Goal: Task Accomplishment & Management: Manage account settings

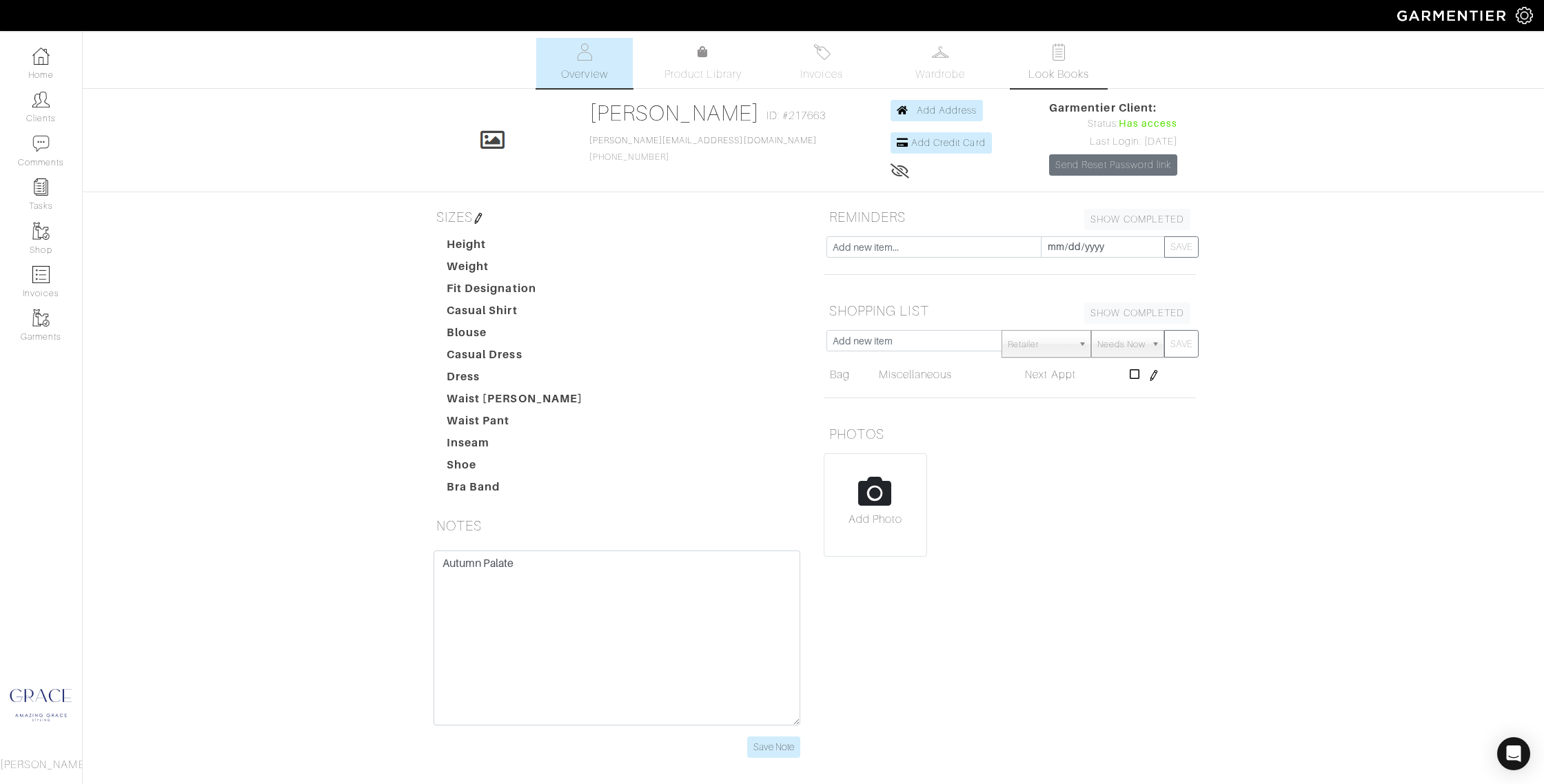
click at [1078, 68] on span "Look Books" at bounding box center [1059, 74] width 61 height 17
click at [1054, 61] on link "Look Books" at bounding box center [1059, 63] width 97 height 51
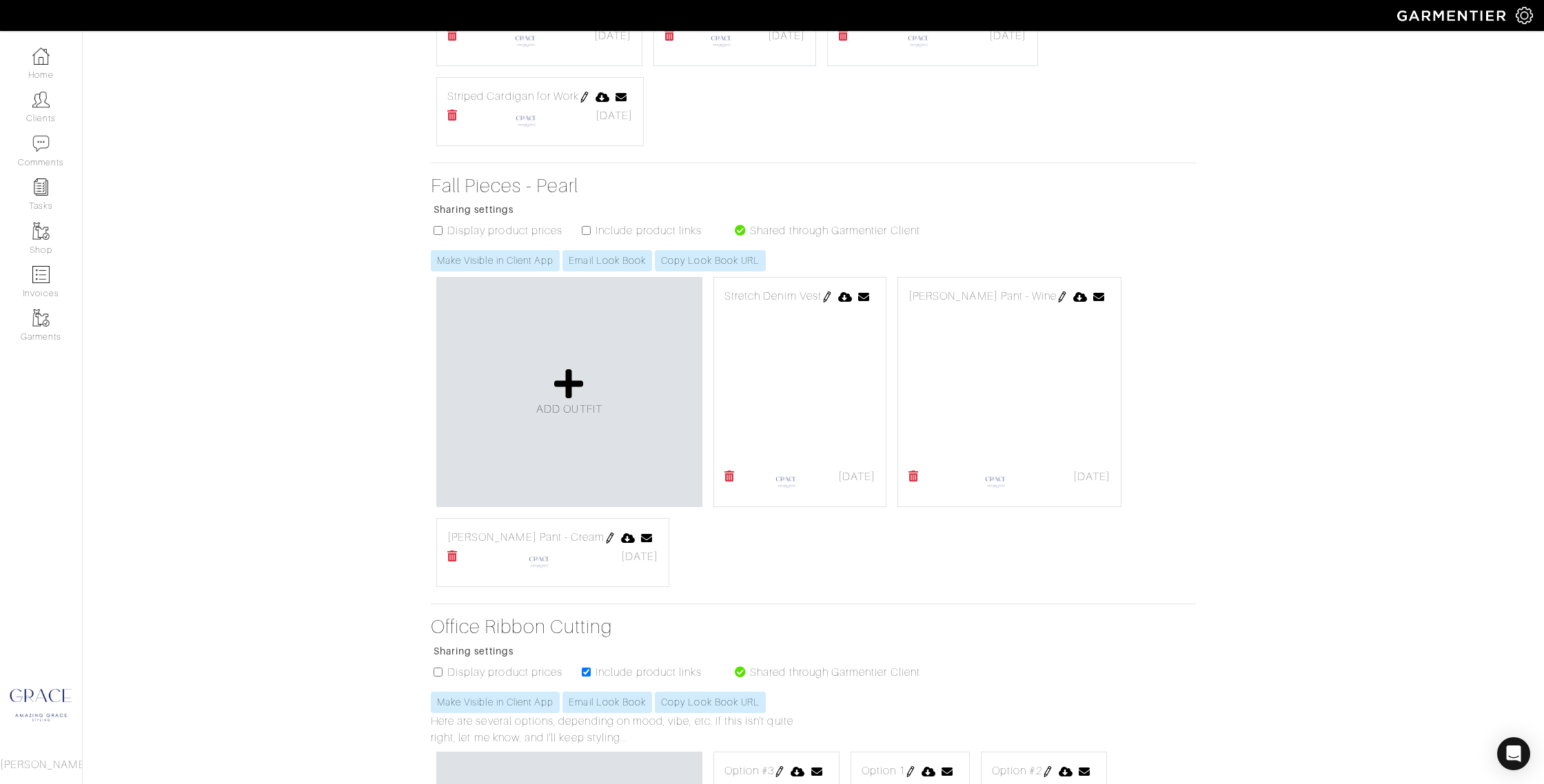
scroll to position [1599, 0]
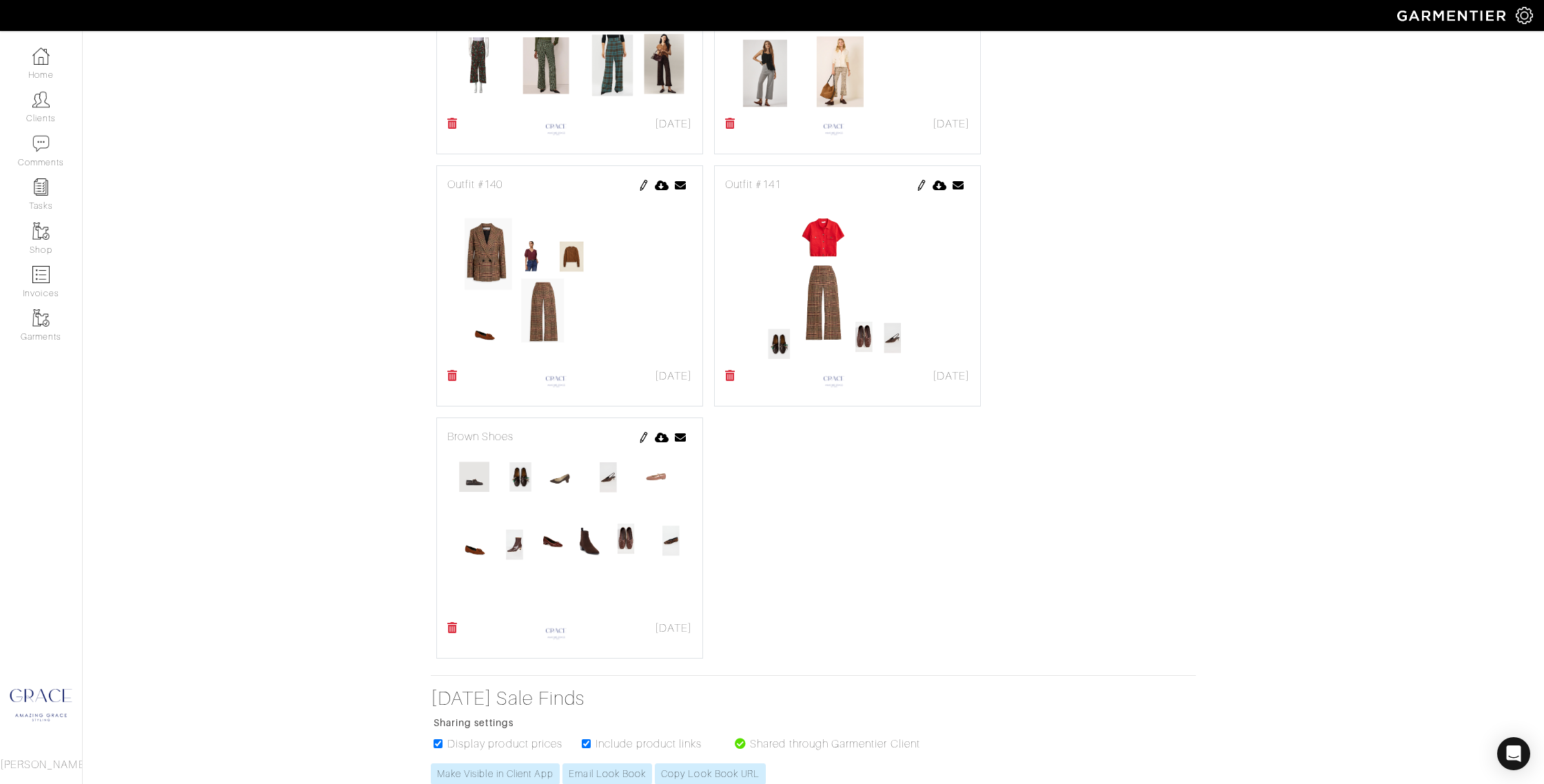
click at [642, 434] on img at bounding box center [643, 437] width 11 height 11
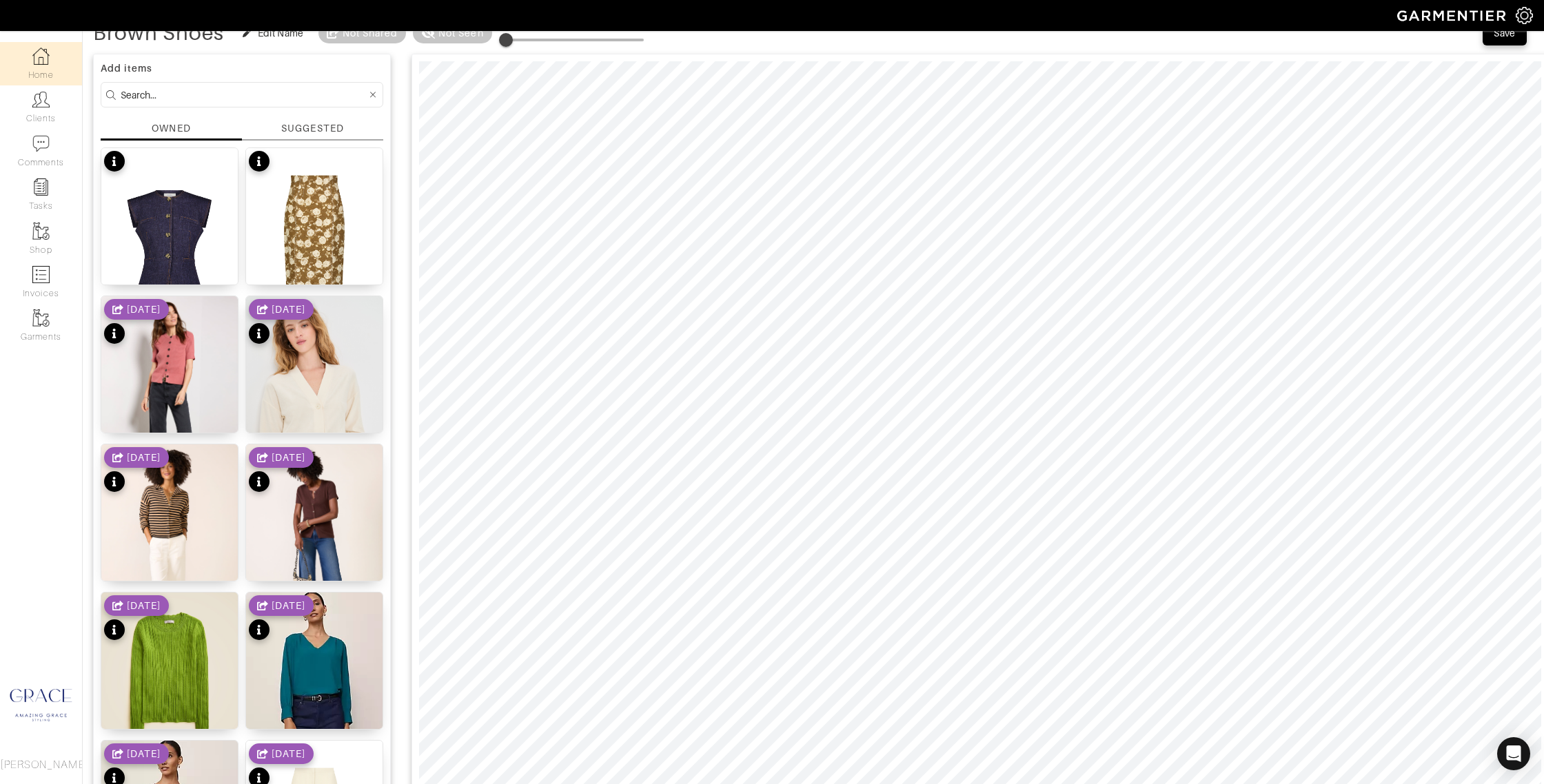
scroll to position [9, 0]
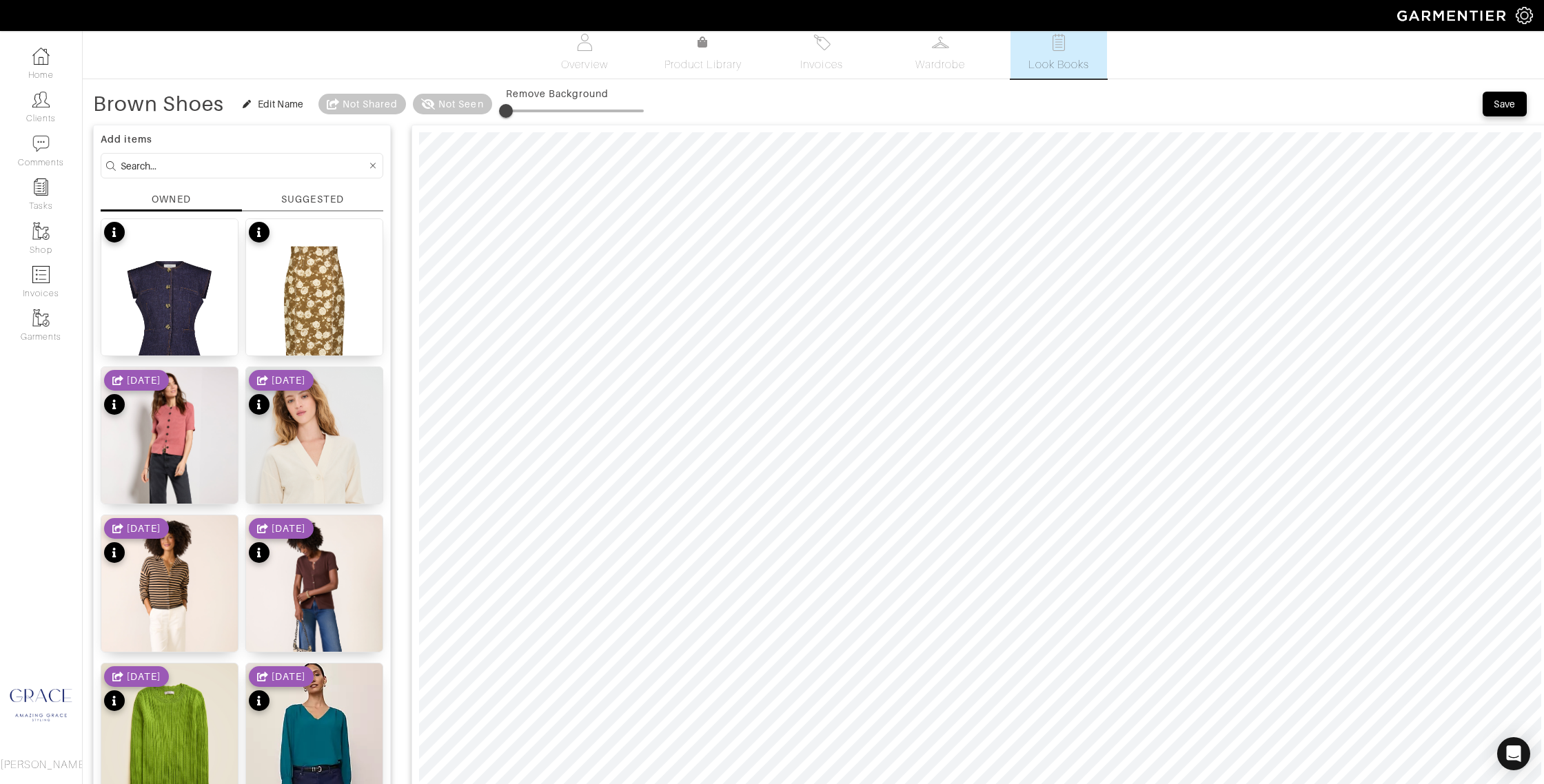
click at [191, 170] on input at bounding box center [244, 165] width 246 height 17
type input "shoes"
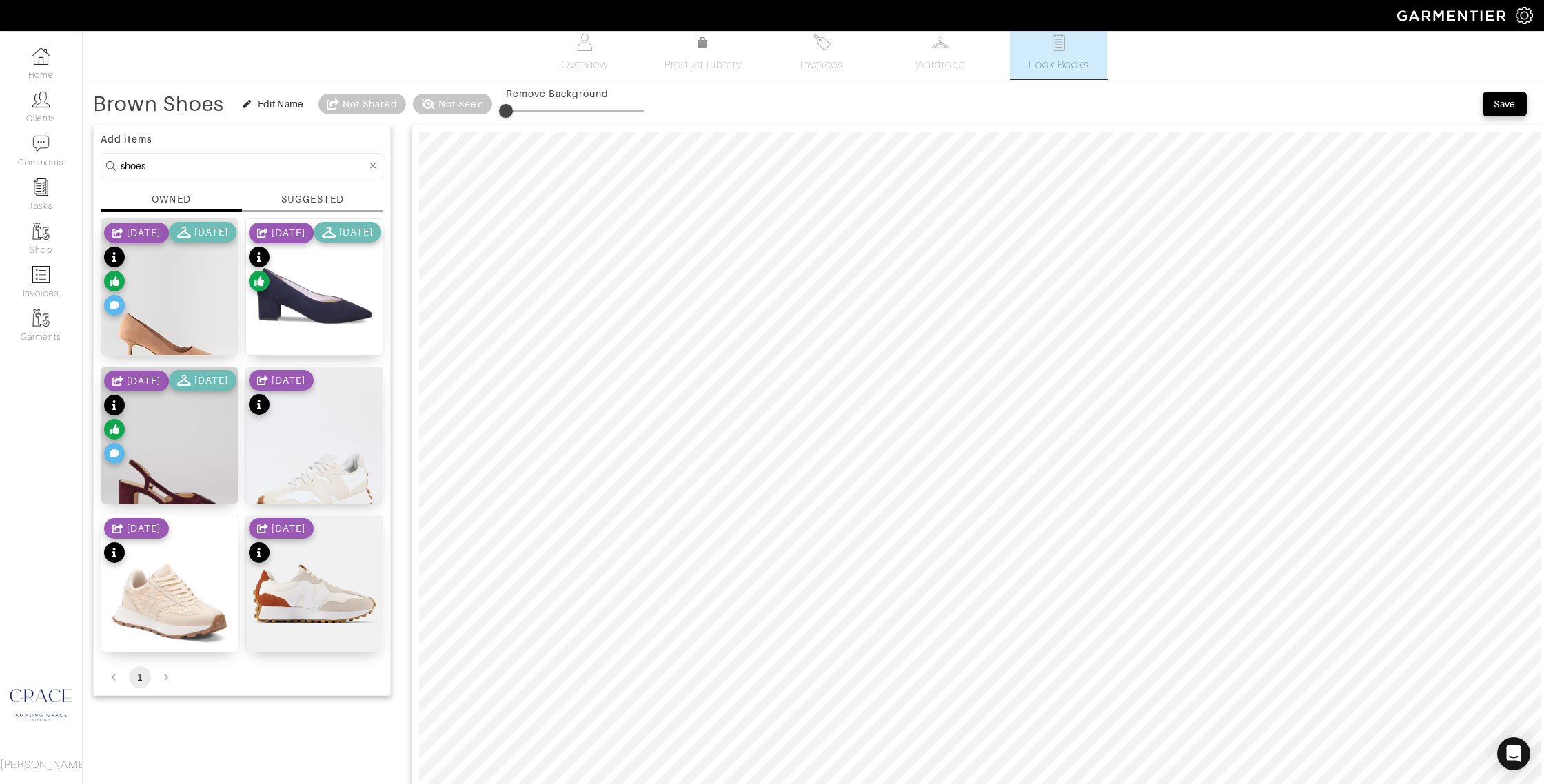
click at [296, 195] on div "SUGGESTED" at bounding box center [312, 199] width 62 height 14
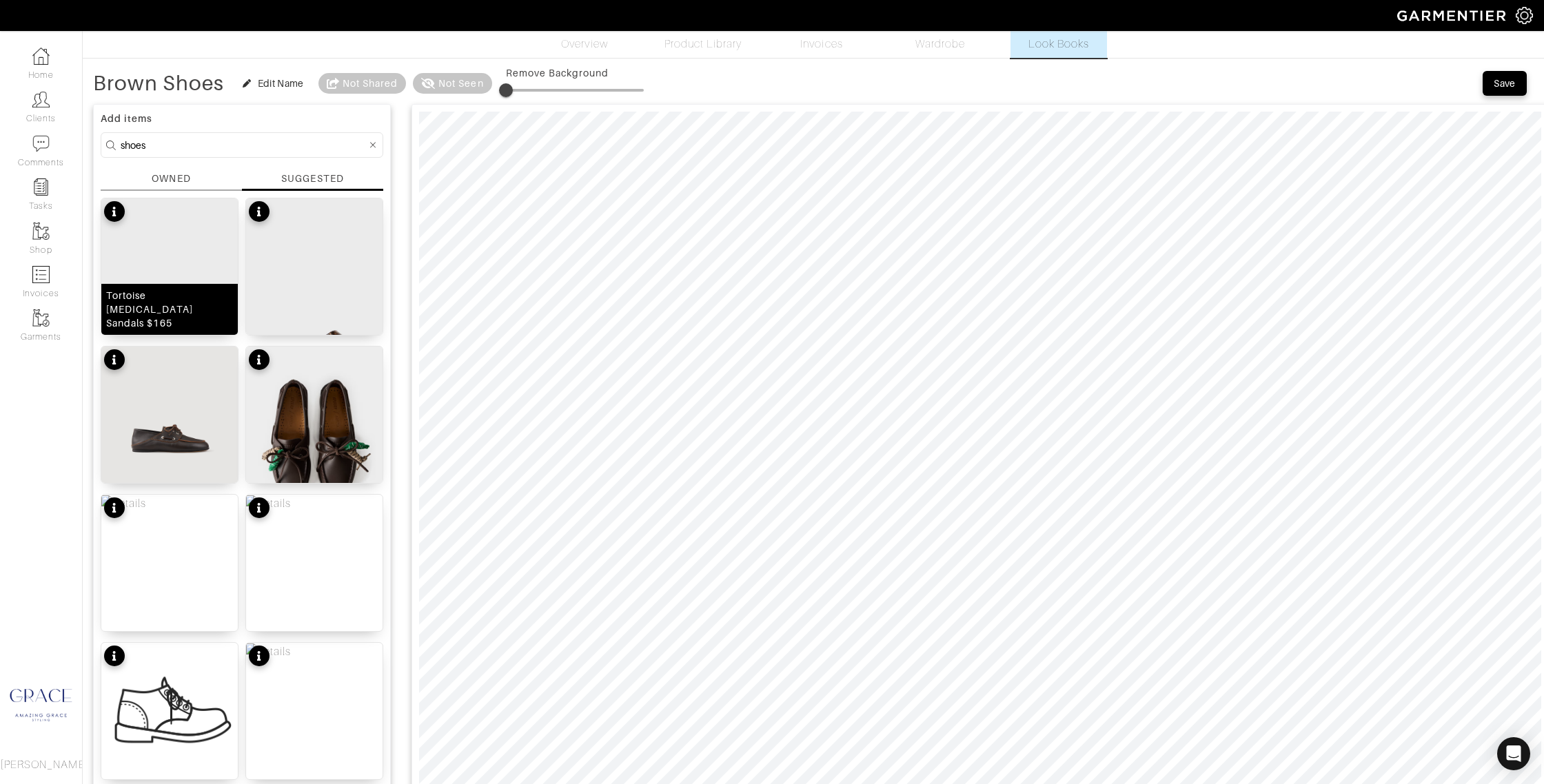
scroll to position [32, 0]
click at [181, 311] on div "Tortoise Muse Sandals $165" at bounding box center [169, 308] width 126 height 41
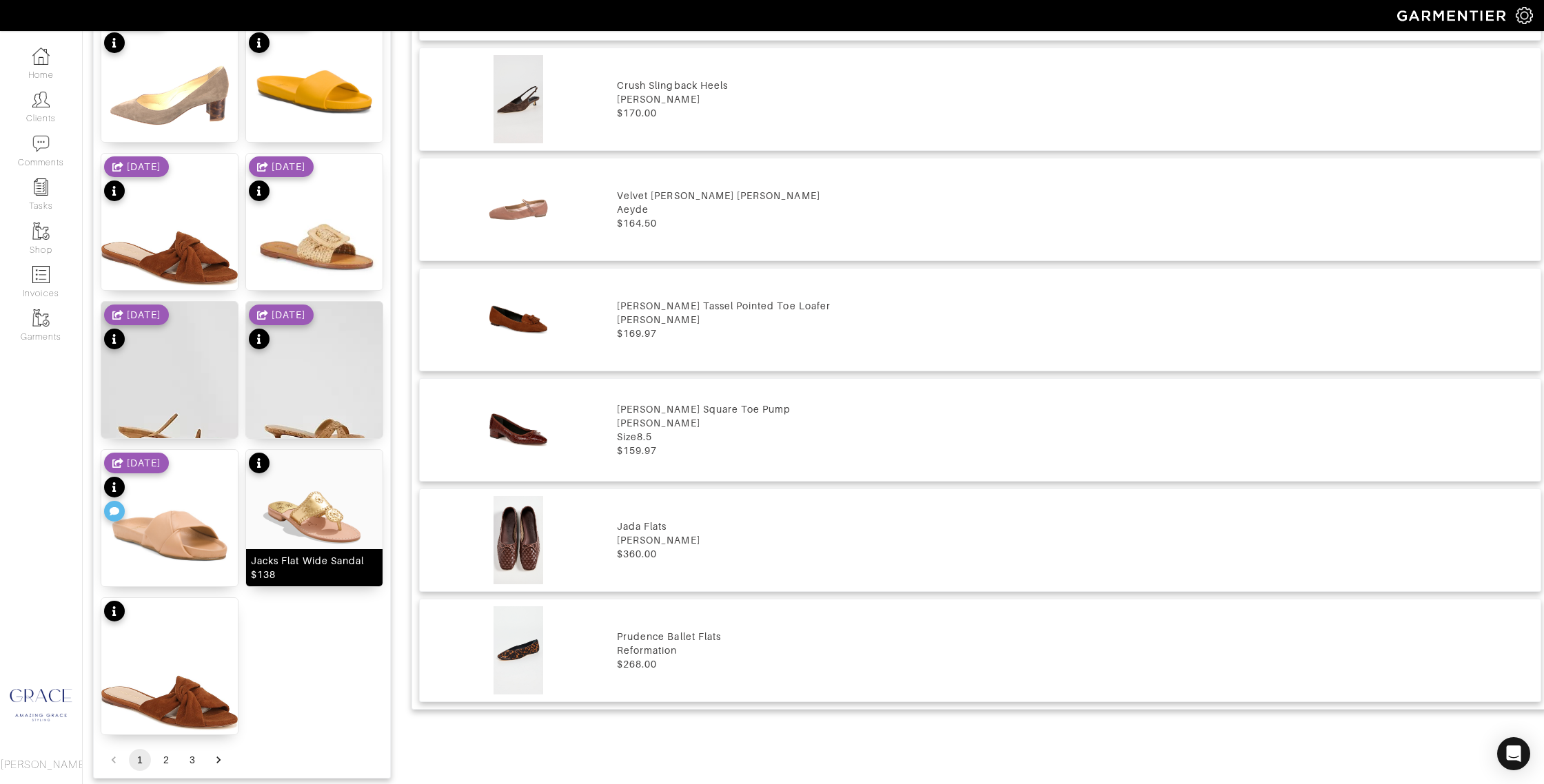
scroll to position [1469, 0]
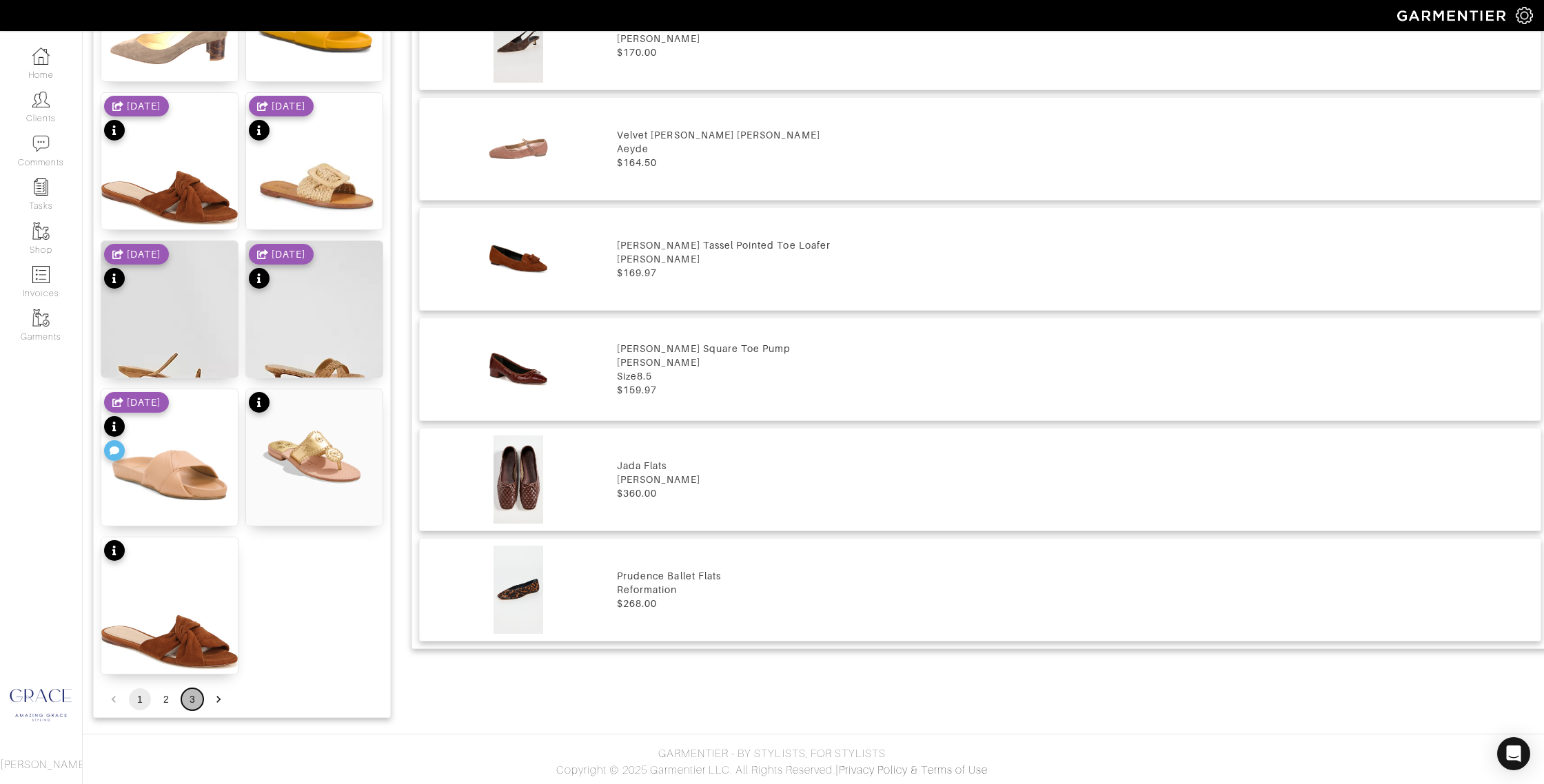
click at [192, 697] on button "3" at bounding box center [192, 699] width 22 height 22
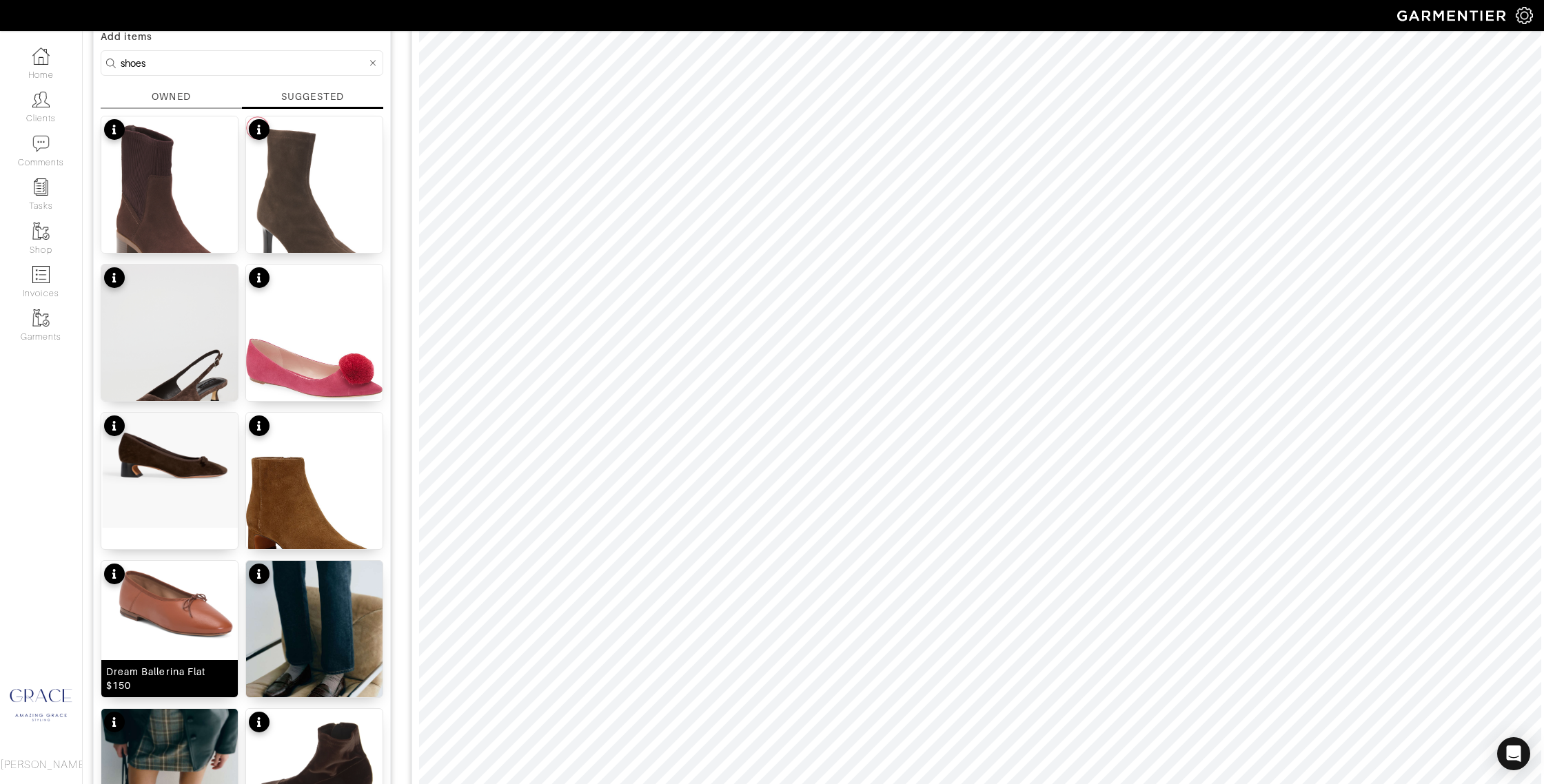
scroll to position [98, 0]
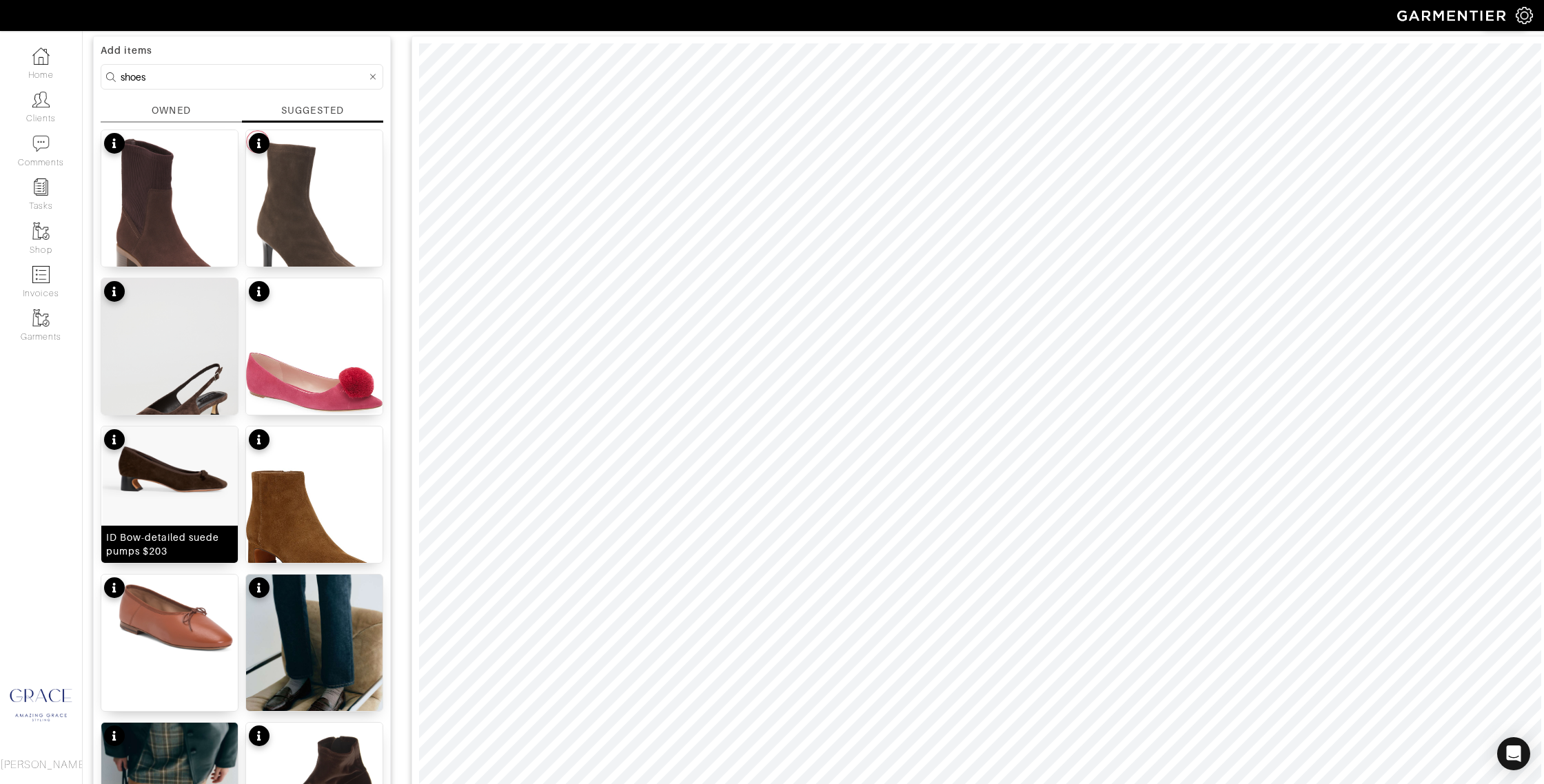
click at [204, 541] on div "ID Bow-detailed suede pumps $203" at bounding box center [169, 544] width 126 height 27
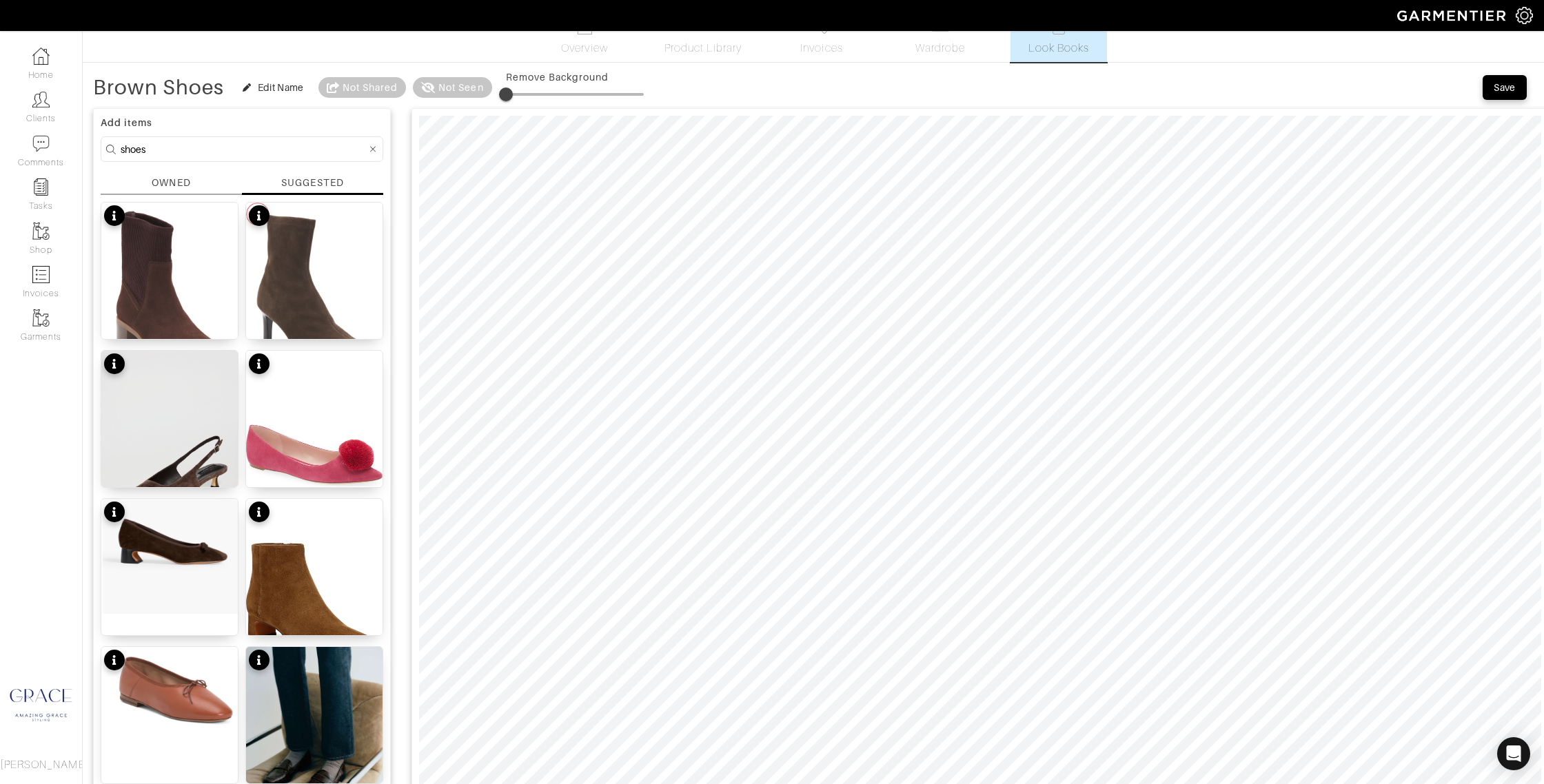
scroll to position [0, 0]
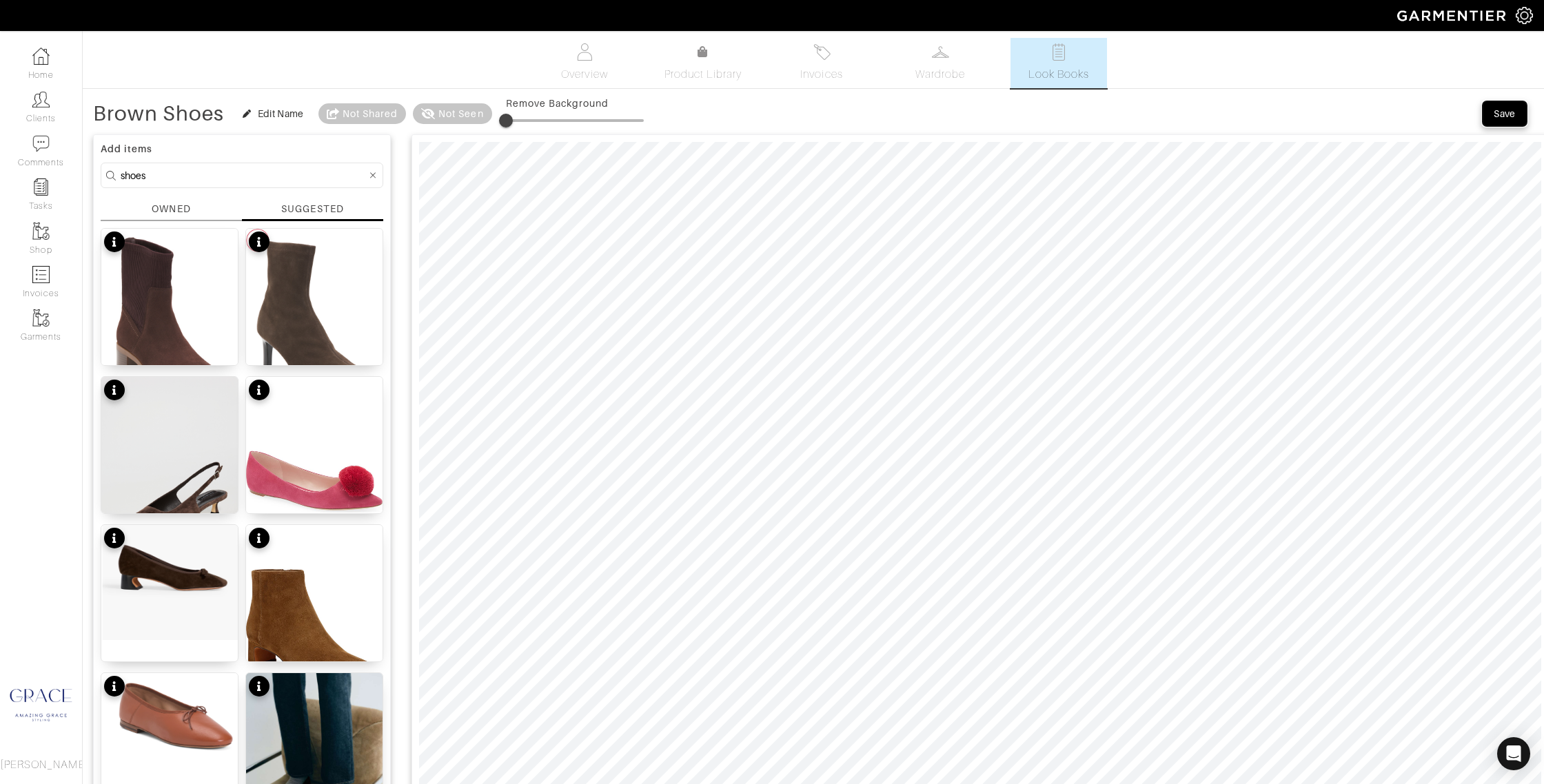
drag, startPoint x: 1509, startPoint y: 113, endPoint x: 1484, endPoint y: 129, distance: 29.7
click at [1509, 113] on div "Save" at bounding box center [1504, 113] width 22 height 14
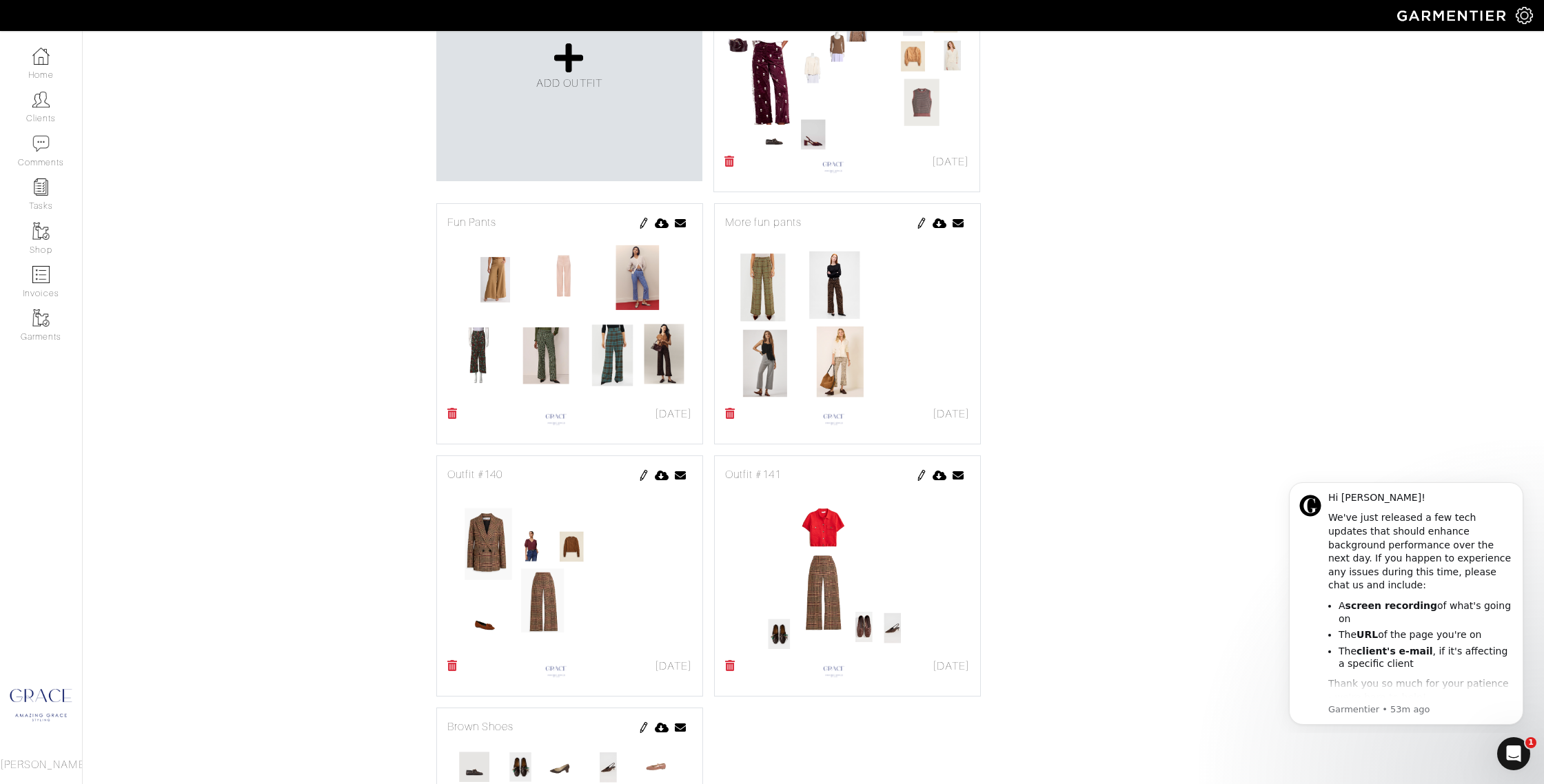
scroll to position [1282, 0]
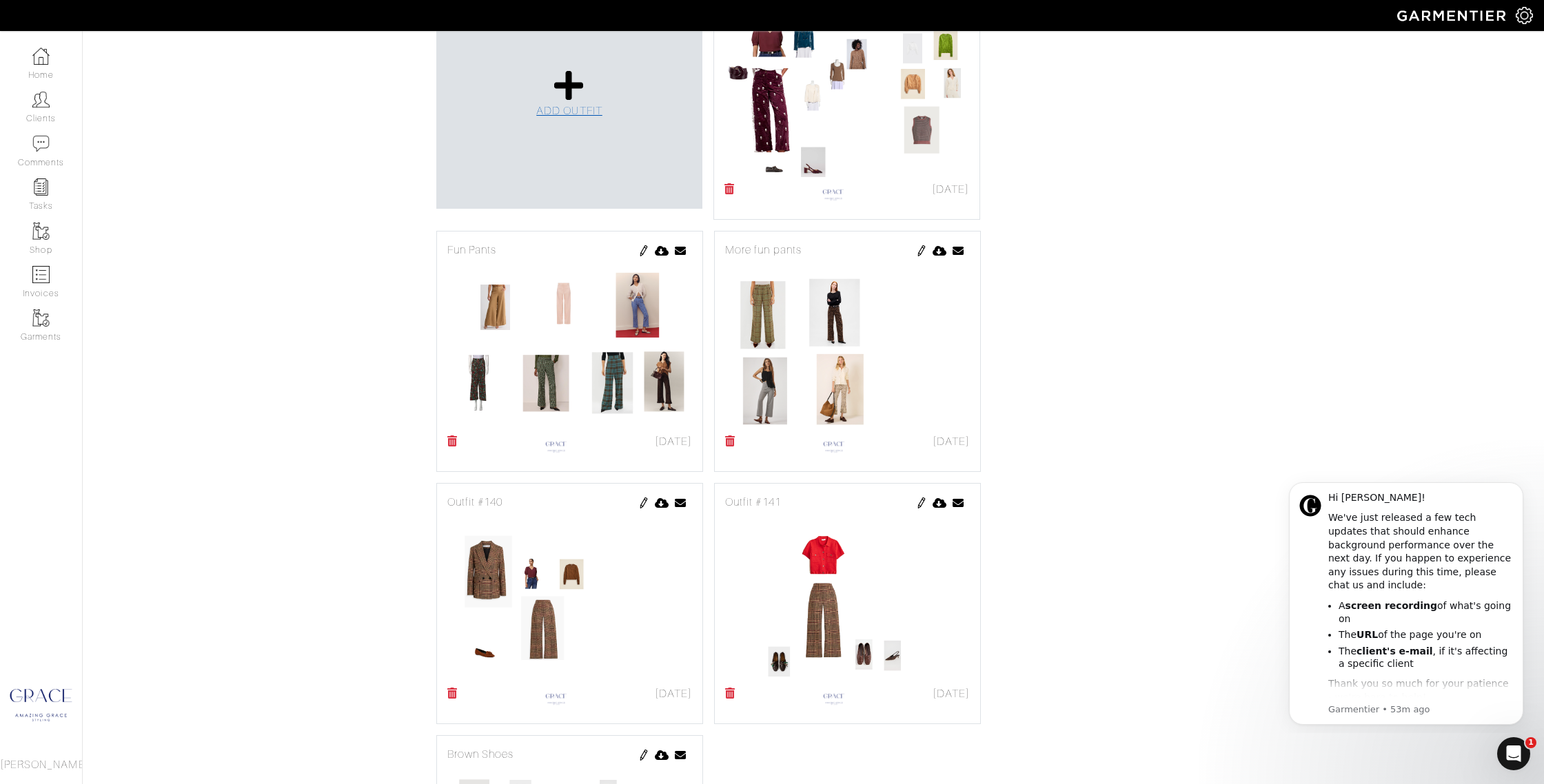
drag, startPoint x: 567, startPoint y: 103, endPoint x: 568, endPoint y: 111, distance: 8.1
click at [567, 103] on link "ADD OUTFIT" at bounding box center [570, 94] width 67 height 51
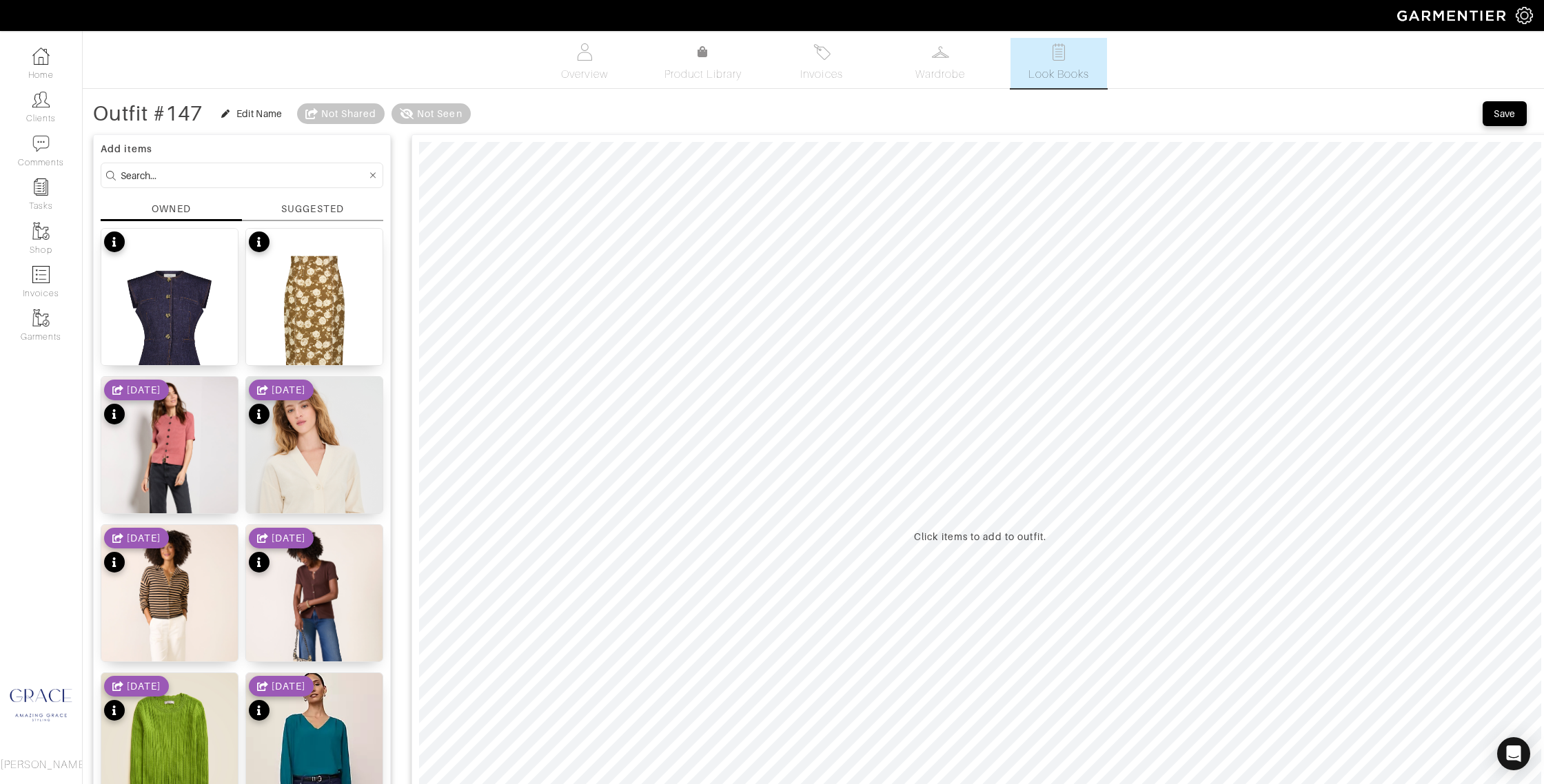
click at [255, 175] on input at bounding box center [244, 176] width 246 height 17
type input "shoes"
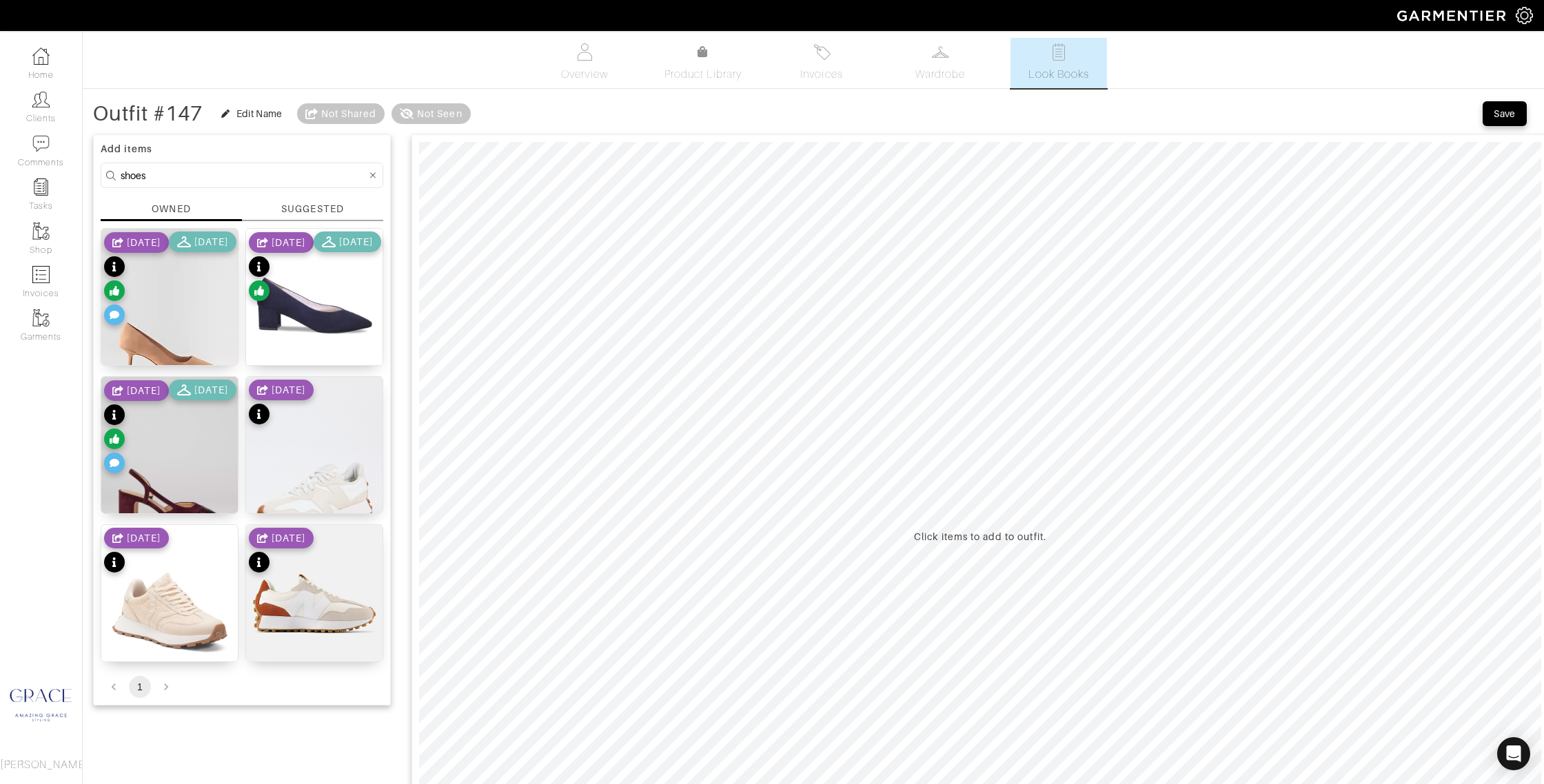
click at [335, 208] on div "SUGGESTED" at bounding box center [312, 209] width 62 height 14
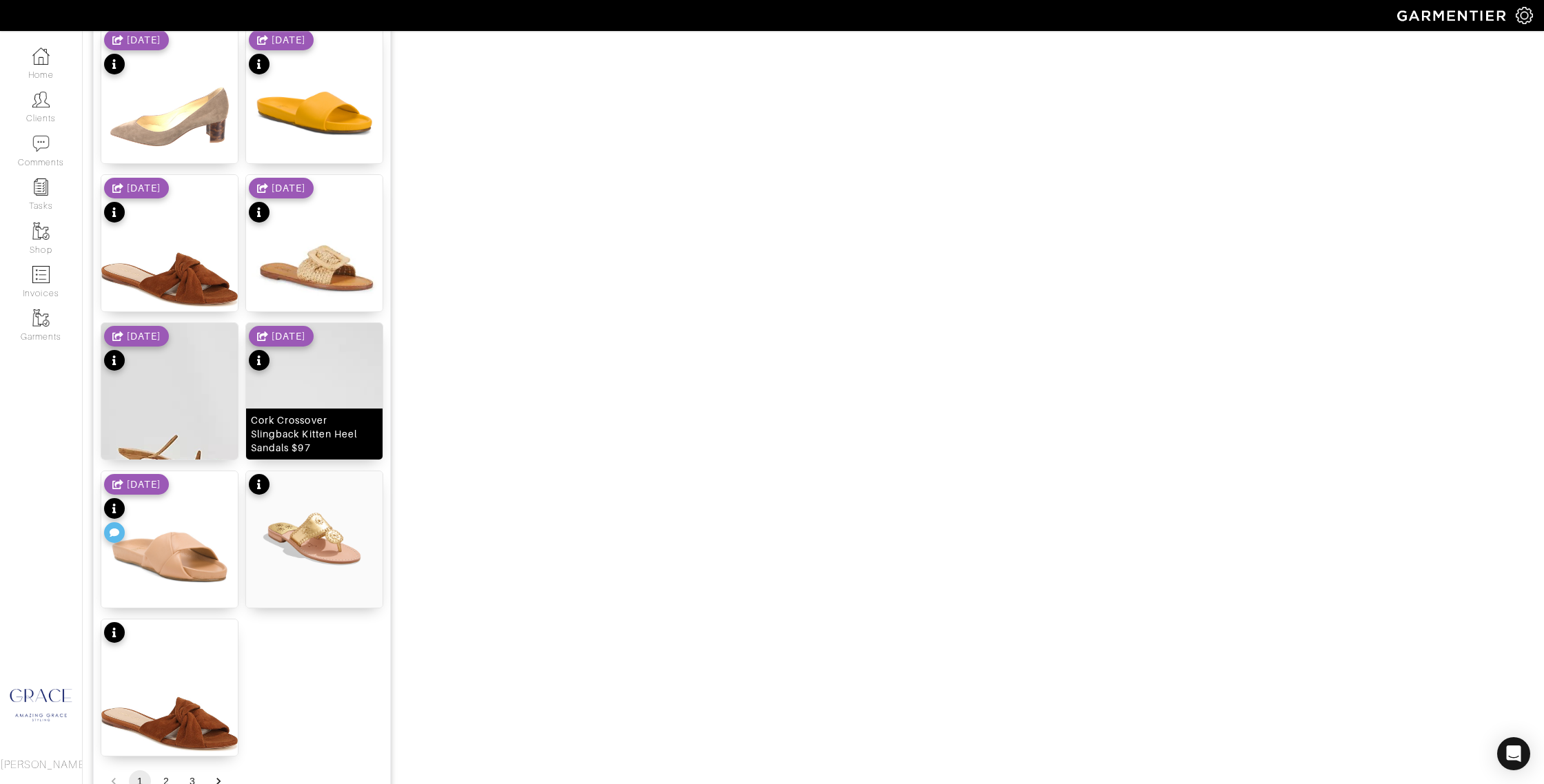
scroll to position [1469, 0]
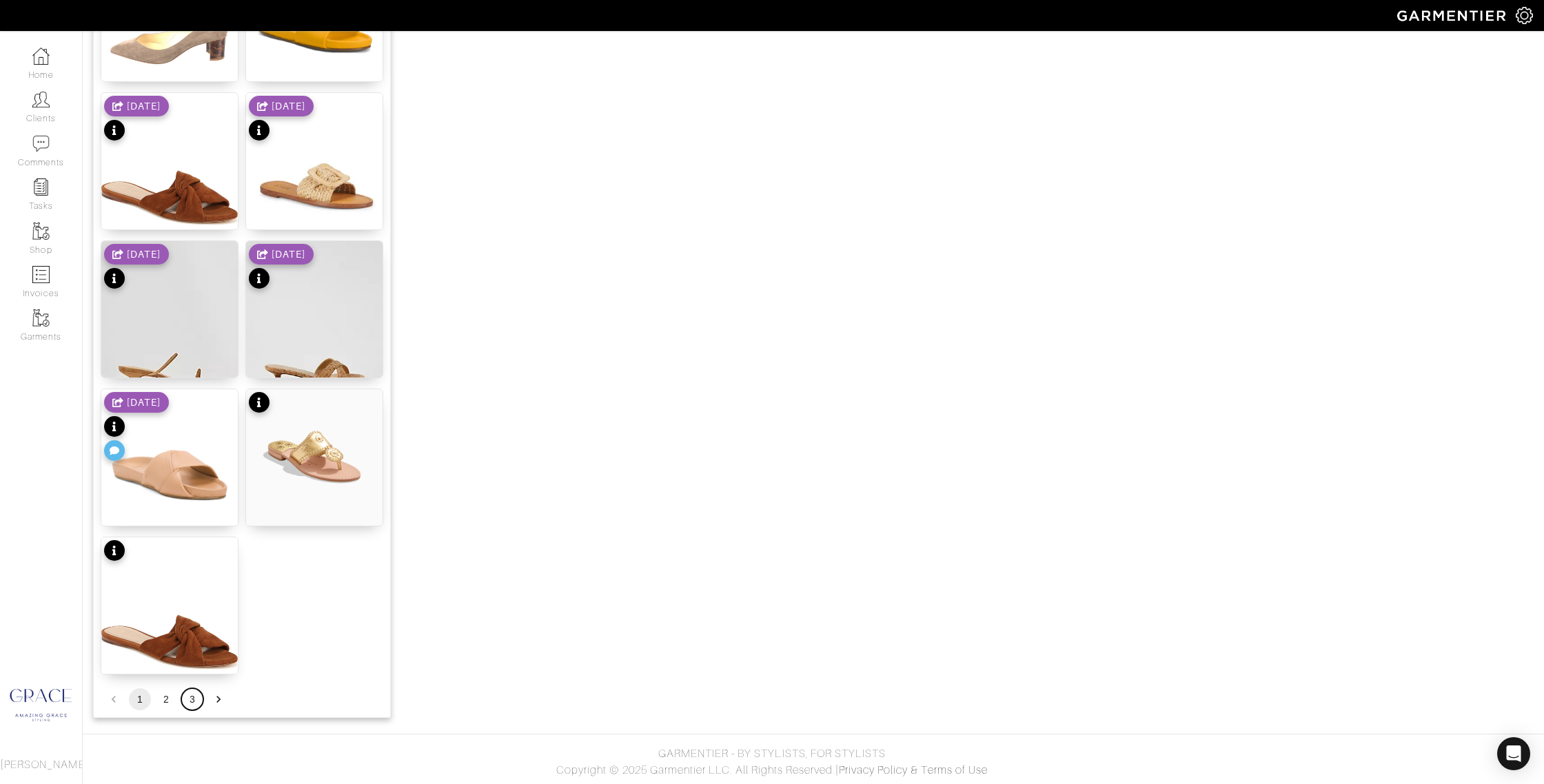
click at [194, 698] on button "3" at bounding box center [192, 699] width 22 height 22
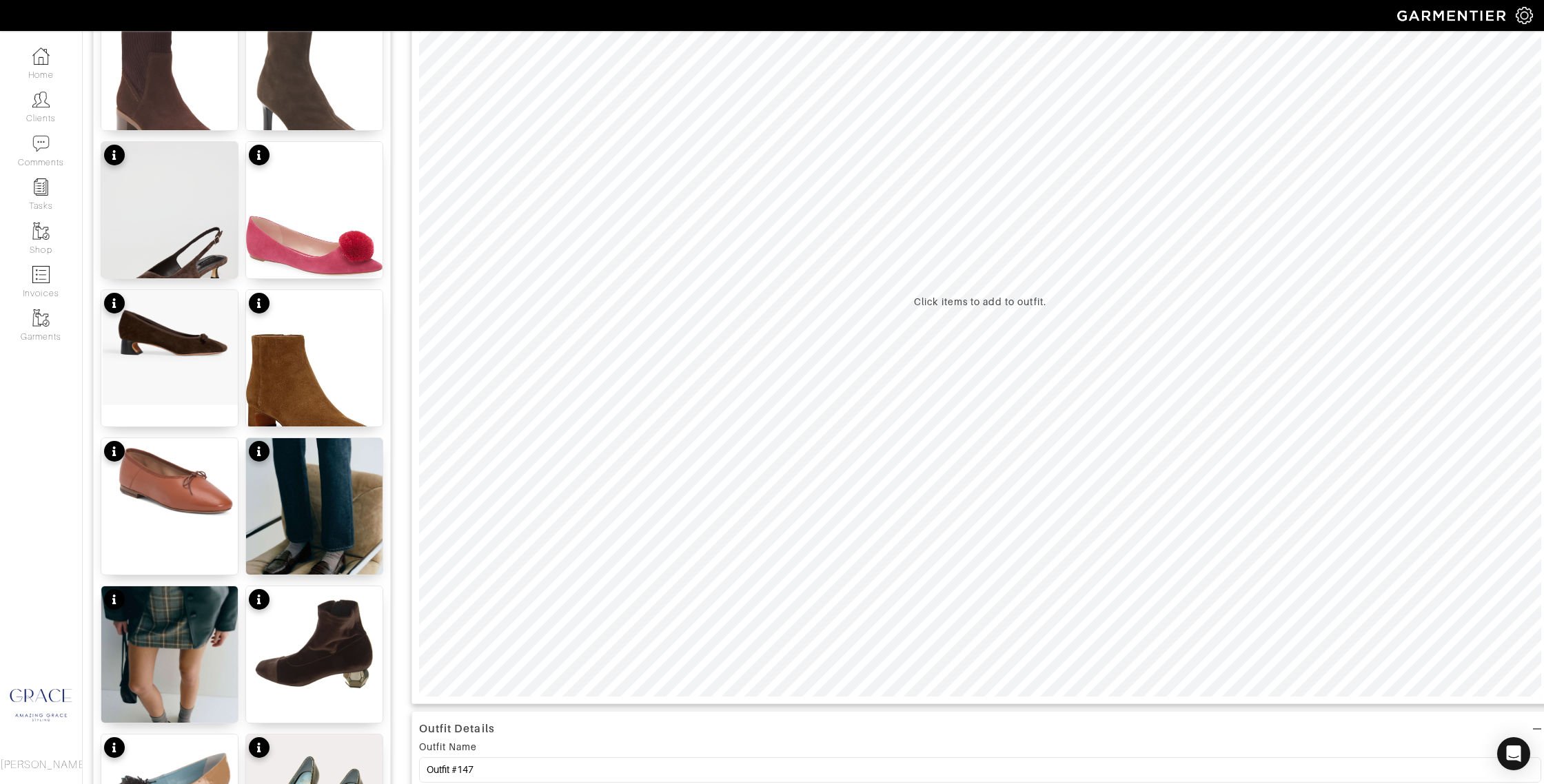
scroll to position [264, 0]
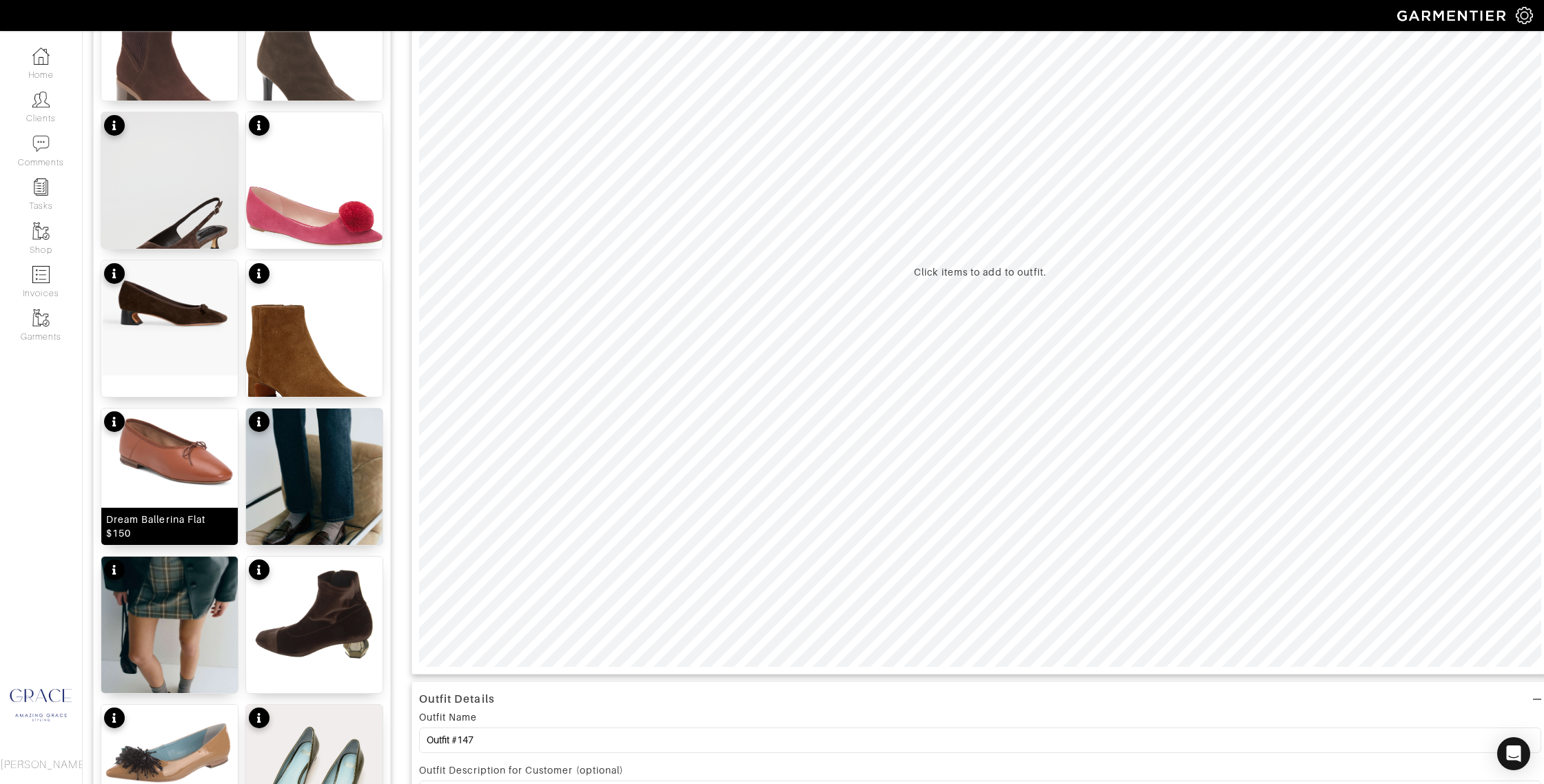
click at [193, 515] on div "Dream Ballerina Flat $150" at bounding box center [169, 526] width 126 height 27
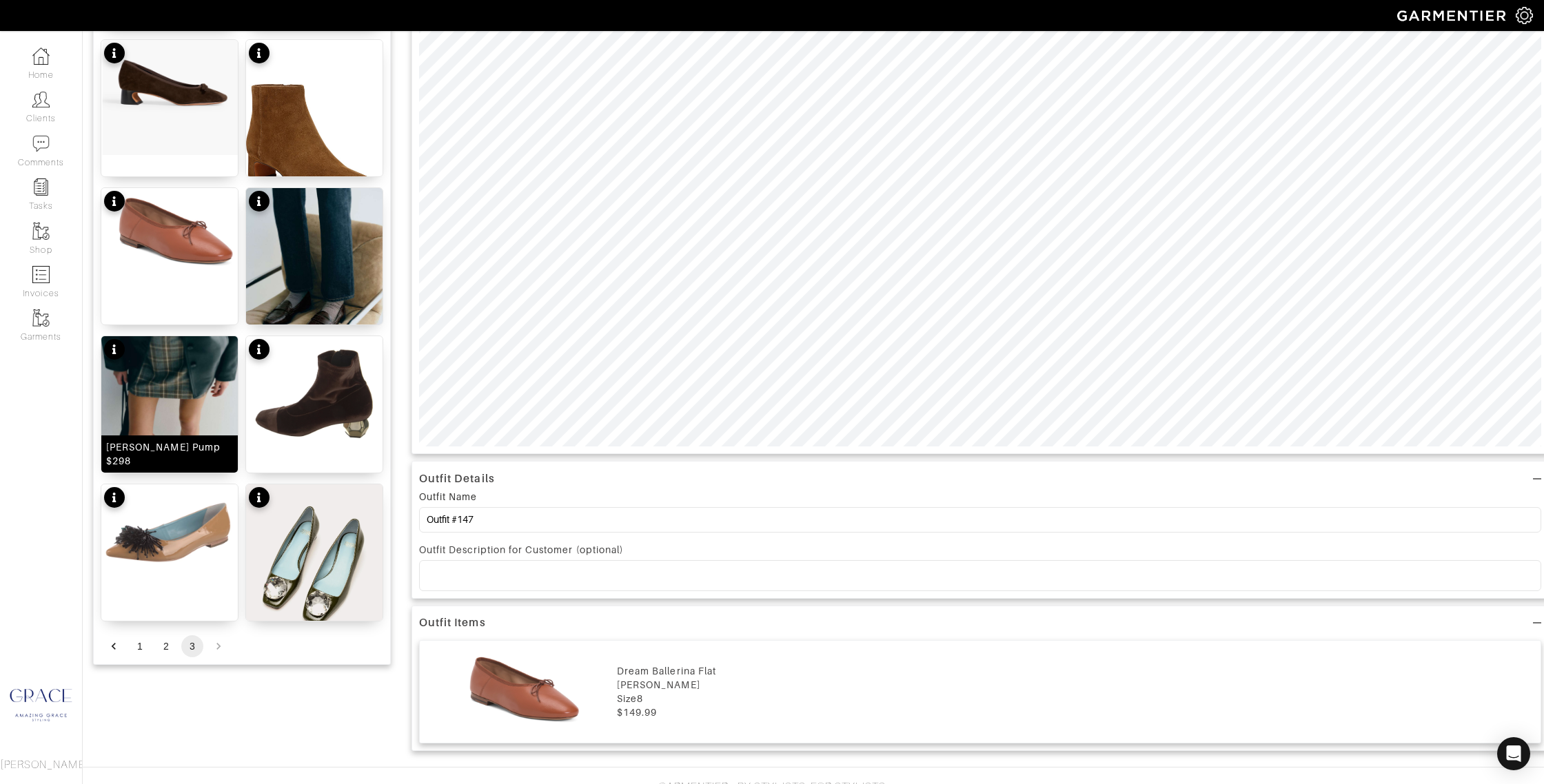
scroll to position [511, 0]
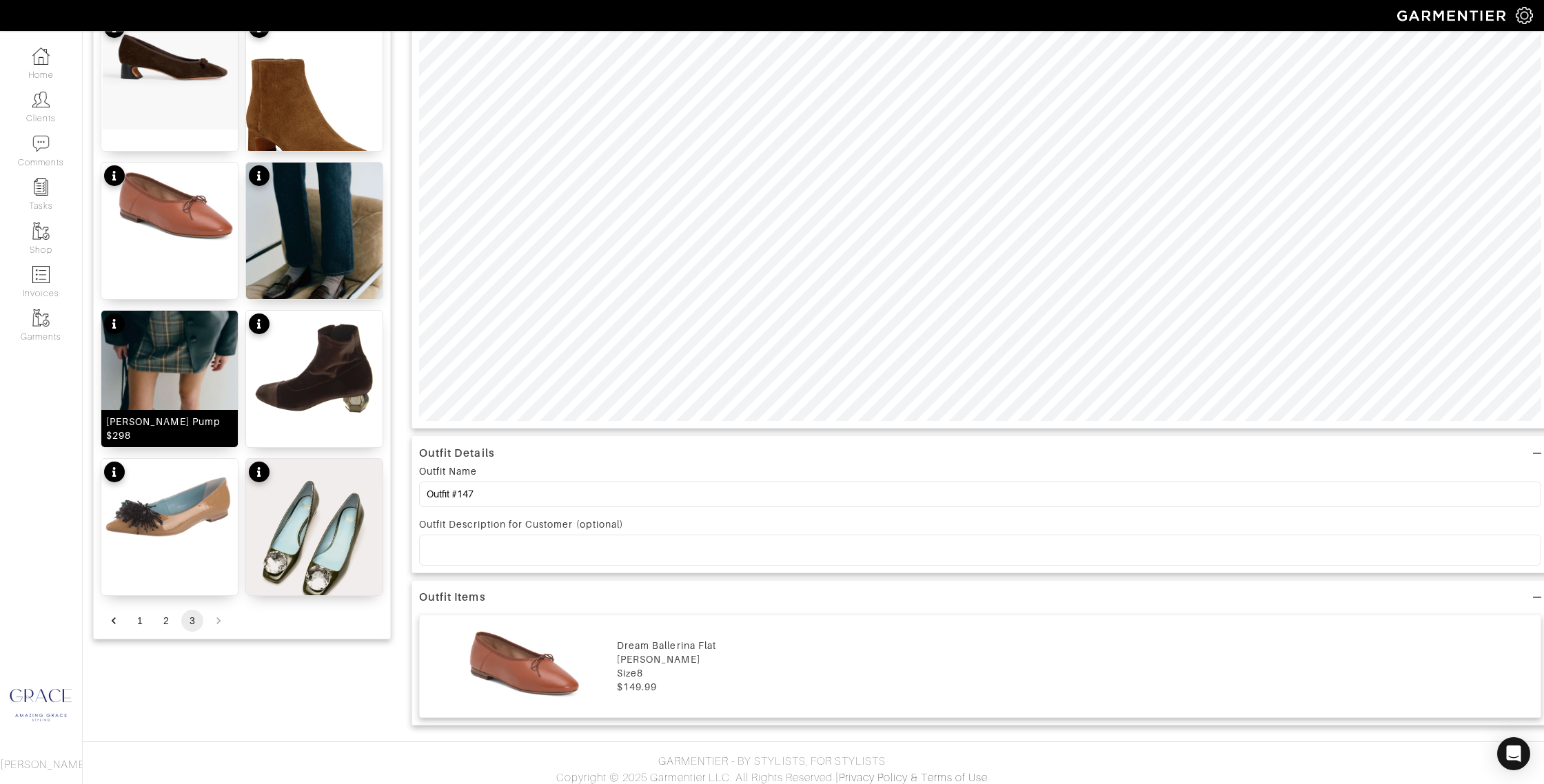
click at [190, 433] on div "Inez Pump $298" at bounding box center [169, 428] width 126 height 27
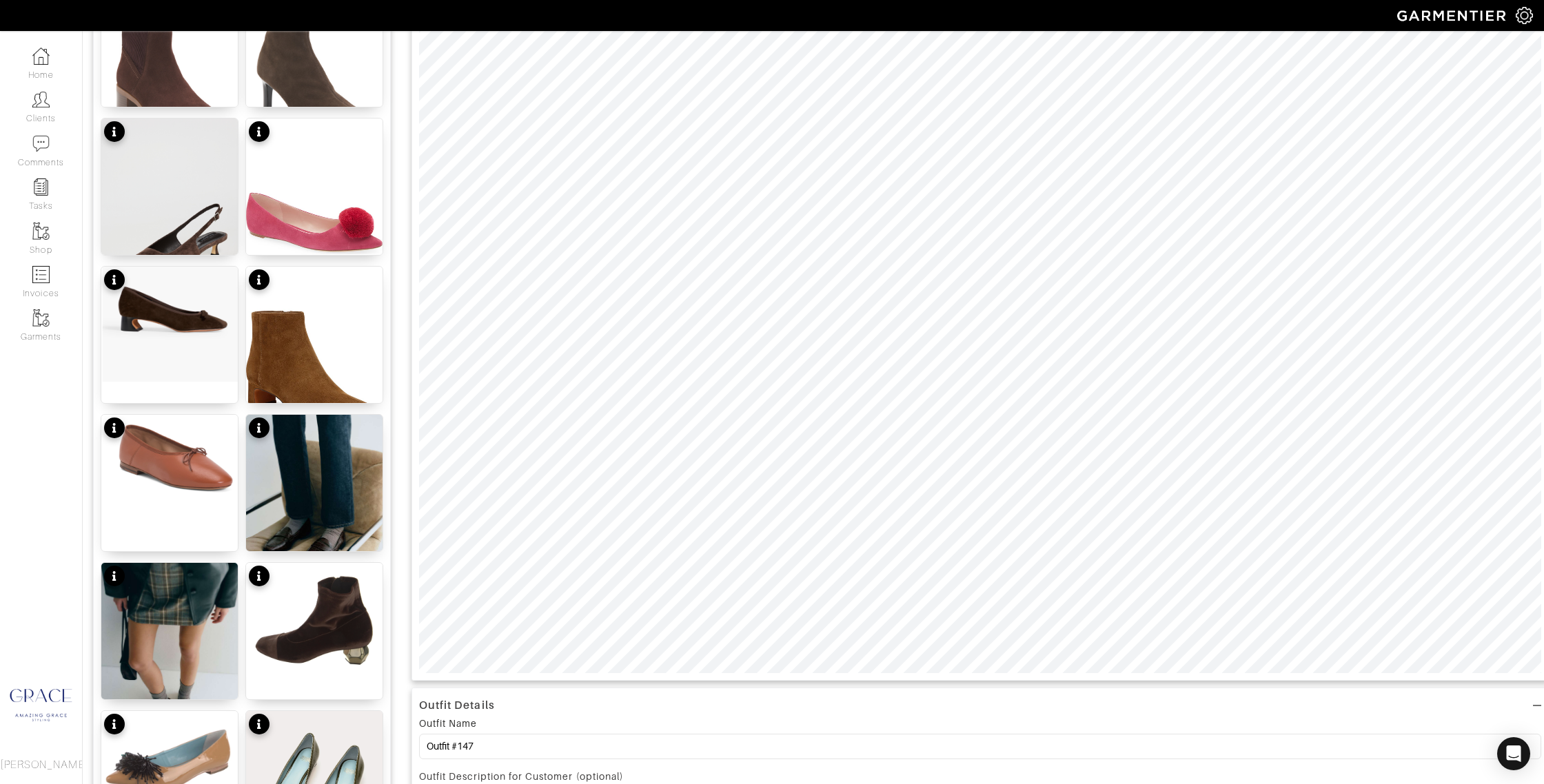
scroll to position [267, 0]
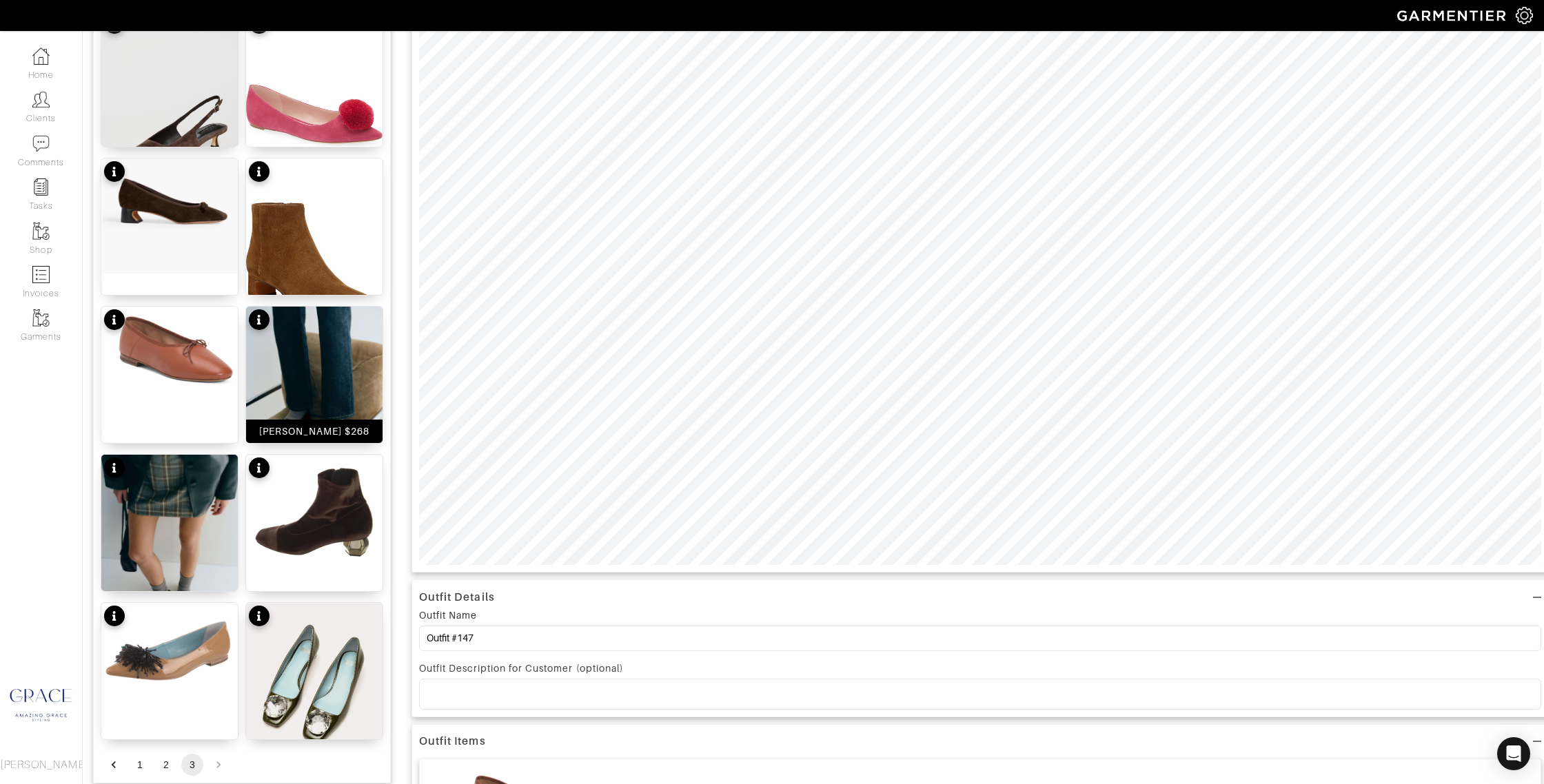
click at [319, 430] on div "Kaylee Loafer $268" at bounding box center [315, 431] width 111 height 14
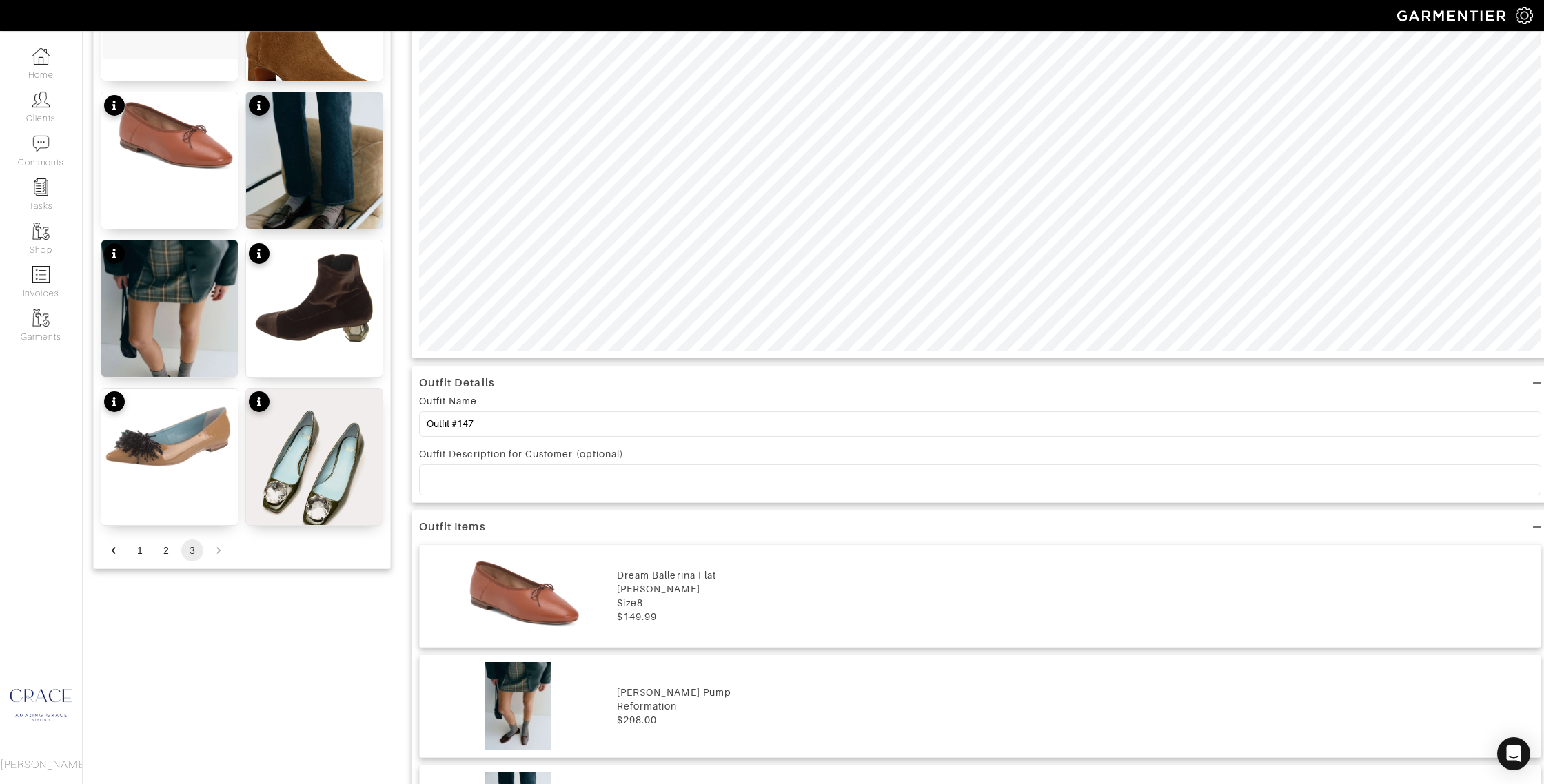
scroll to position [585, 0]
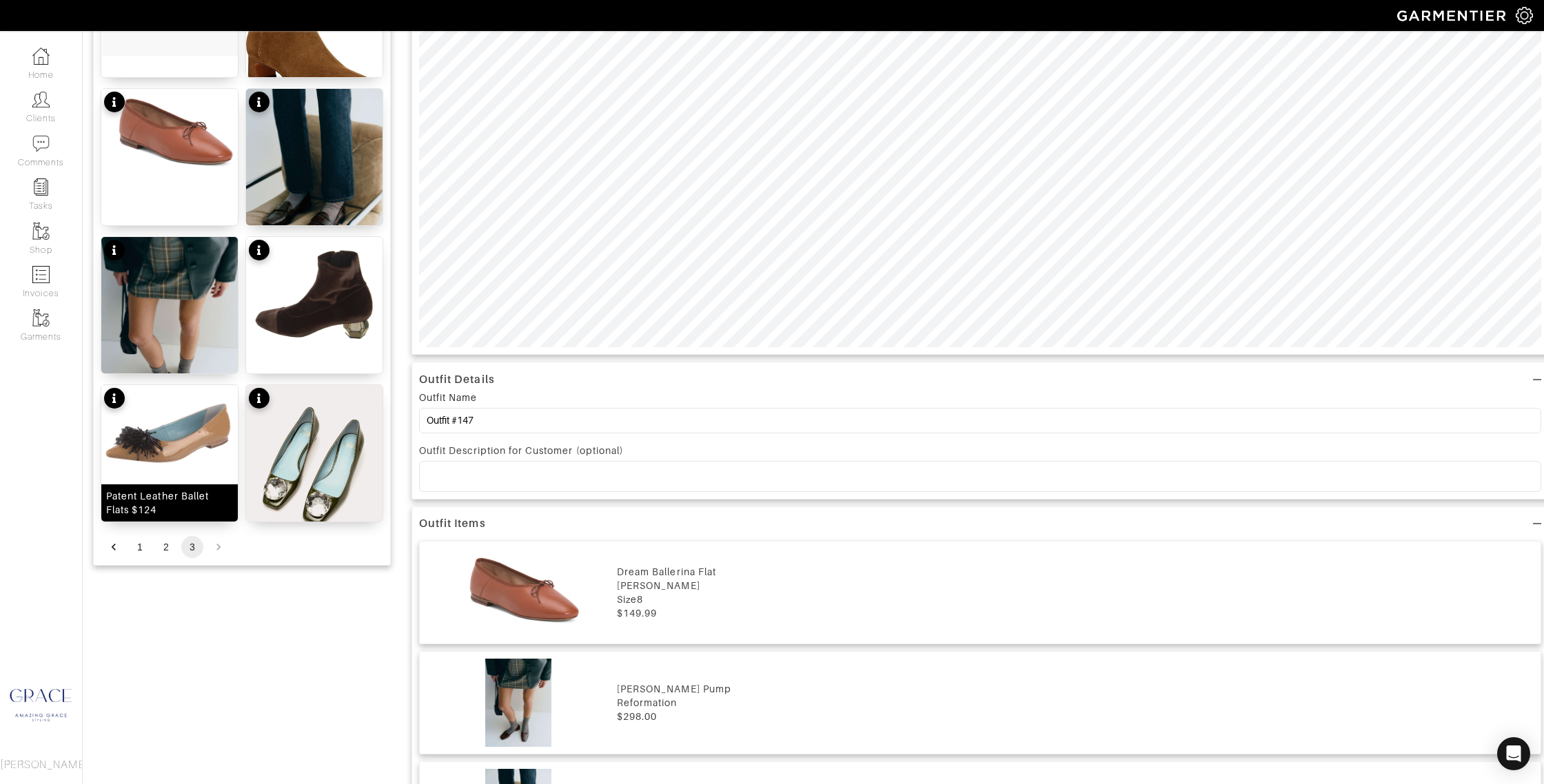
click at [173, 494] on div "Patent Leather Ballet Flats $124" at bounding box center [169, 503] width 126 height 27
click at [291, 507] on div "Mary Mod Heel - Crinkled Leather Black $298" at bounding box center [314, 496] width 126 height 41
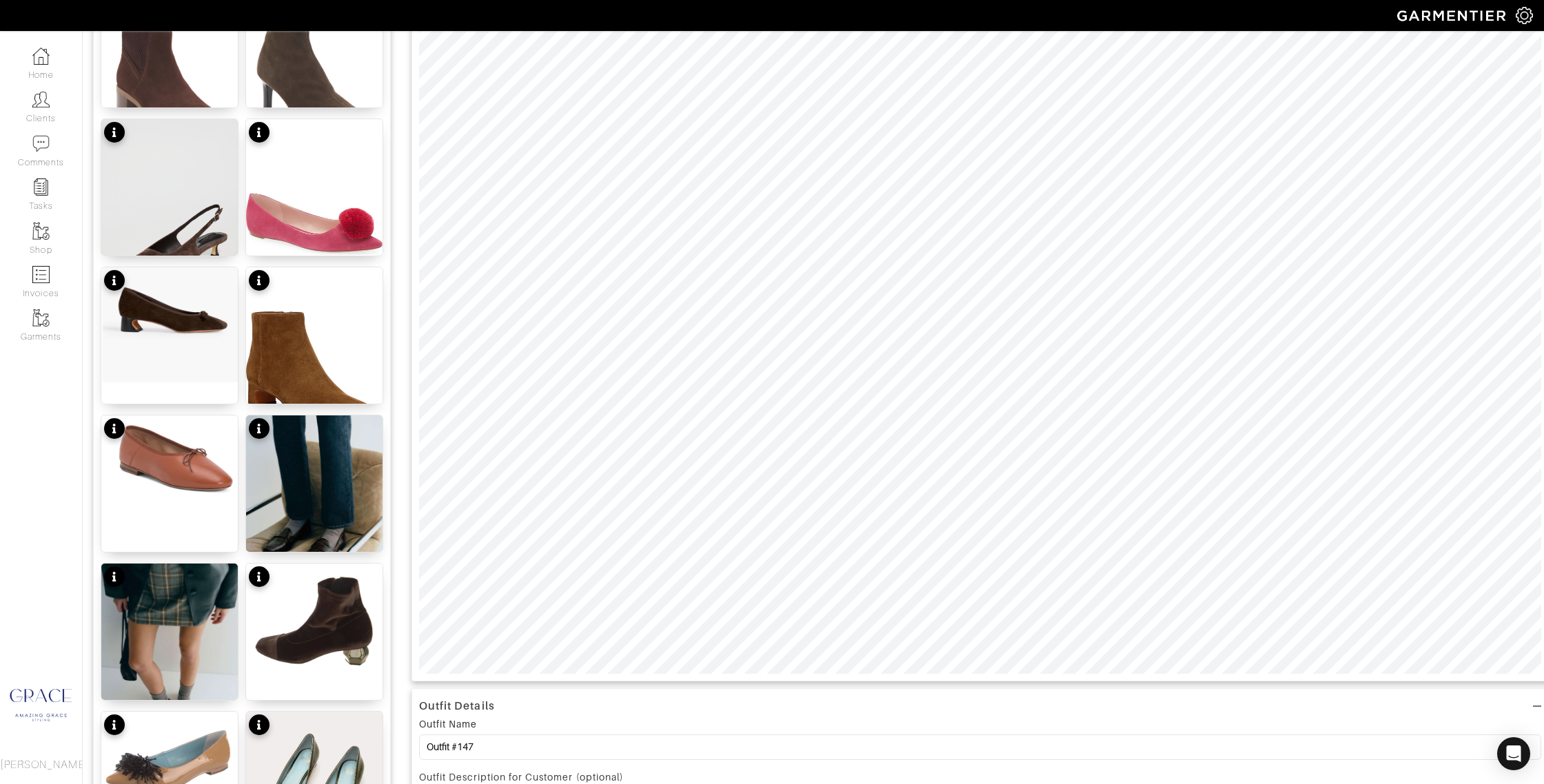
scroll to position [279, 0]
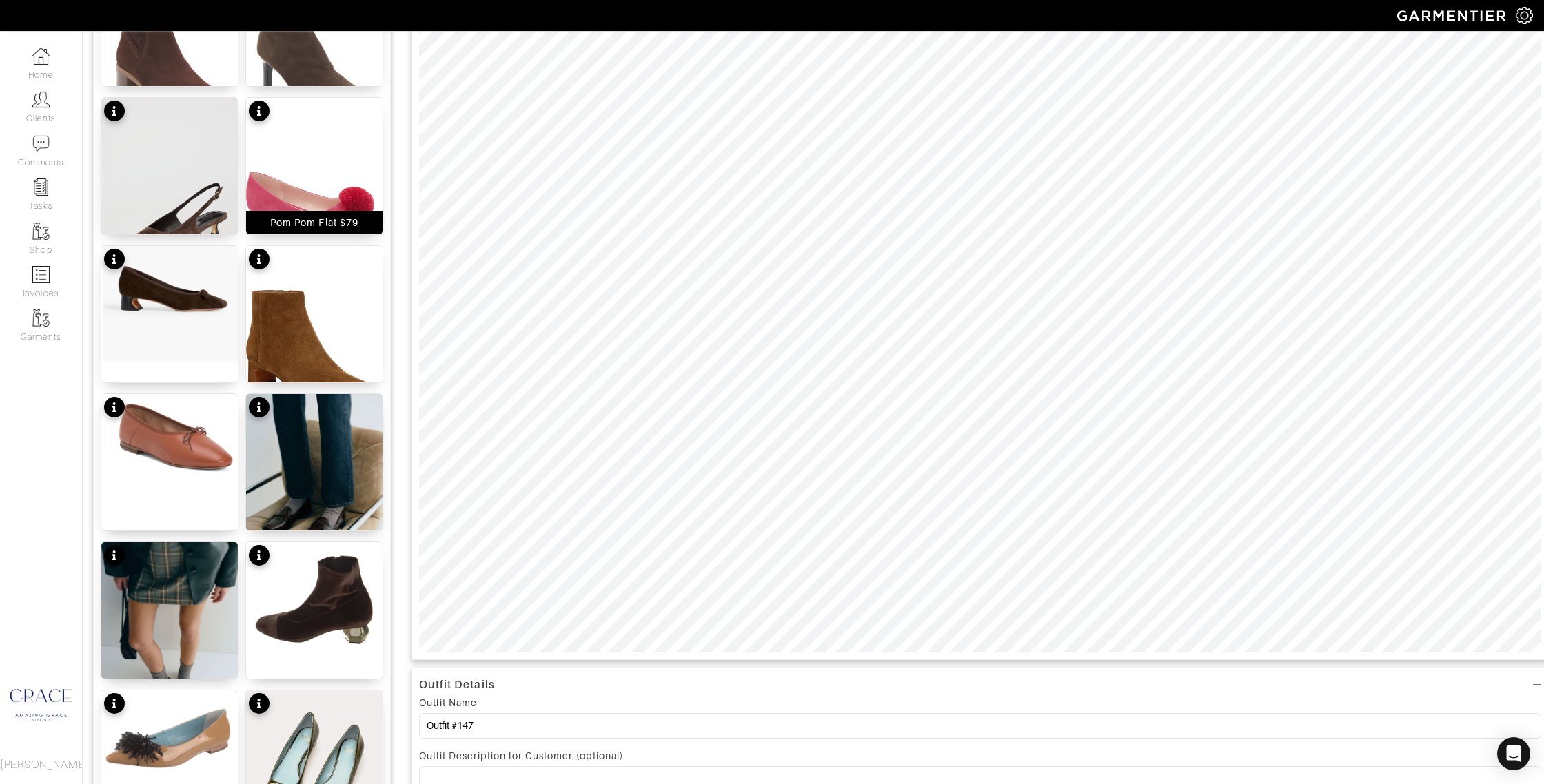
click at [365, 215] on div "Pom Pom Flat $79" at bounding box center [314, 223] width 137 height 23
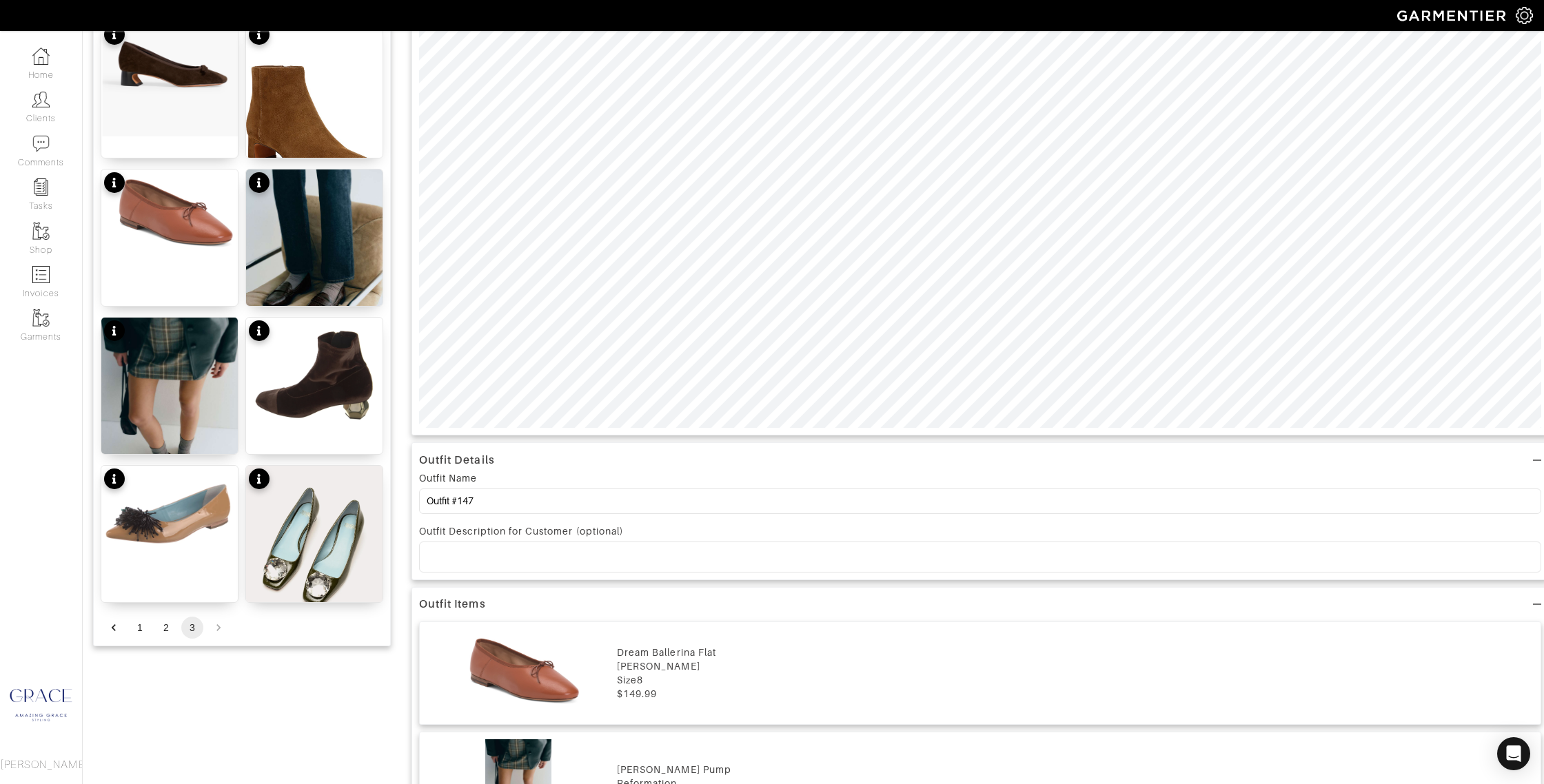
scroll to position [509, 0]
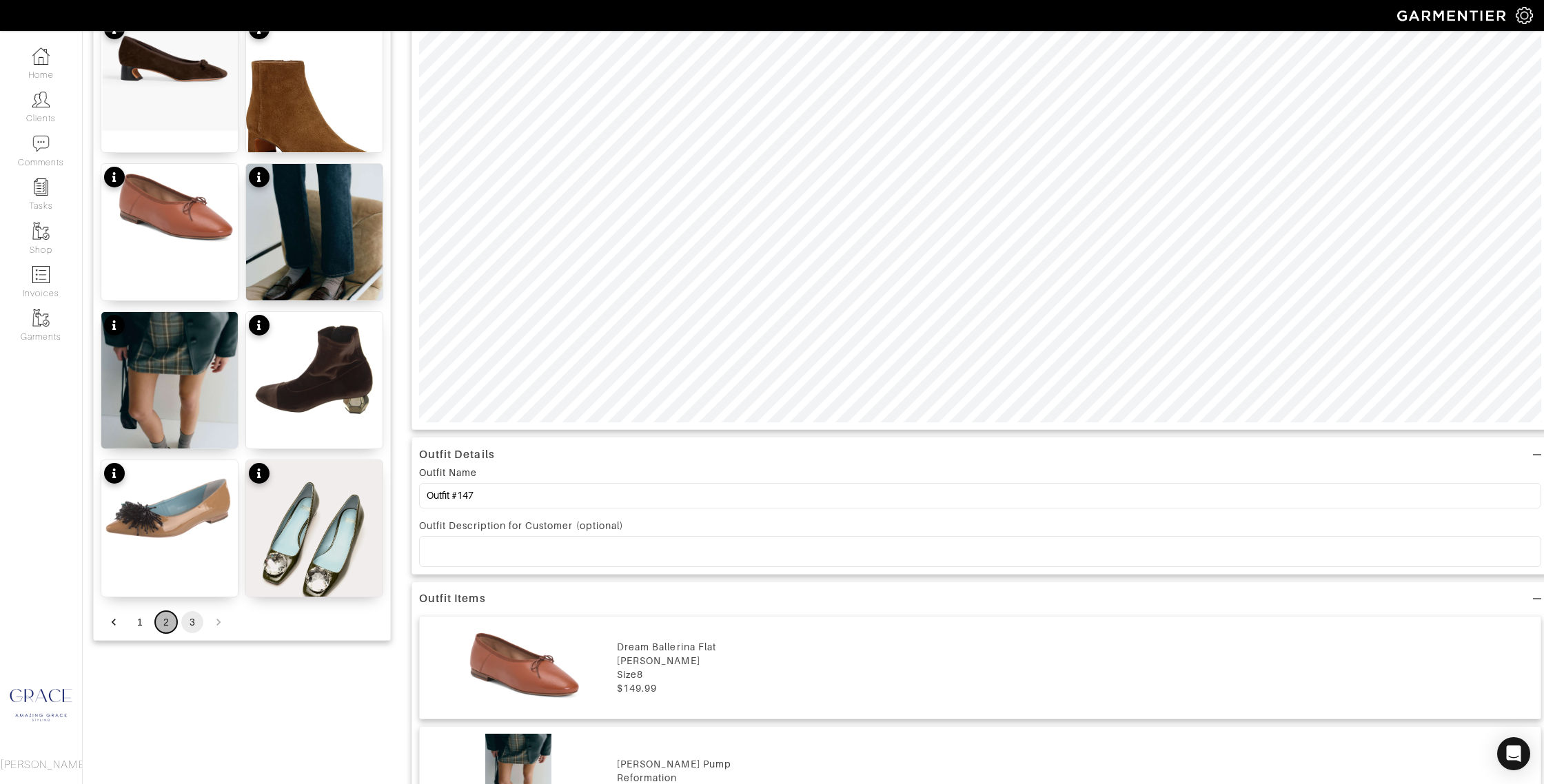
click at [167, 624] on button "2" at bounding box center [166, 622] width 22 height 22
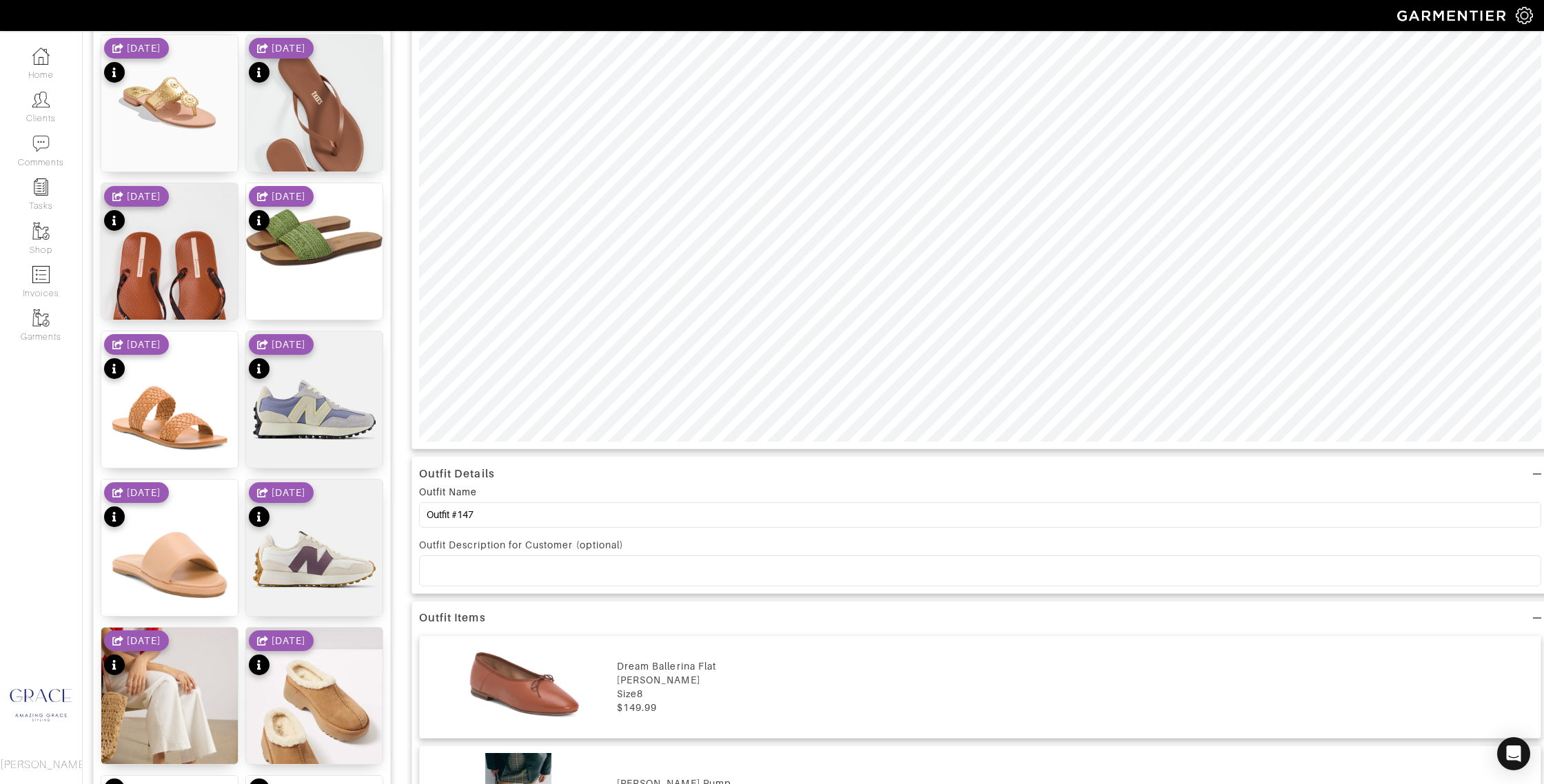
scroll to position [518, 0]
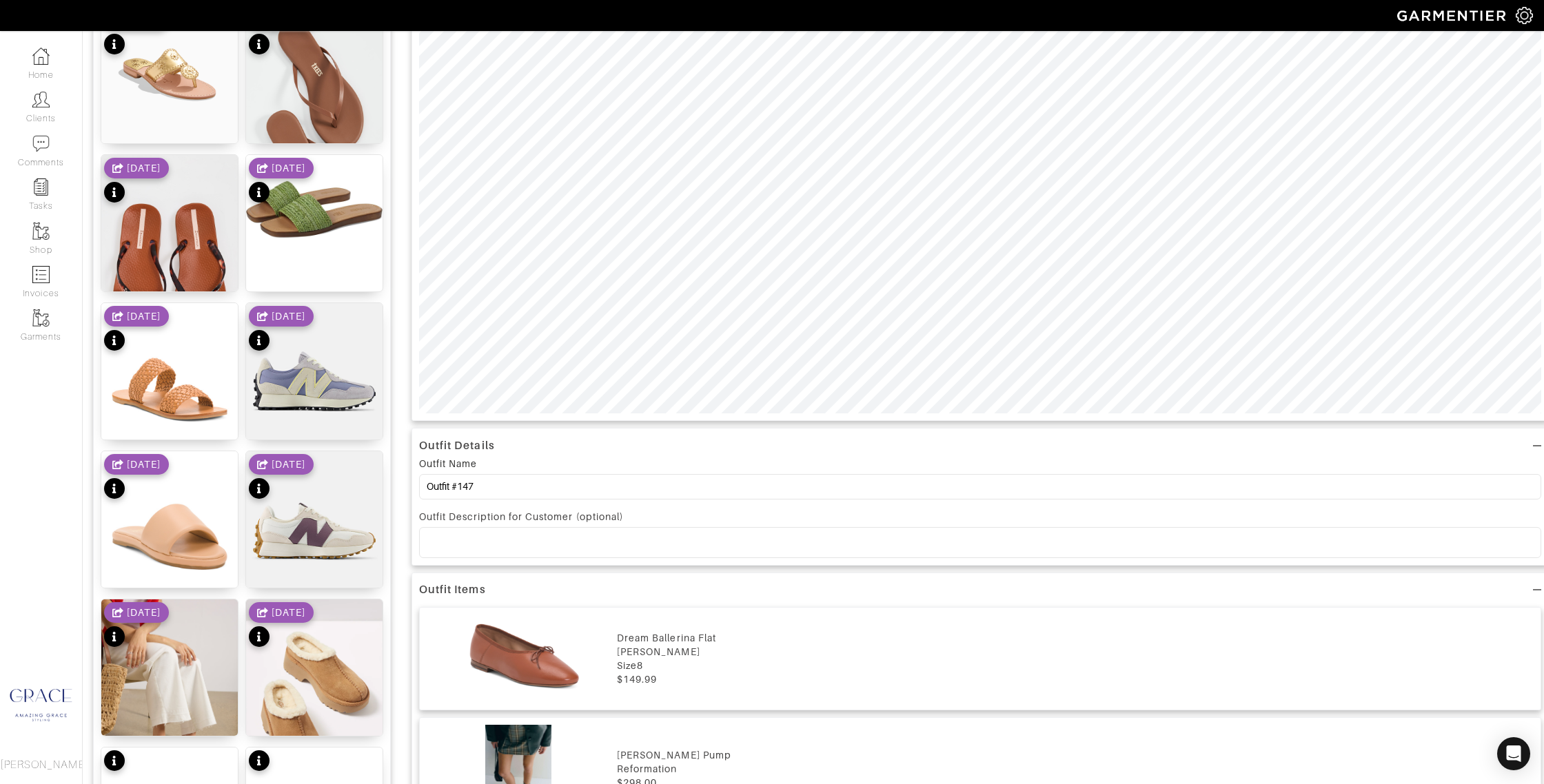
click at [496, 548] on p at bounding box center [980, 542] width 1100 height 12
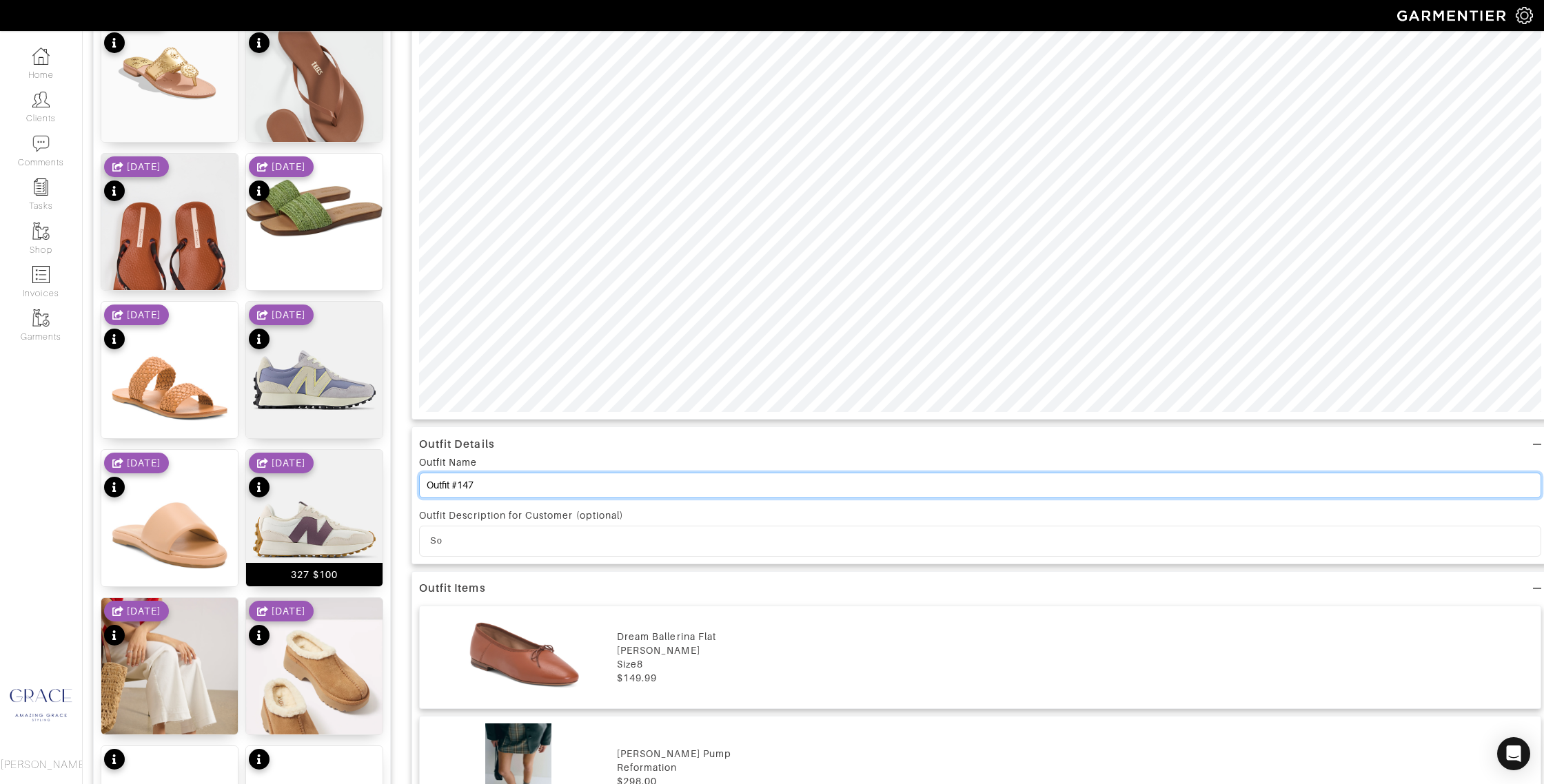
drag, startPoint x: 490, startPoint y: 482, endPoint x: 374, endPoint y: 477, distance: 116.1
click at [373, 477] on div "Add items shoes OWNED SUGGESTED Percey Sandals $140 Natural Waverly Sandals $73…" at bounding box center [813, 637] width 1441 height 2059
type input "Shoes"
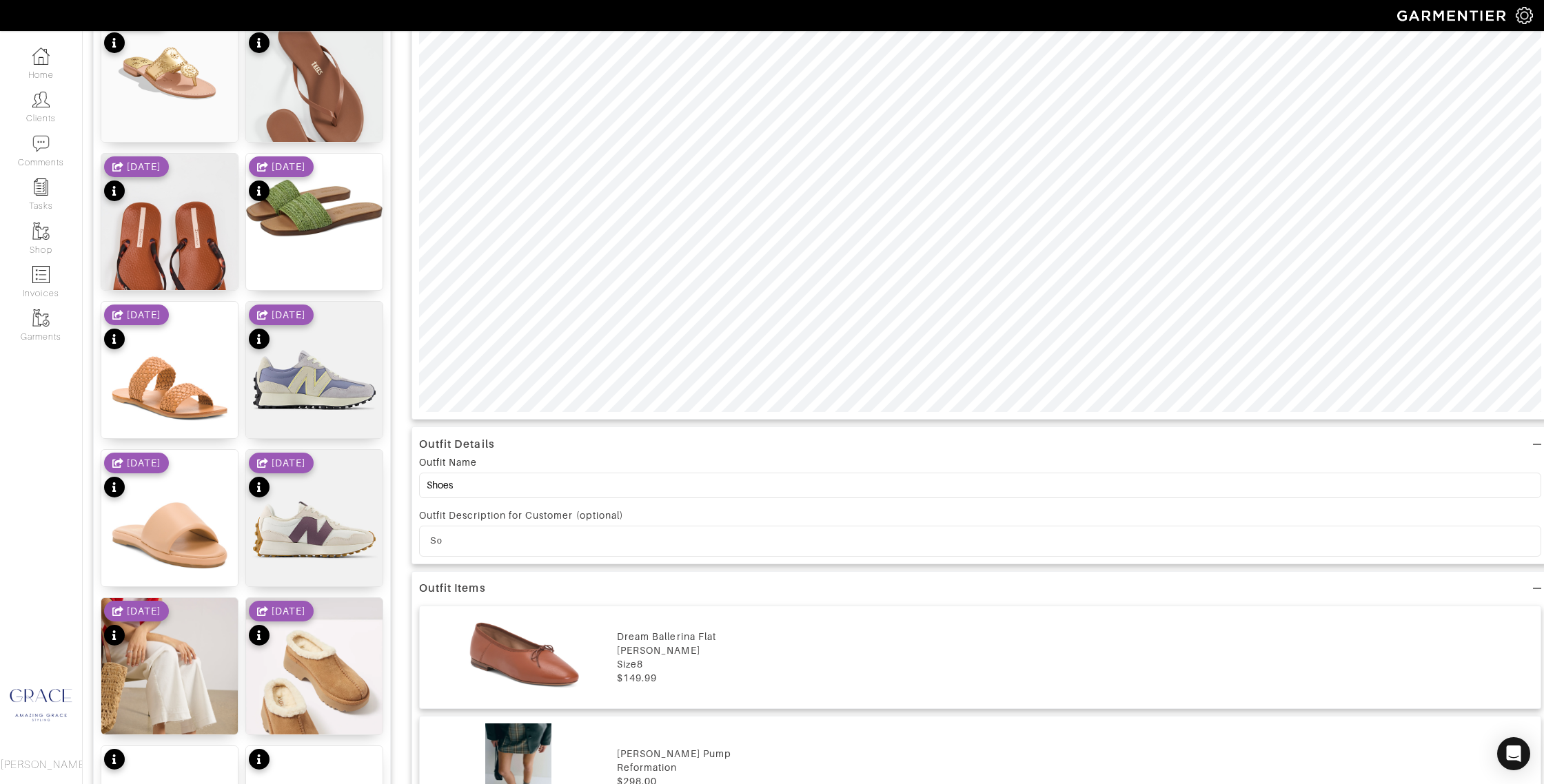
click at [450, 542] on p "So" at bounding box center [980, 540] width 1100 height 12
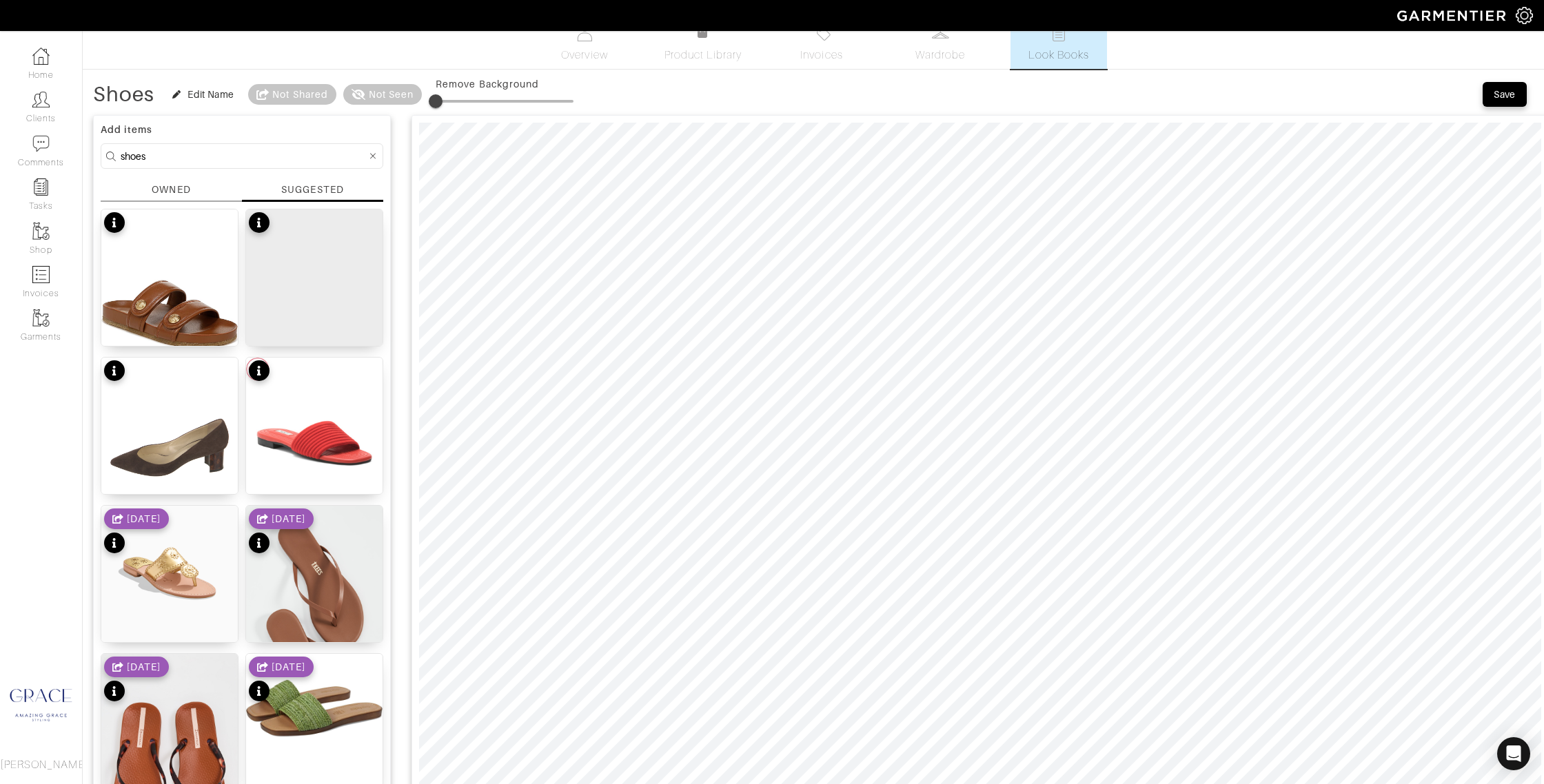
scroll to position [0, 0]
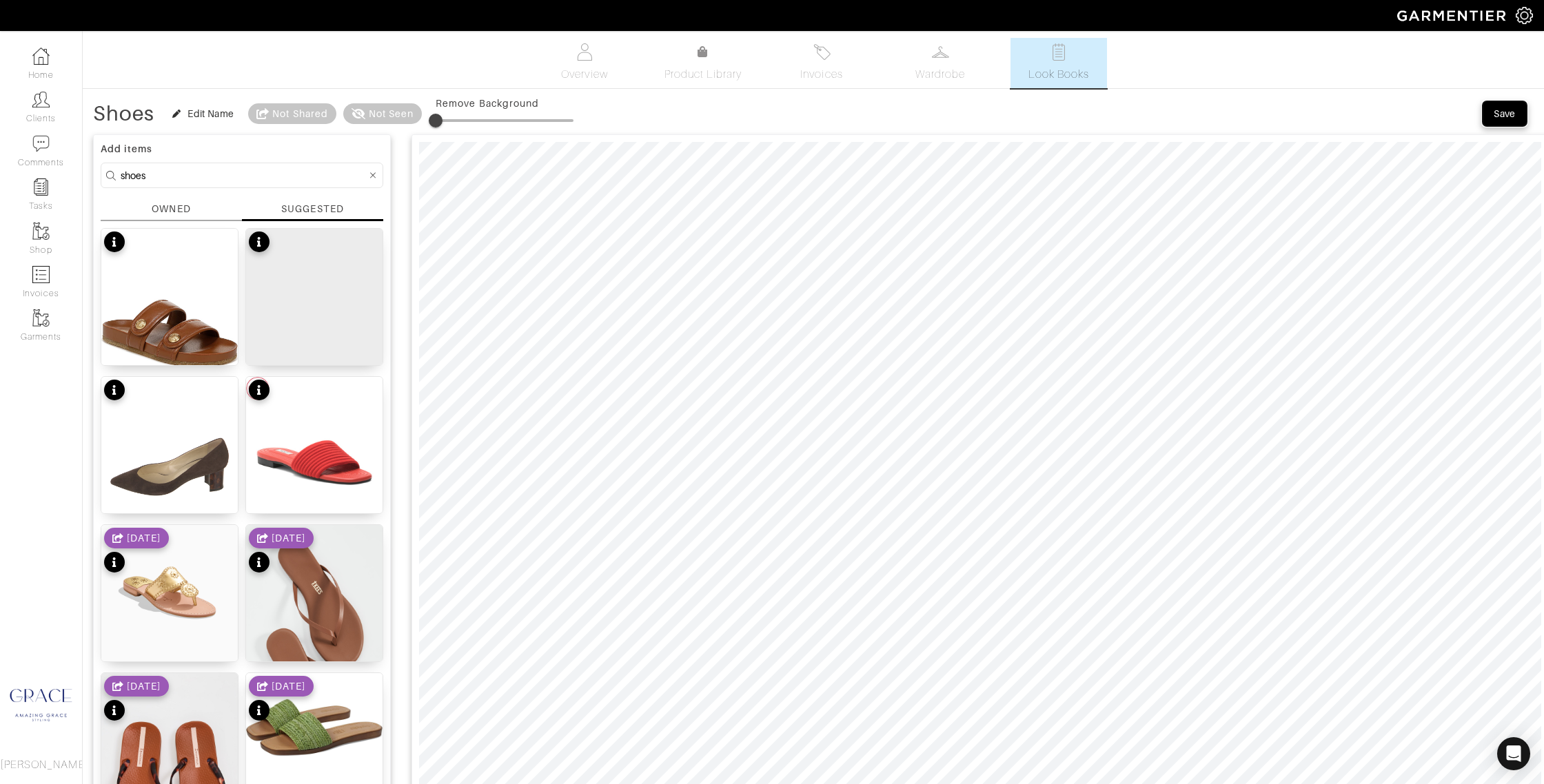
click at [1502, 113] on div "Save" at bounding box center [1504, 113] width 22 height 14
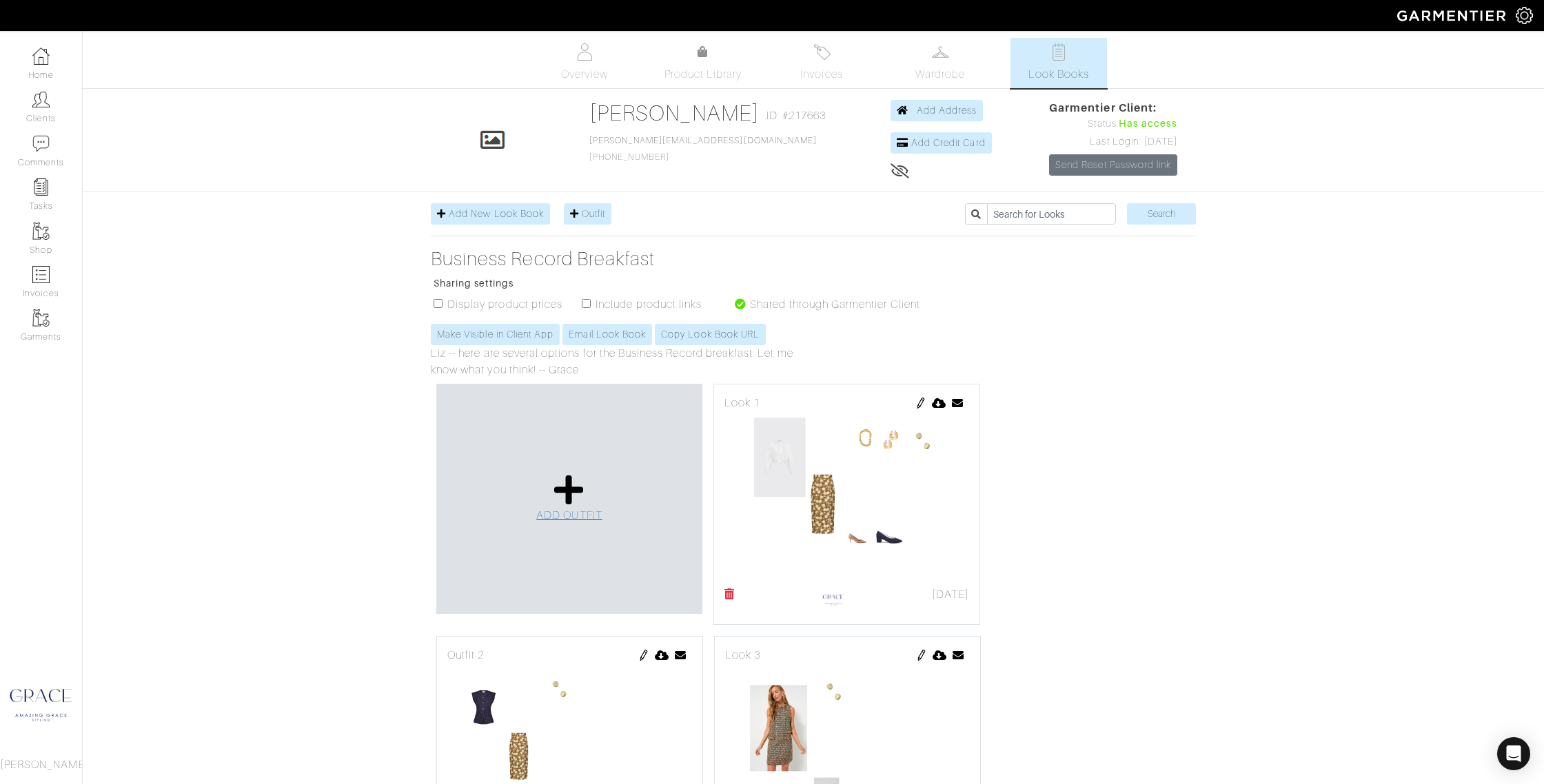
click at [567, 480] on icon at bounding box center [569, 490] width 30 height 33
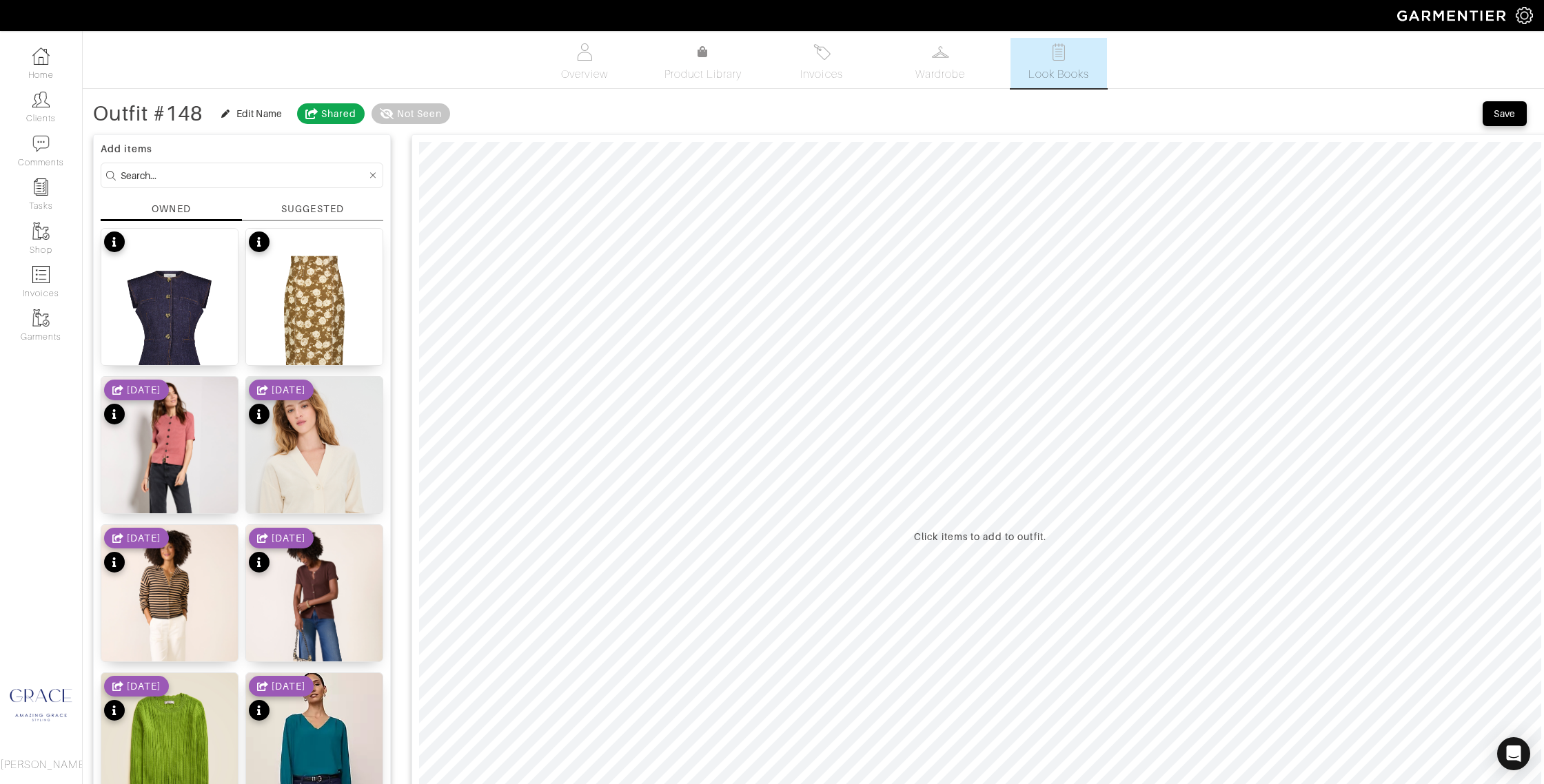
click at [304, 211] on div "SUGGESTED" at bounding box center [312, 209] width 62 height 14
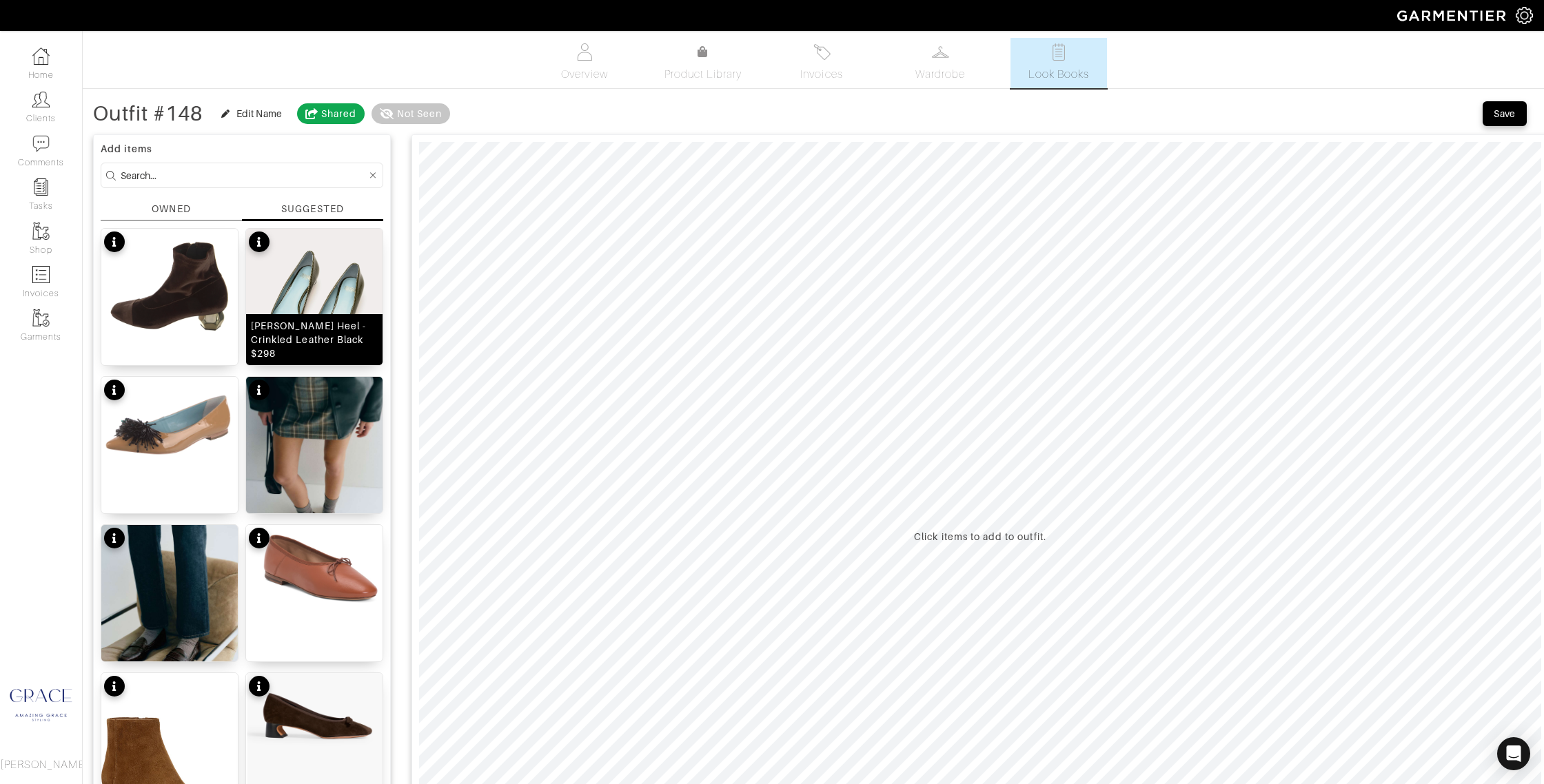
drag, startPoint x: 197, startPoint y: 349, endPoint x: 249, endPoint y: 333, distance: 54.4
click at [197, 349] on div "[PERSON_NAME] Boot $398" at bounding box center [169, 347] width 126 height 27
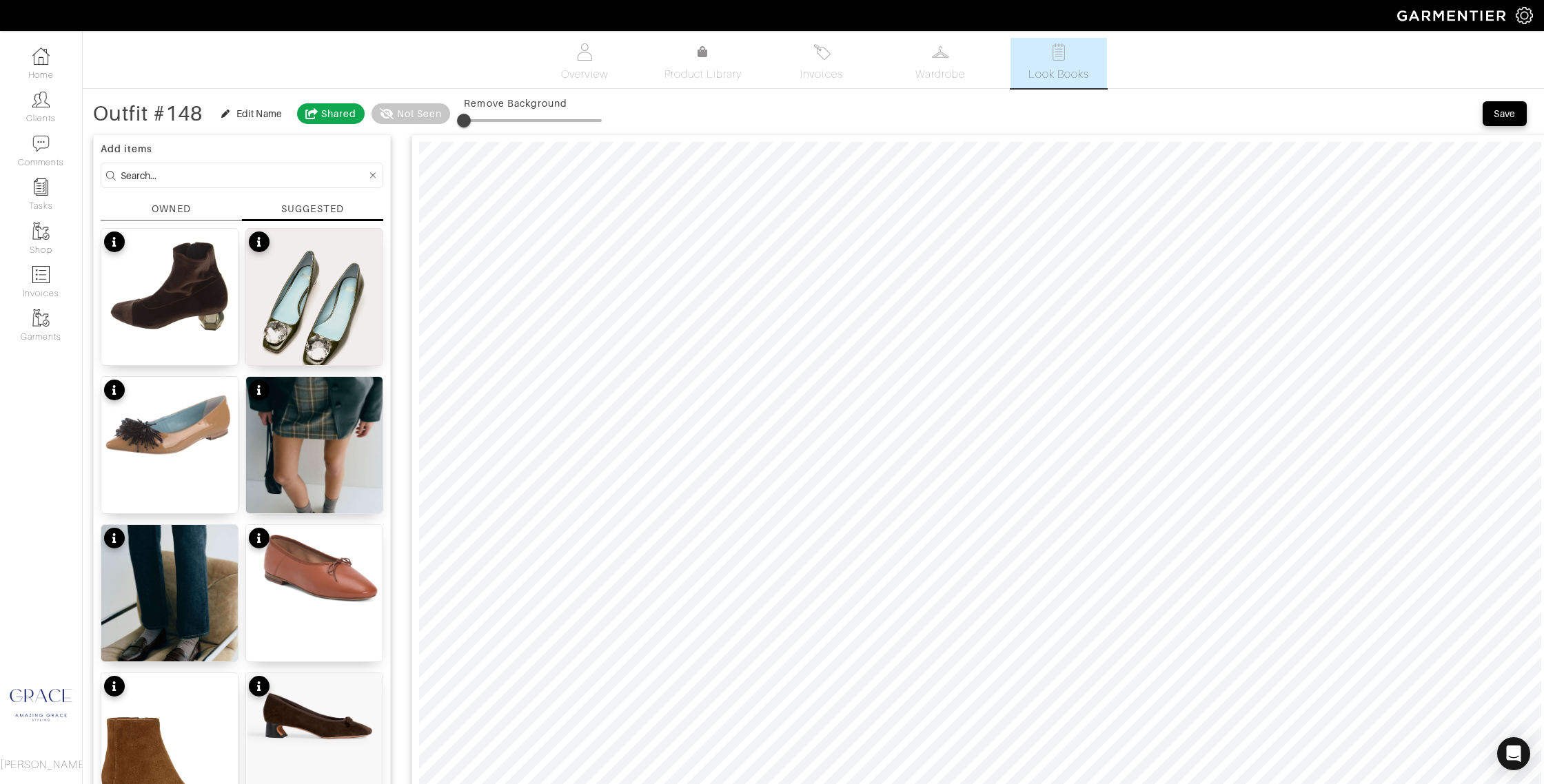
click at [141, 166] on form at bounding box center [241, 175] width 283 height 25
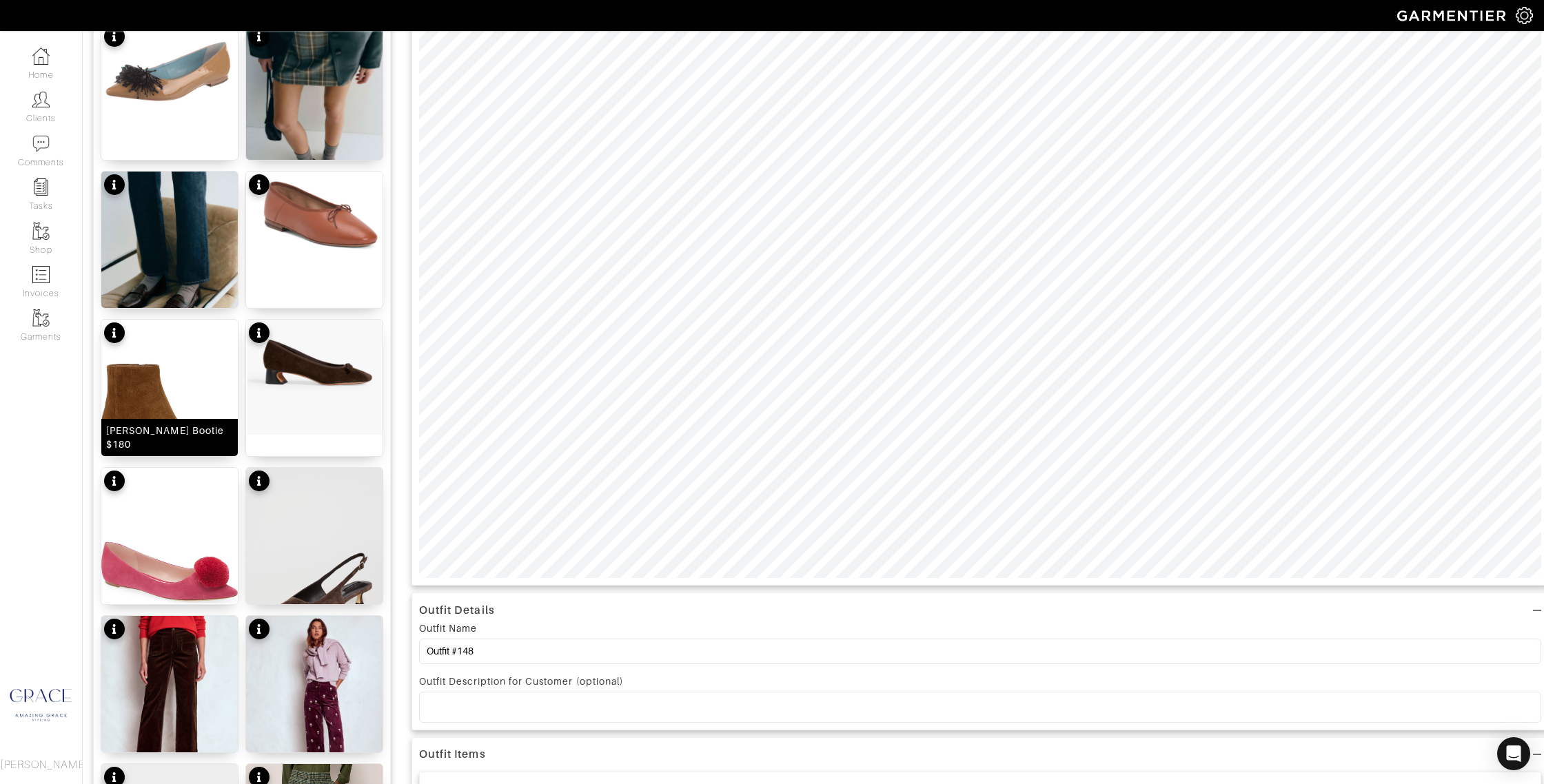
click at [168, 447] on div "Silvana Bootie $180" at bounding box center [169, 437] width 126 height 27
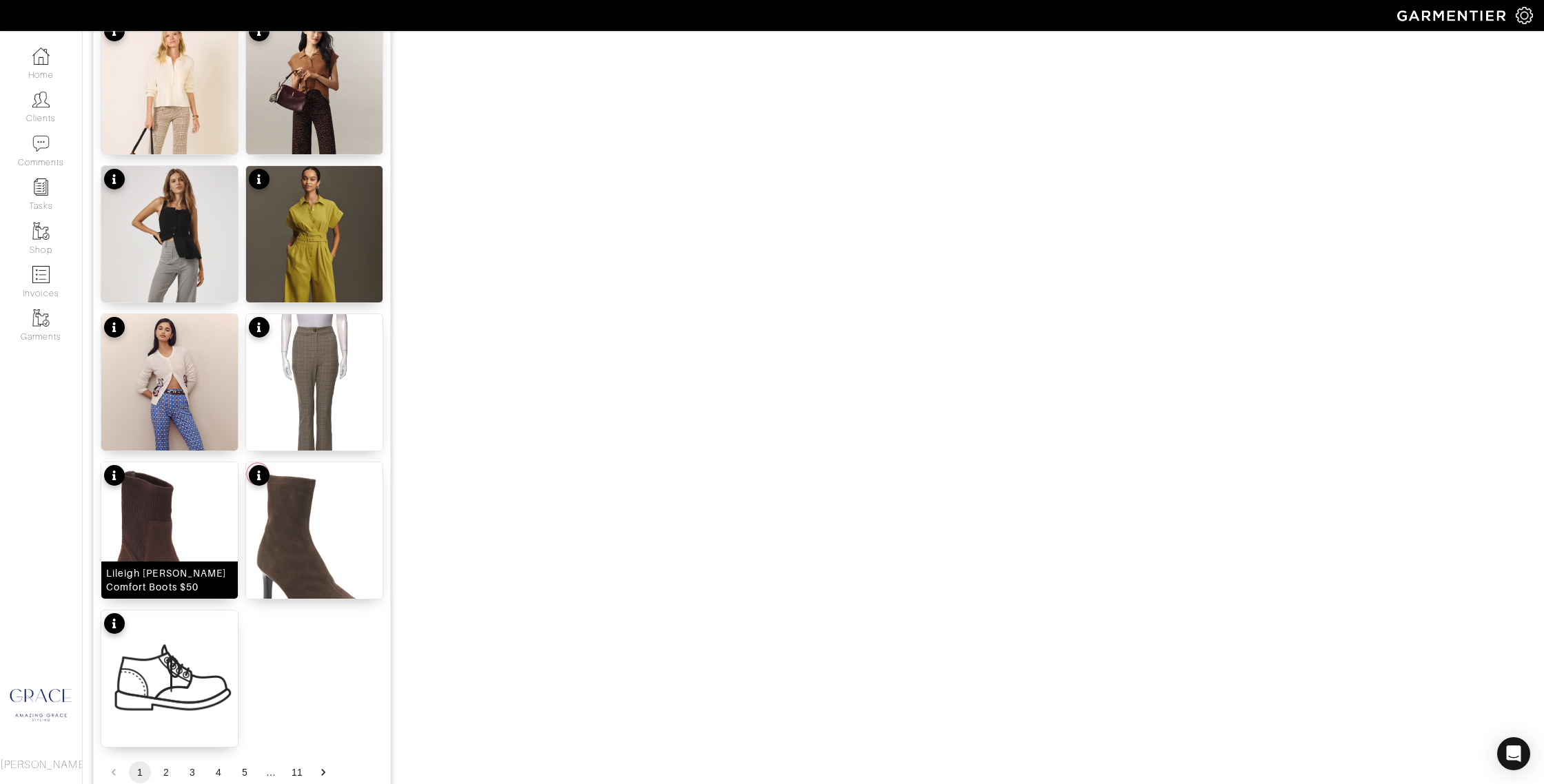
scroll to position [1469, 0]
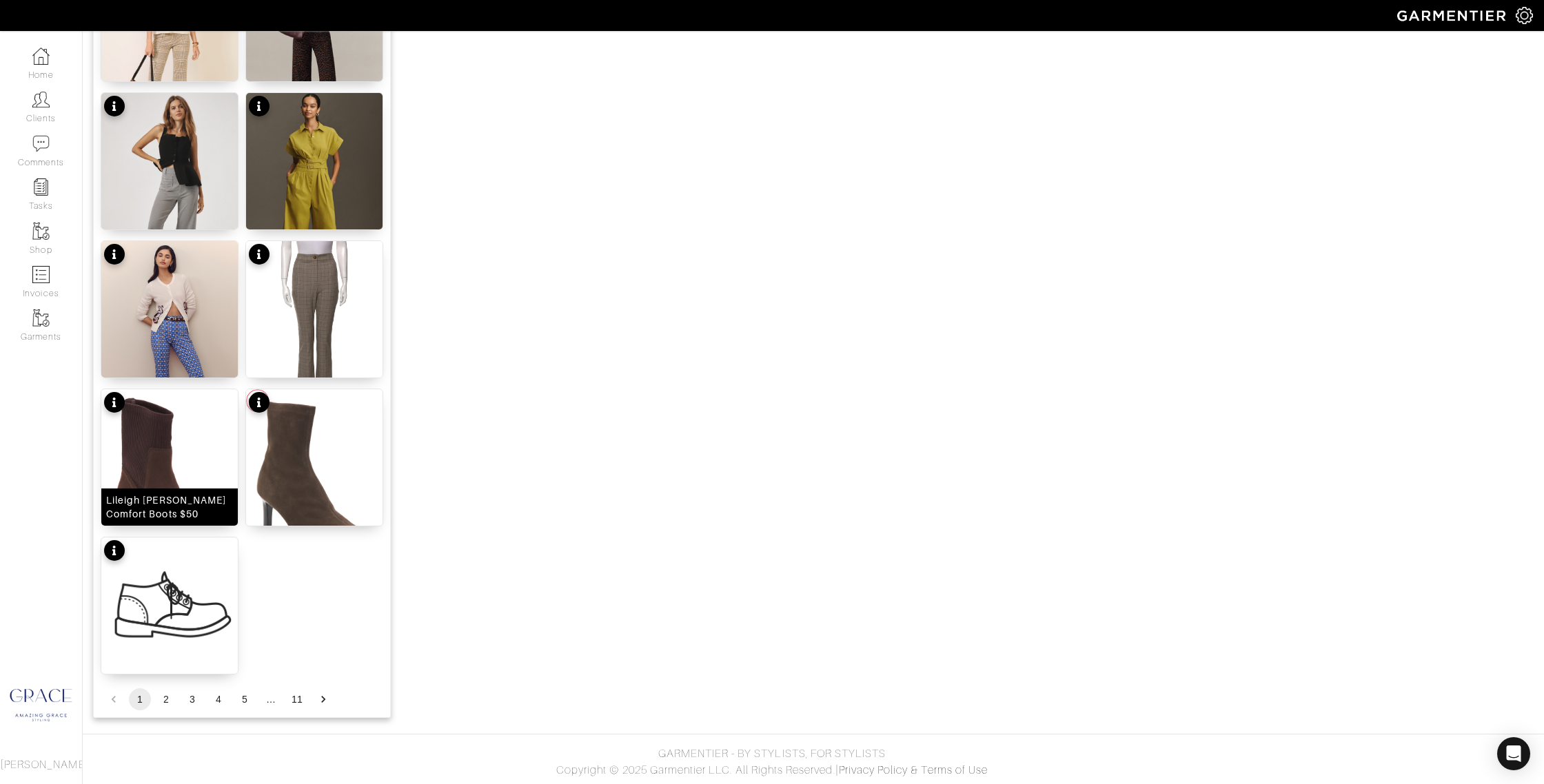
drag, startPoint x: 160, startPoint y: 503, endPoint x: 213, endPoint y: 506, distance: 53.1
click at [160, 503] on div "Lileigh Holly Comfort Boots $50" at bounding box center [169, 507] width 126 height 27
drag, startPoint x: 291, startPoint y: 507, endPoint x: 299, endPoint y: 511, distance: 8.9
click at [290, 507] on div "Suede Britt Boots $200" at bounding box center [314, 507] width 137 height 37
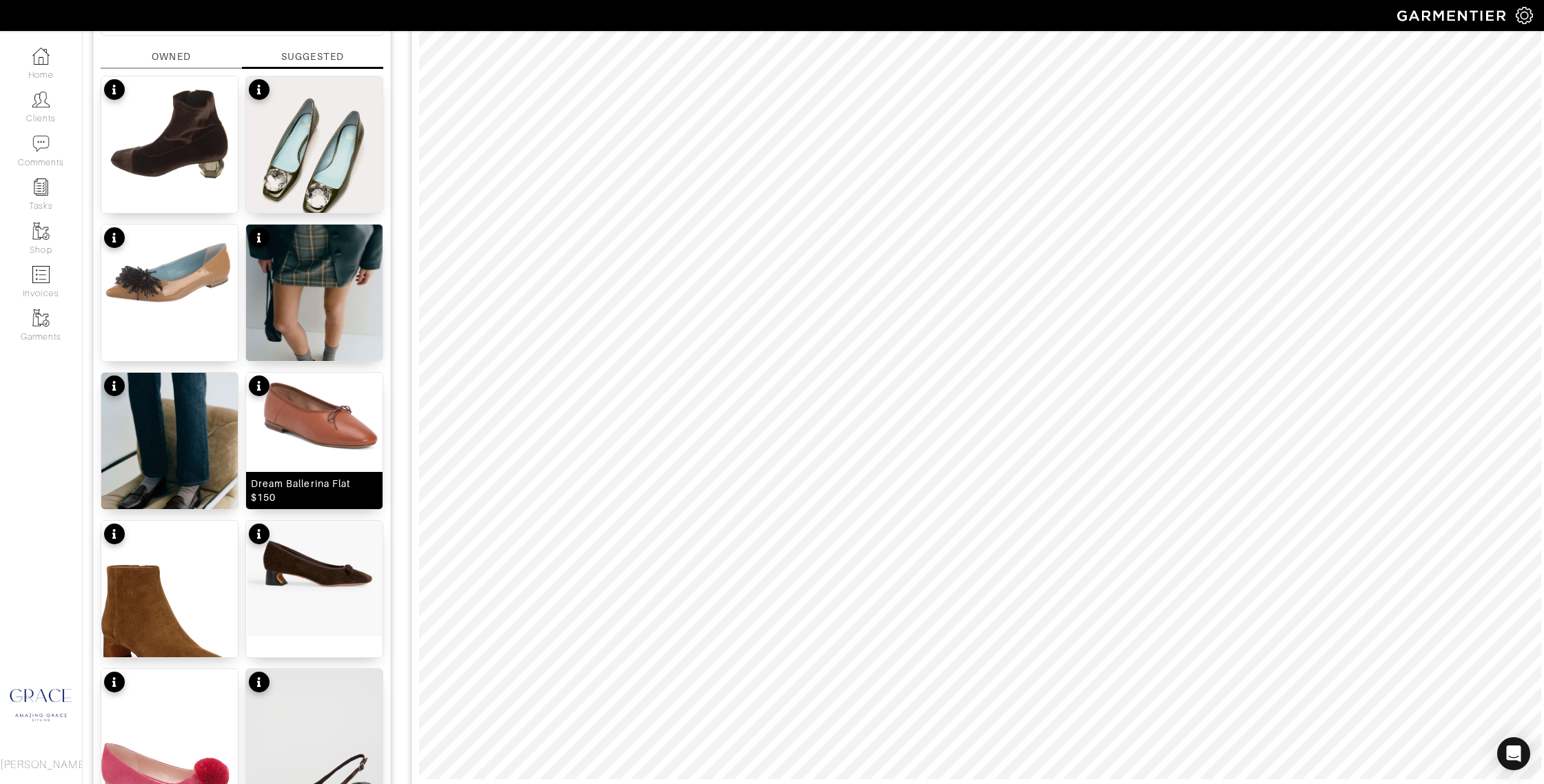
scroll to position [0, 0]
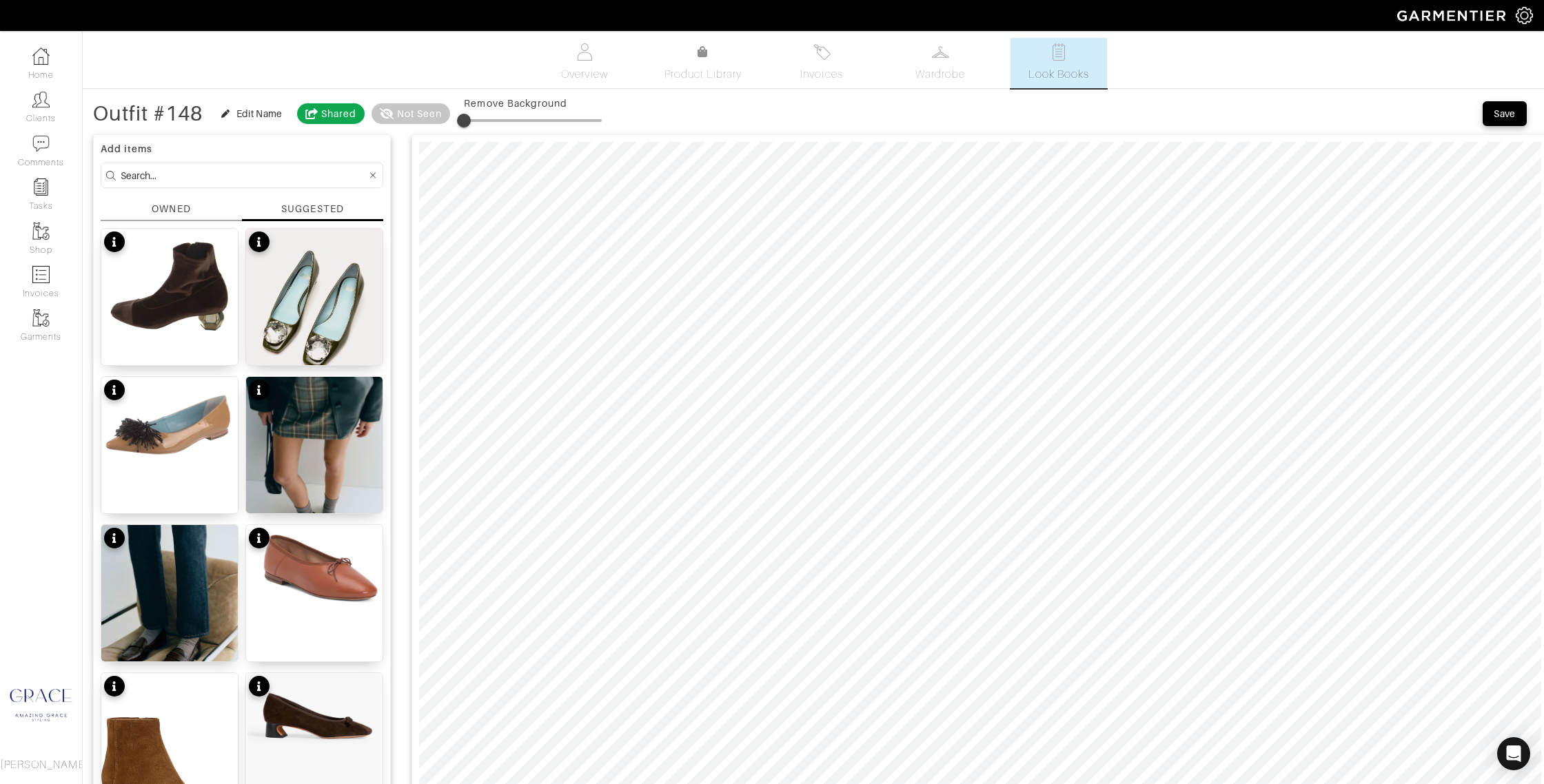
click at [240, 172] on input at bounding box center [244, 176] width 246 height 17
type input "shoes"
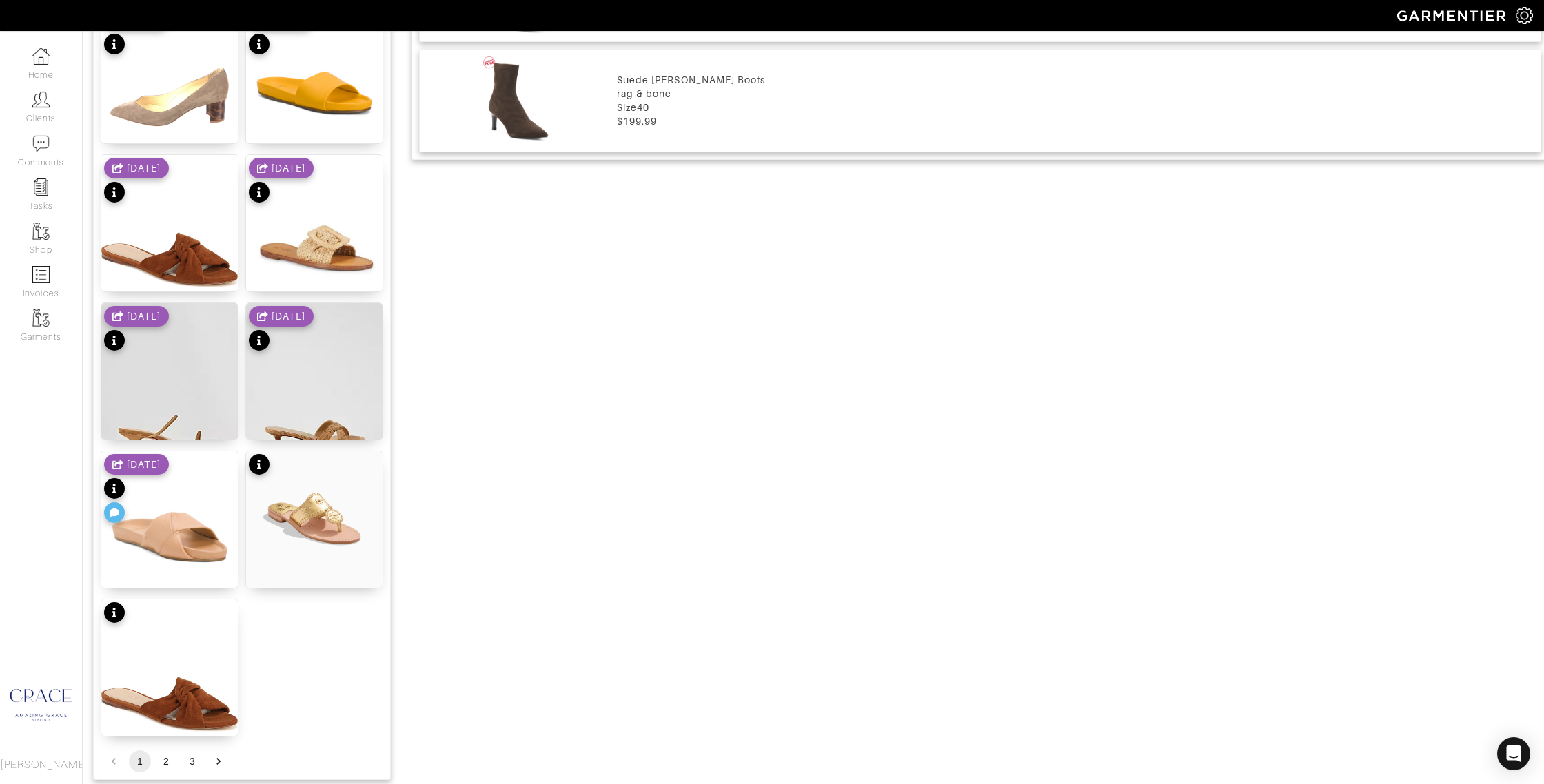
scroll to position [1469, 0]
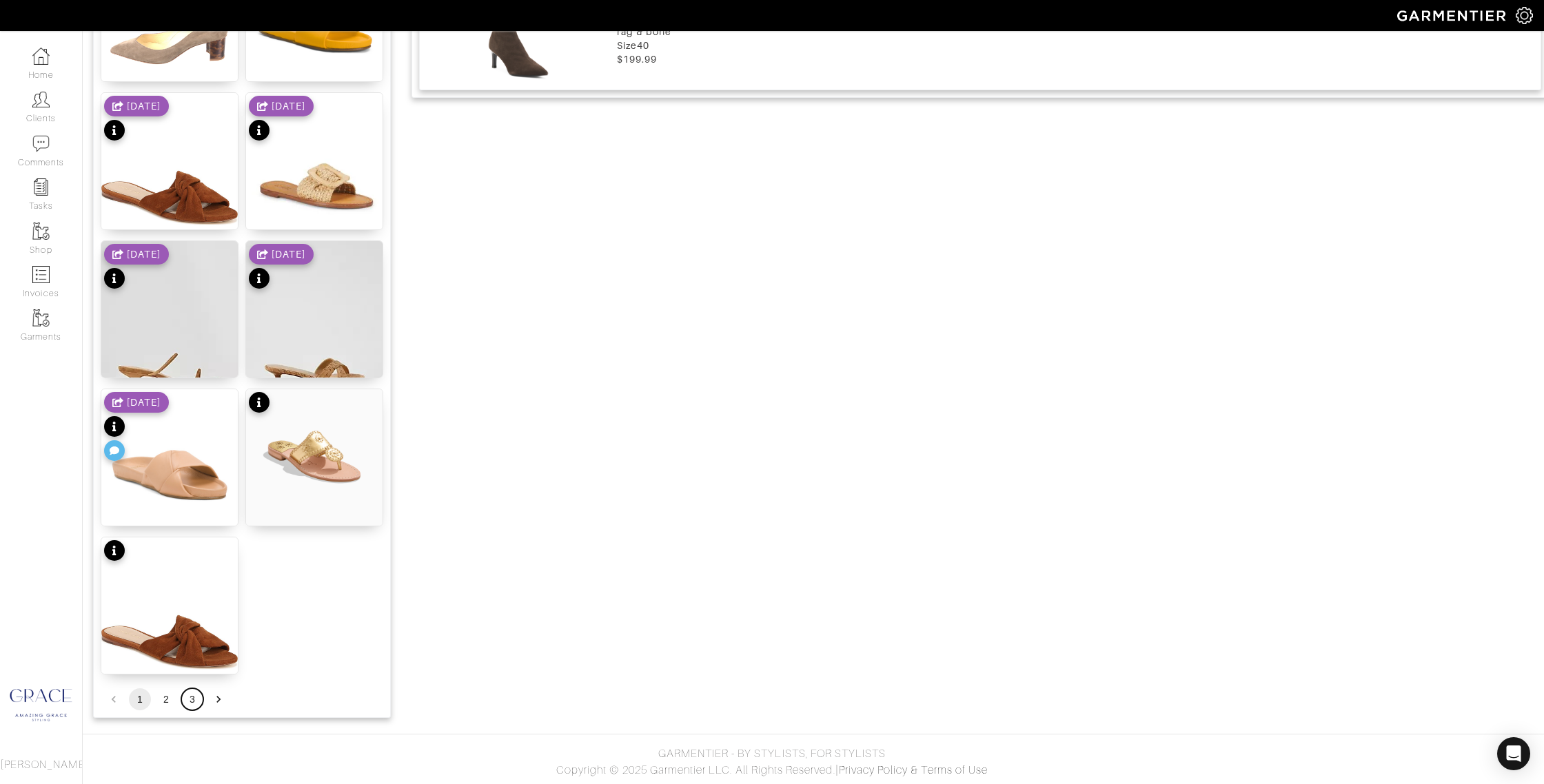
click at [189, 699] on button "3" at bounding box center [192, 699] width 22 height 22
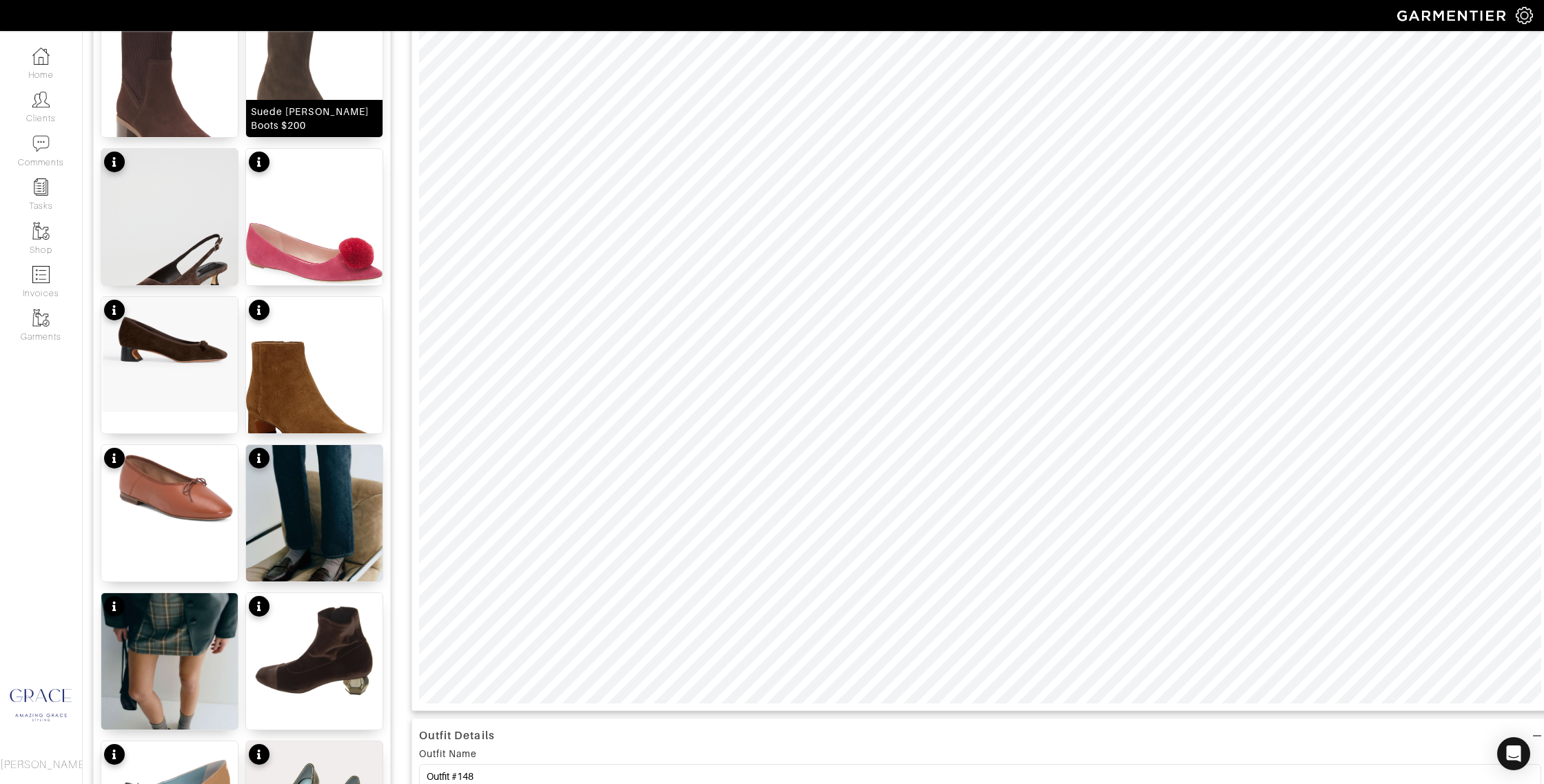
scroll to position [0, 0]
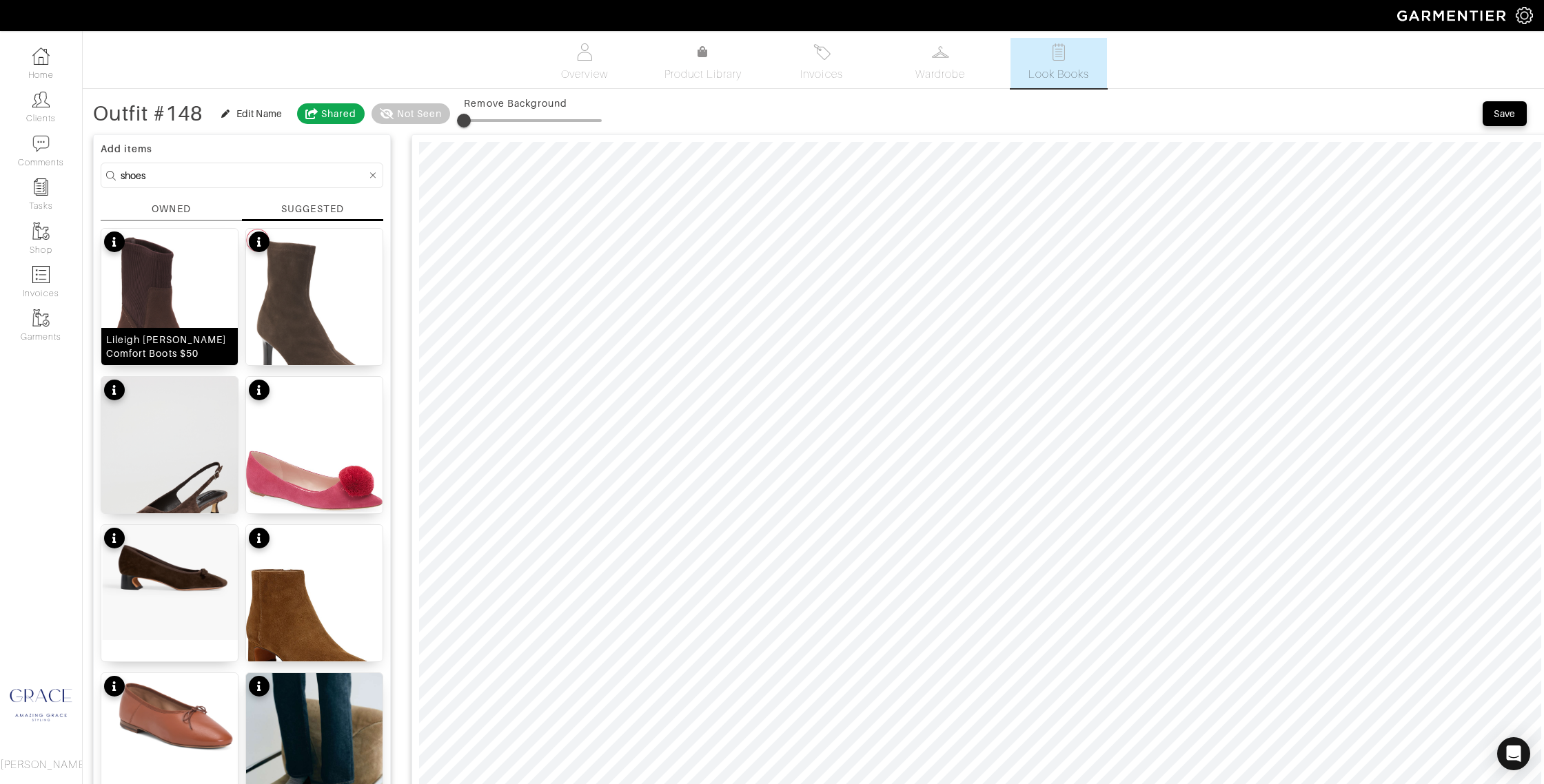
click at [153, 275] on img at bounding box center [169, 314] width 137 height 171
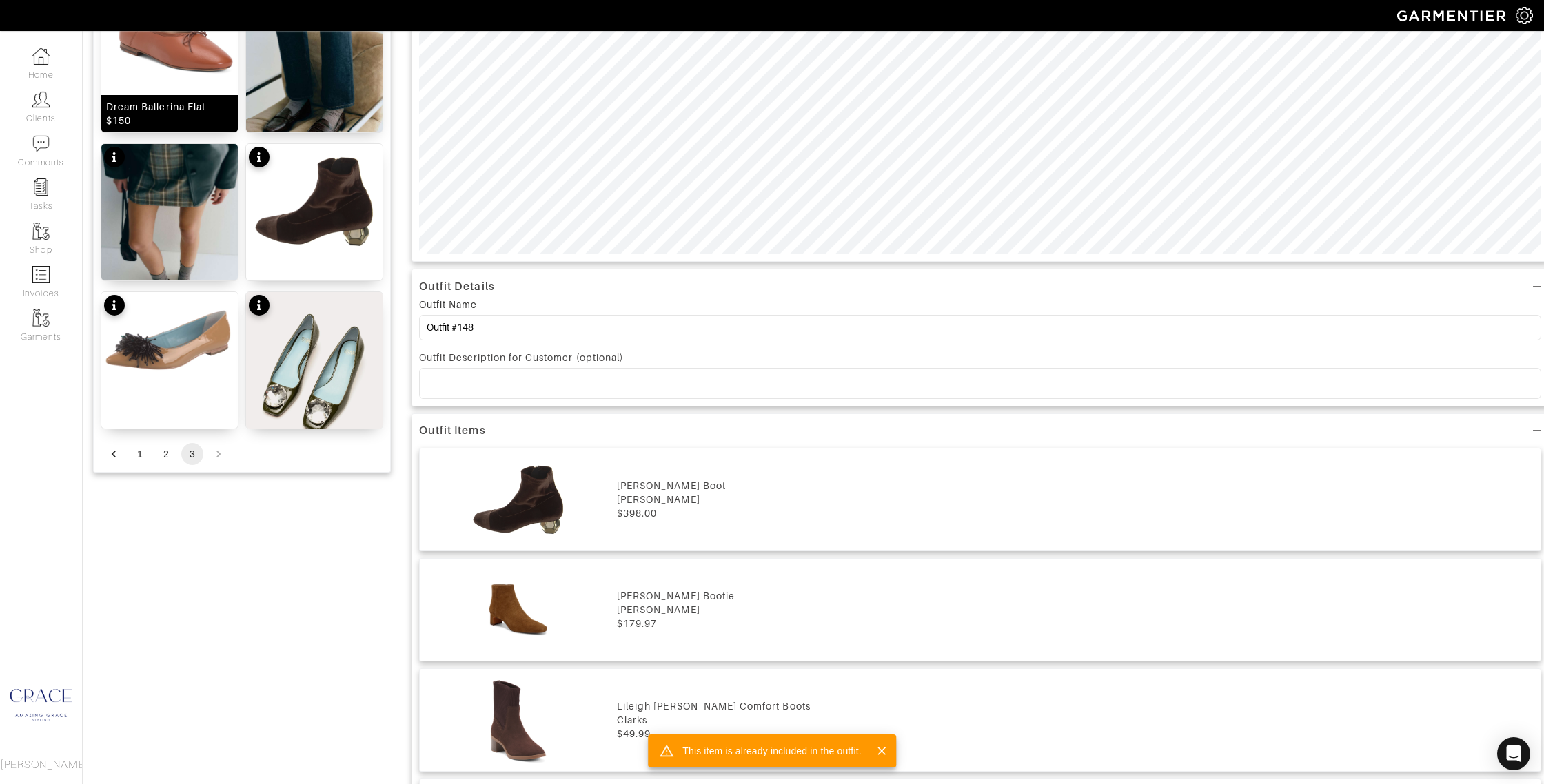
scroll to position [850, 0]
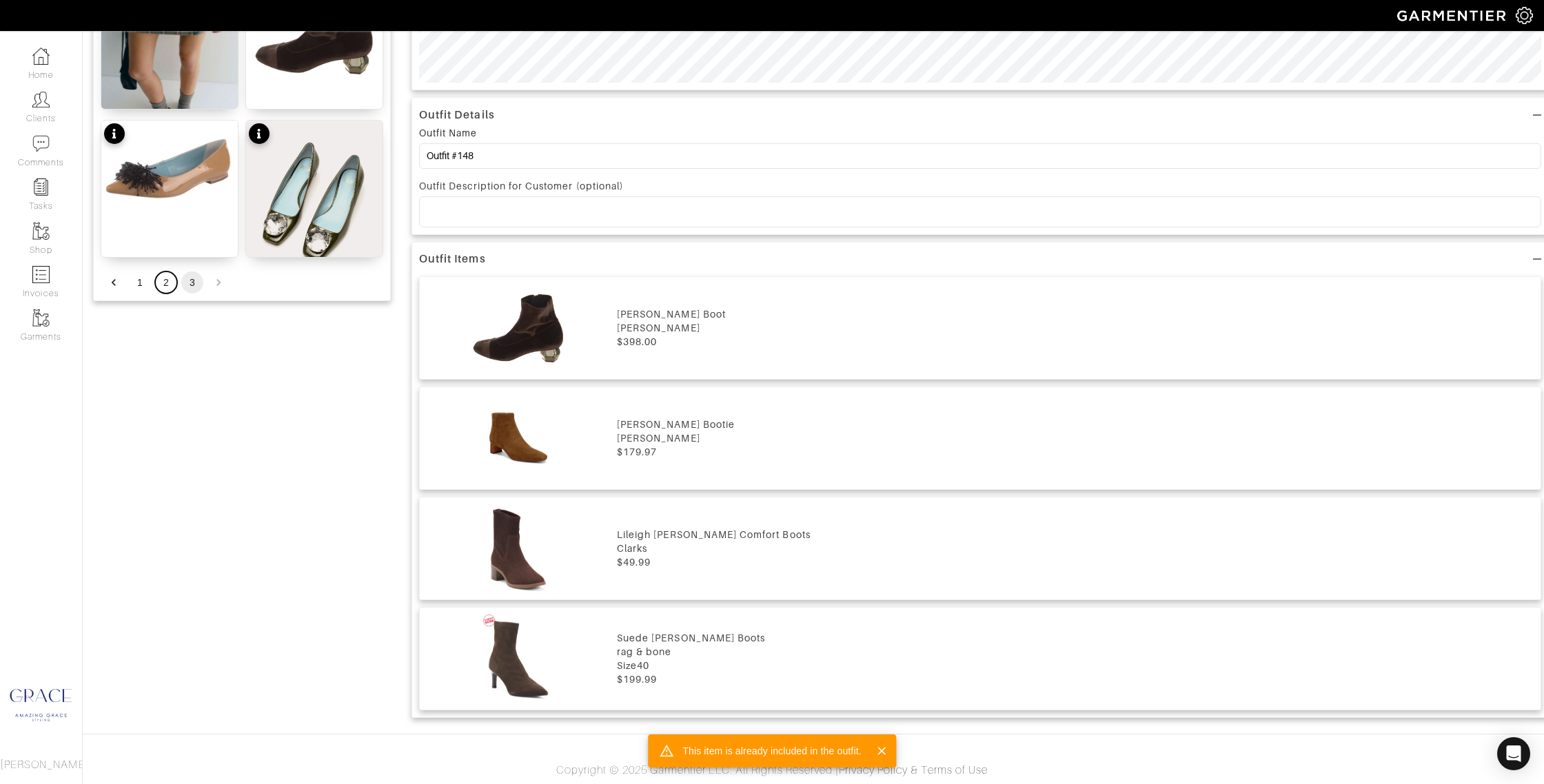
click at [163, 275] on button "2" at bounding box center [166, 283] width 22 height 22
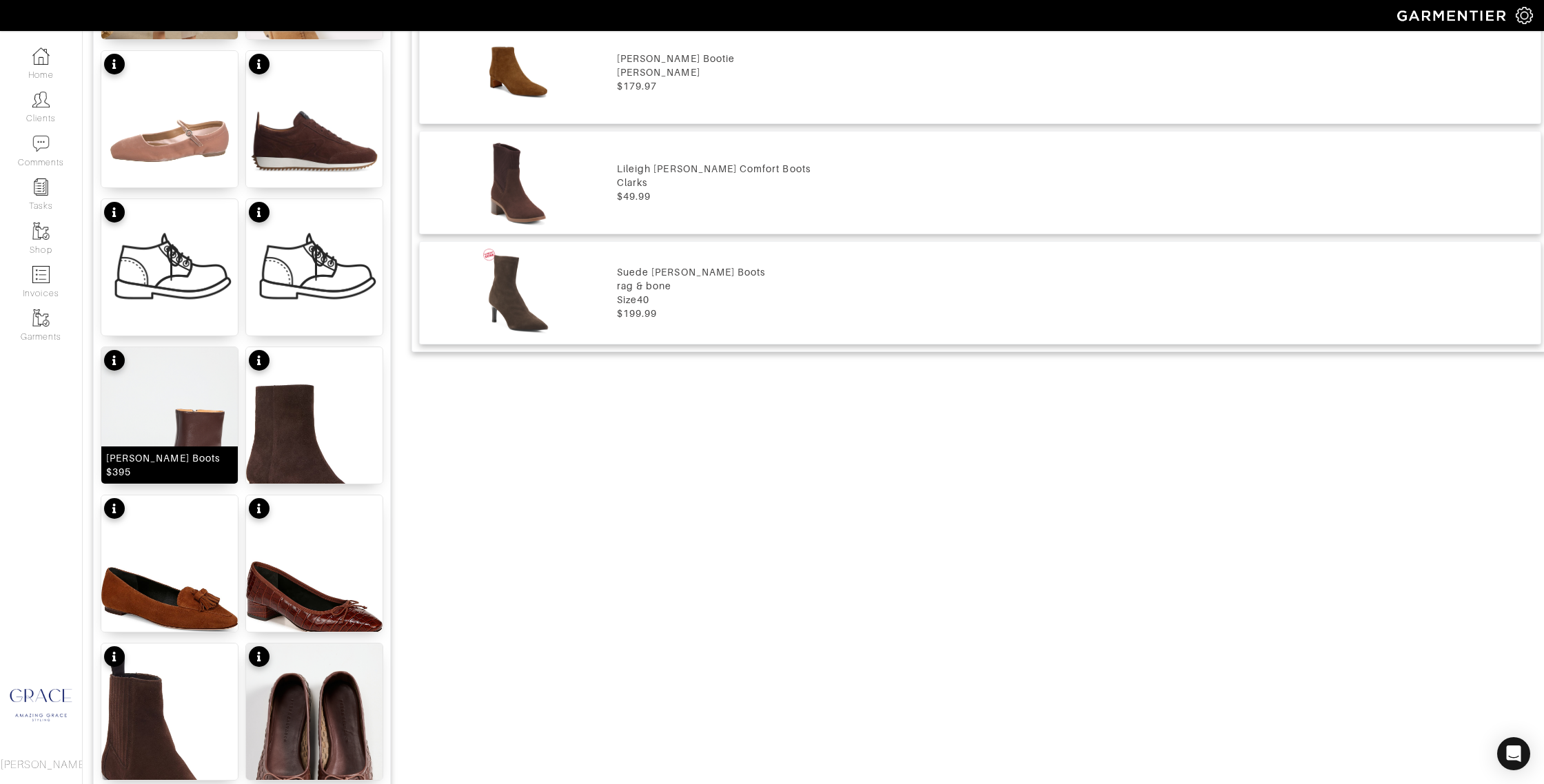
scroll to position [1469, 0]
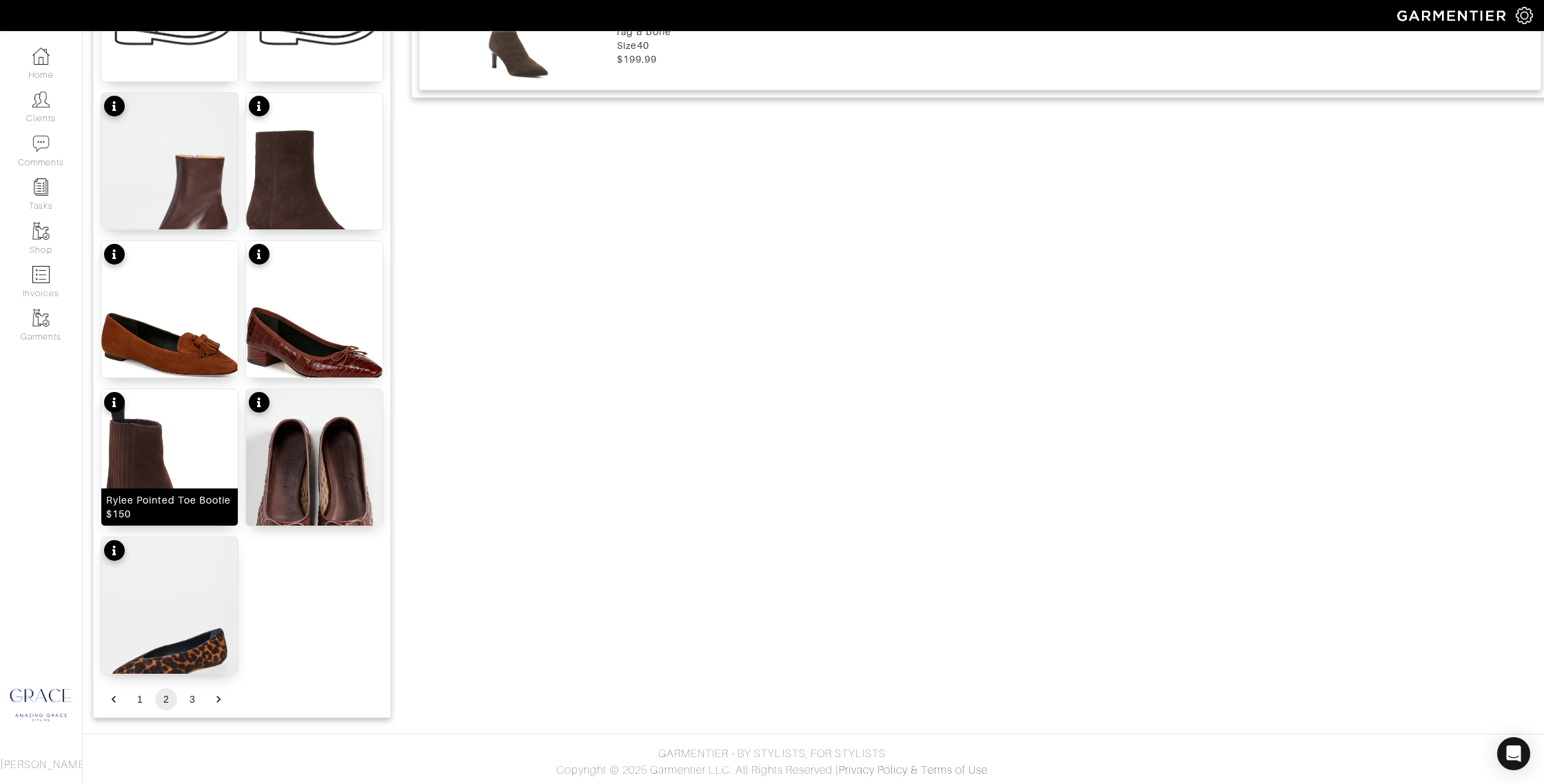
click at [173, 495] on div "Rylee Pointed Toe Bootie $150" at bounding box center [169, 507] width 126 height 27
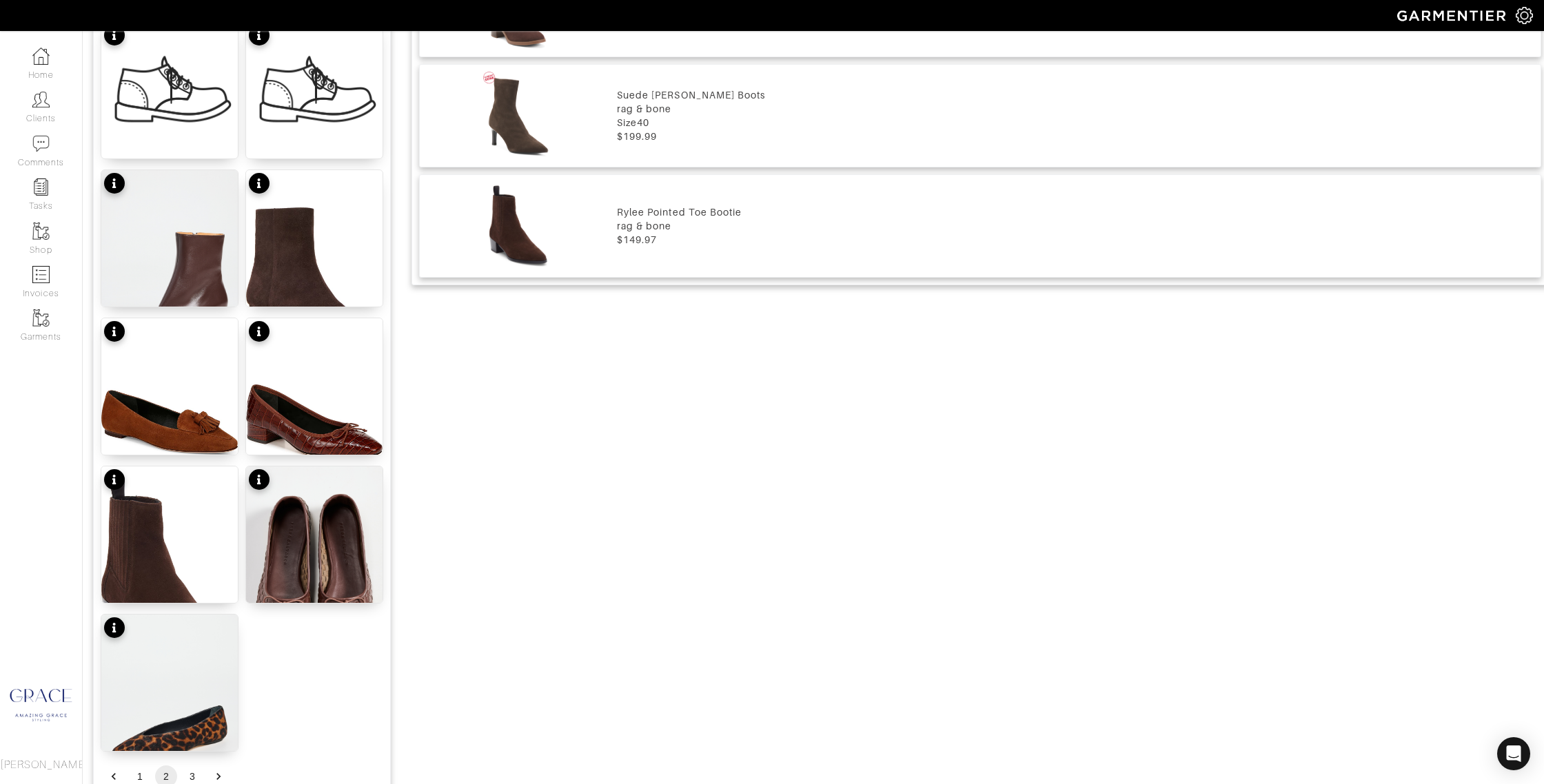
scroll to position [1399, 0]
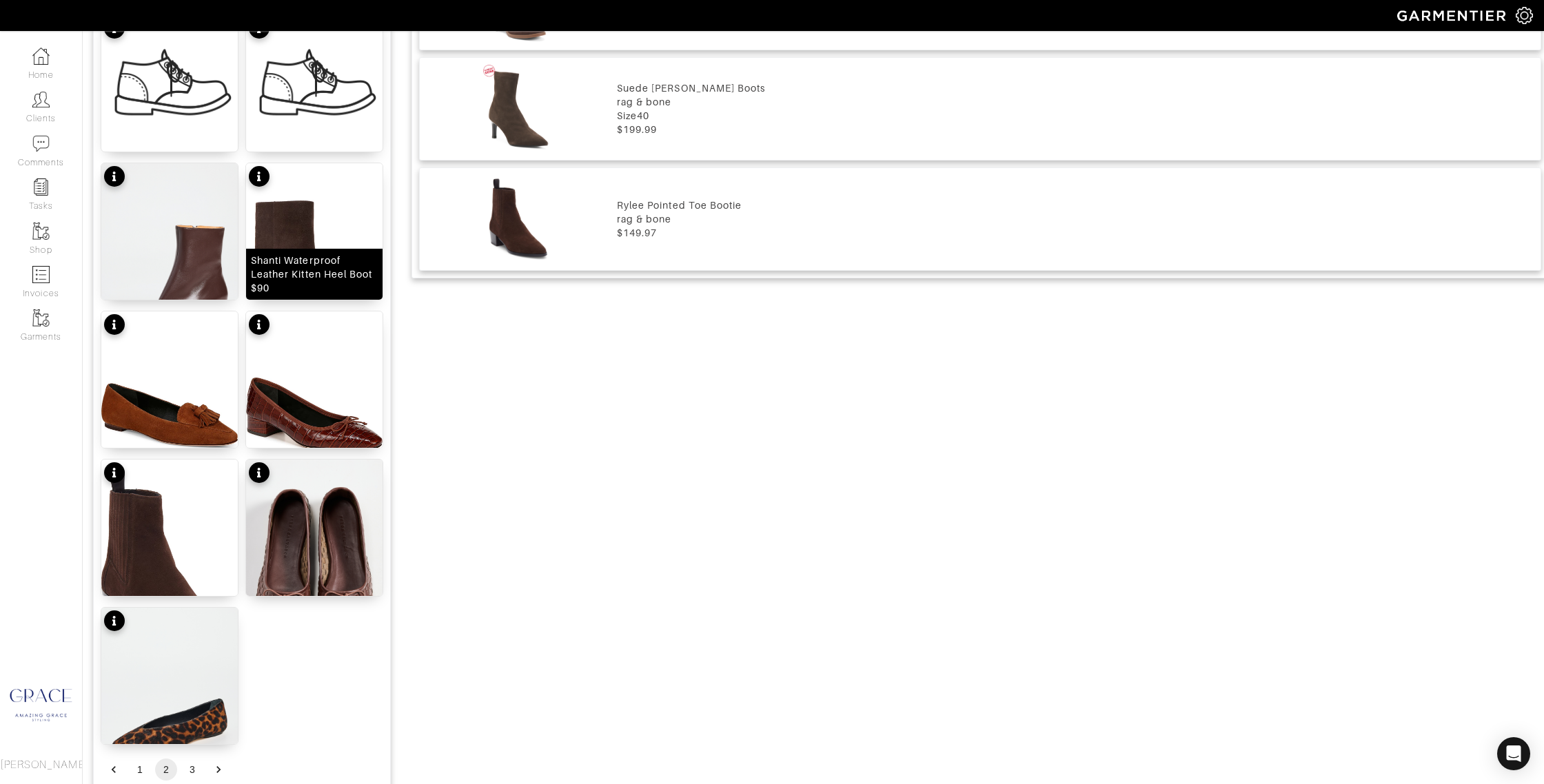
click at [314, 288] on div "Shanti Waterproof Leather Kitten Heel Boot $90" at bounding box center [314, 274] width 126 height 41
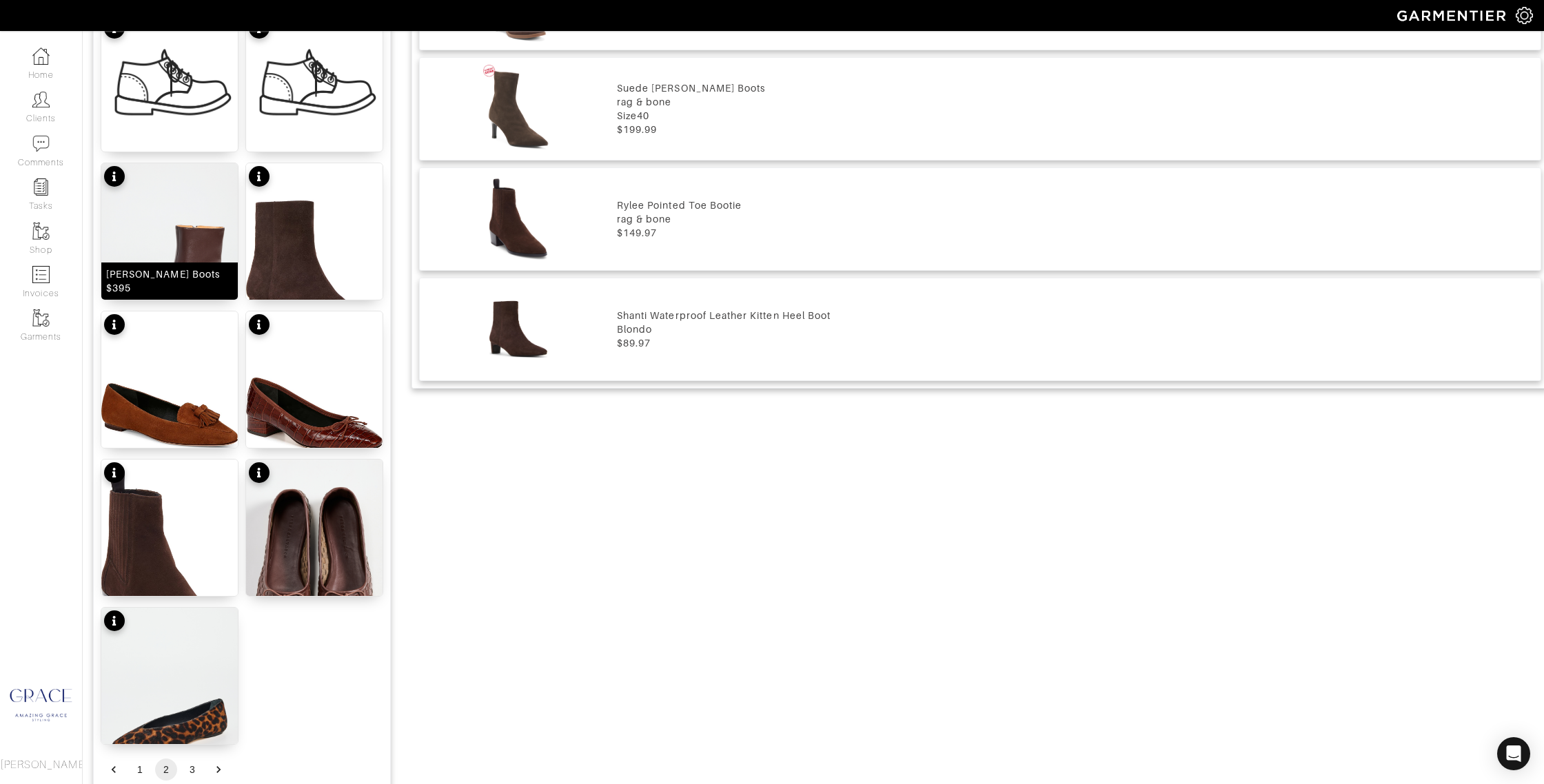
click at [151, 290] on div "Wally Ankle Boots $395" at bounding box center [169, 281] width 126 height 27
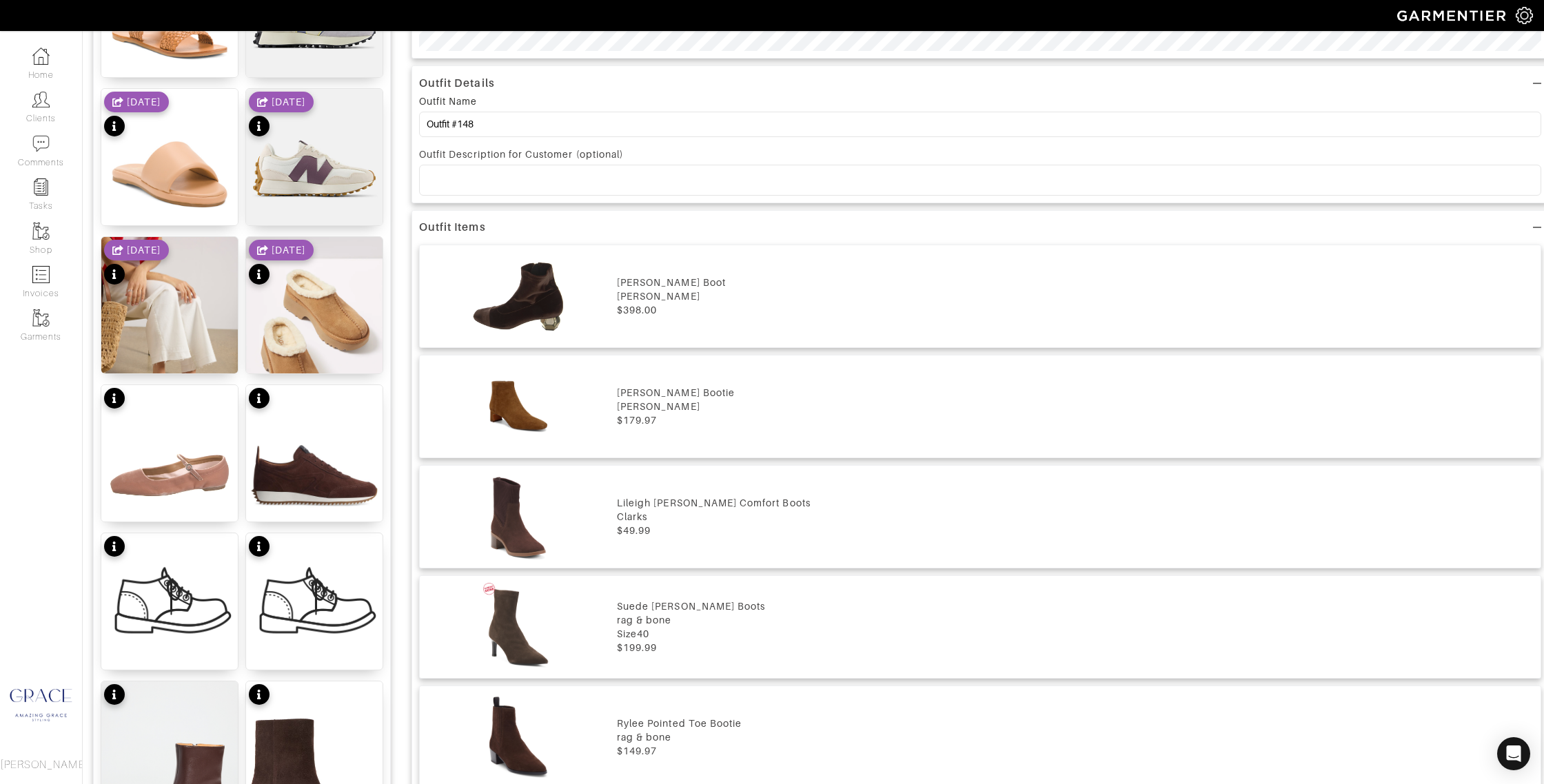
scroll to position [1041, 0]
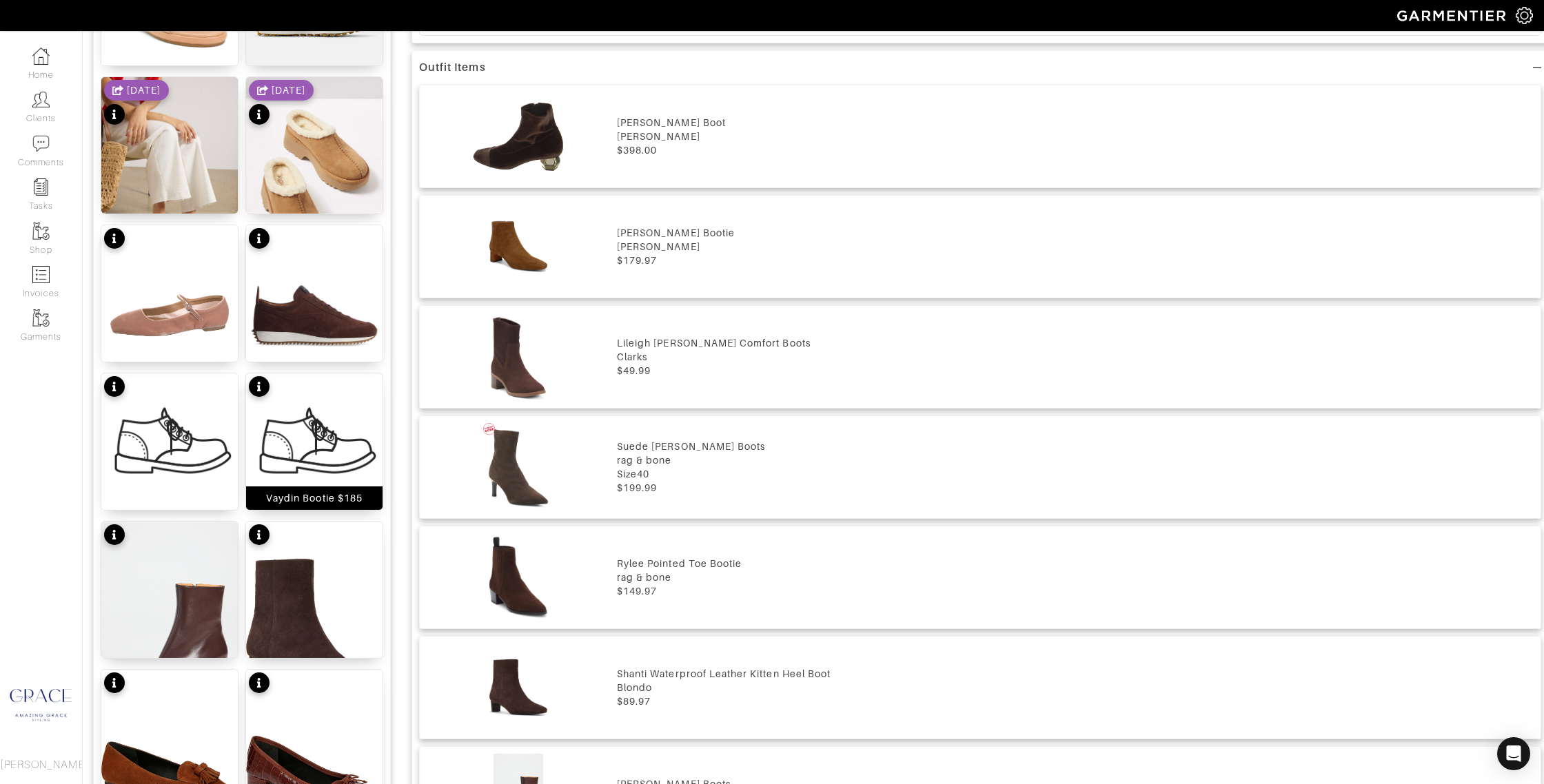
click at [332, 502] on div "Vaydin Bootie $185" at bounding box center [314, 498] width 97 height 14
click at [344, 449] on img at bounding box center [314, 441] width 137 height 137
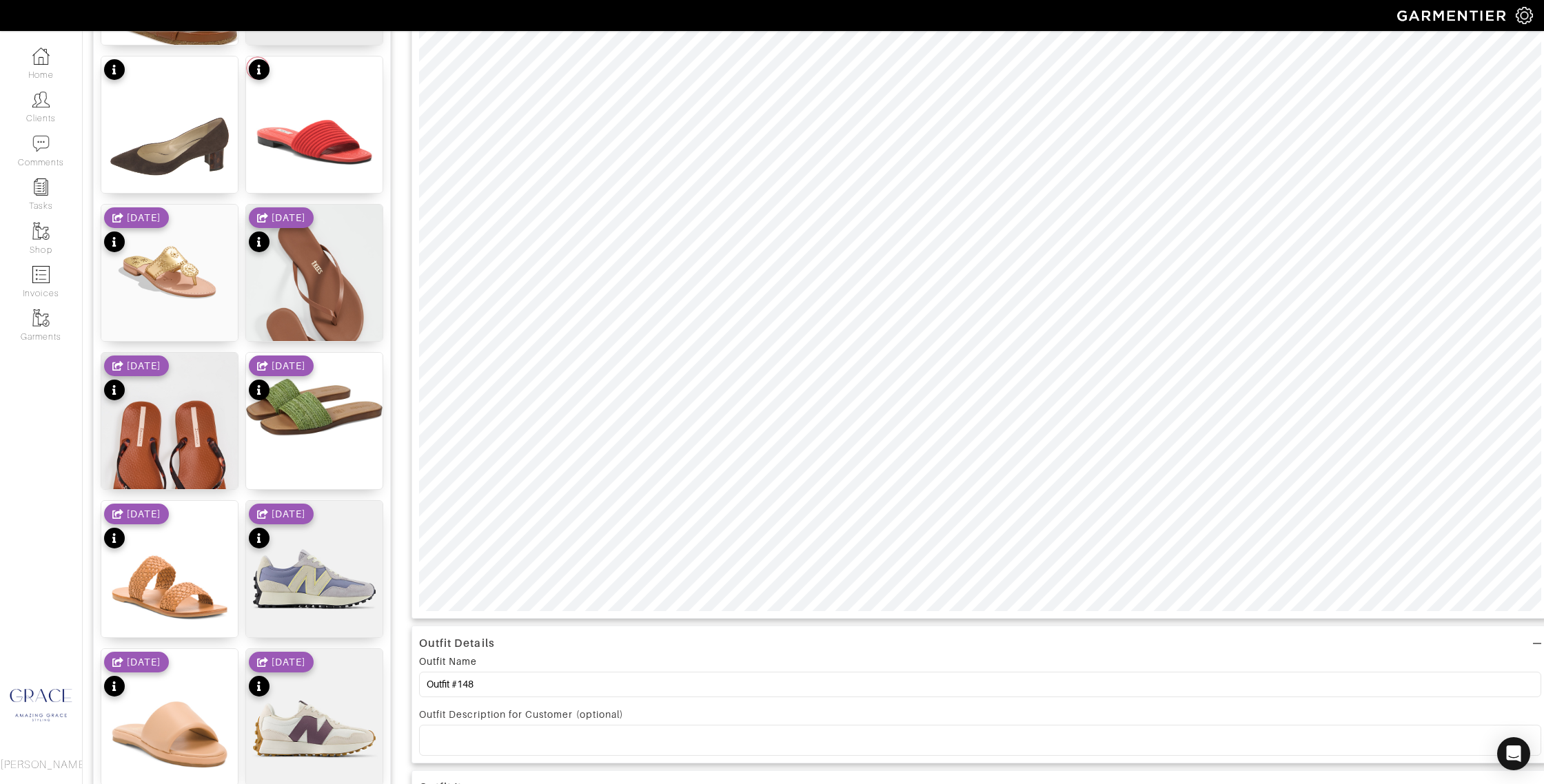
scroll to position [0, 0]
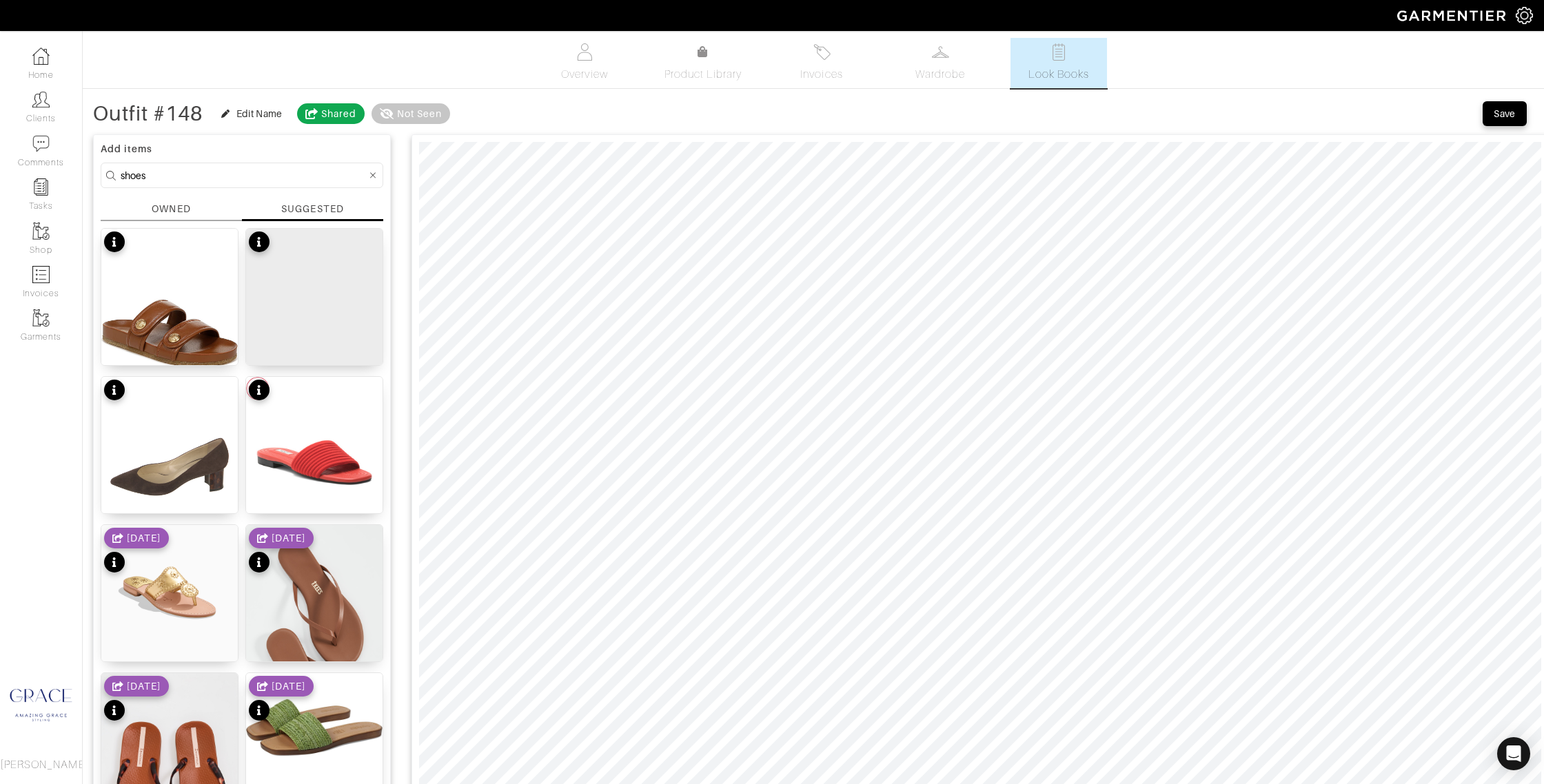
click at [237, 172] on input "shoes" at bounding box center [244, 176] width 246 height 17
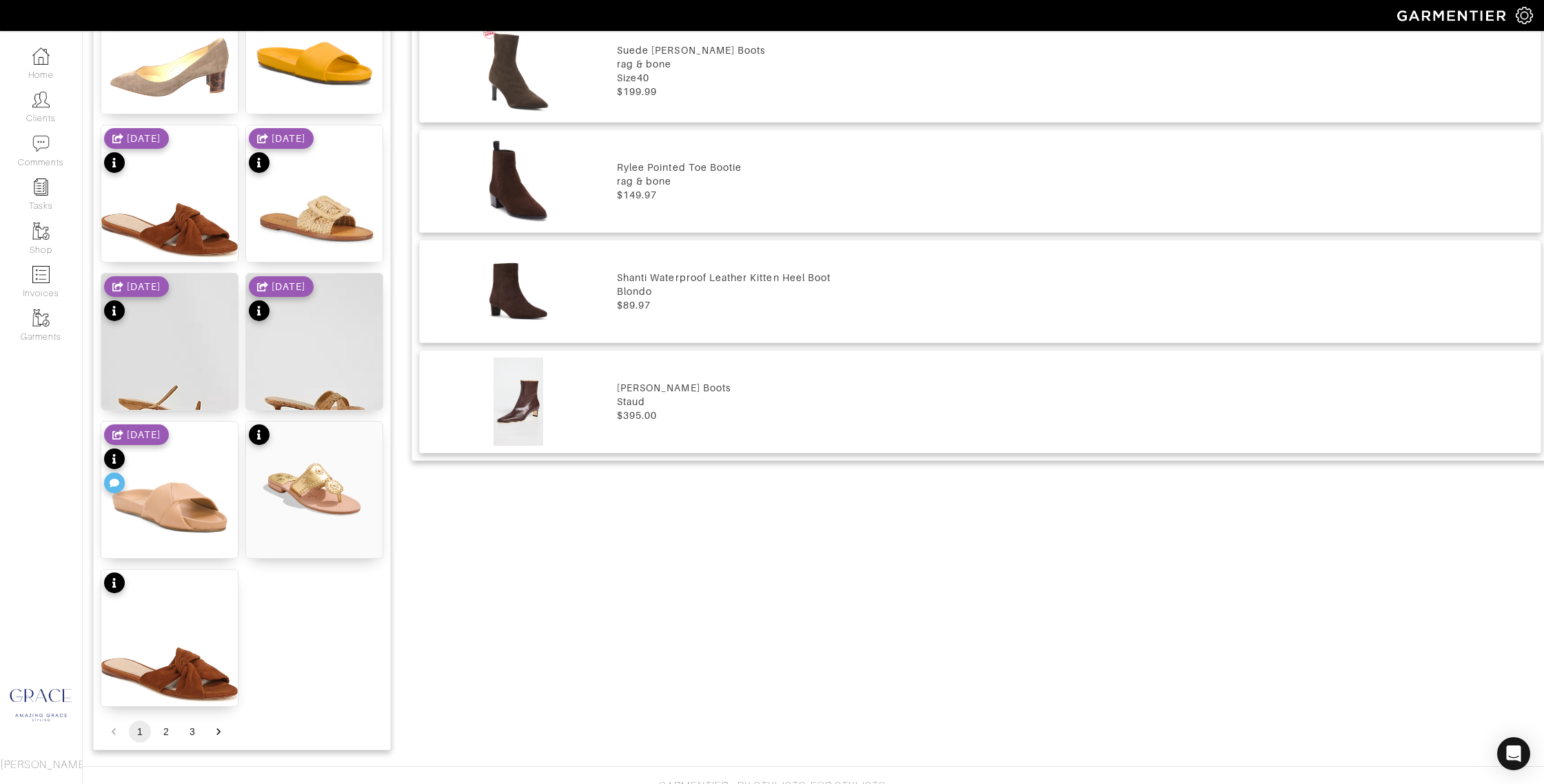
scroll to position [1469, 0]
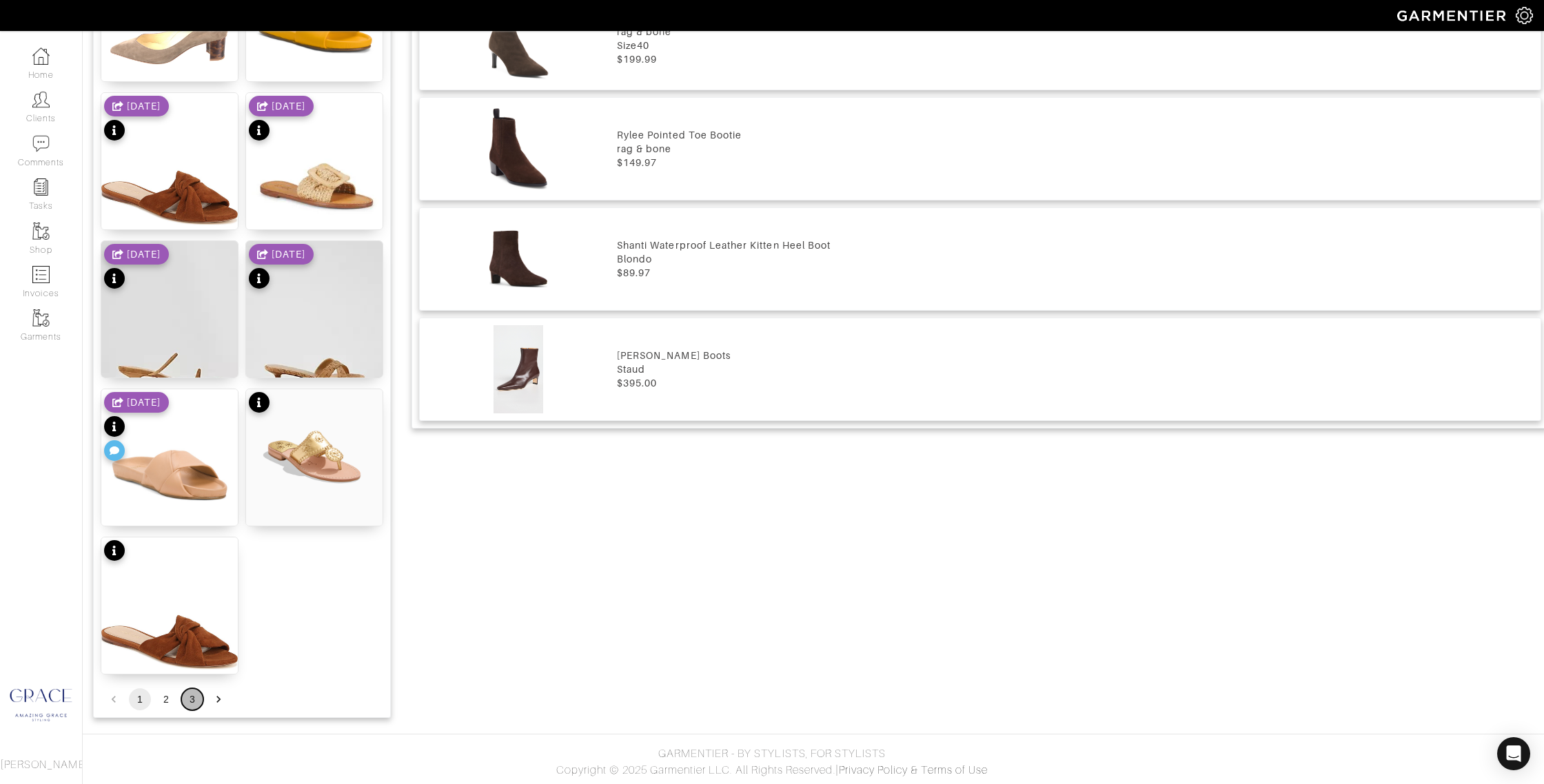
click at [190, 702] on button "3" at bounding box center [192, 699] width 22 height 22
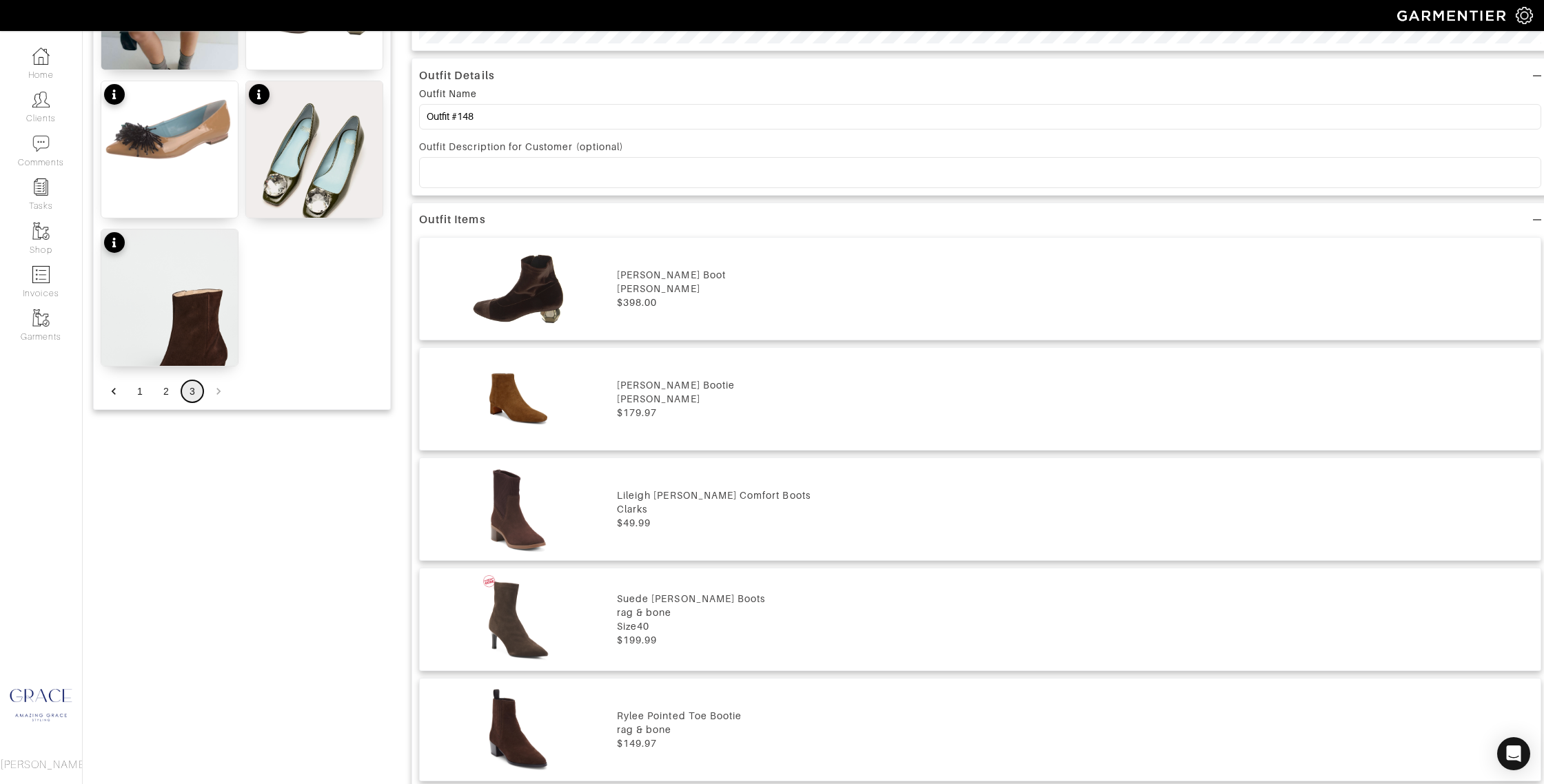
scroll to position [784, 0]
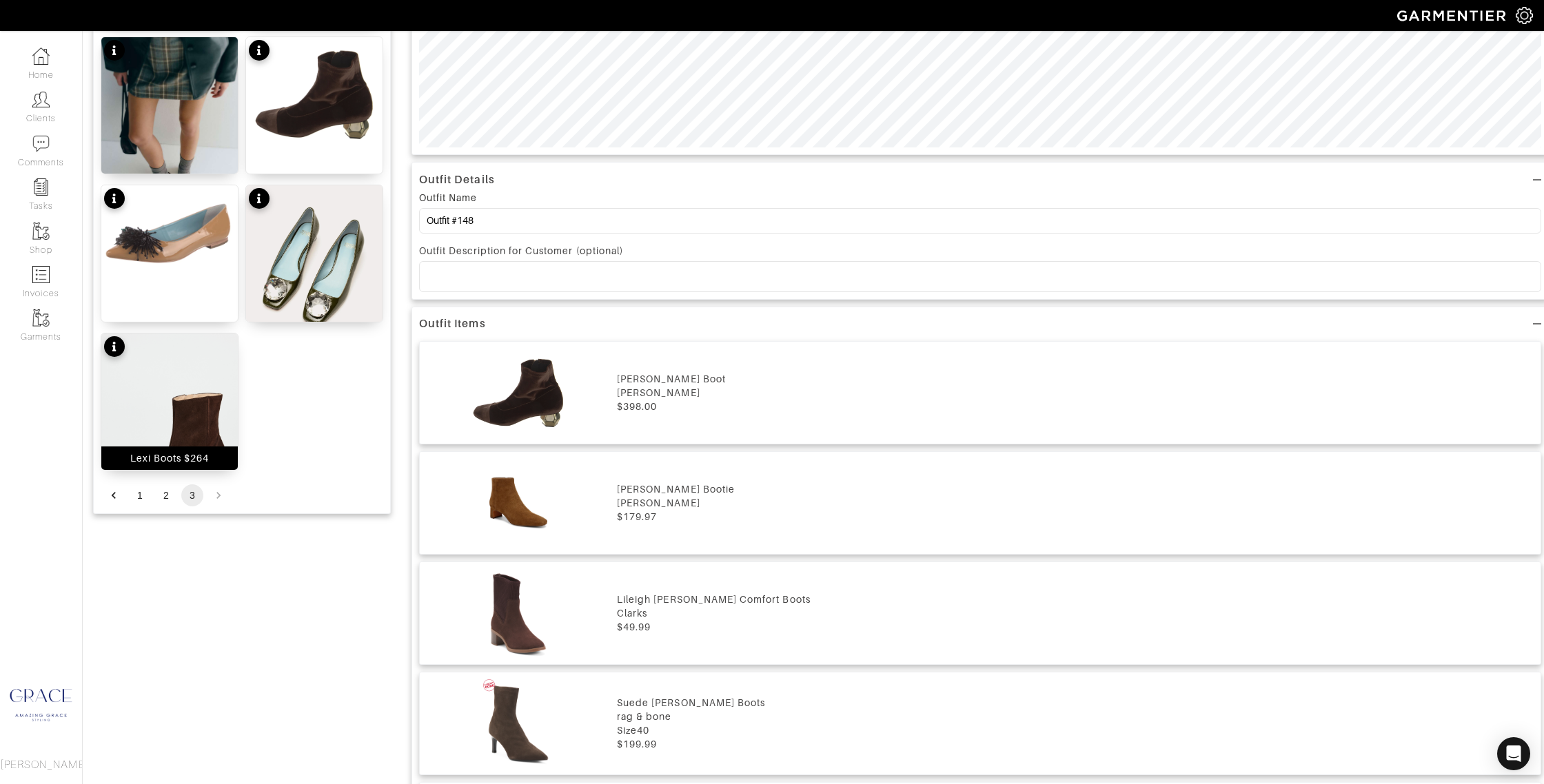
click at [199, 457] on div "Lexi Boots $264" at bounding box center [170, 458] width 80 height 14
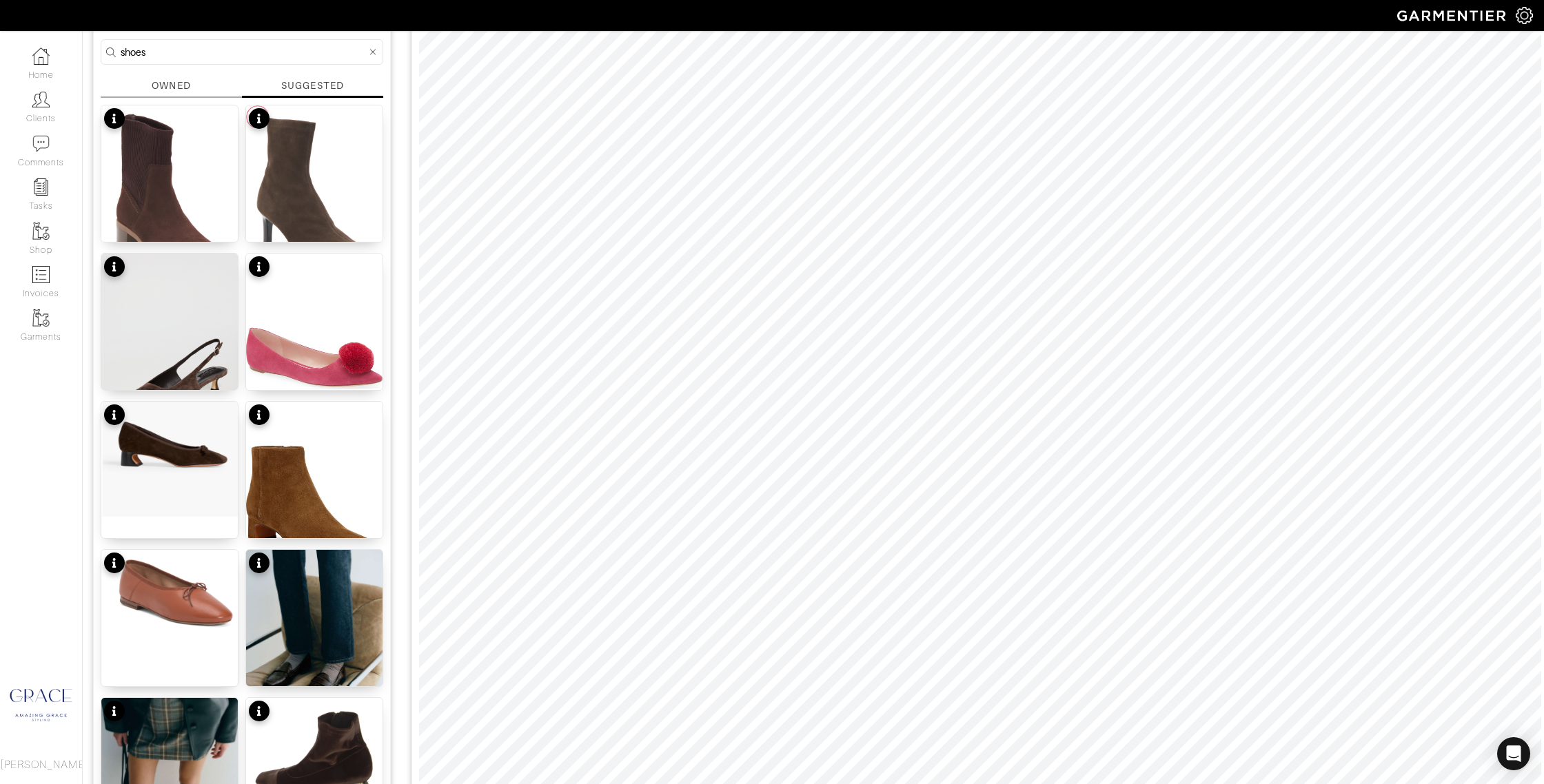
scroll to position [0, 0]
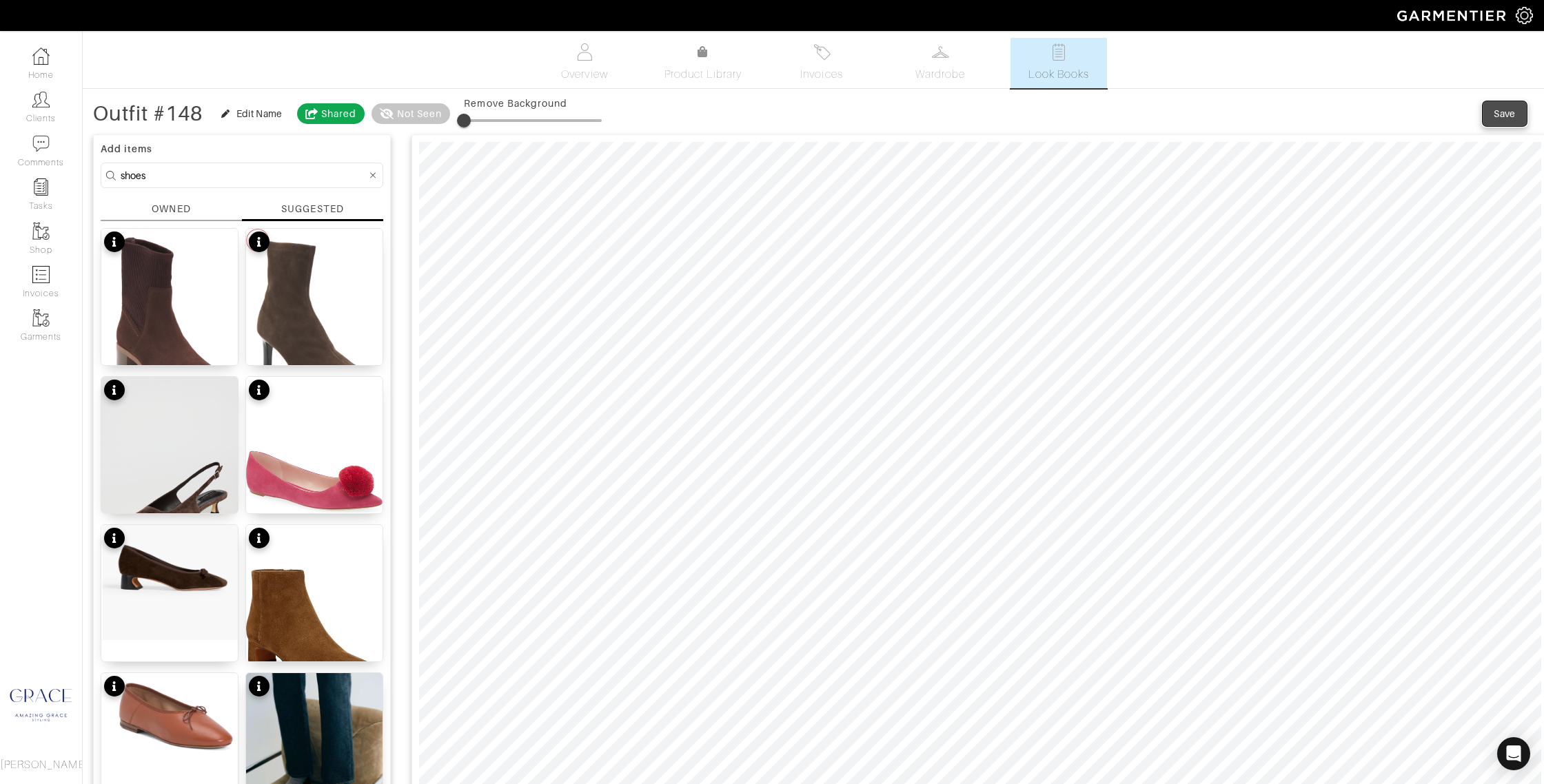
click at [1504, 113] on div "Save" at bounding box center [1504, 113] width 22 height 14
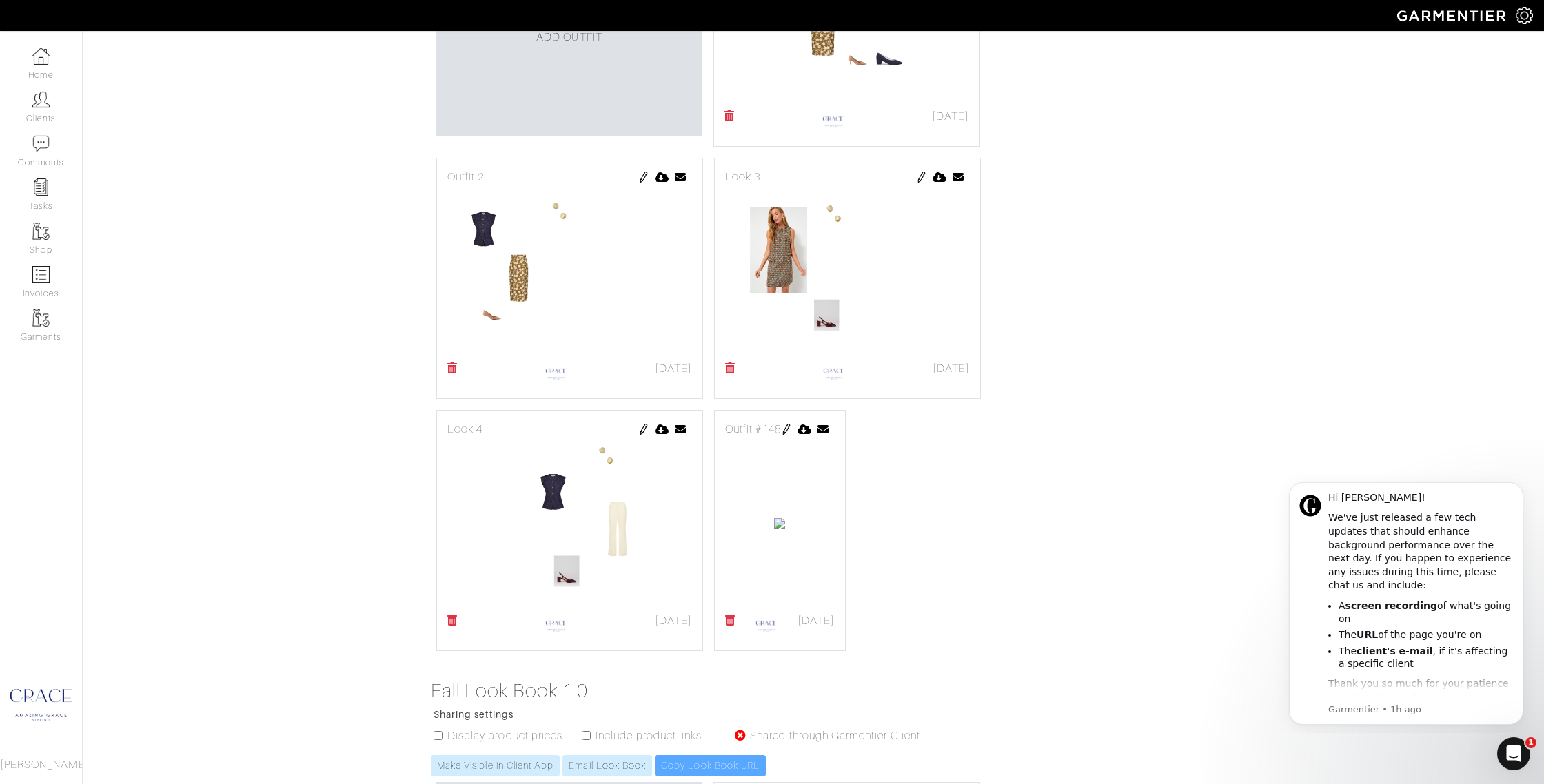
scroll to position [500, 0]
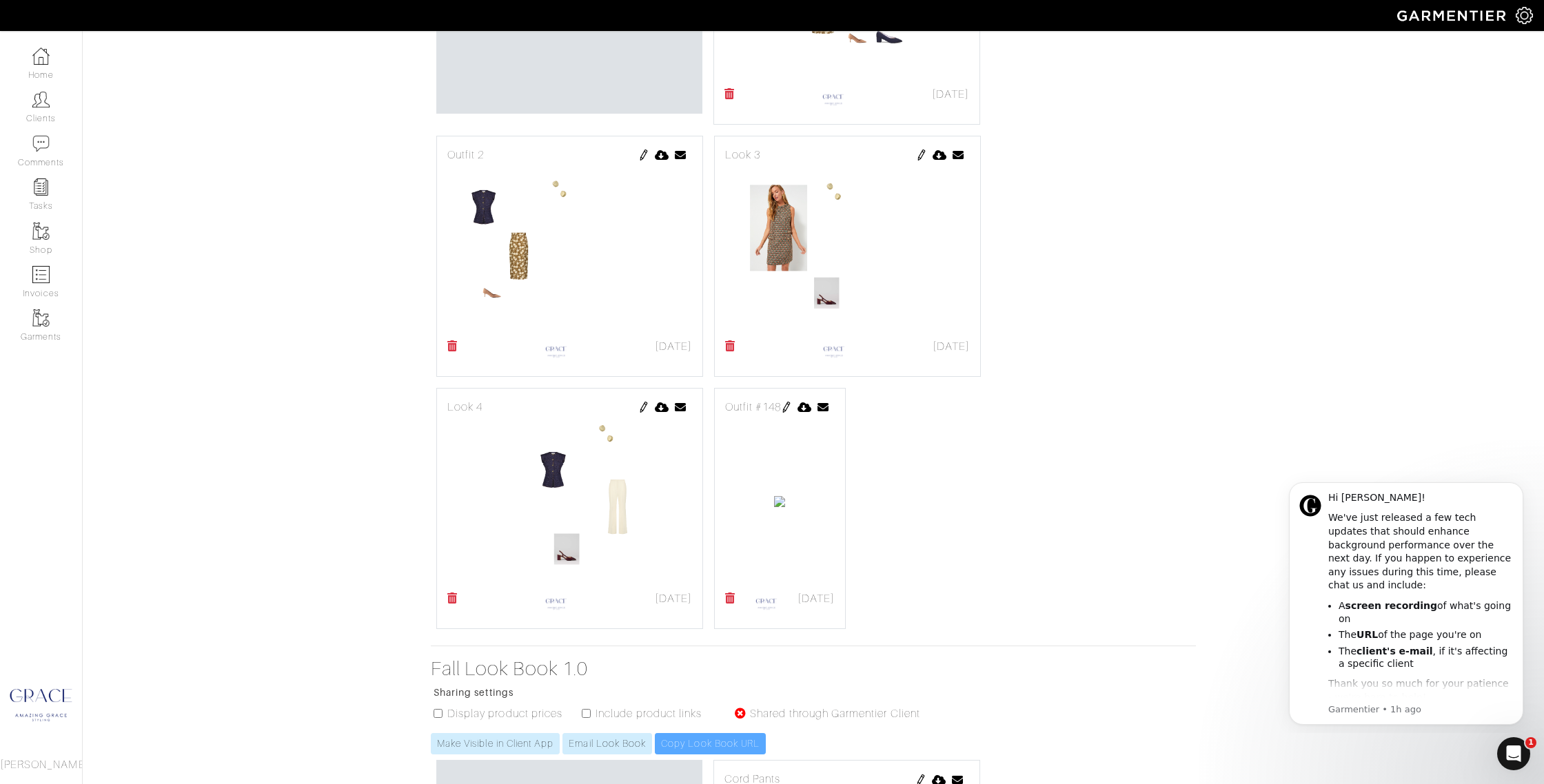
click at [729, 596] on icon at bounding box center [730, 598] width 10 height 11
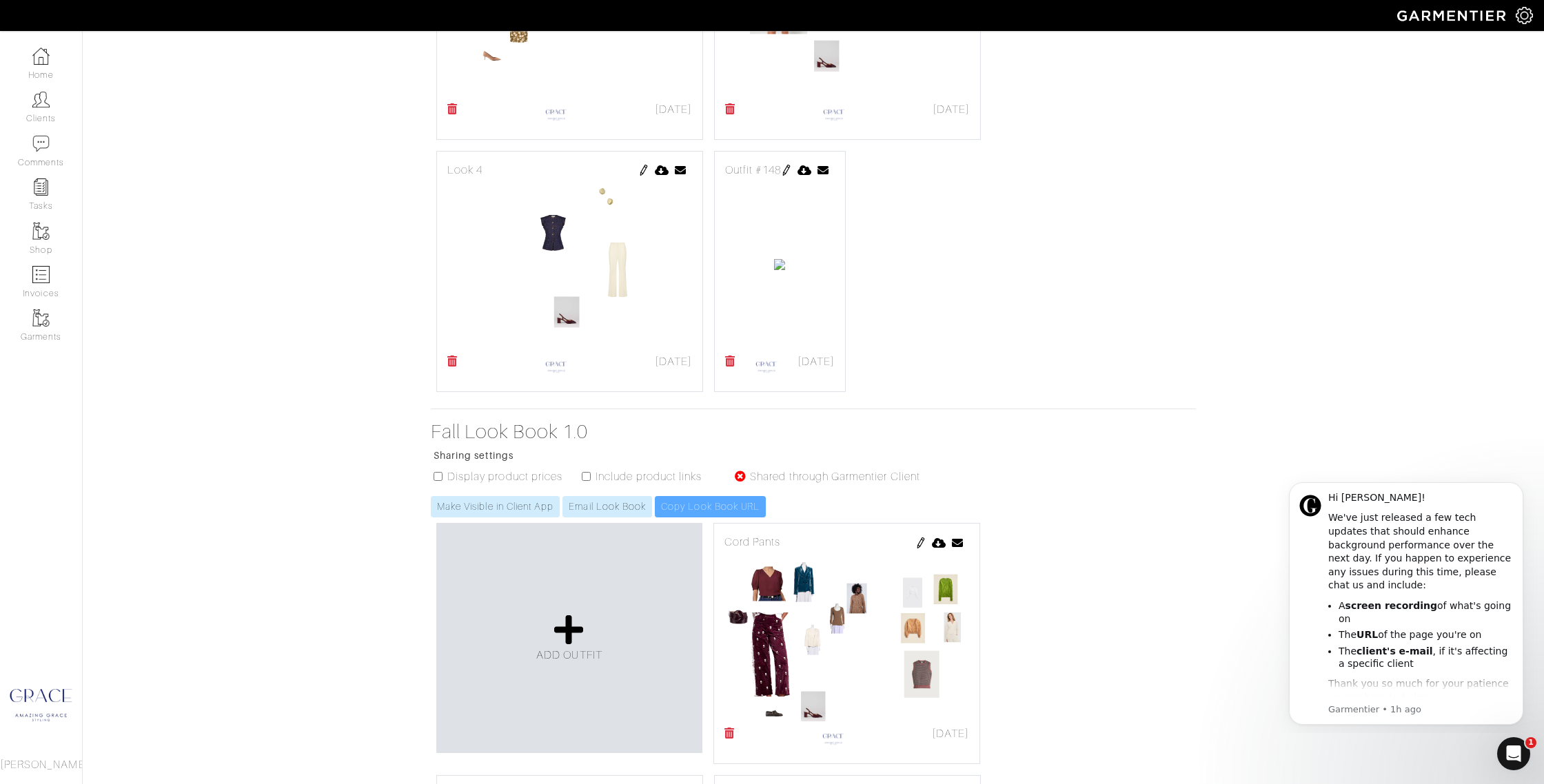
scroll to position [749, 0]
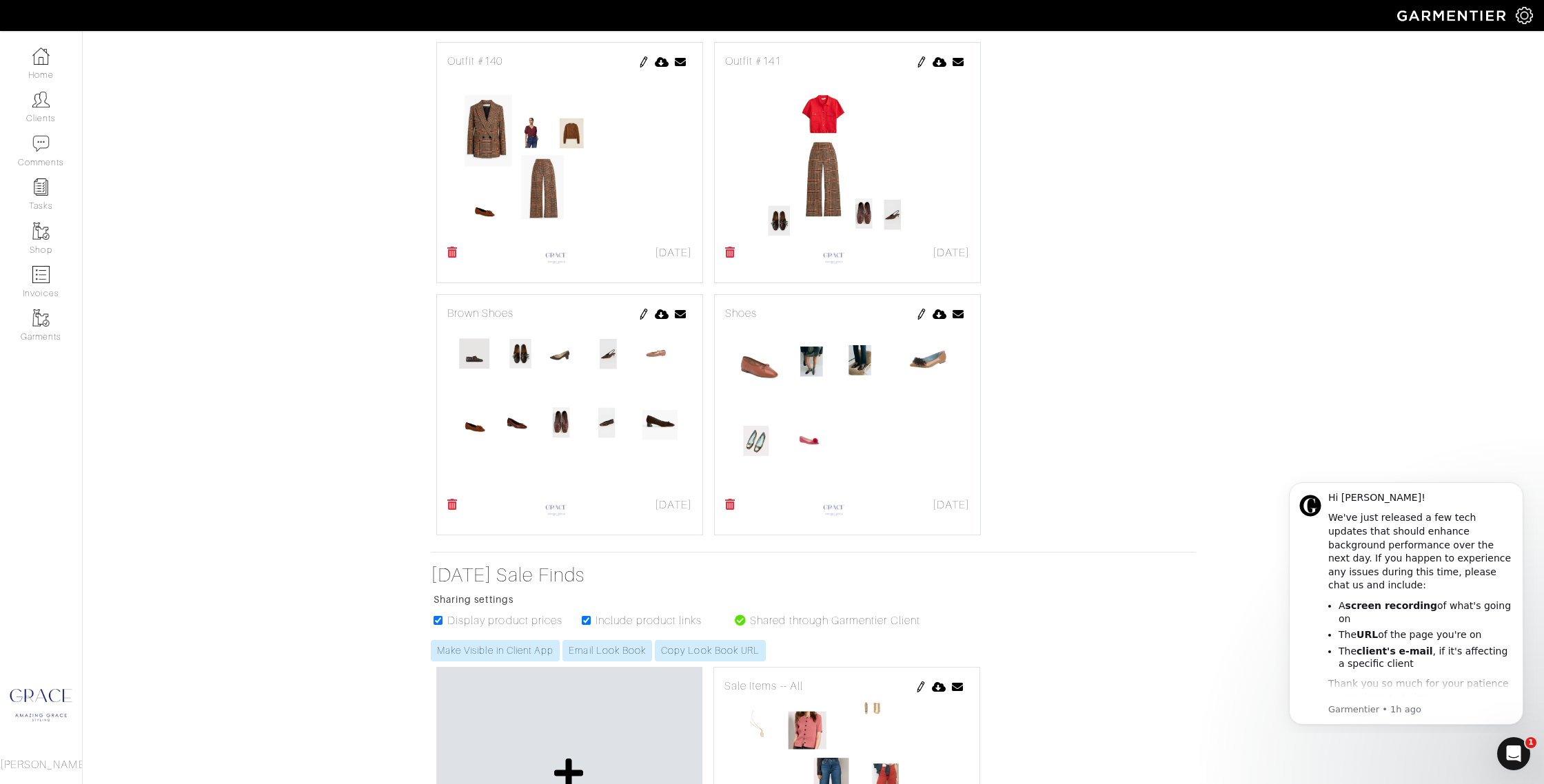
scroll to position [1684, 0]
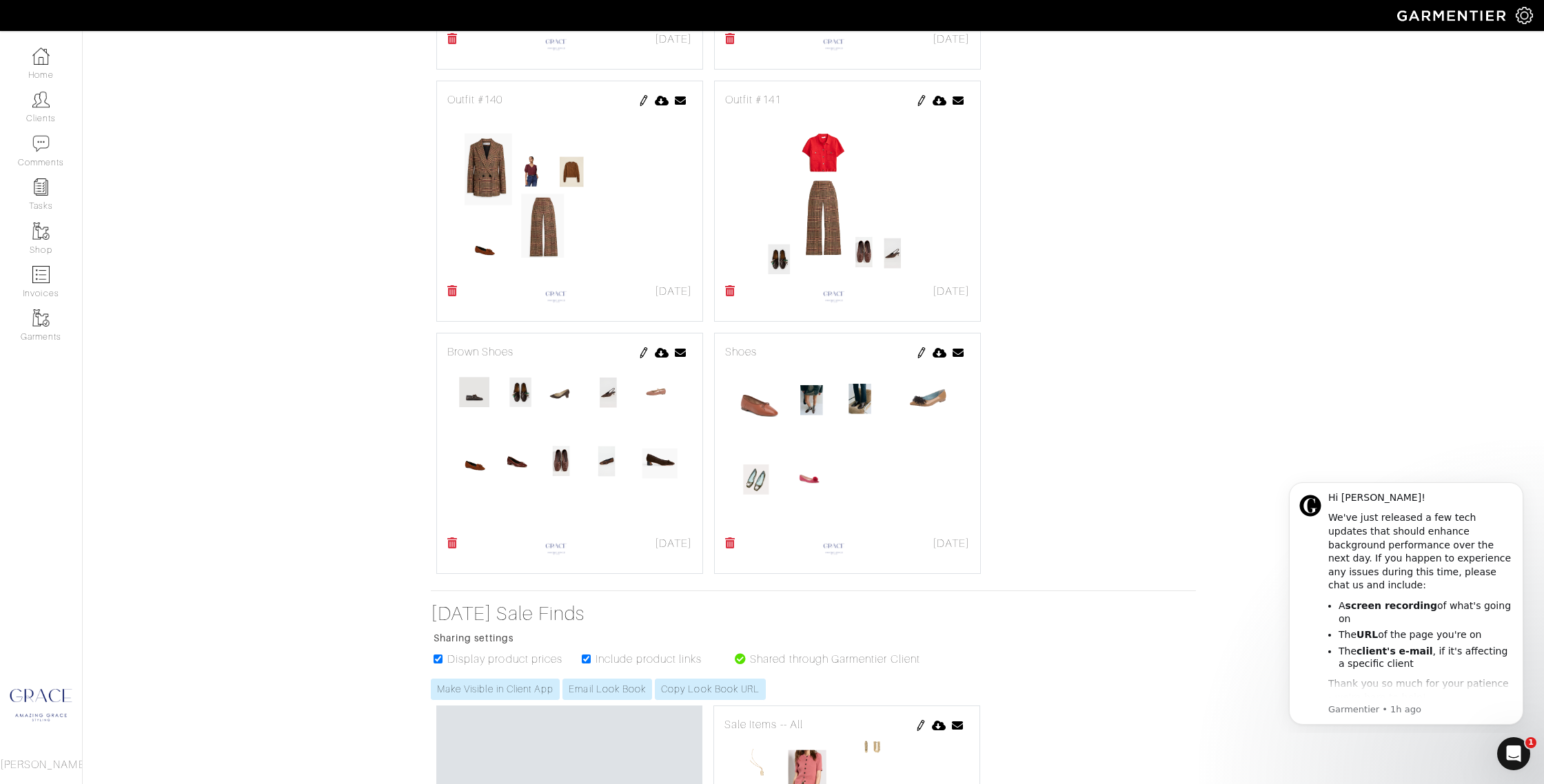
click at [923, 350] on img at bounding box center [921, 353] width 11 height 11
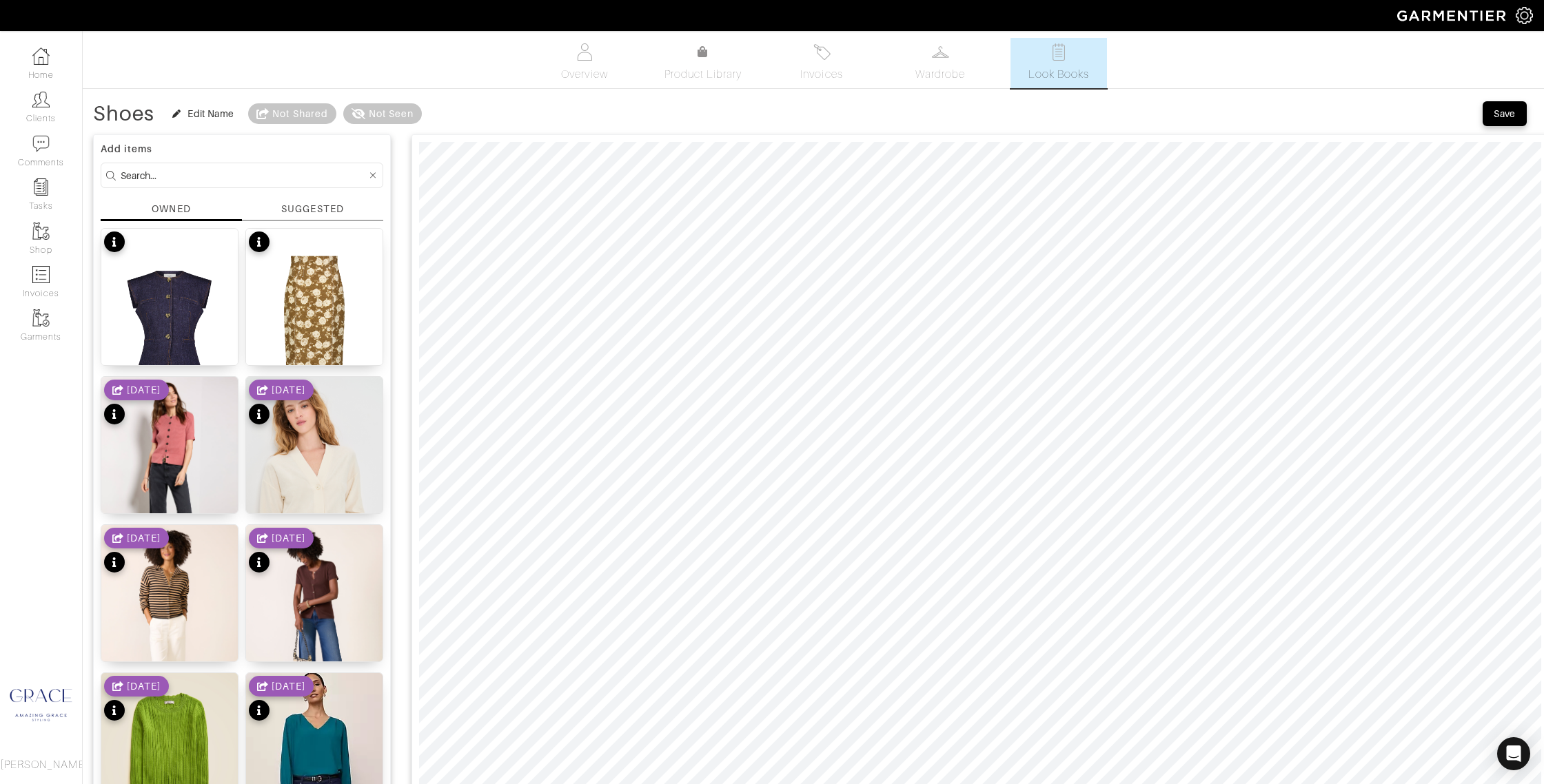
click at [199, 178] on input at bounding box center [244, 176] width 246 height 17
type input "shoes"
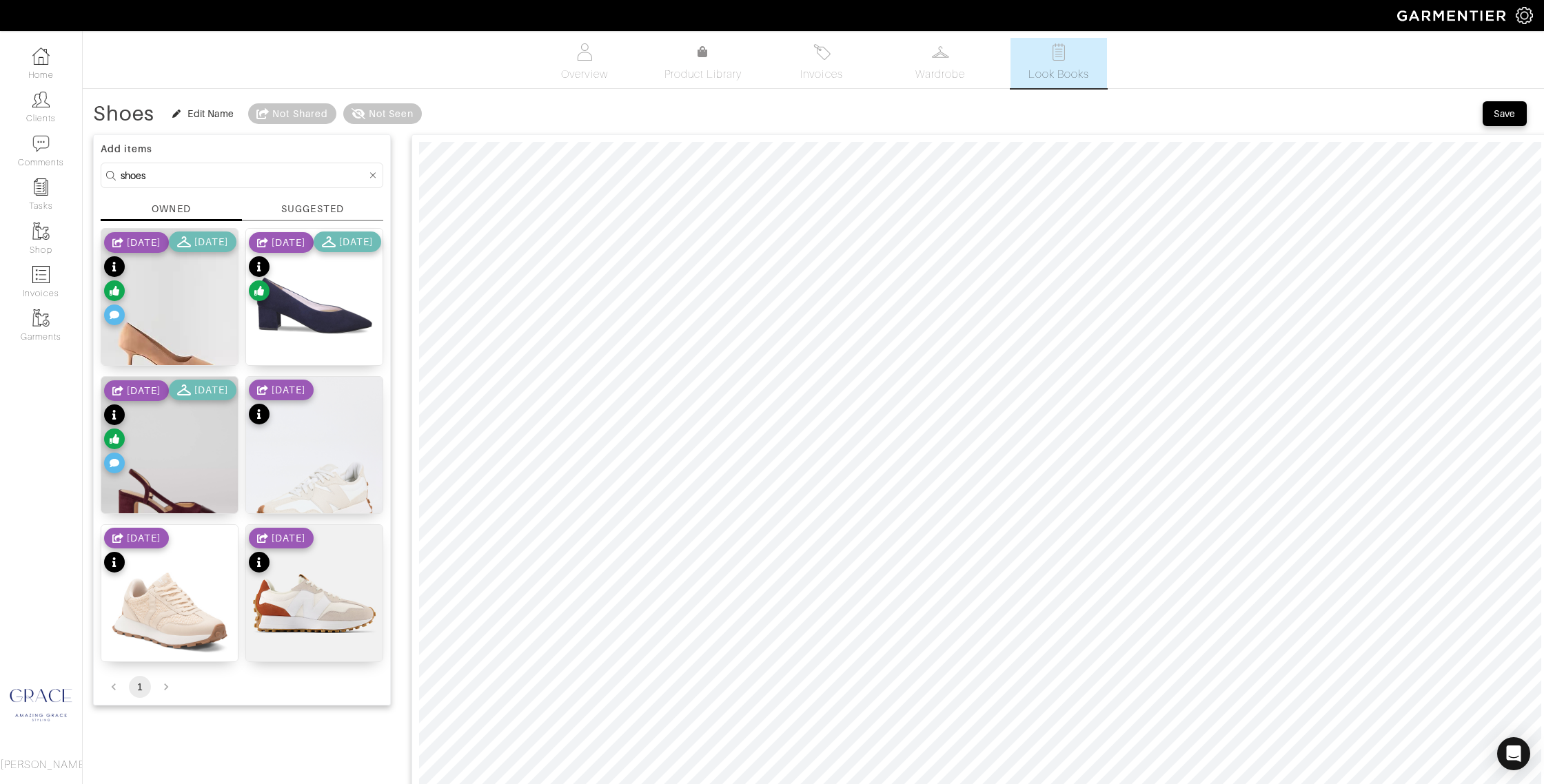
scroll to position [2, 0]
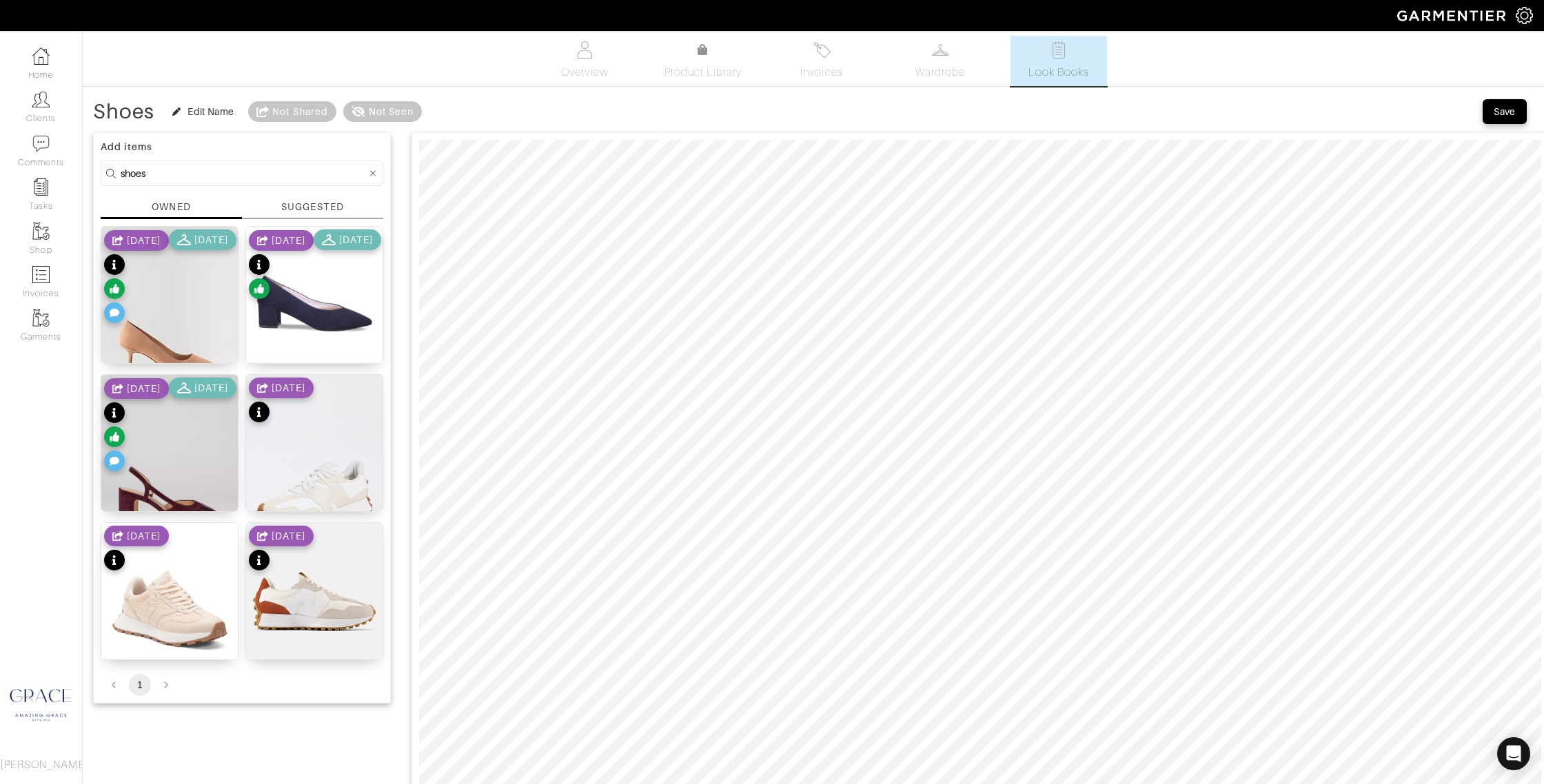
click at [335, 207] on div "SUGGESTED" at bounding box center [312, 207] width 62 height 14
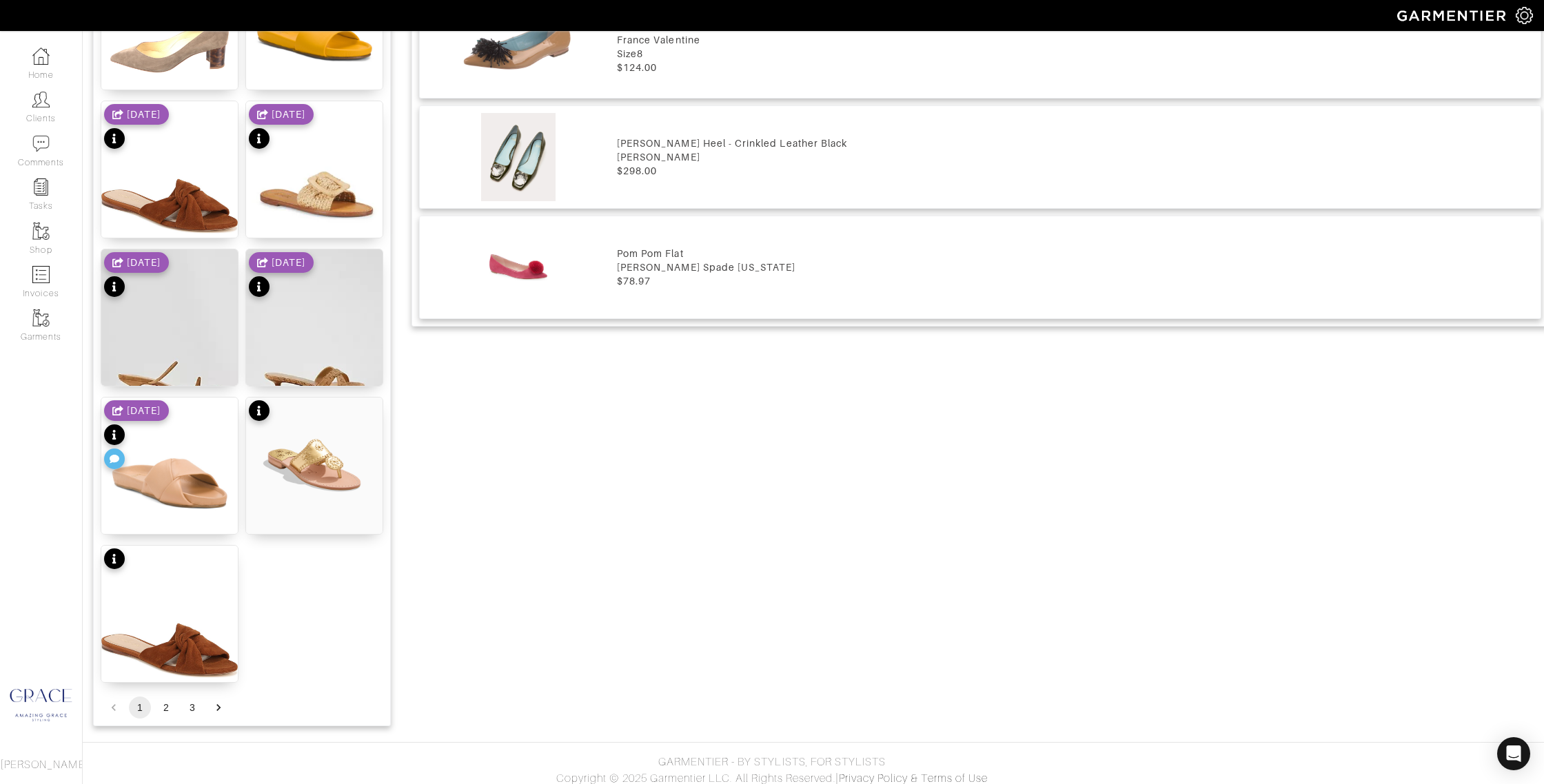
scroll to position [1469, 0]
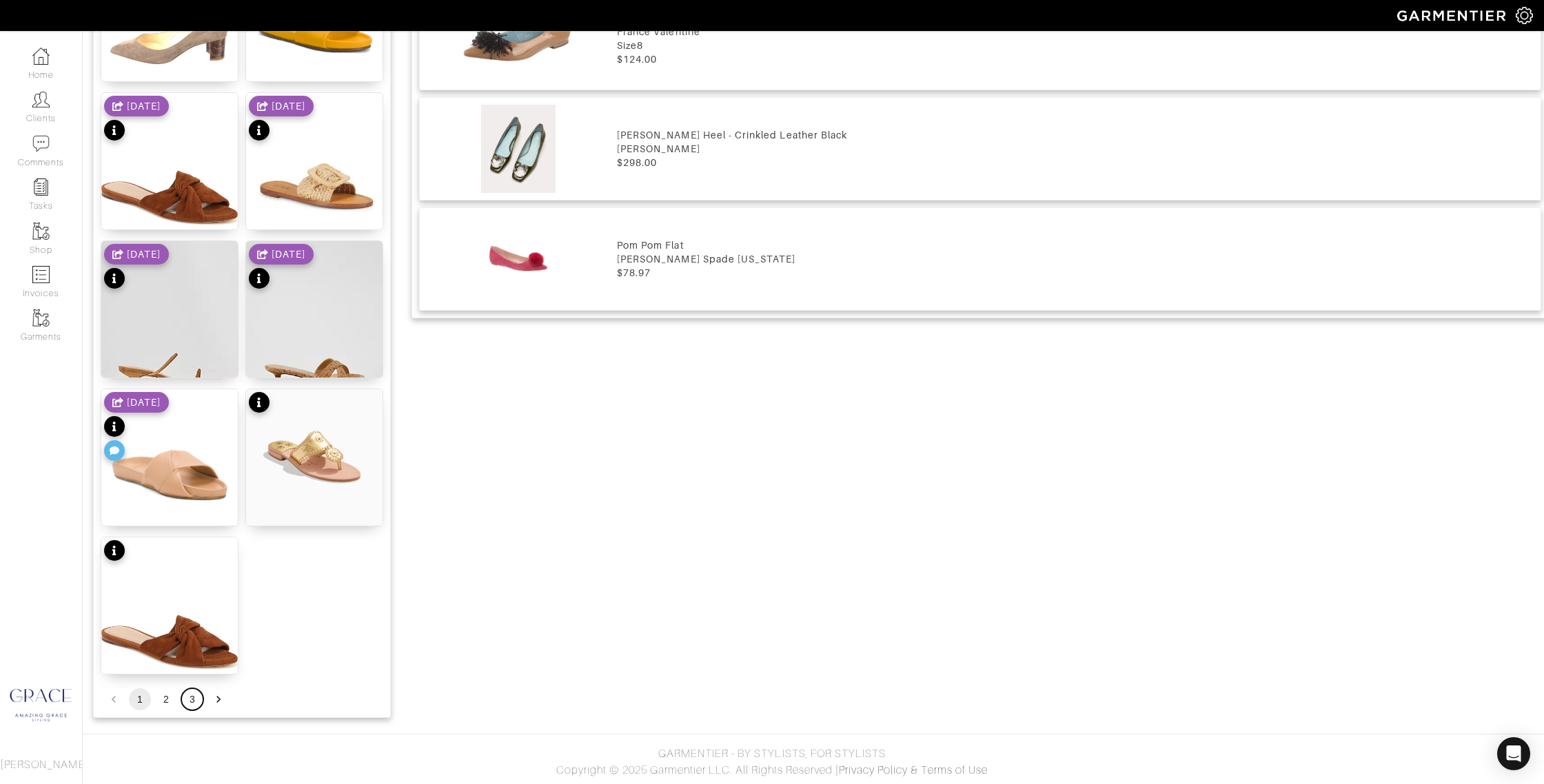
click at [194, 699] on button "3" at bounding box center [192, 699] width 22 height 22
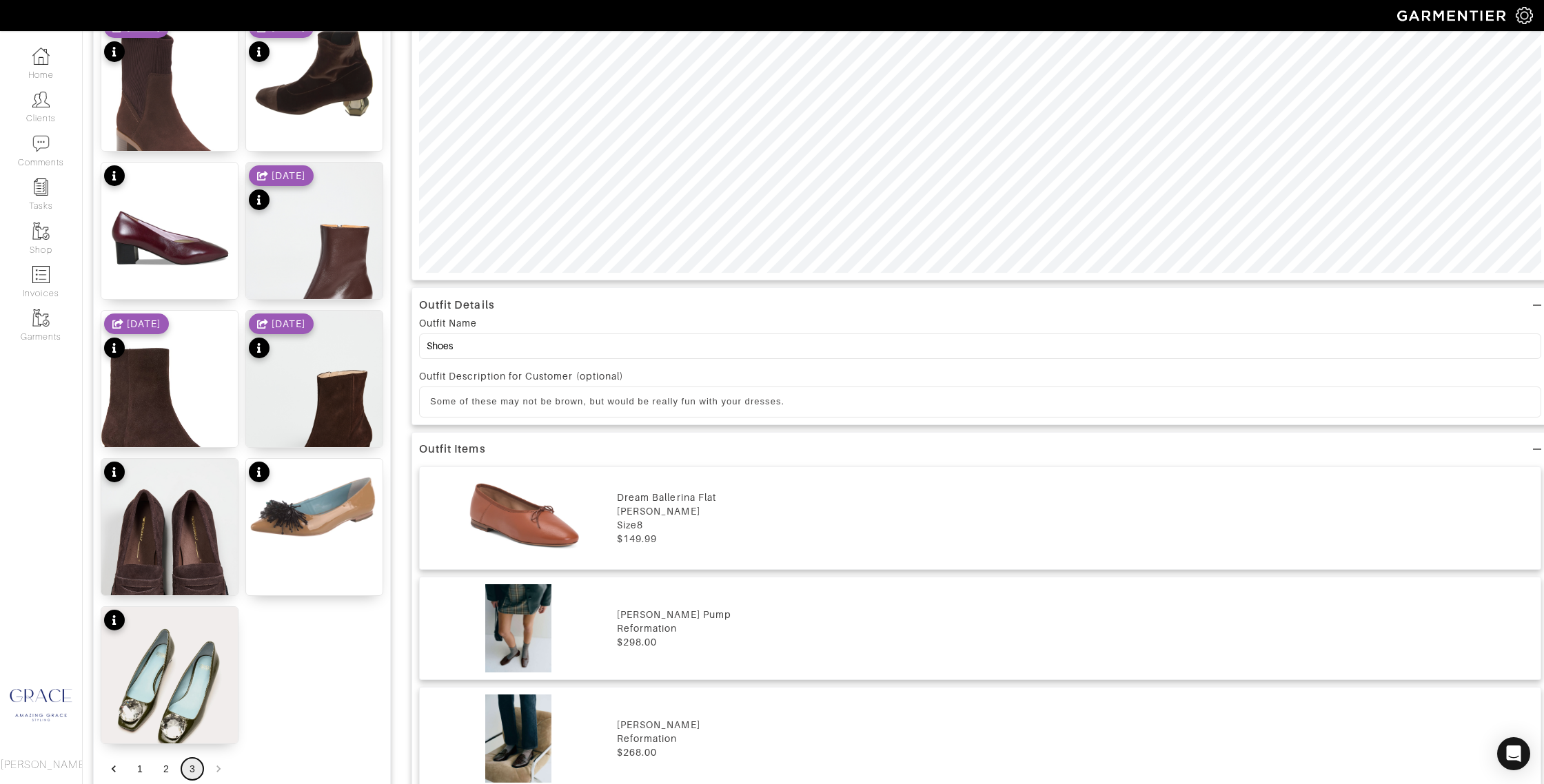
scroll to position [658, 0]
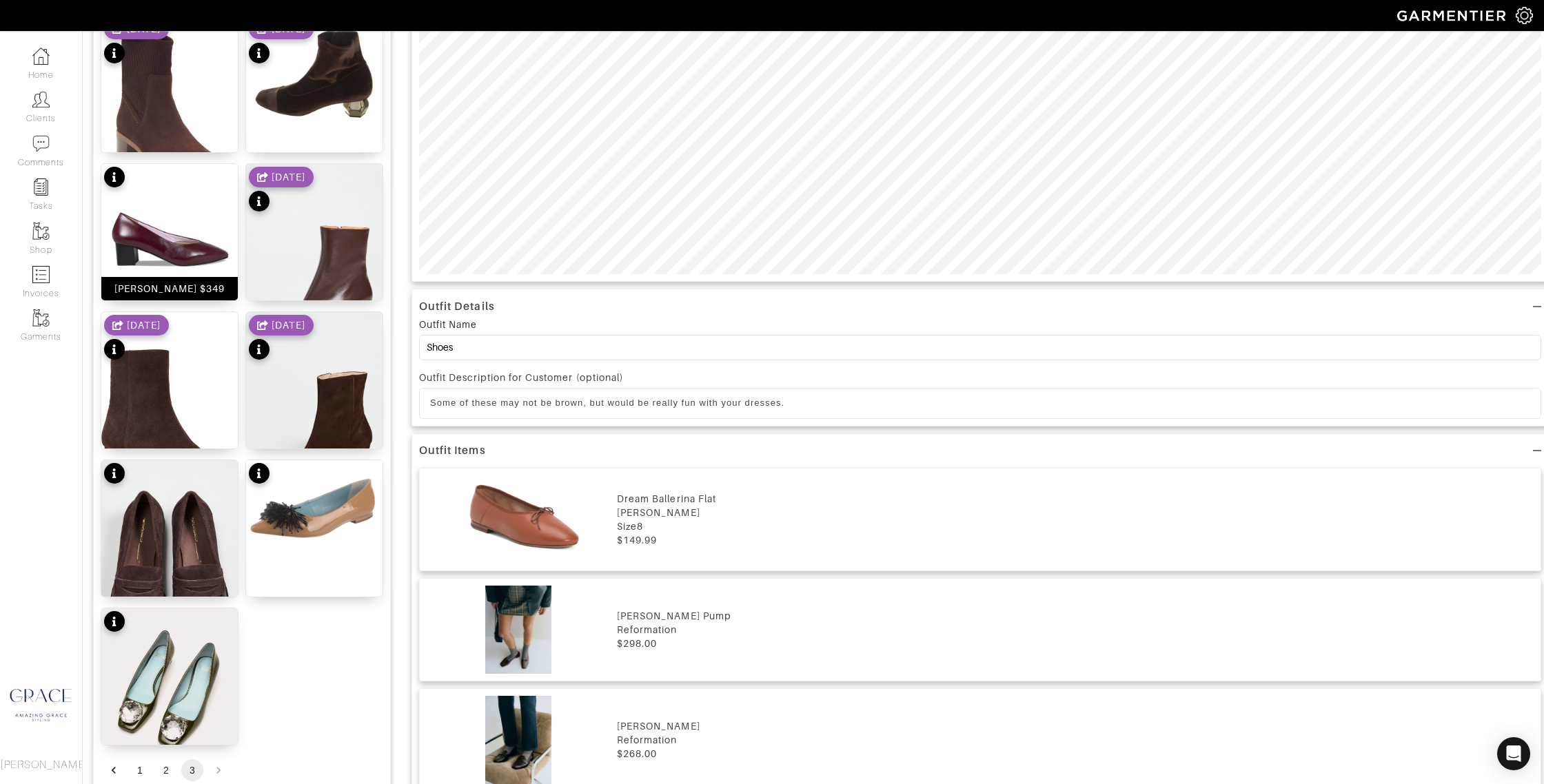
click at [160, 280] on div "Ingrid Heel $349" at bounding box center [169, 288] width 137 height 23
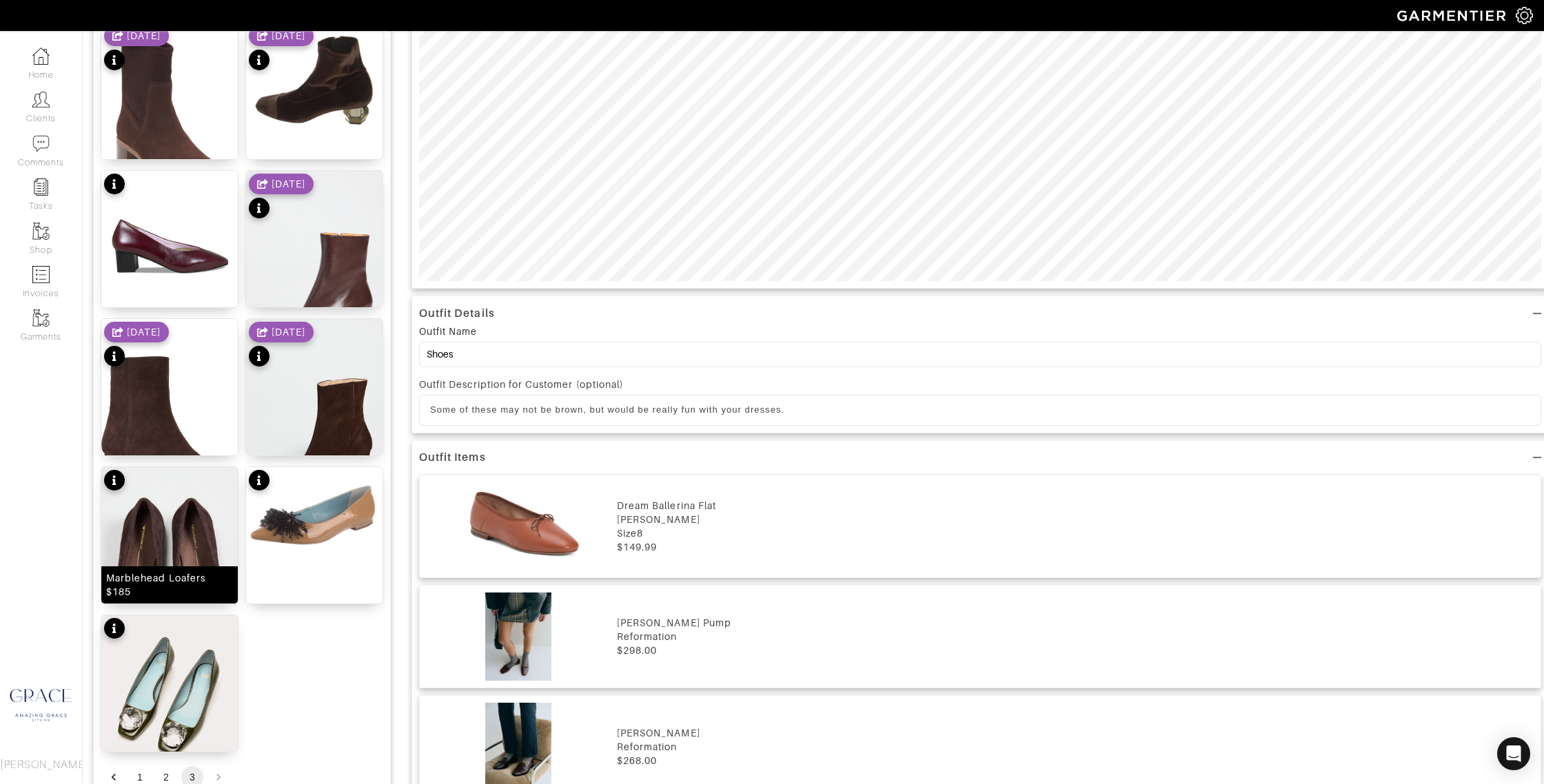
click at [180, 598] on div "Marblehead Loafers $185" at bounding box center [169, 585] width 126 height 27
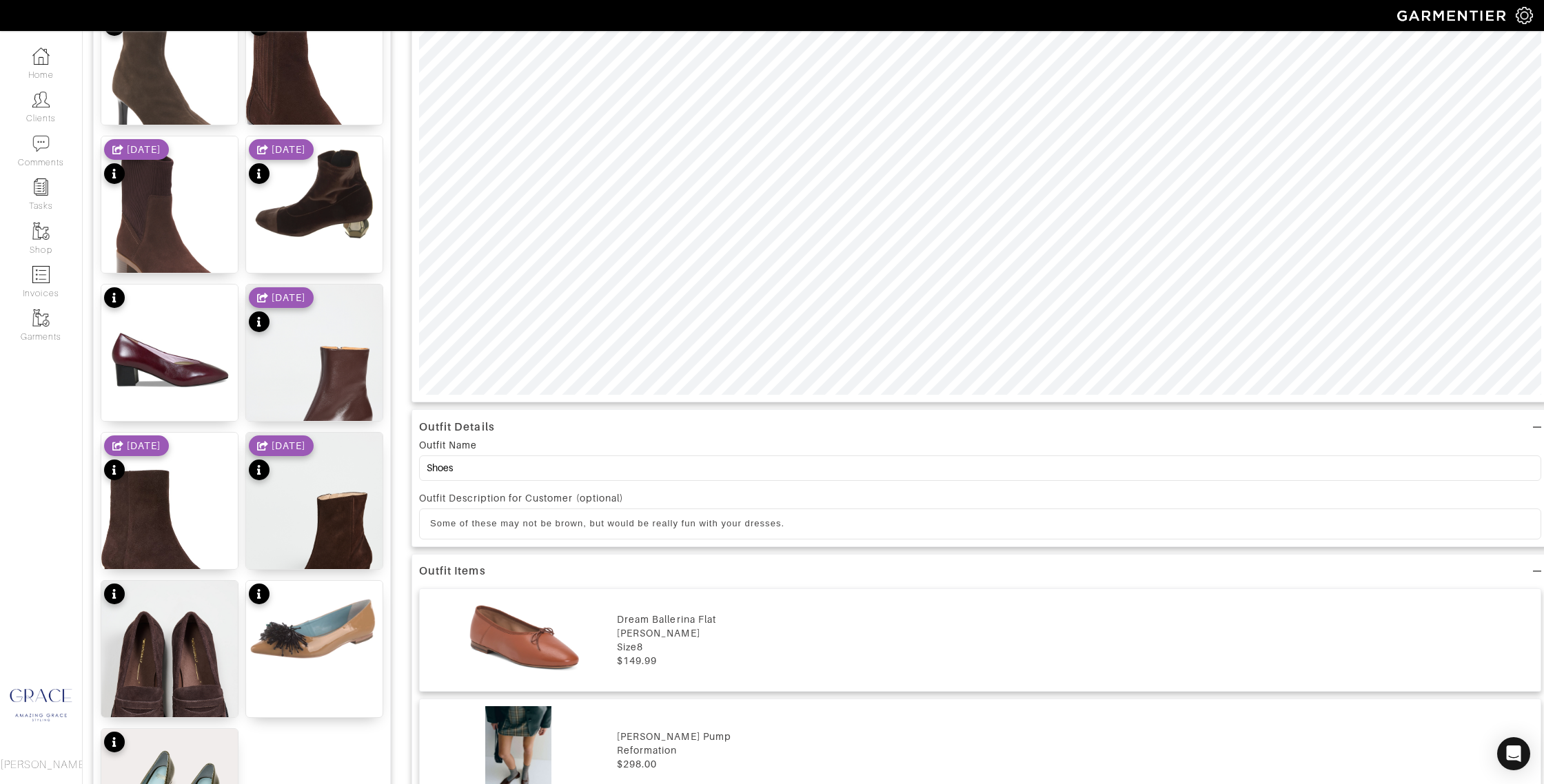
scroll to position [533, 0]
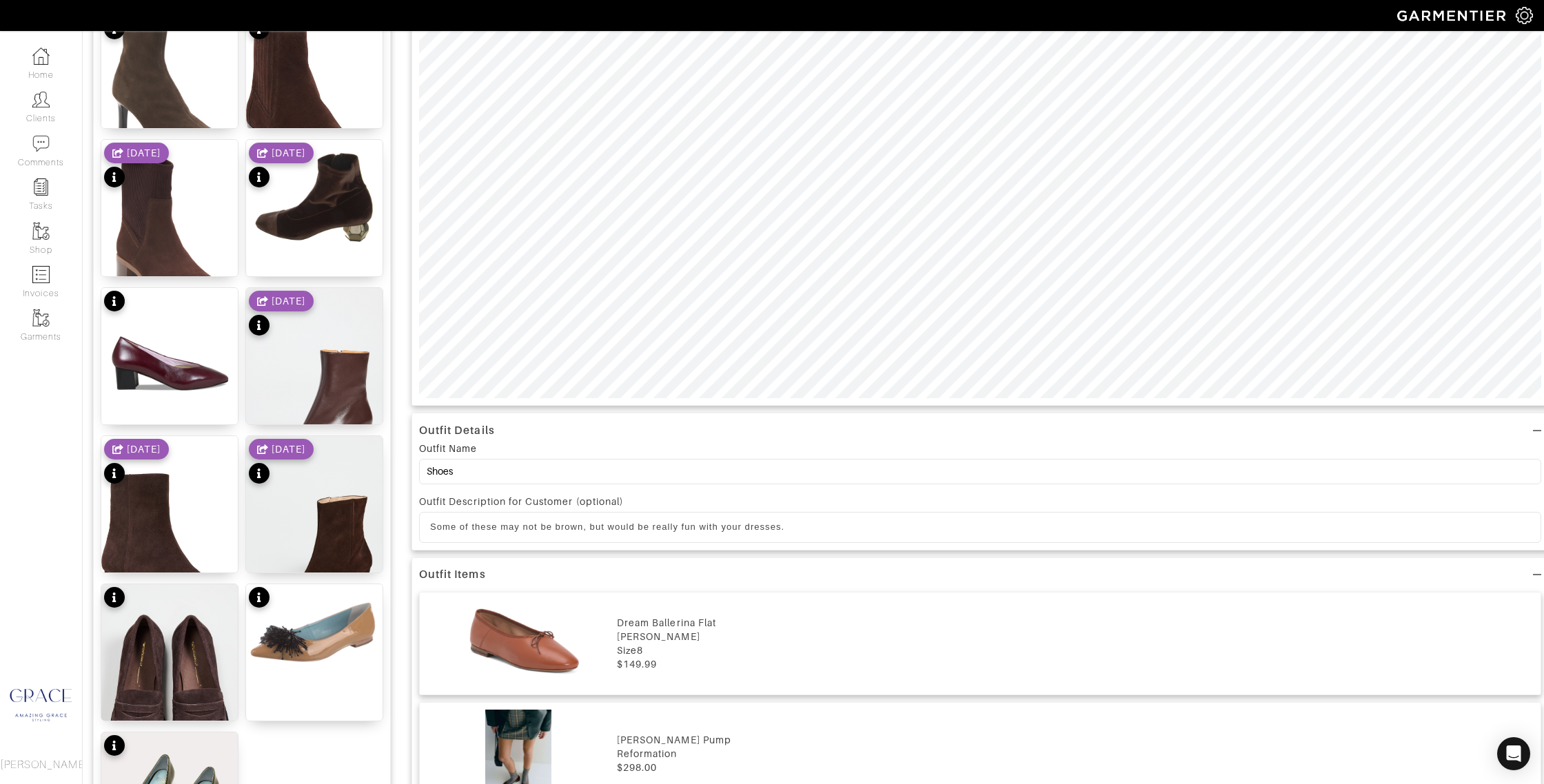
click at [857, 524] on p "Some of these may not be brown, but would be really fun with your dresses." at bounding box center [980, 527] width 1100 height 12
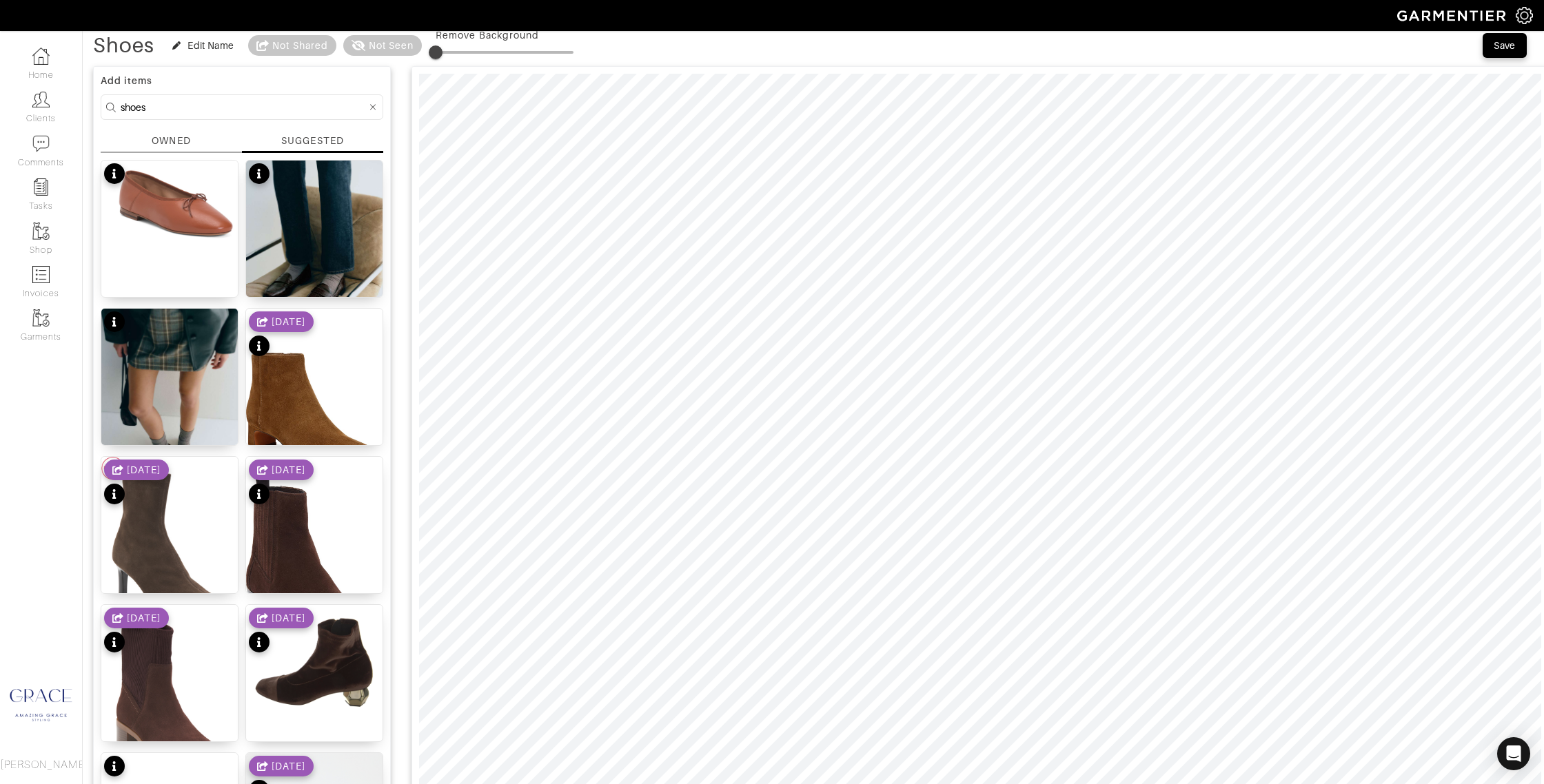
scroll to position [0, 0]
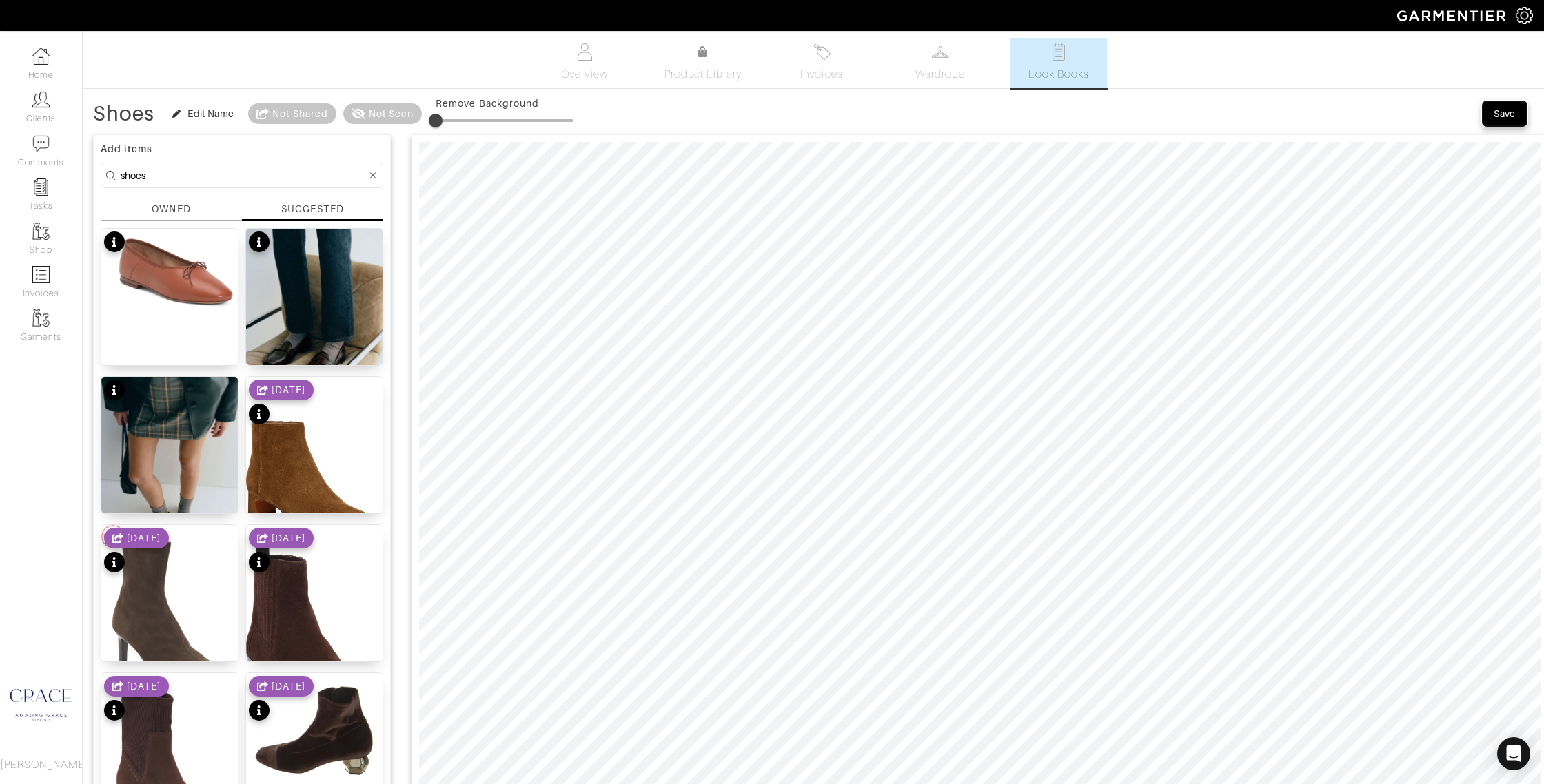
click at [1503, 114] on div "Save" at bounding box center [1504, 113] width 22 height 14
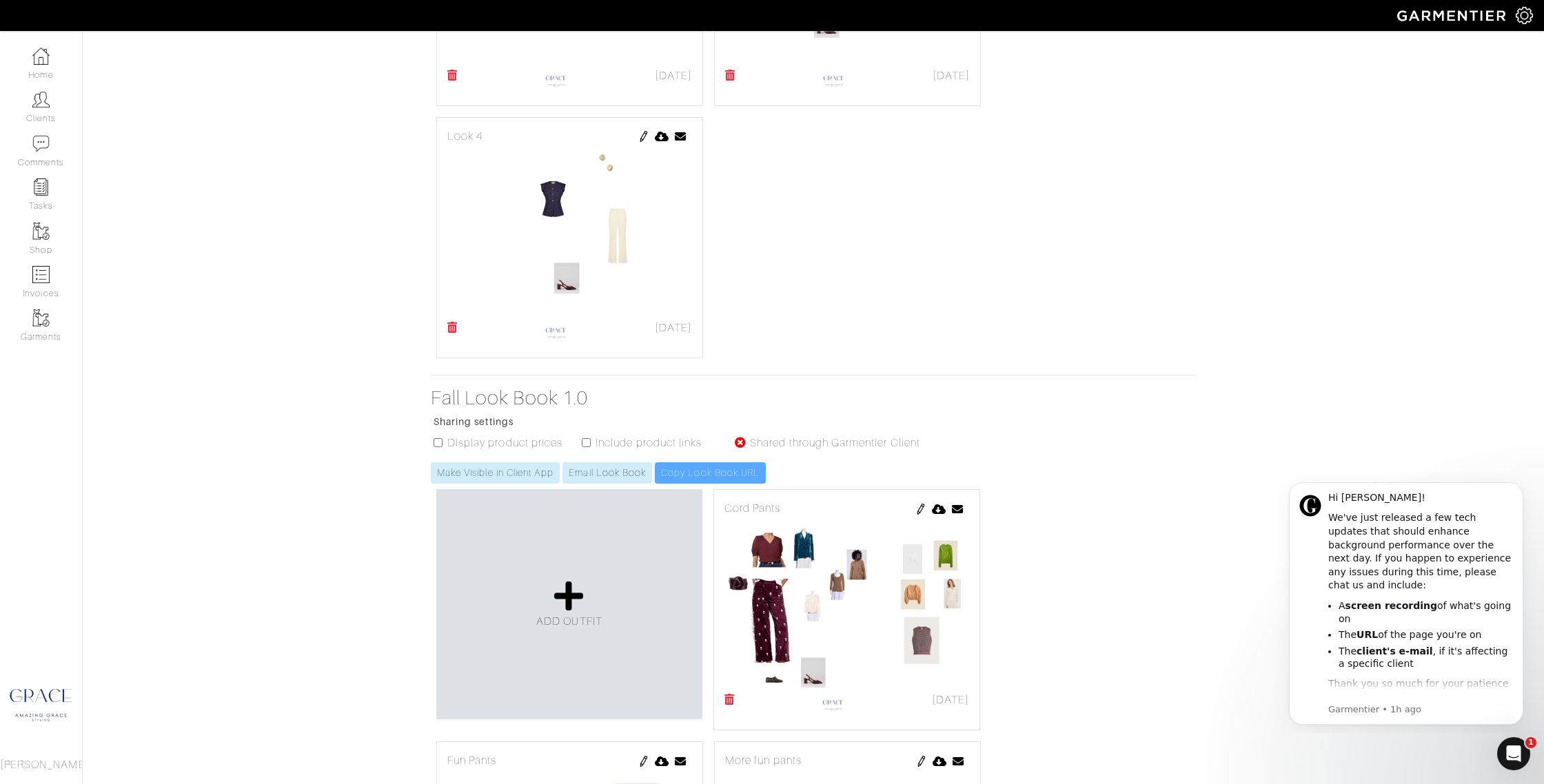
scroll to position [673, 0]
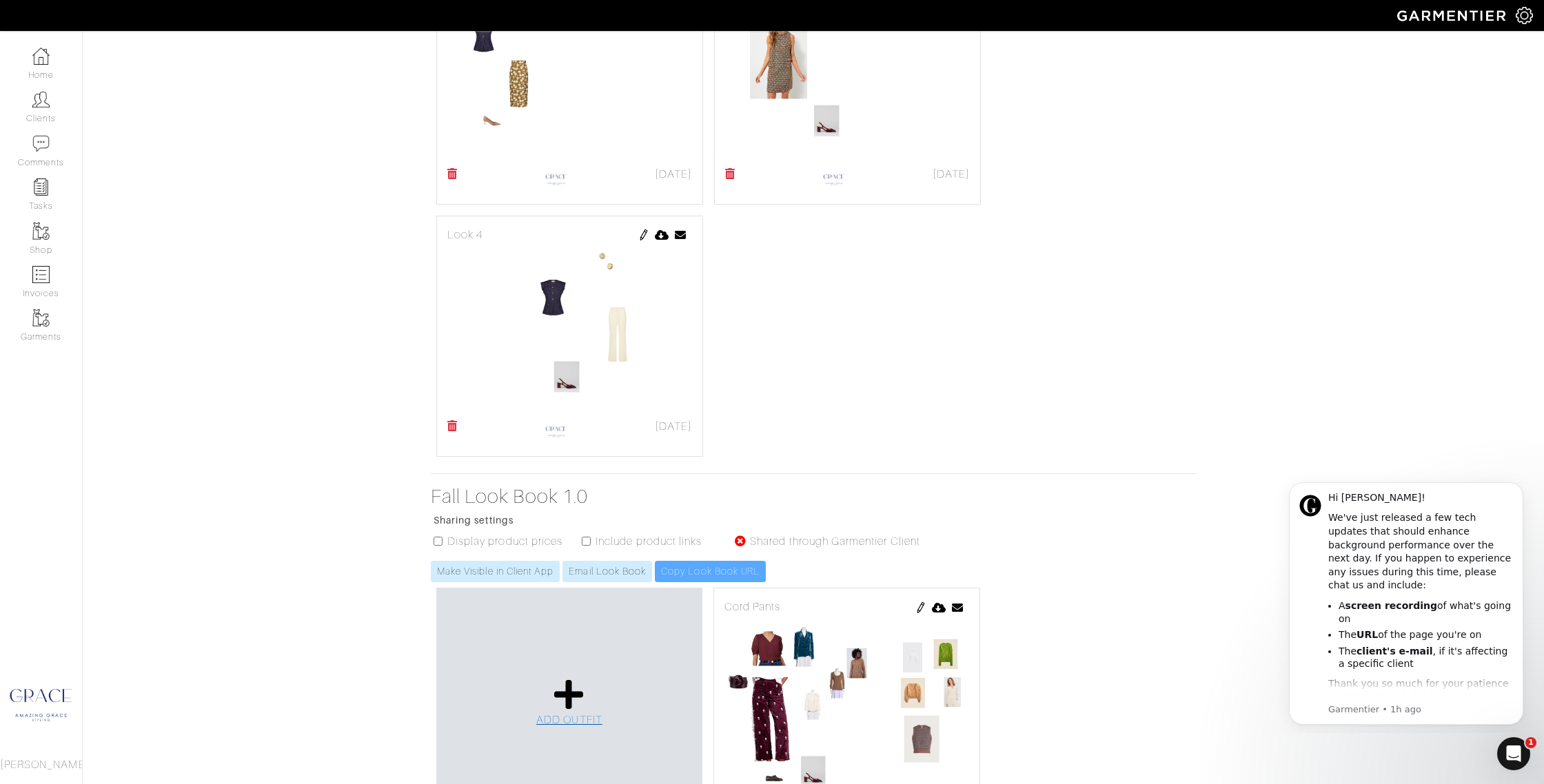
click at [583, 718] on span "ADD OUTFIT" at bounding box center [570, 720] width 67 height 12
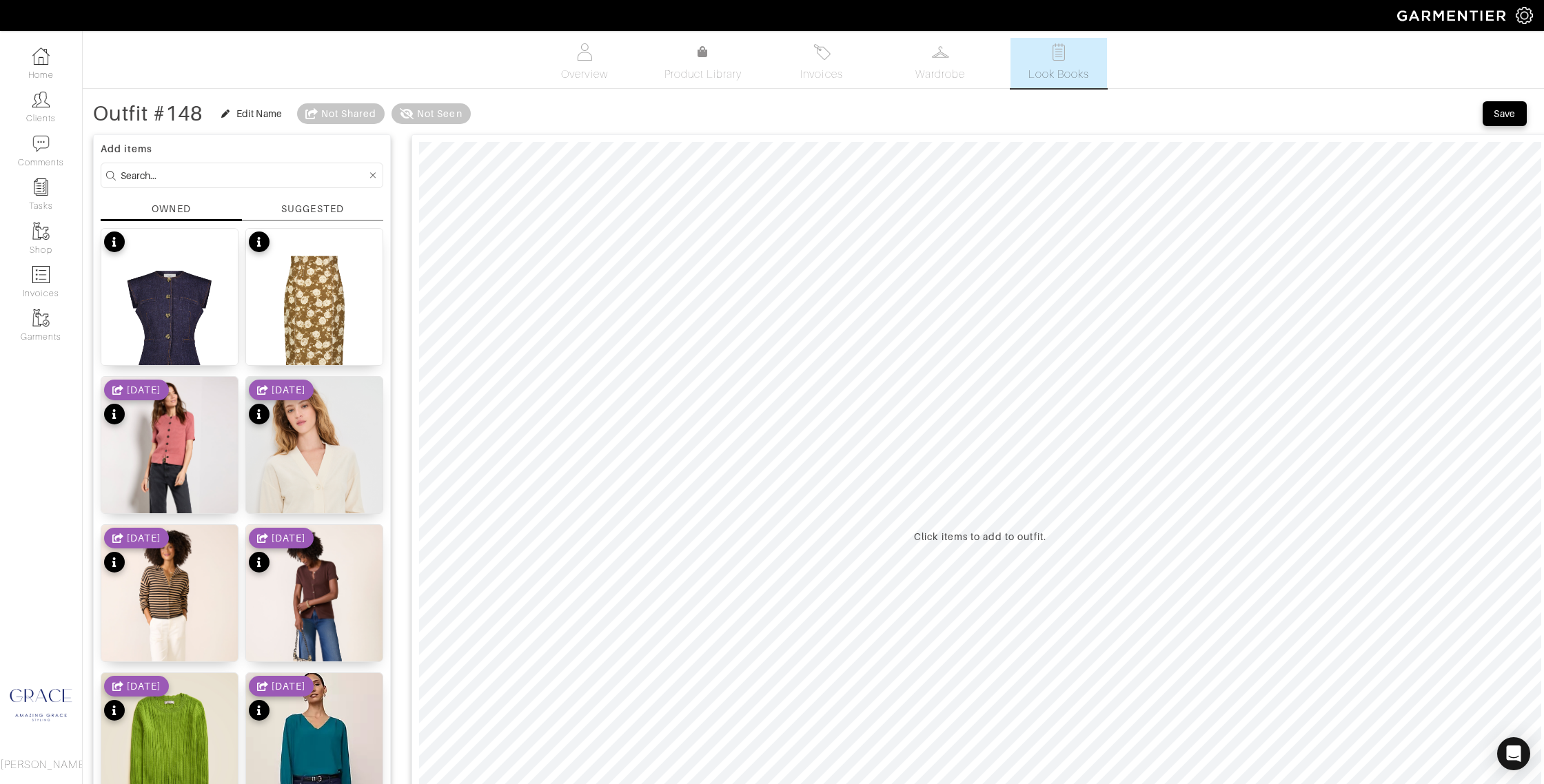
click at [290, 205] on div "SUGGESTED" at bounding box center [312, 209] width 62 height 14
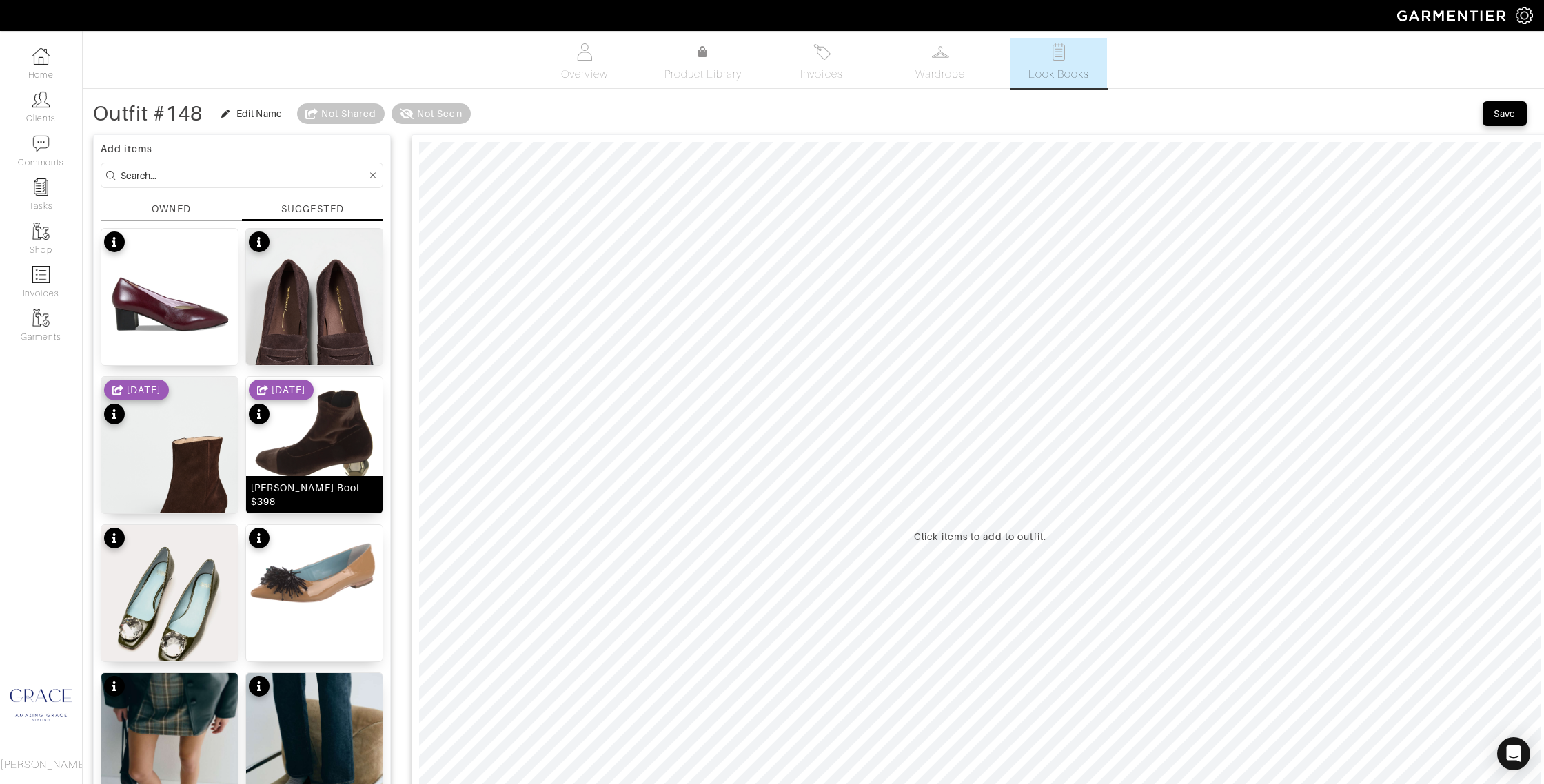
click at [349, 497] on div "Marnie Boot $398" at bounding box center [314, 495] width 126 height 27
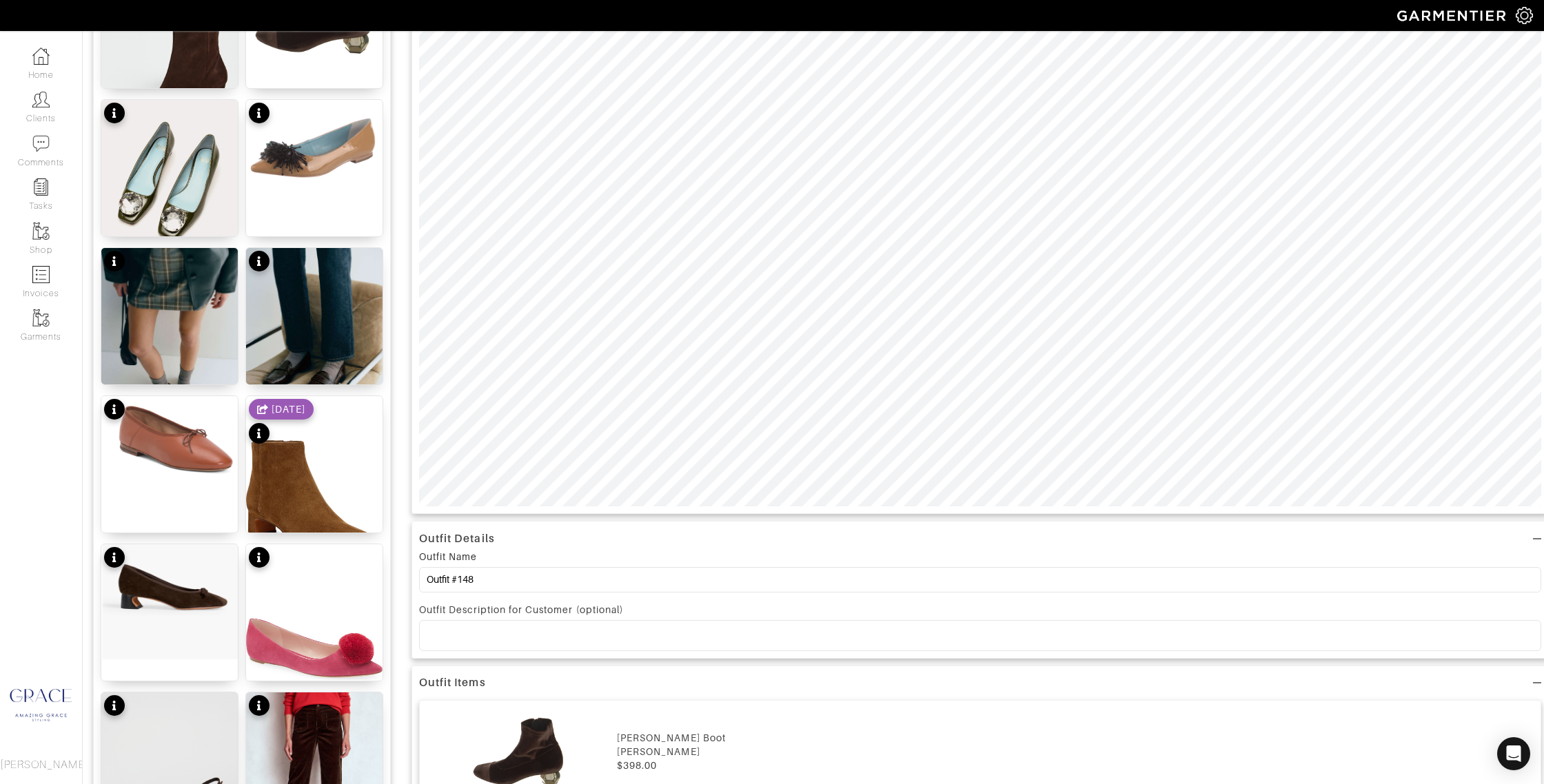
scroll to position [489, 0]
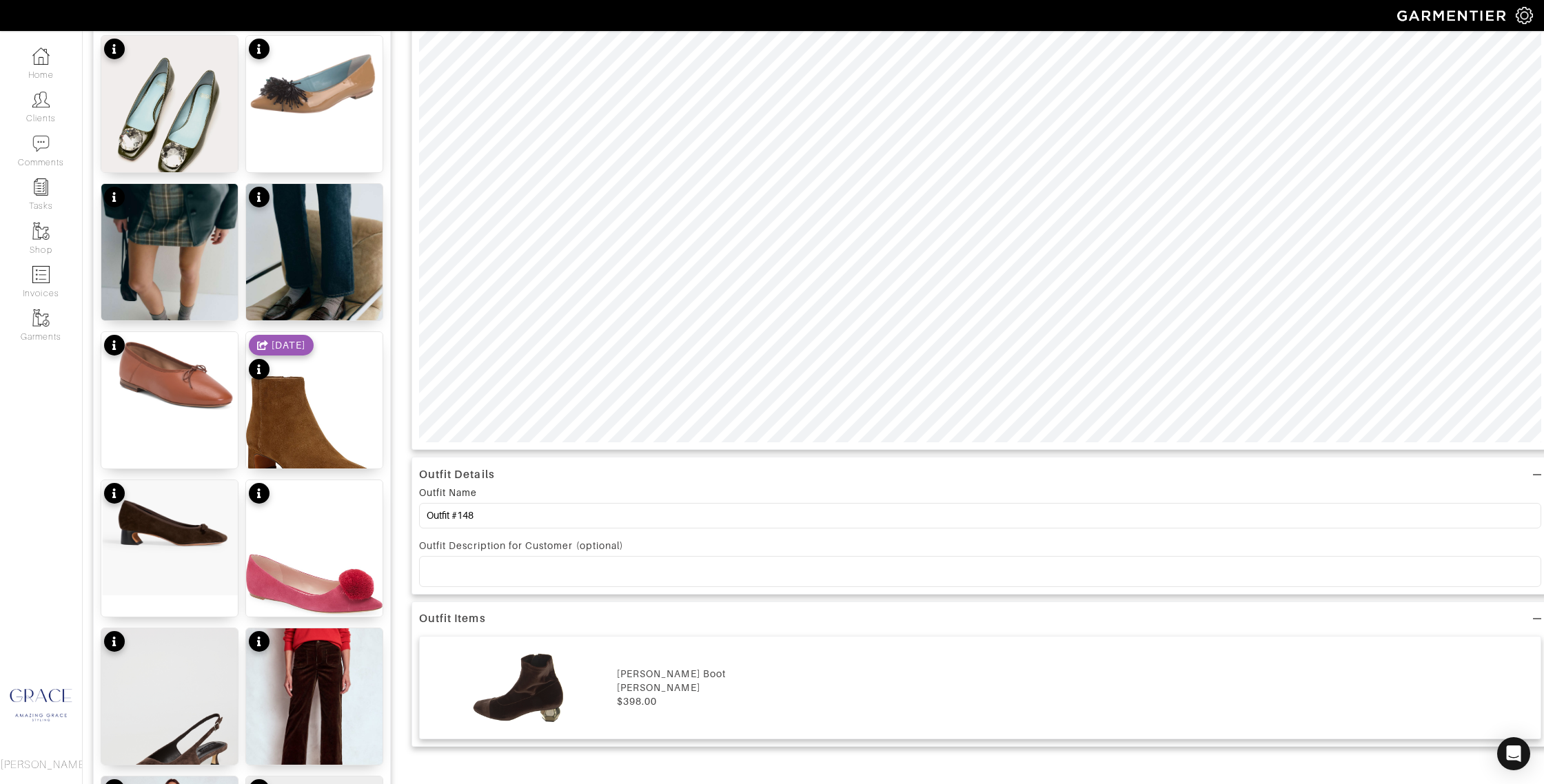
click at [500, 570] on p at bounding box center [980, 571] width 1100 height 12
click at [576, 660] on img at bounding box center [518, 688] width 184 height 88
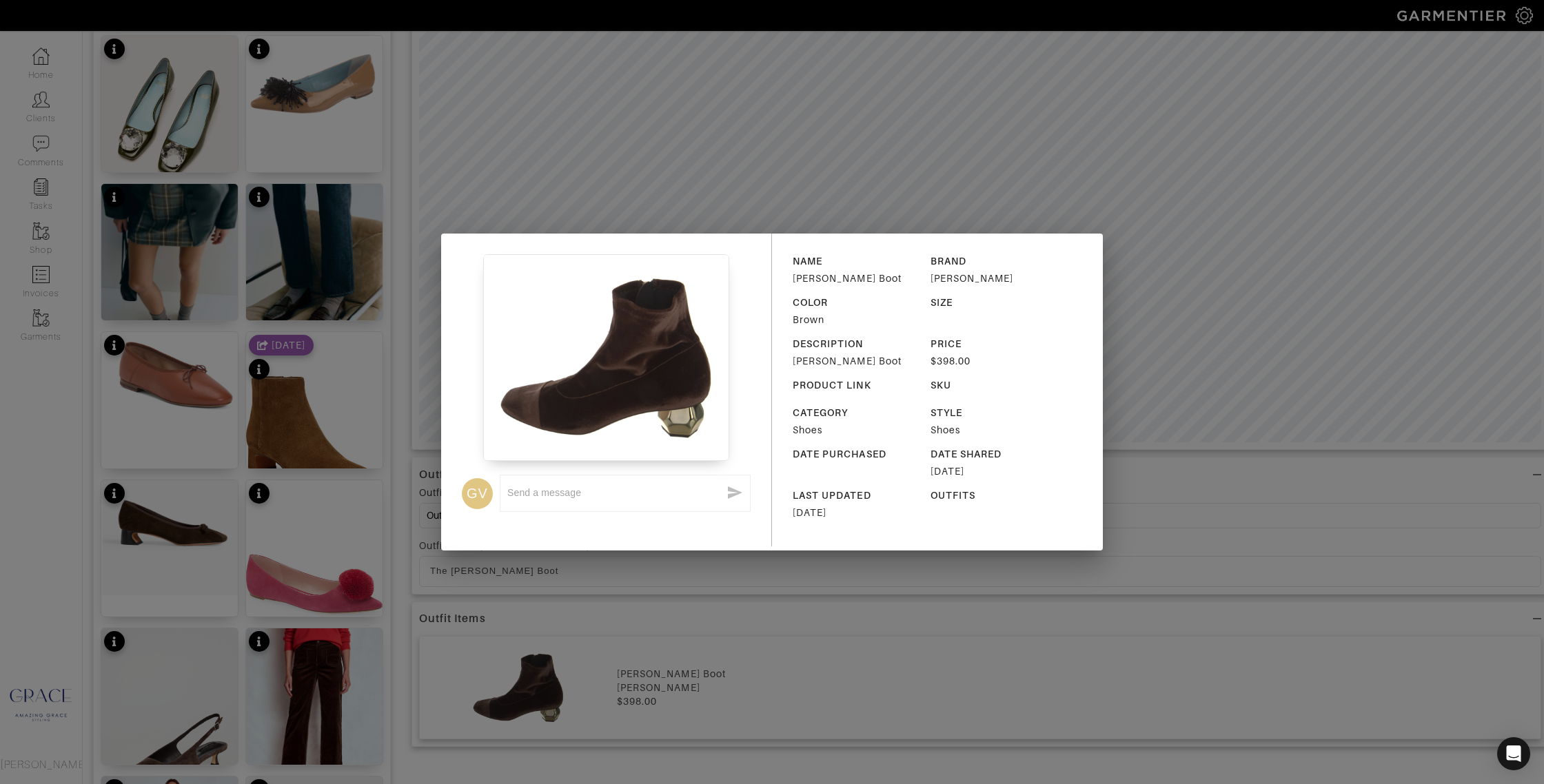
click at [740, 119] on div "GV x NAME Marnie Boot BRAND Frances Valentine COLOR Brown SIZE DESCRIPTION Marn…" at bounding box center [772, 392] width 1544 height 784
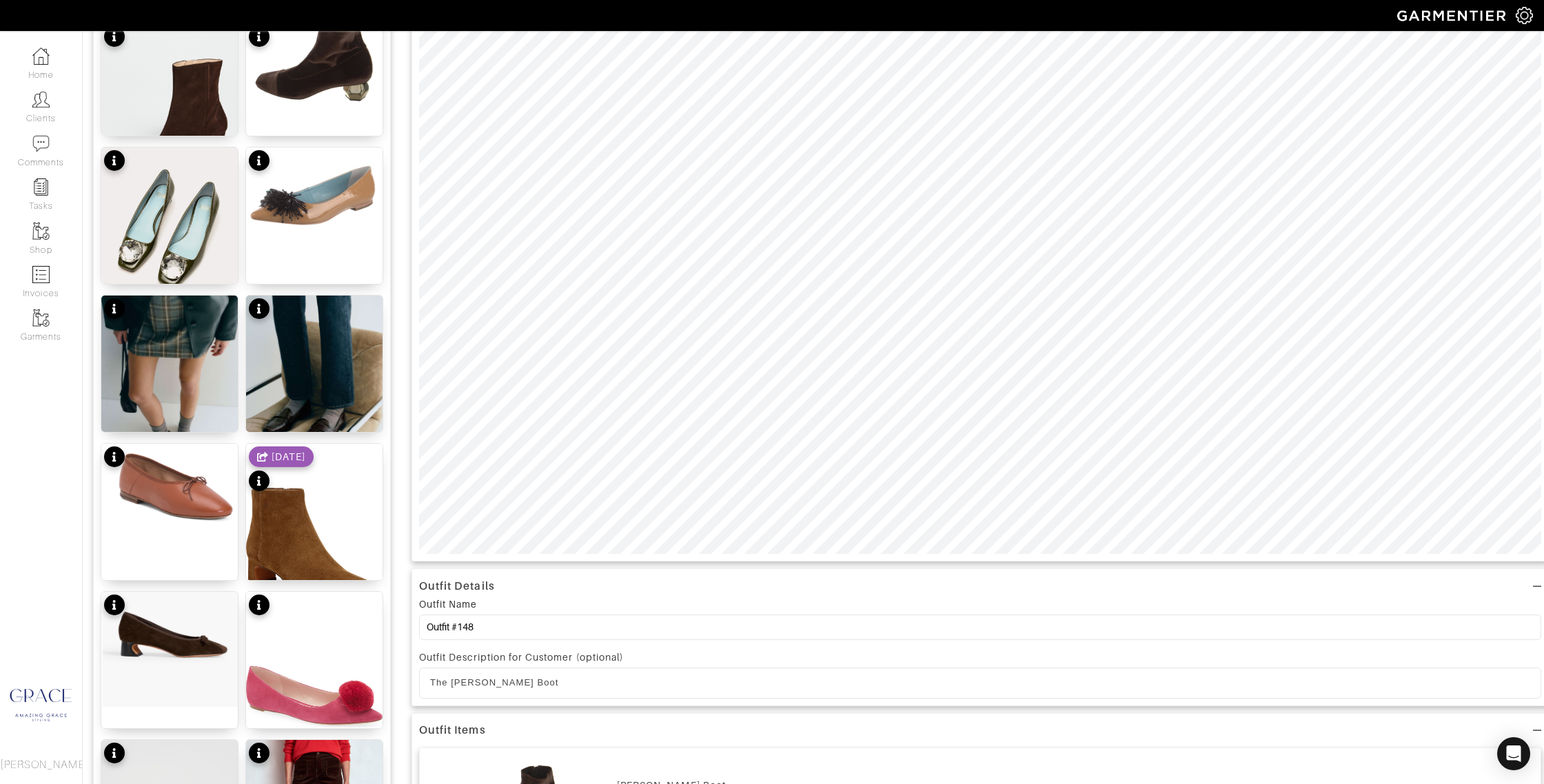
scroll to position [0, 0]
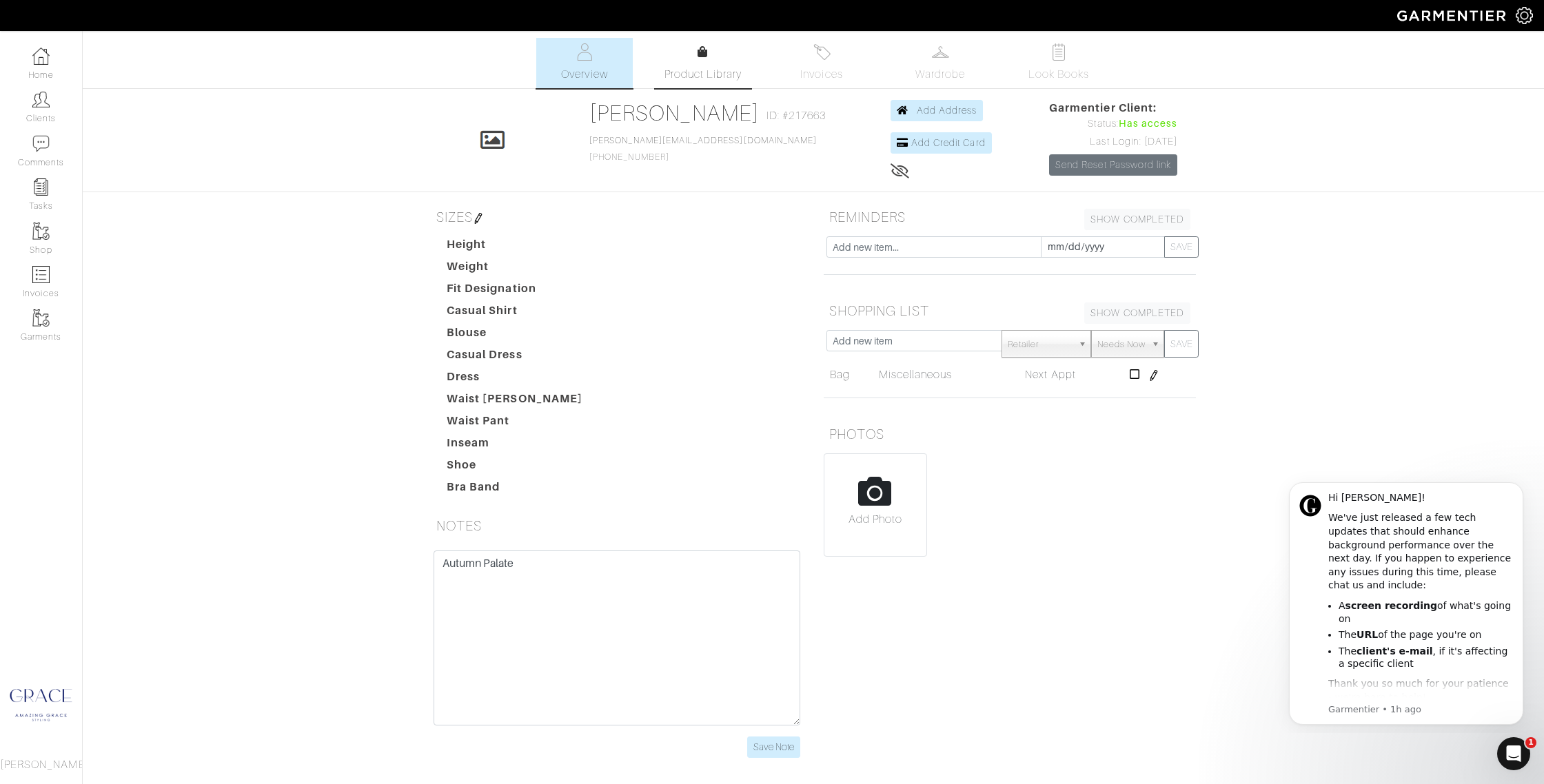
click at [703, 51] on icon at bounding box center [703, 51] width 10 height 11
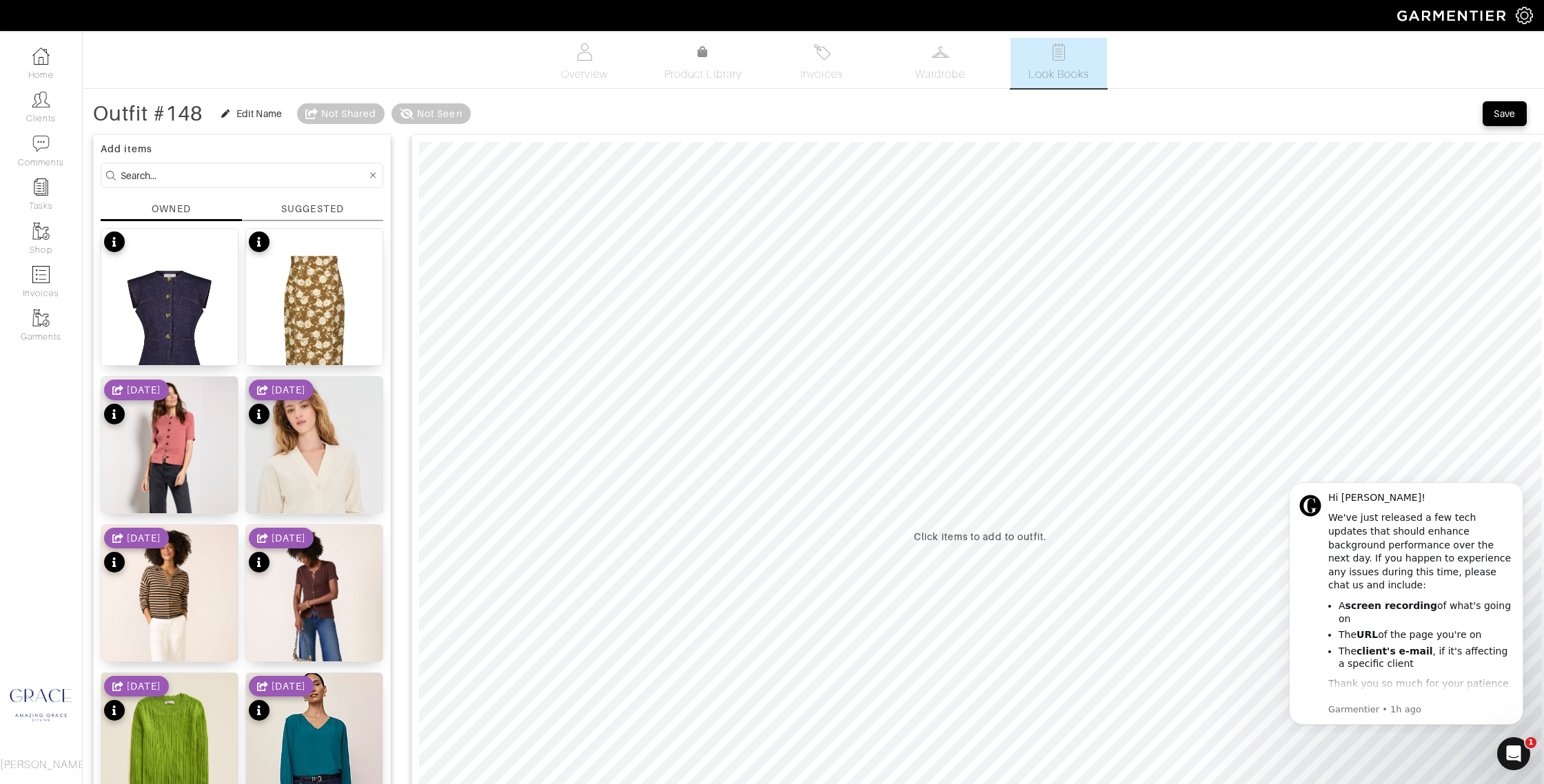
click at [307, 211] on div "SUGGESTED" at bounding box center [312, 209] width 62 height 14
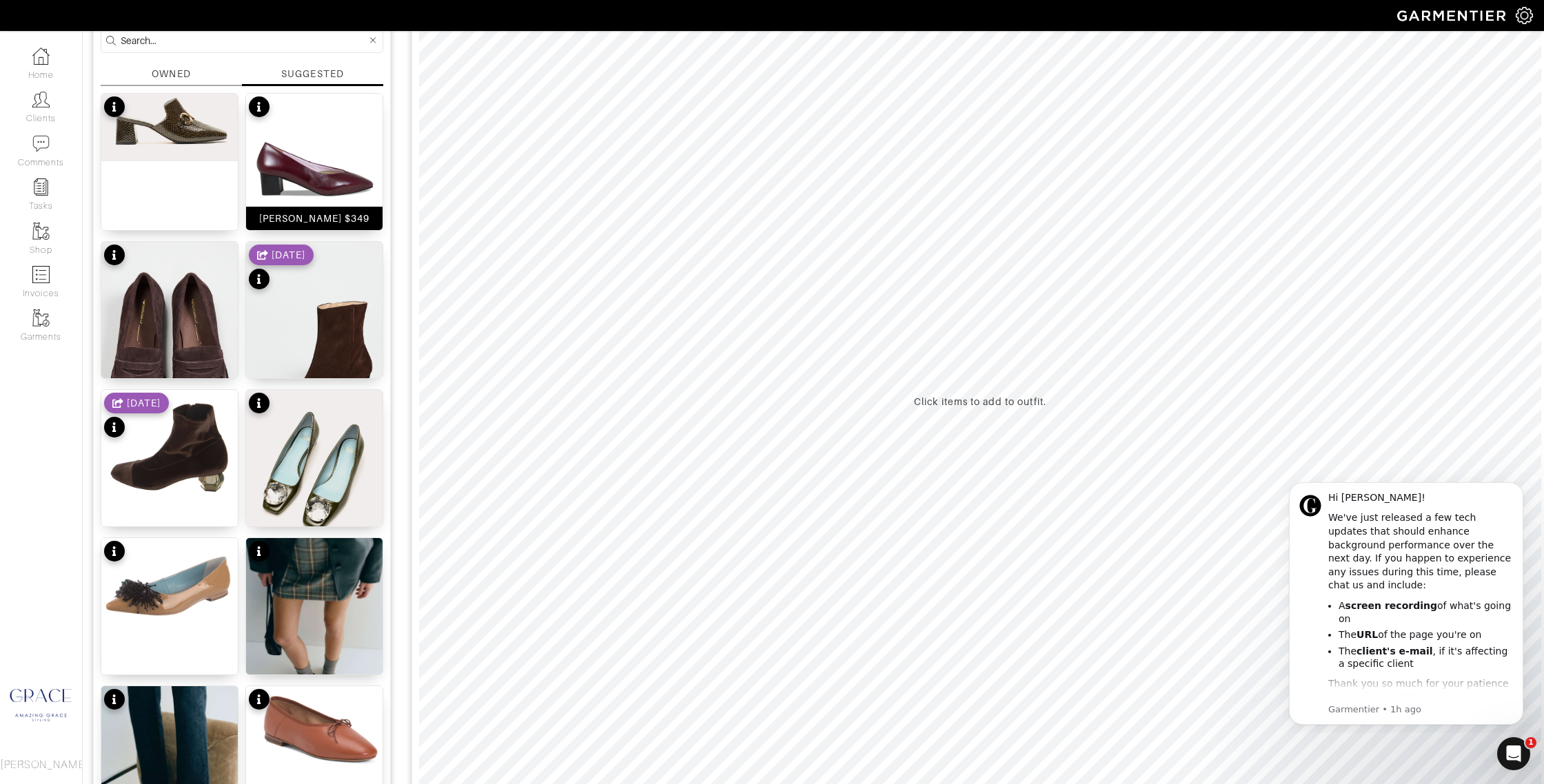
scroll to position [138, 0]
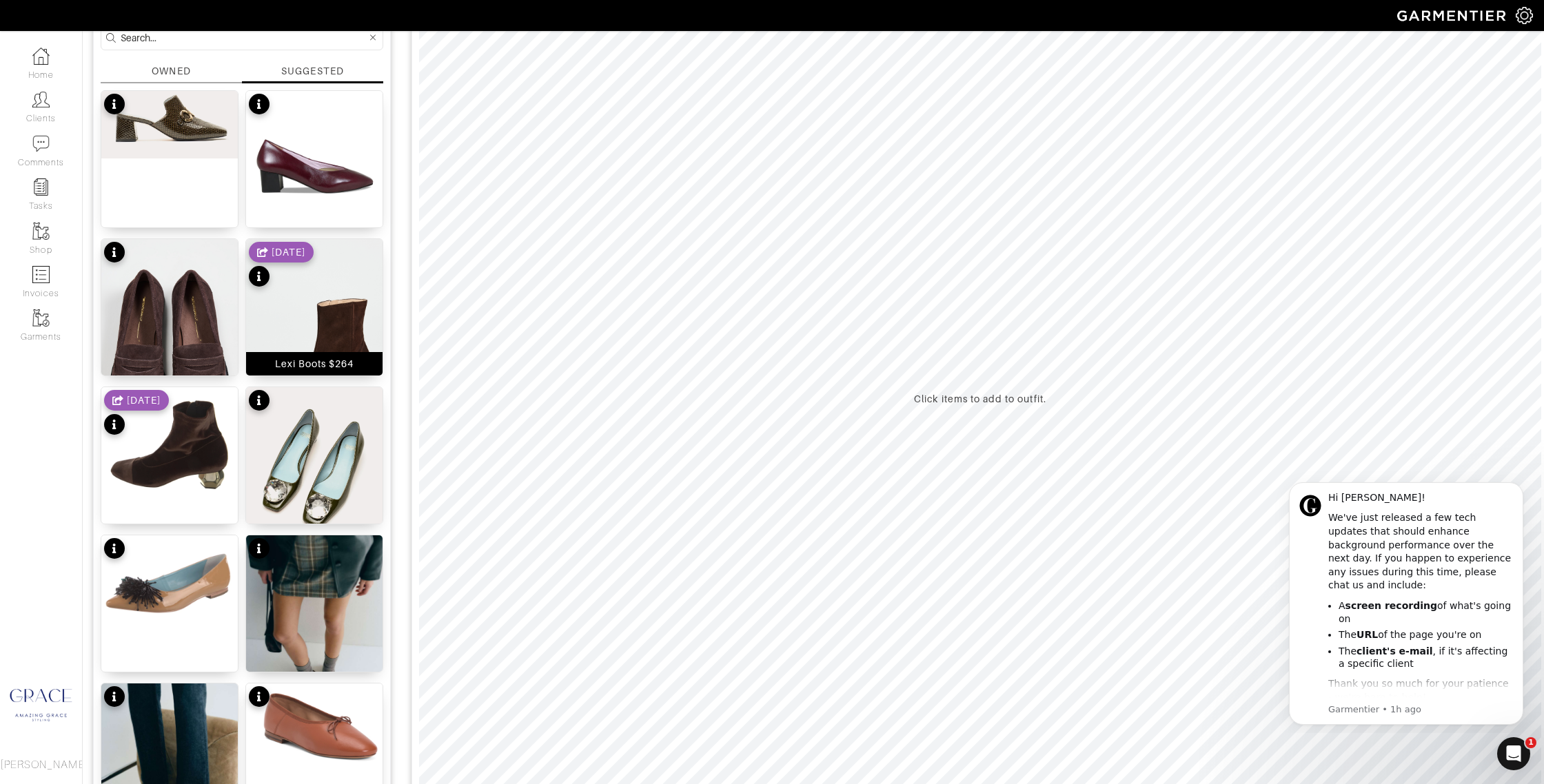
click at [348, 365] on div "Lexi Boots $264" at bounding box center [314, 363] width 80 height 14
click at [202, 507] on div "[PERSON_NAME] Boot $116" at bounding box center [169, 505] width 126 height 27
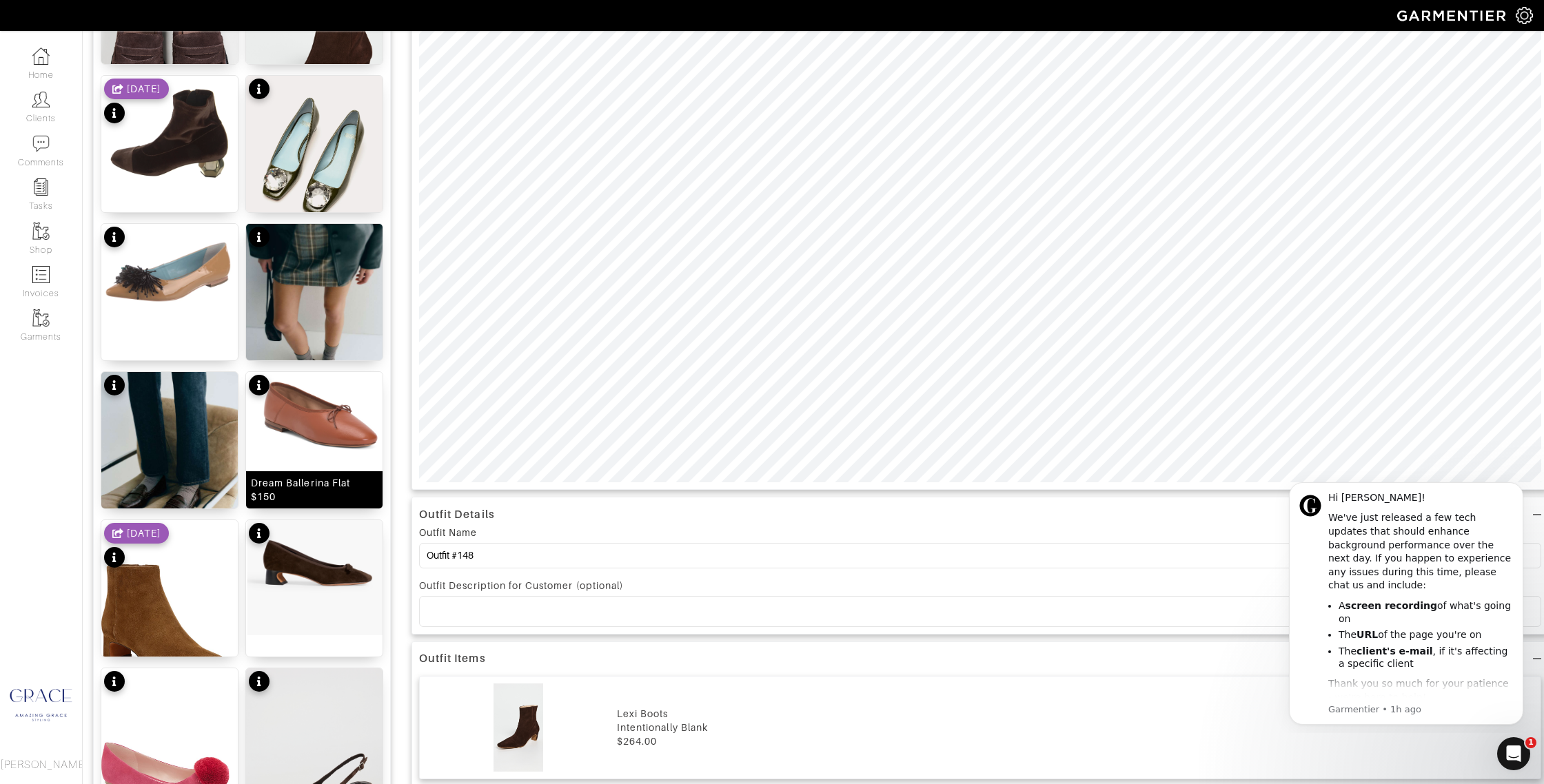
scroll to position [453, 0]
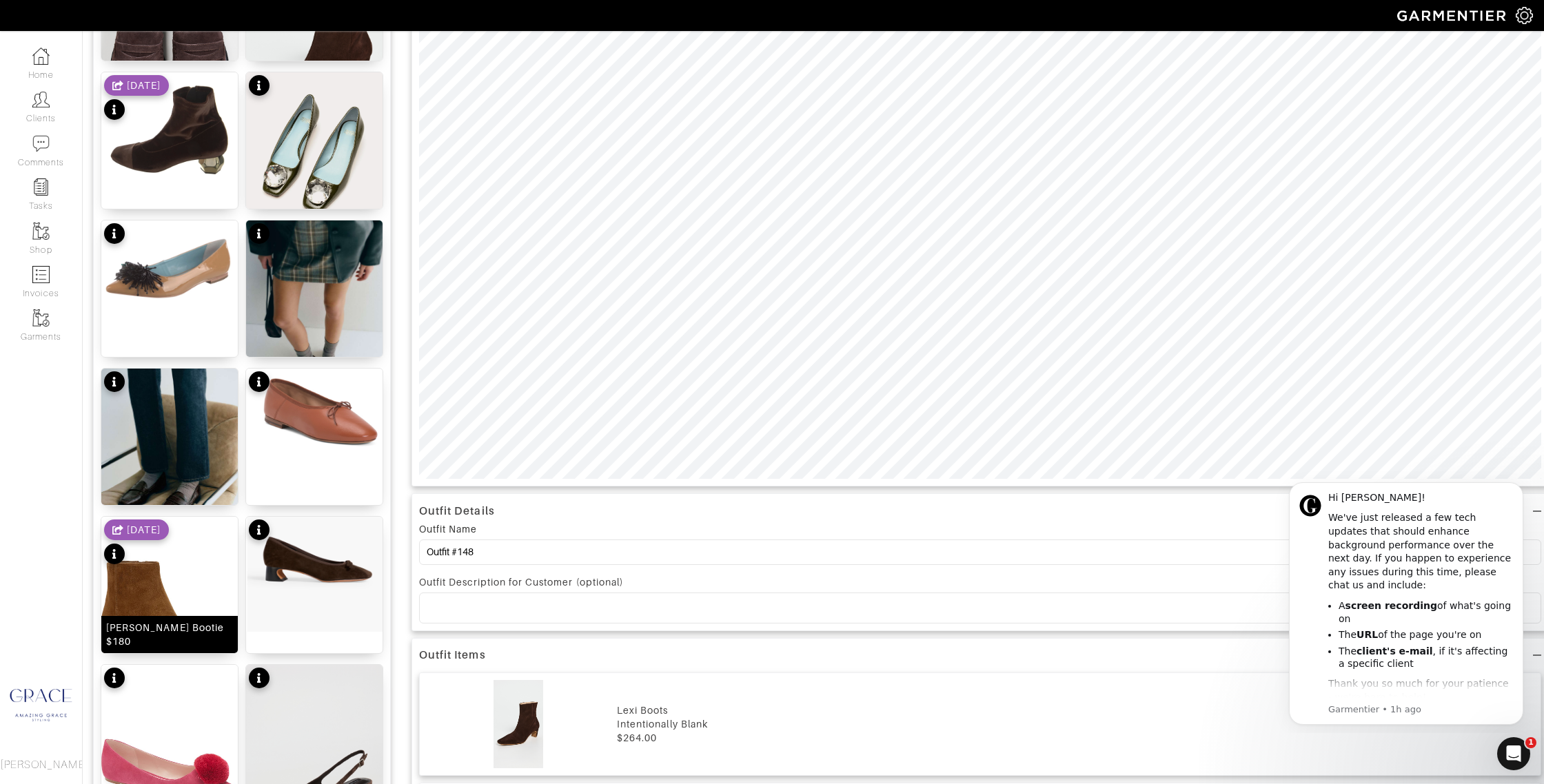
click at [163, 636] on div "[PERSON_NAME] Bootie $180" at bounding box center [169, 634] width 126 height 27
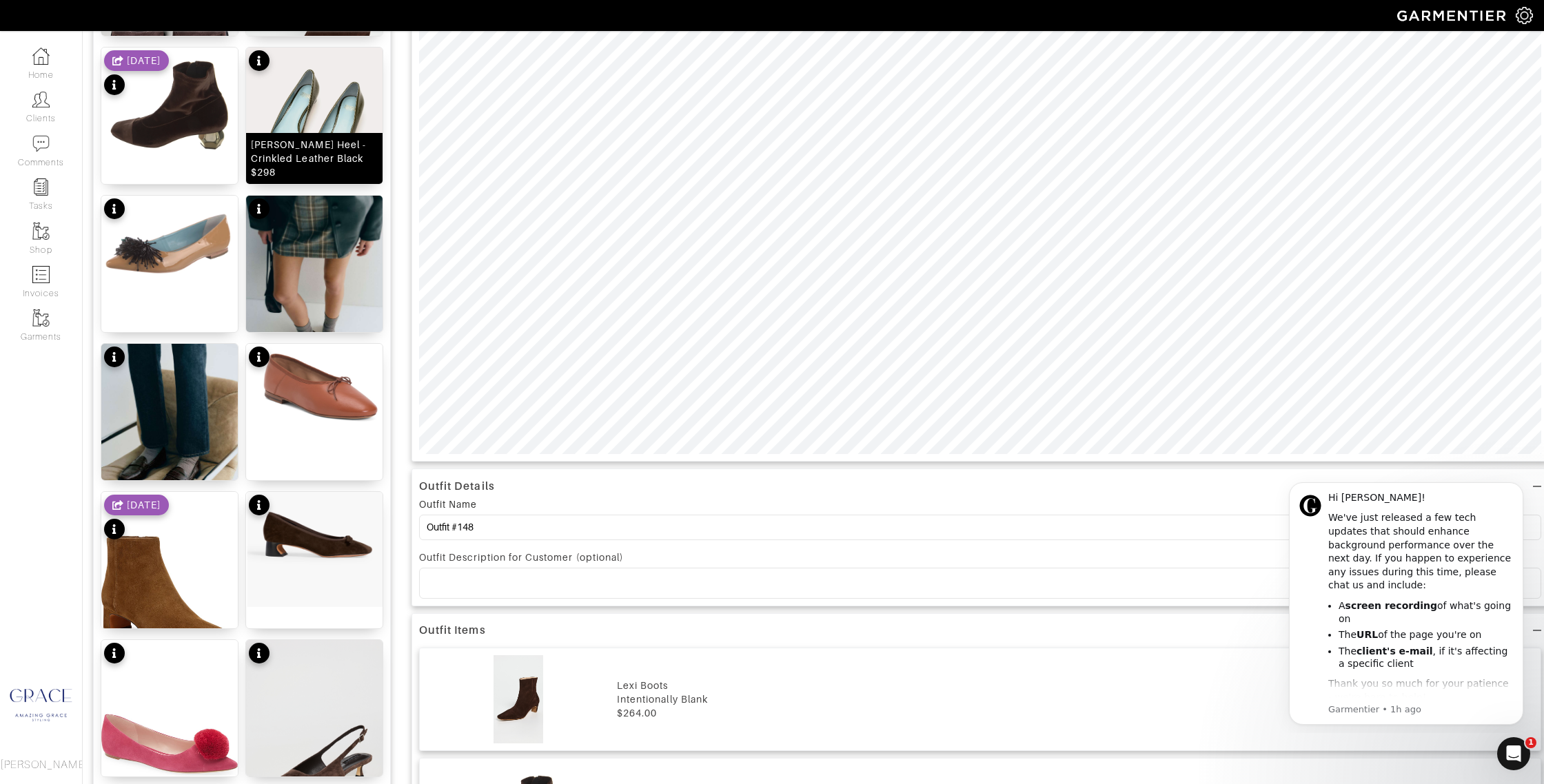
scroll to position [0, 0]
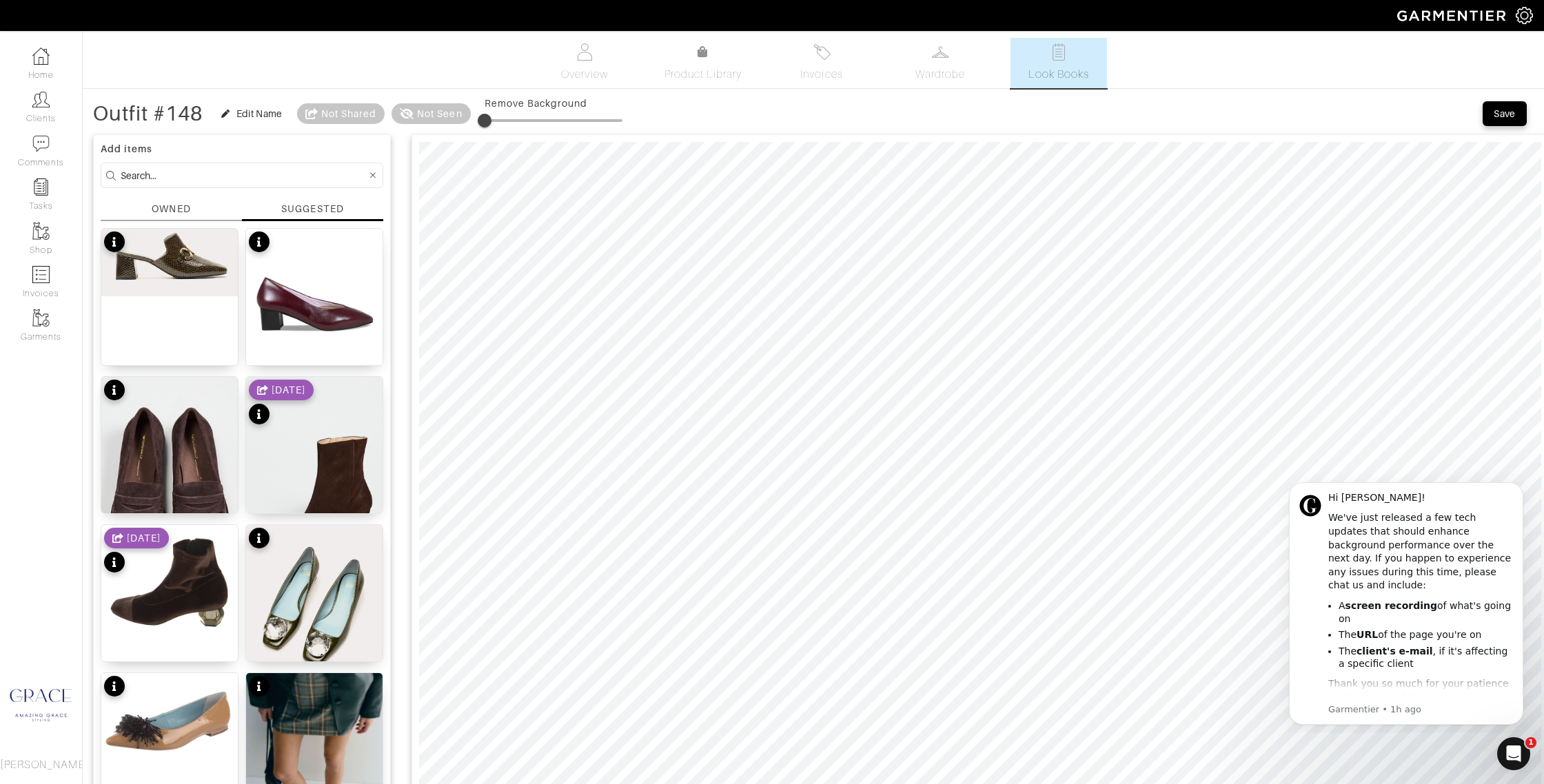
click at [266, 175] on input at bounding box center [244, 176] width 246 height 17
type input "shoes"
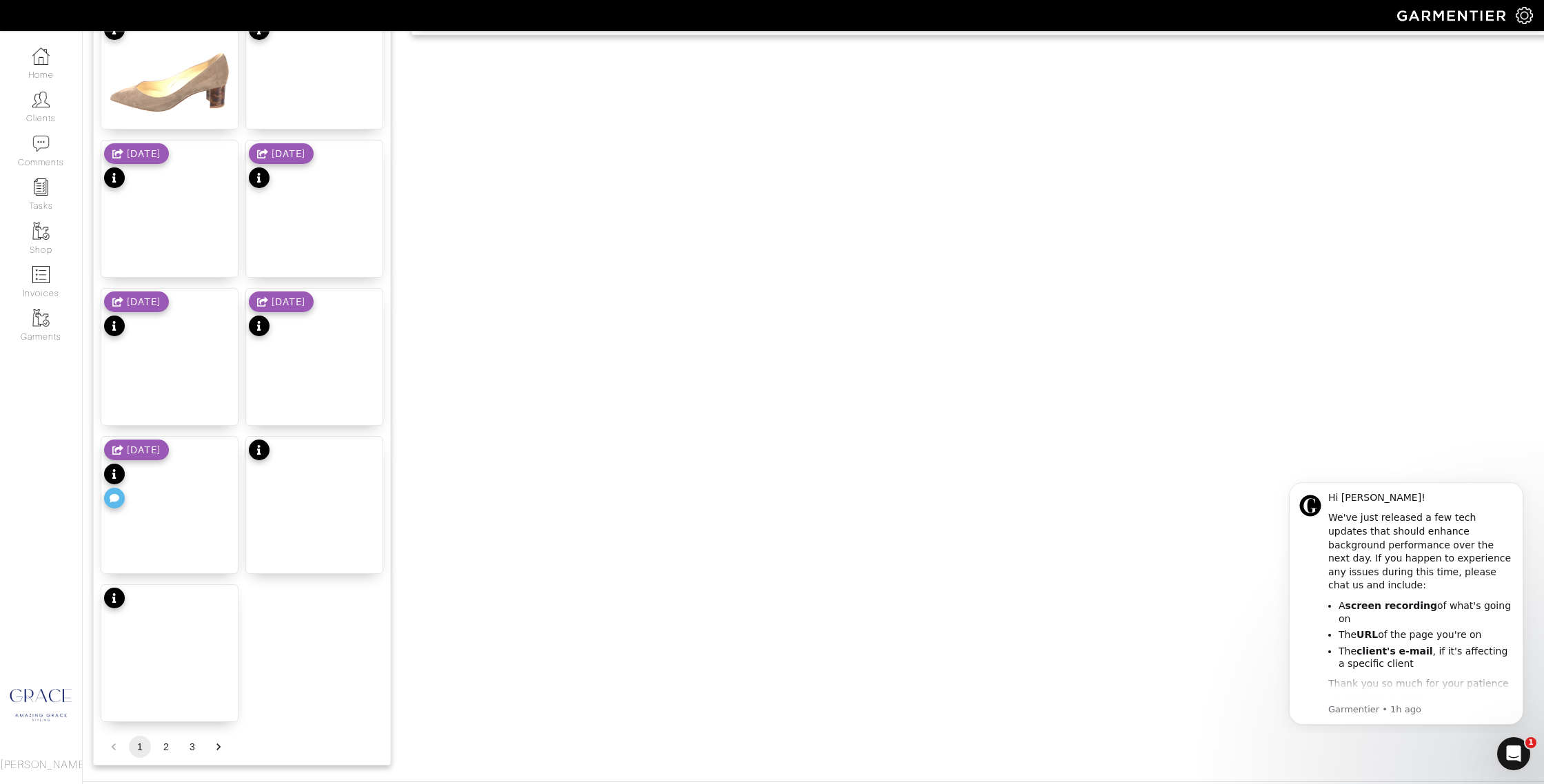
scroll to position [1469, 0]
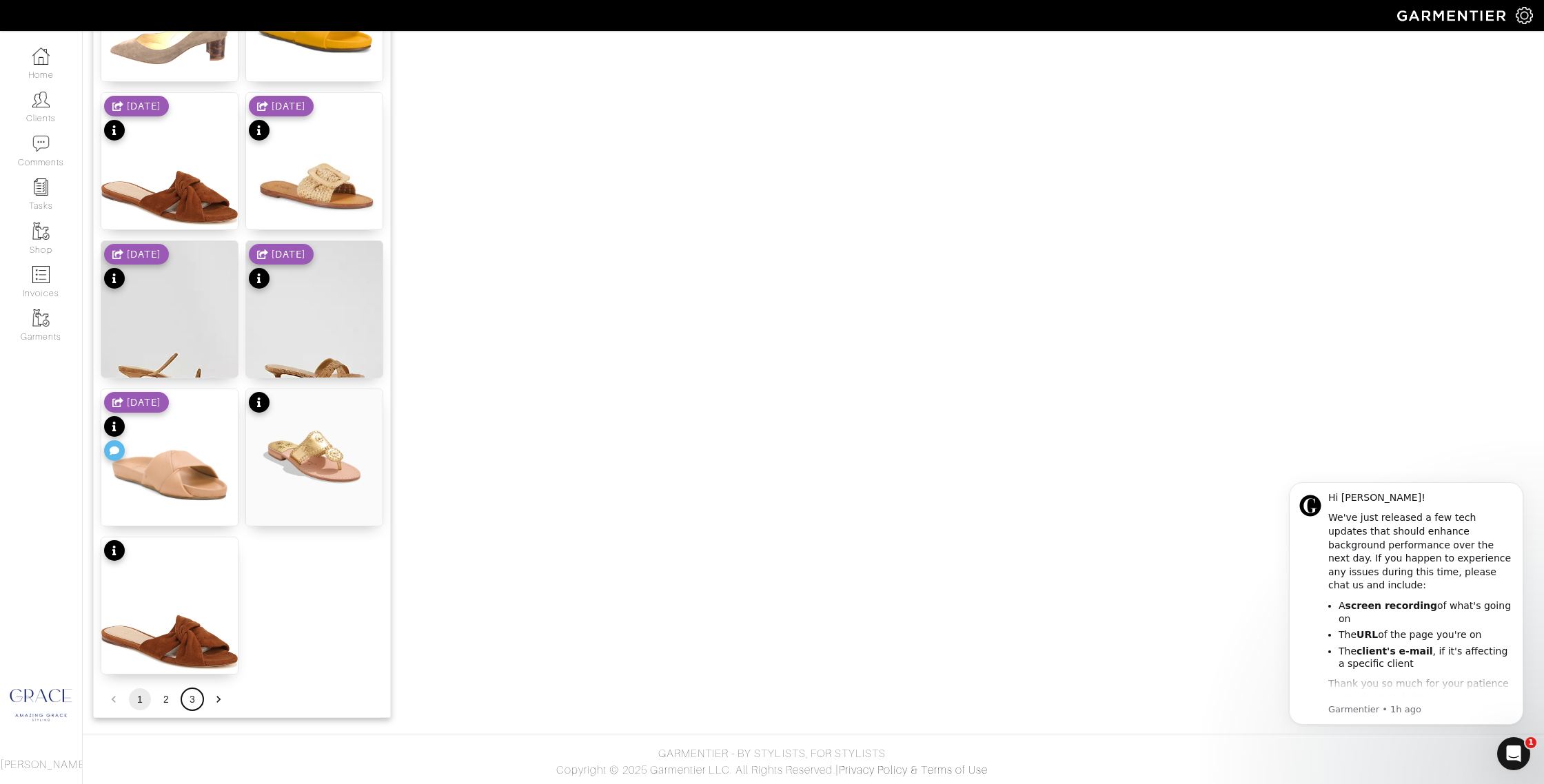
click at [192, 699] on button "3" at bounding box center [192, 699] width 22 height 22
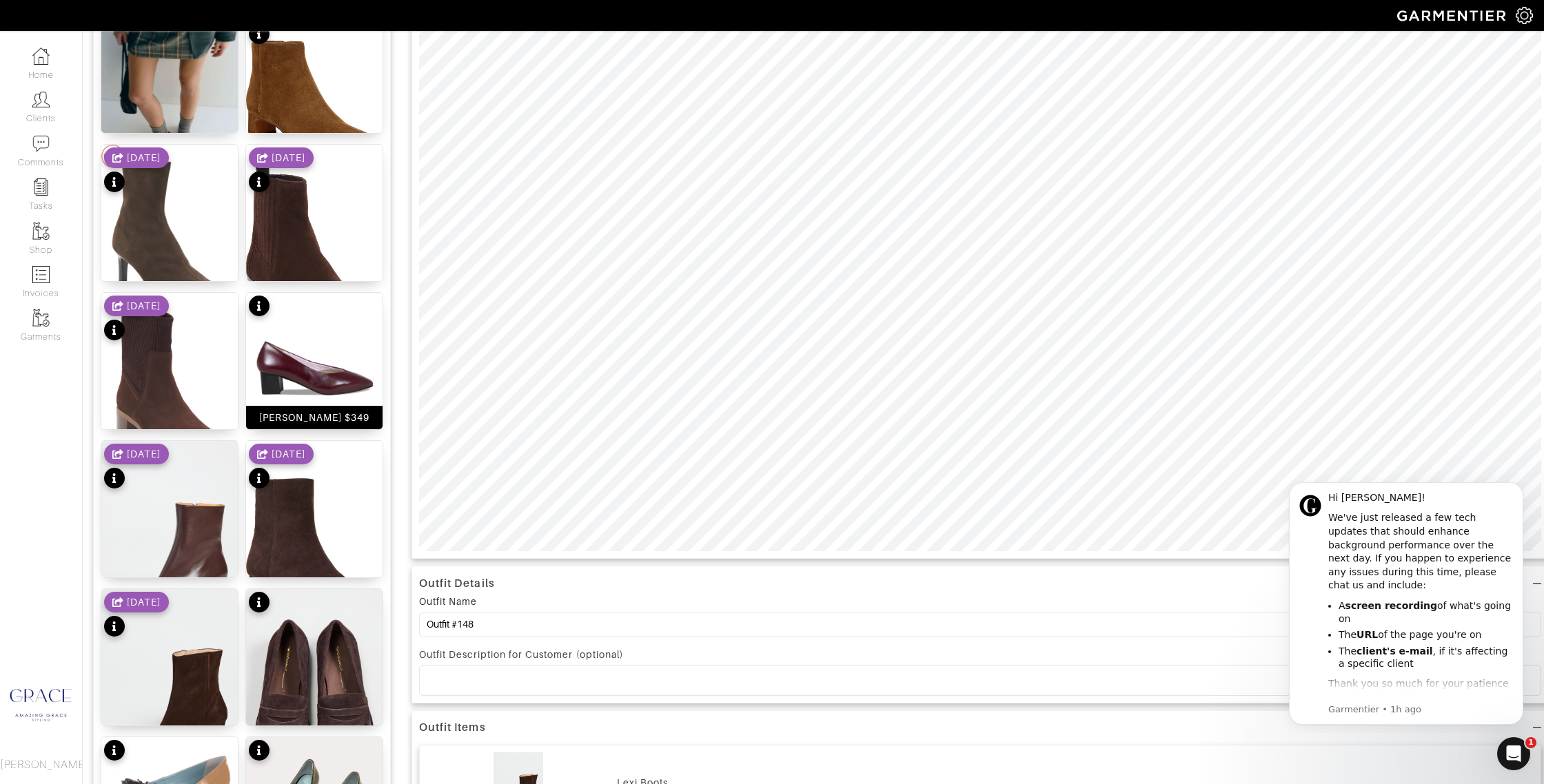
scroll to position [325, 0]
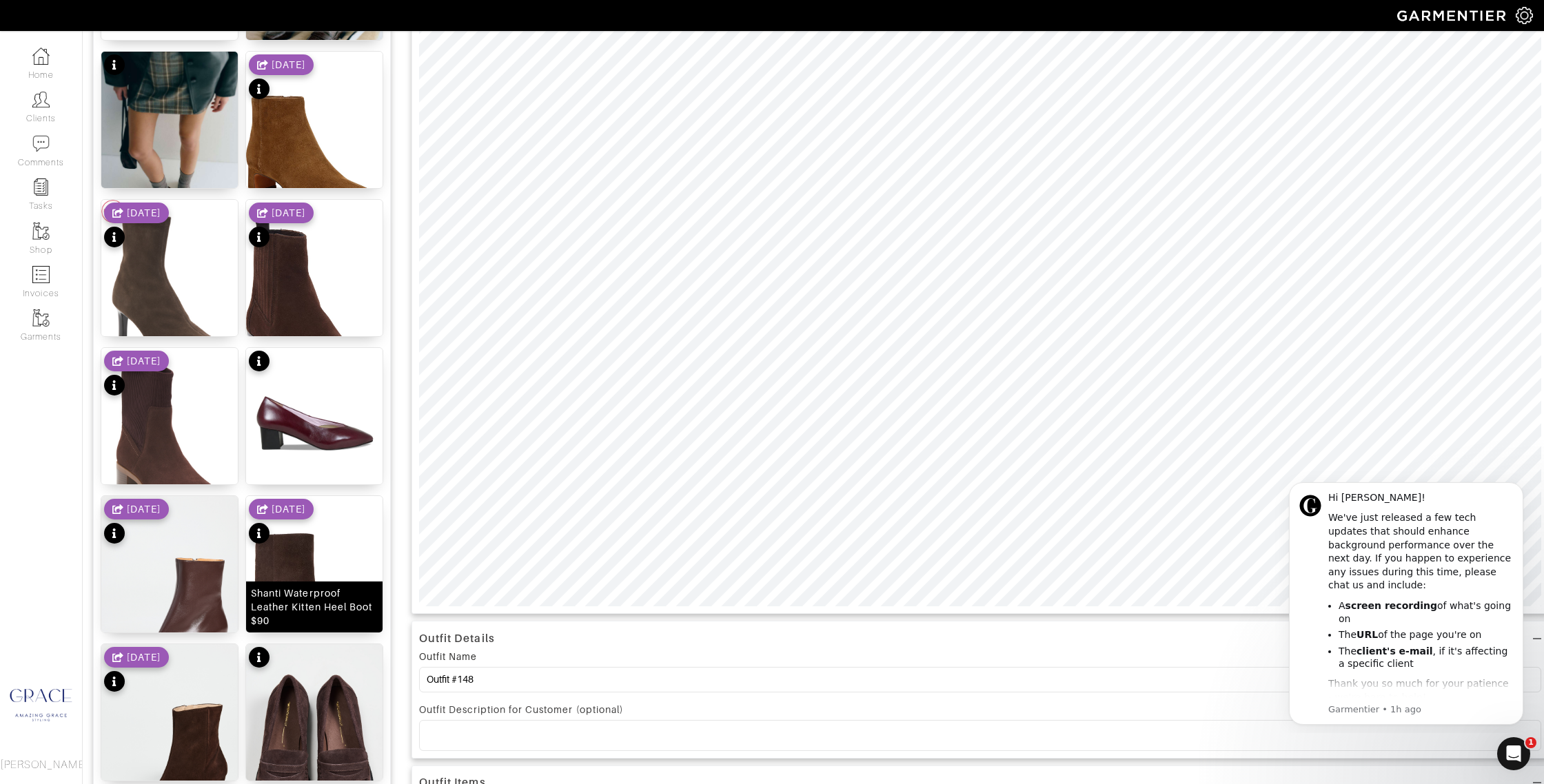
click at [300, 613] on div "Shanti Waterproof Leather Kitten Heel Boot $90" at bounding box center [314, 607] width 126 height 41
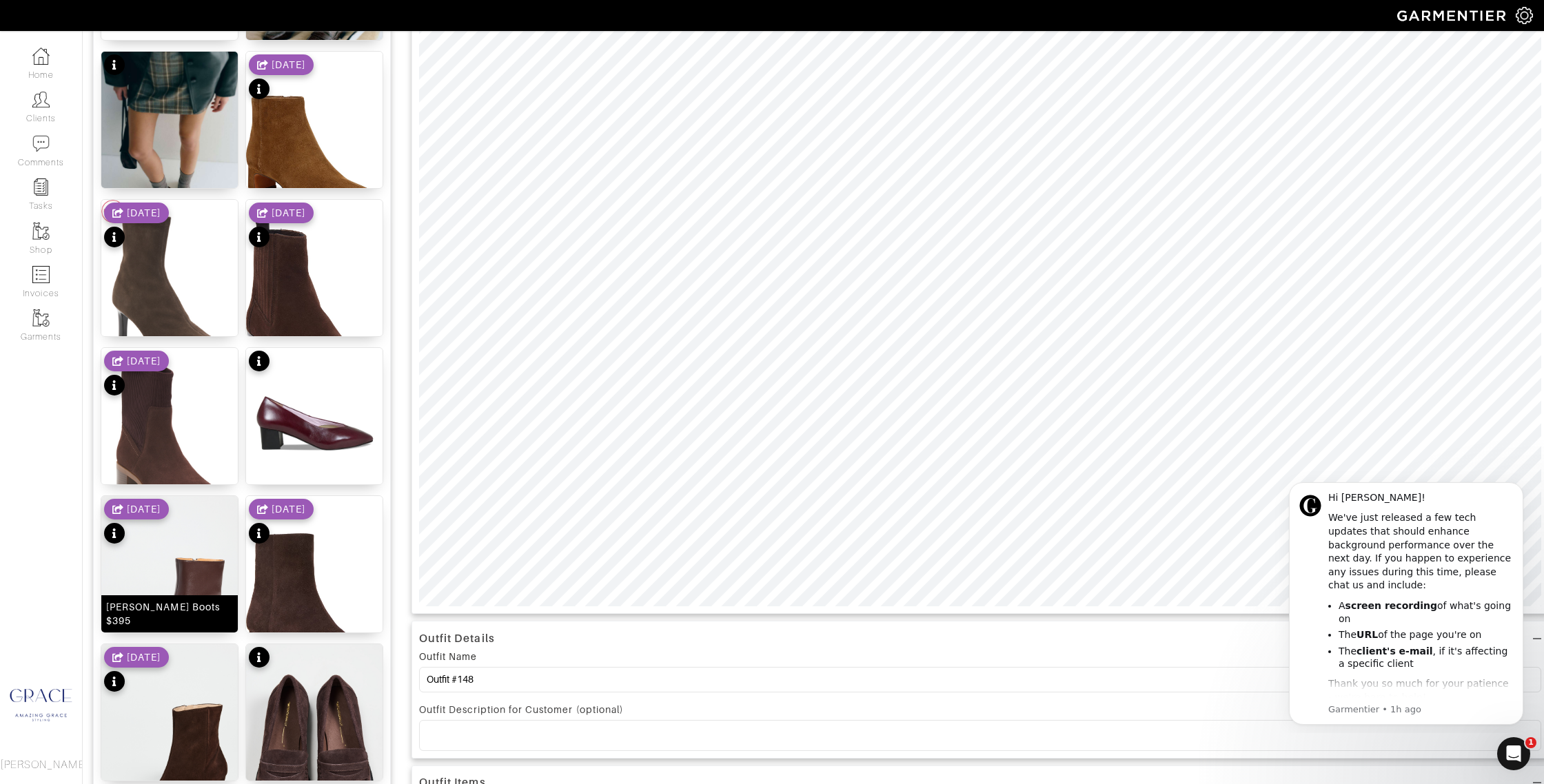
click at [167, 617] on div "Wally Ankle Boots $395" at bounding box center [169, 614] width 126 height 27
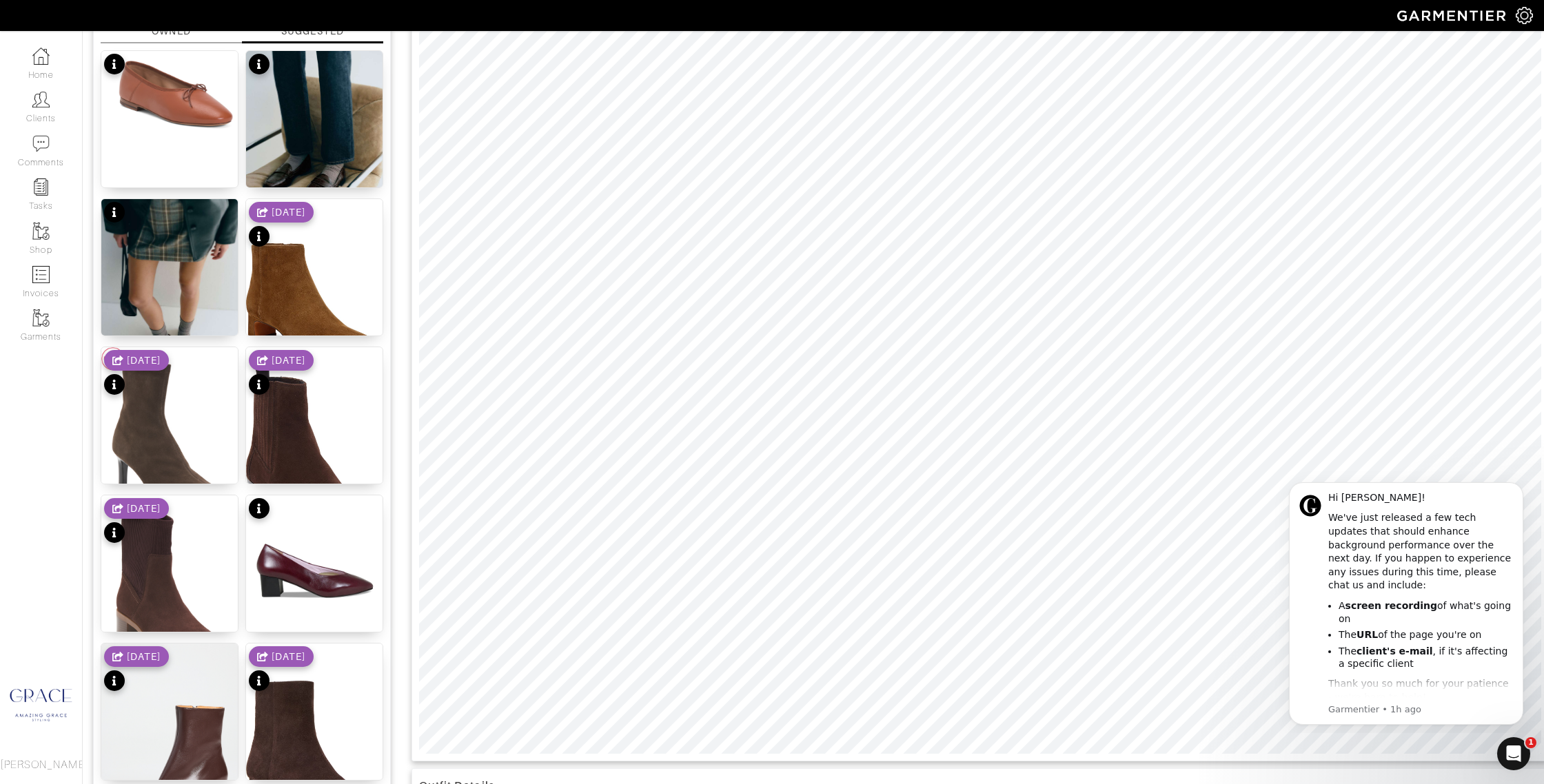
scroll to position [185, 0]
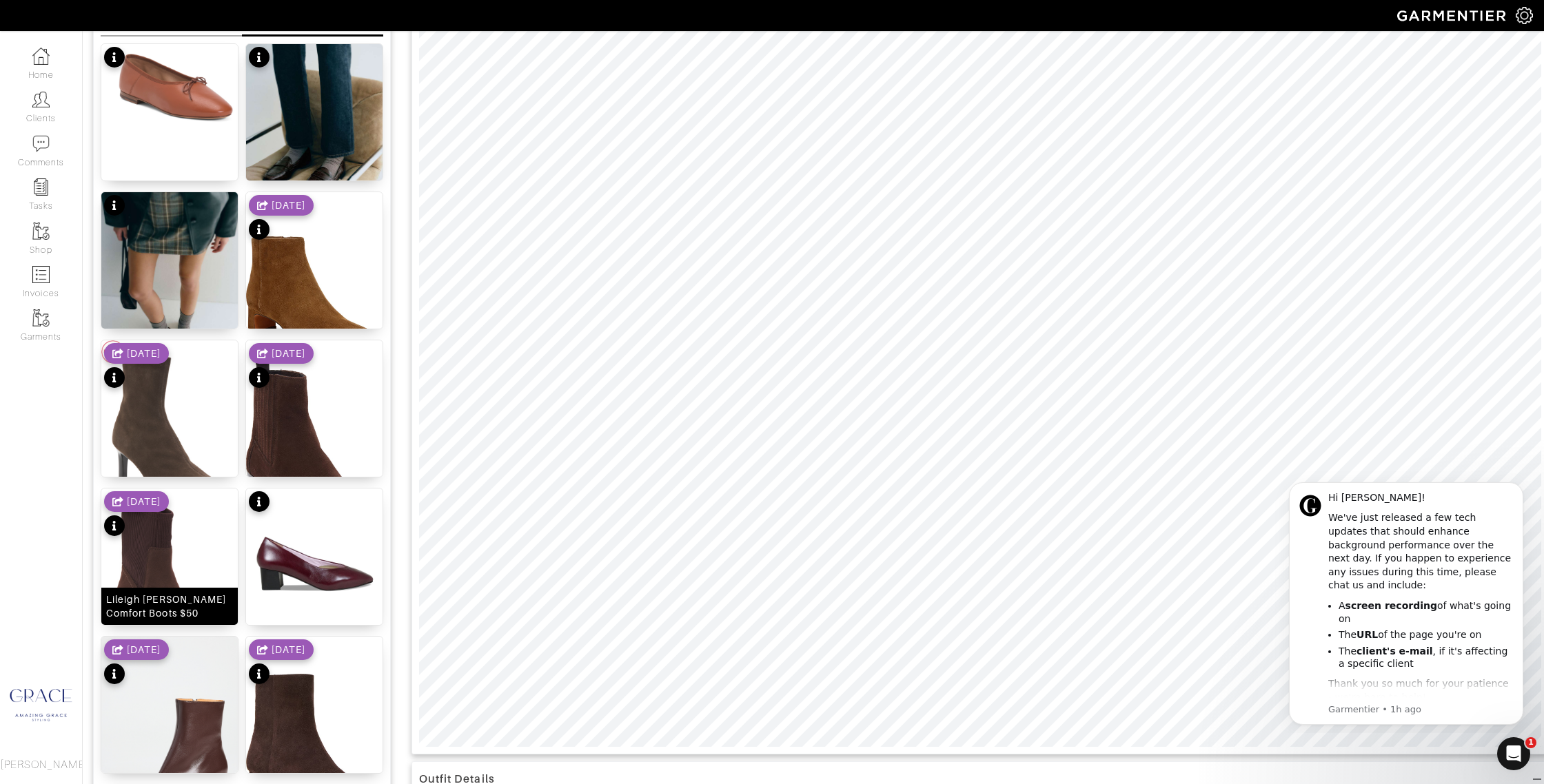
click at [185, 603] on div "Lileigh Holly Comfort Boots $50" at bounding box center [169, 606] width 126 height 27
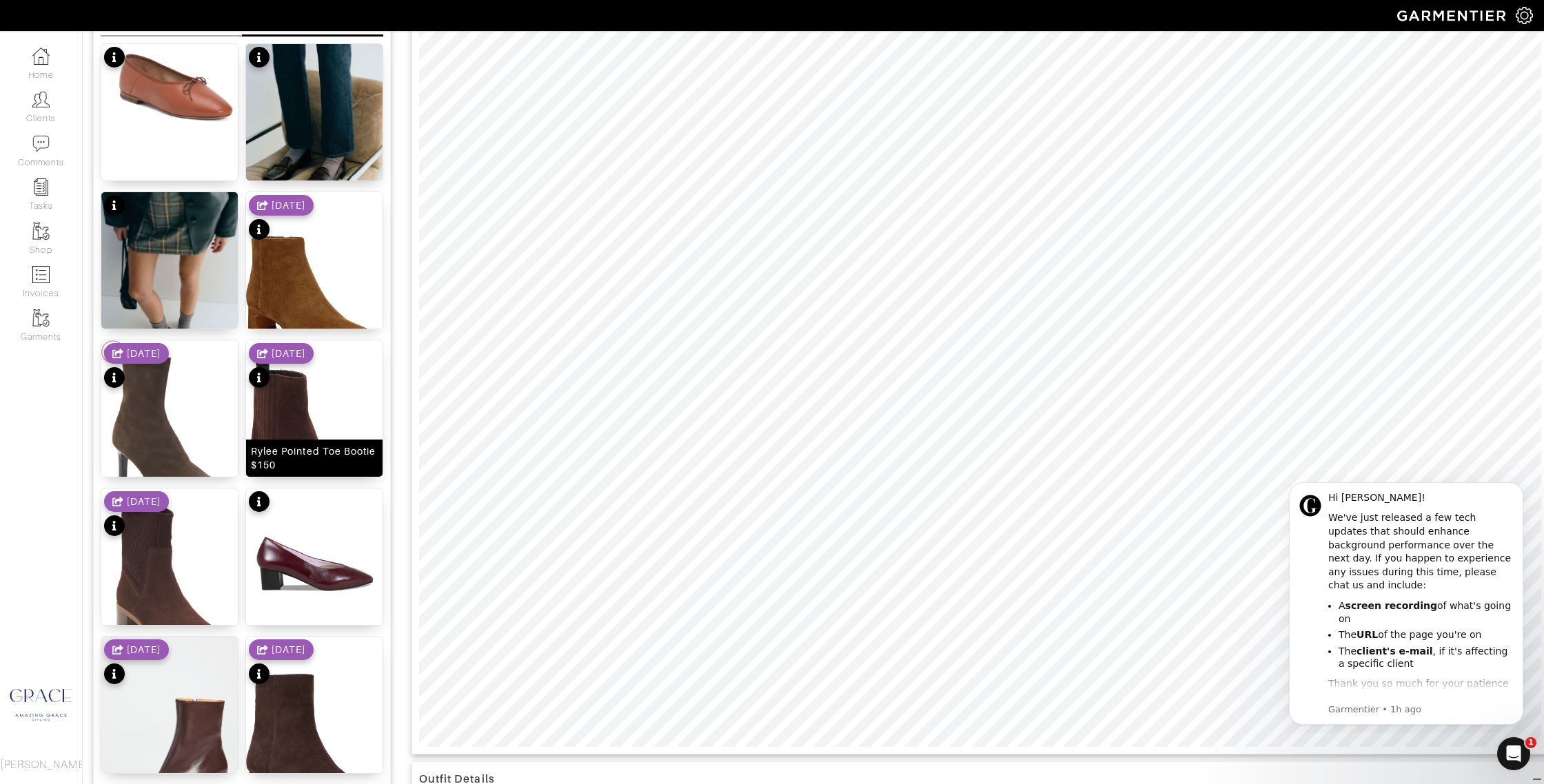
click at [277, 457] on div "Rylee Pointed Toe Bootie $150" at bounding box center [314, 458] width 126 height 27
click at [145, 463] on div "Suede Britt Boots $200" at bounding box center [169, 458] width 126 height 27
click at [309, 310] on div "Silvana Bootie $180" at bounding box center [314, 310] width 126 height 27
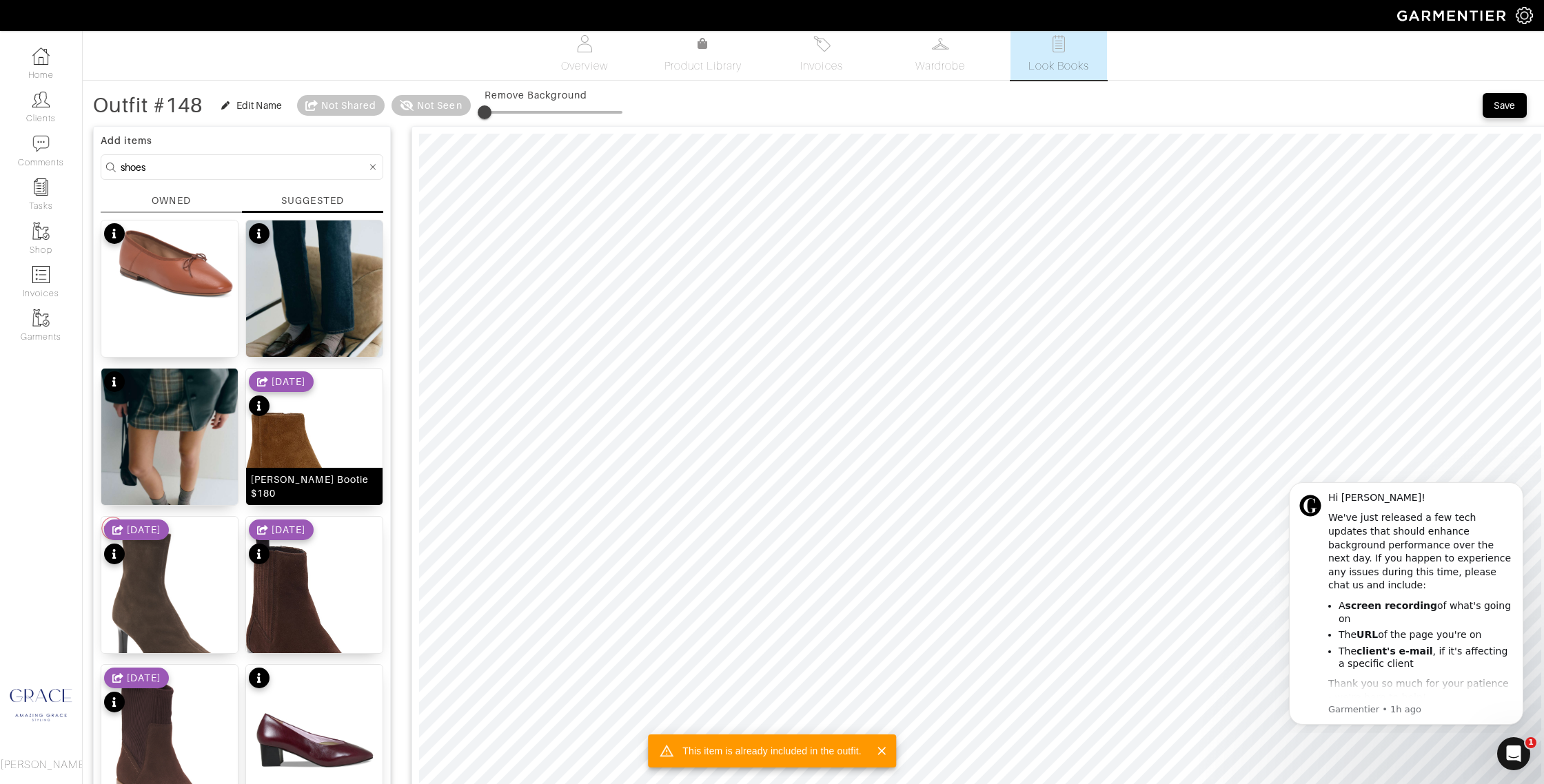
scroll to position [0, 0]
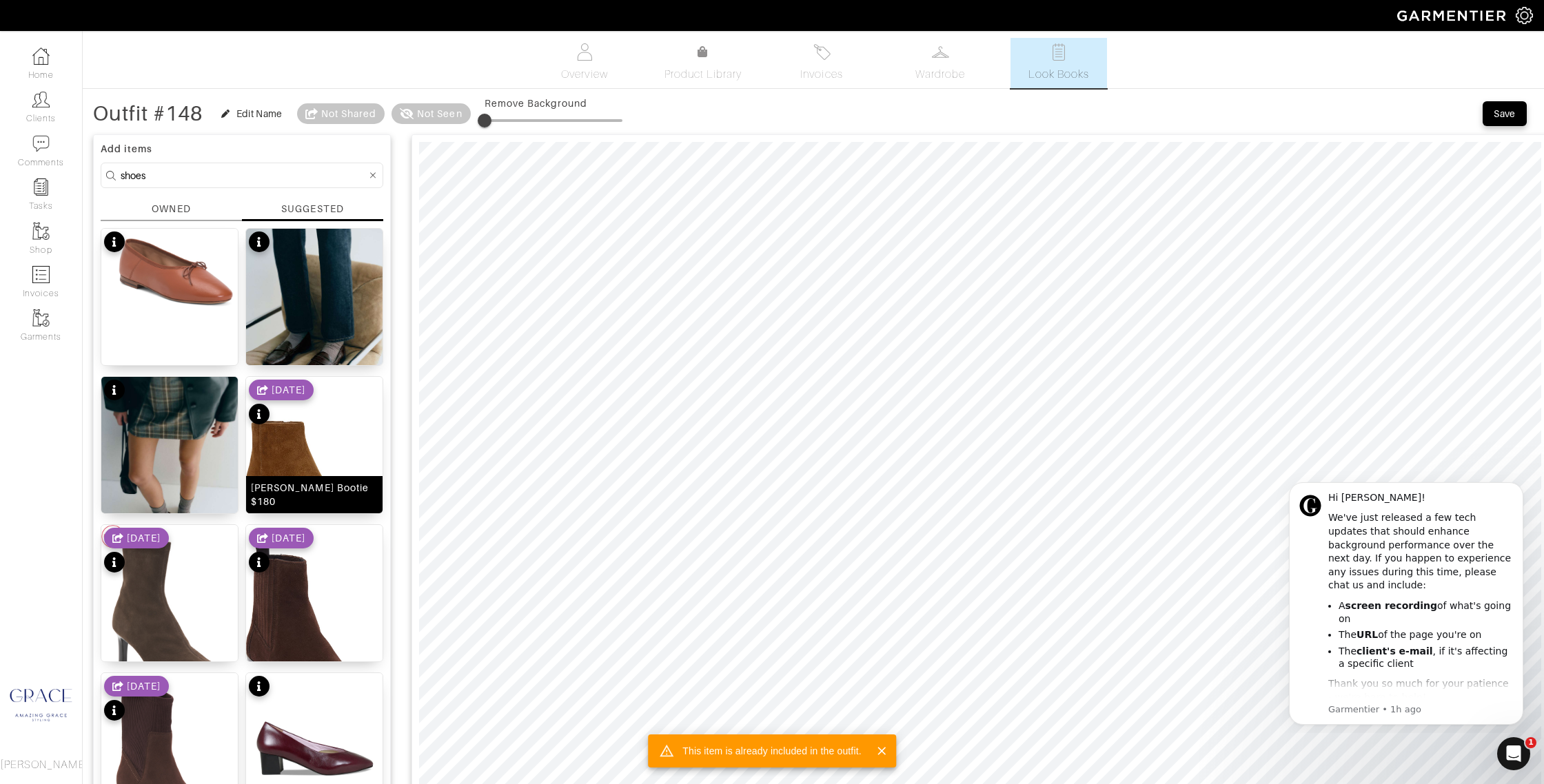
click at [332, 499] on div "Silvana Bootie $180" at bounding box center [314, 495] width 126 height 27
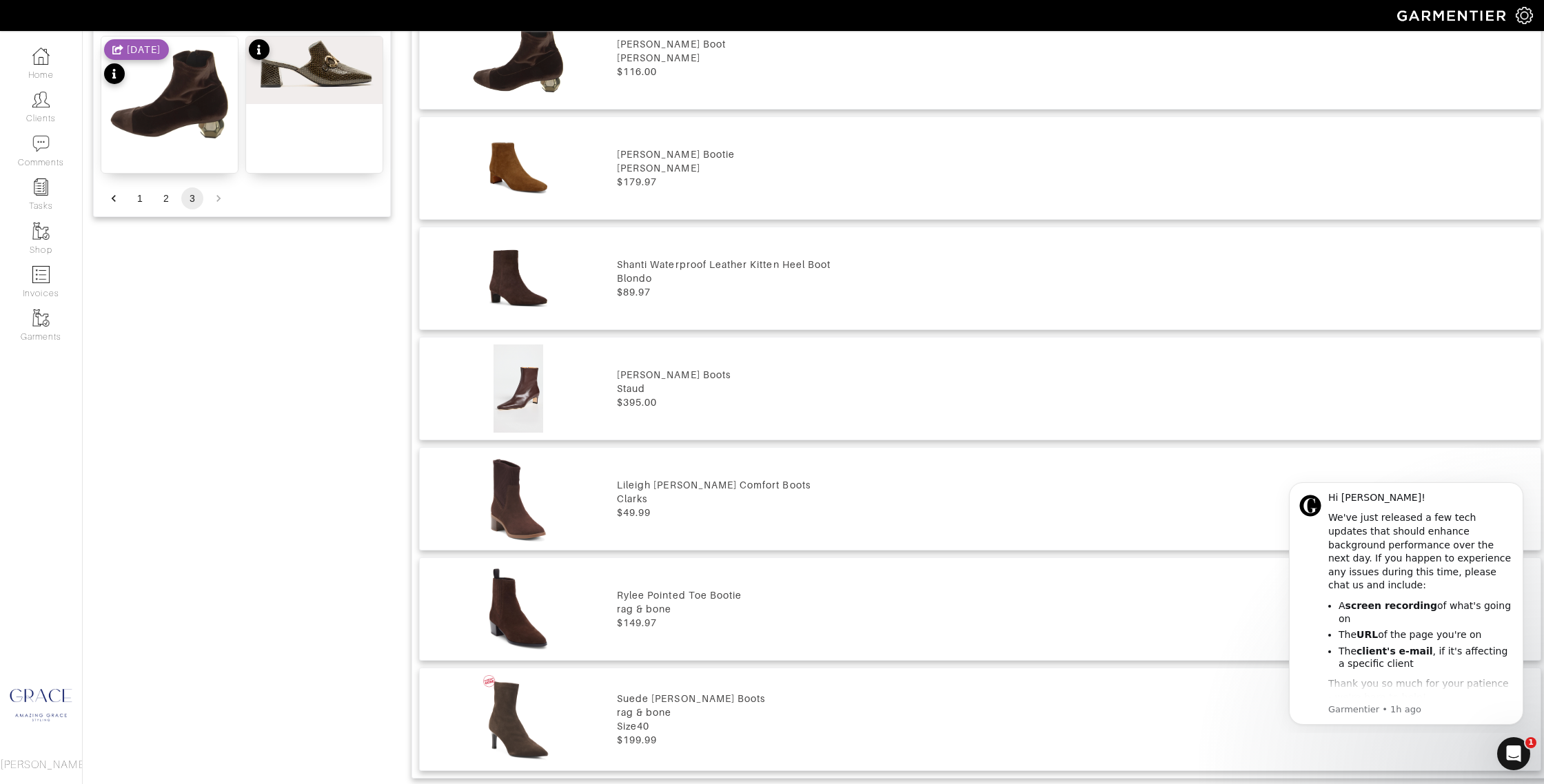
scroll to position [1291, 0]
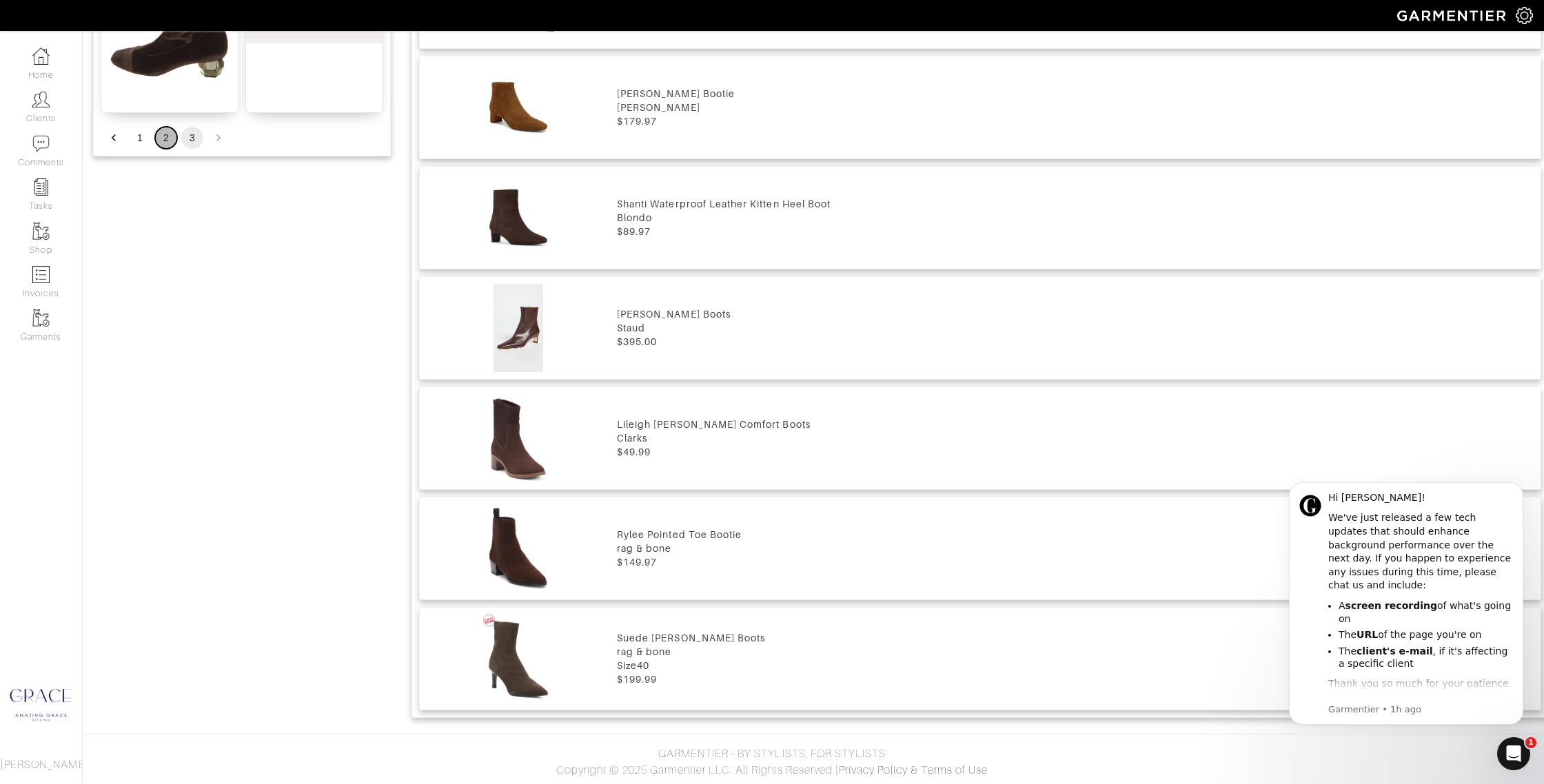
click at [171, 136] on button "2" at bounding box center [166, 137] width 22 height 22
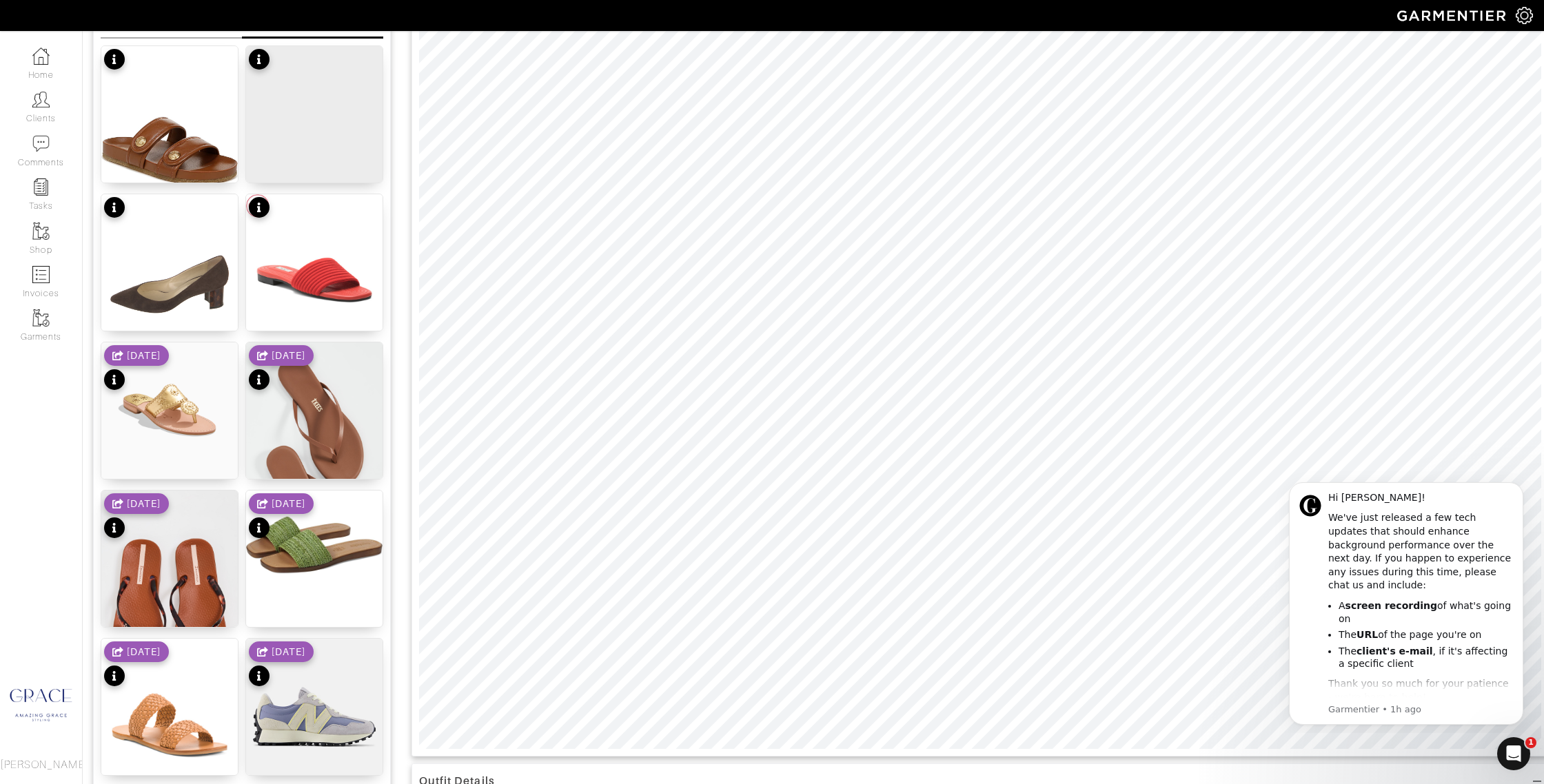
scroll to position [218, 0]
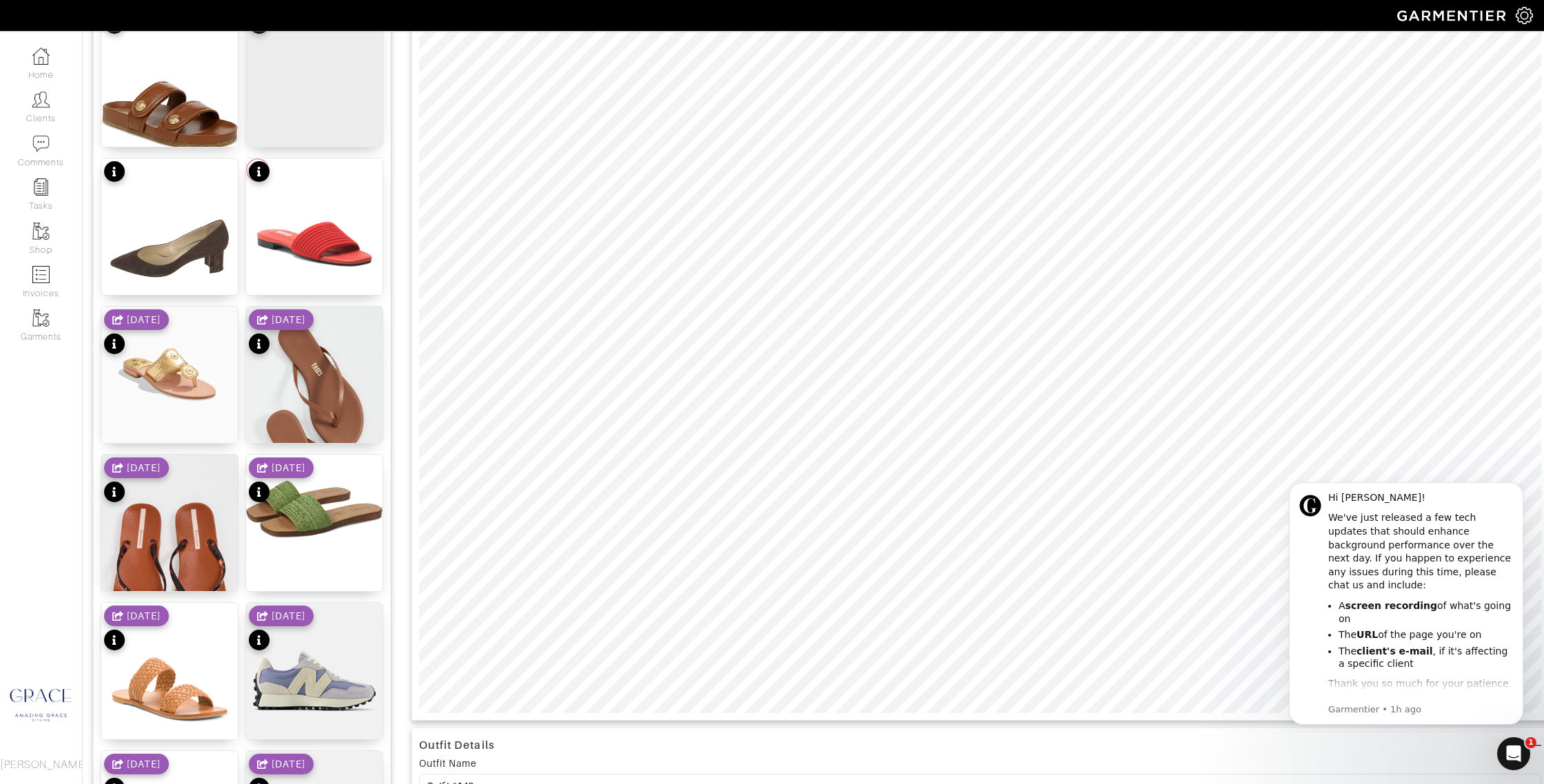
click at [1299, 480] on body "Hi Grace! We've just released a few tech updates that should enhance background…" at bounding box center [1406, 601] width 265 height 252
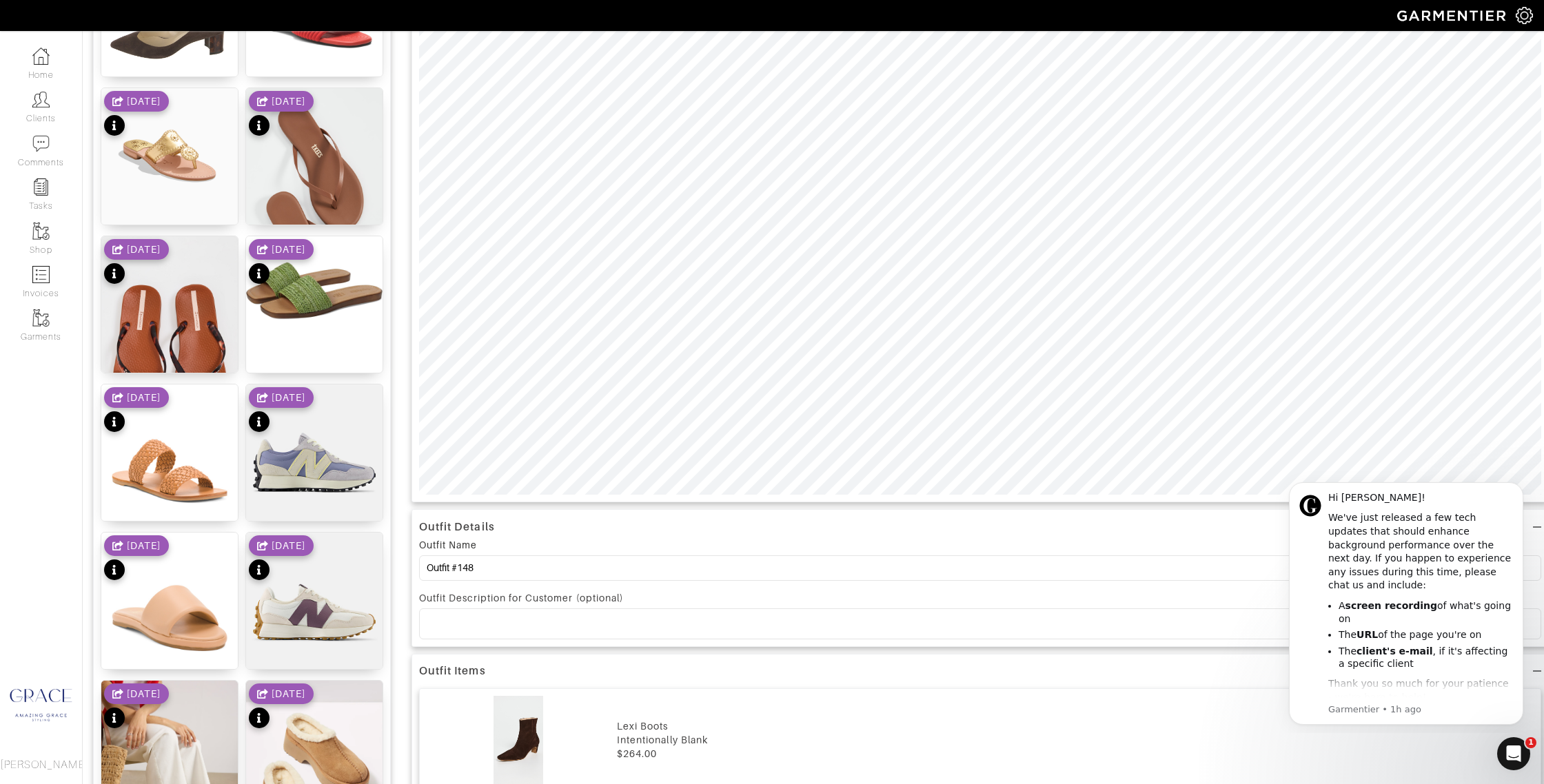
scroll to position [441, 0]
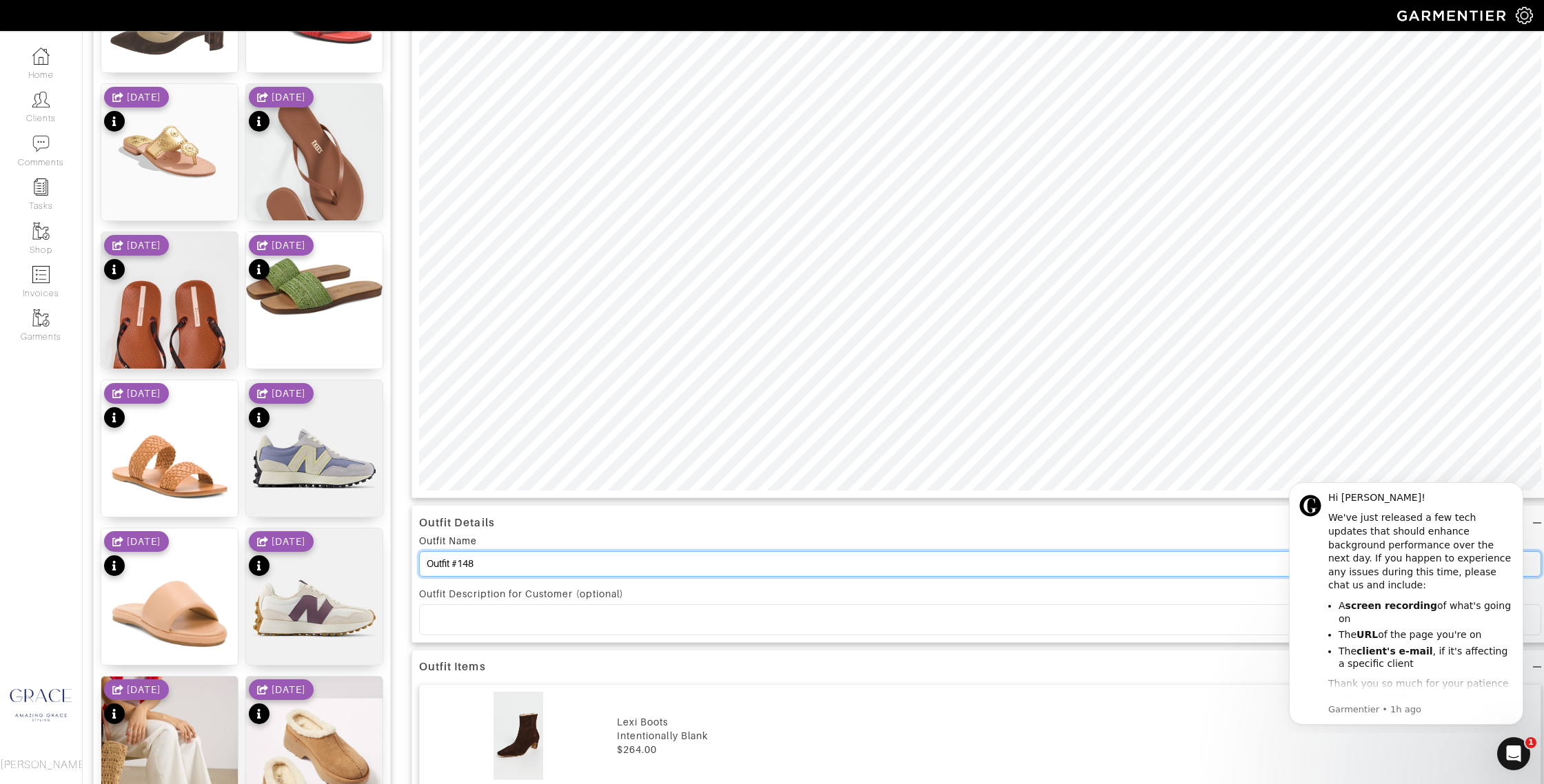
drag, startPoint x: 469, startPoint y: 565, endPoint x: 384, endPoint y: 547, distance: 86.9
click at [383, 548] on div "Add items shoes OWNED SUGGESTED Percey Sandals $140 Natural Waverly Sandals $73…" at bounding box center [813, 716] width 1441 height 2059
type input "Booties"
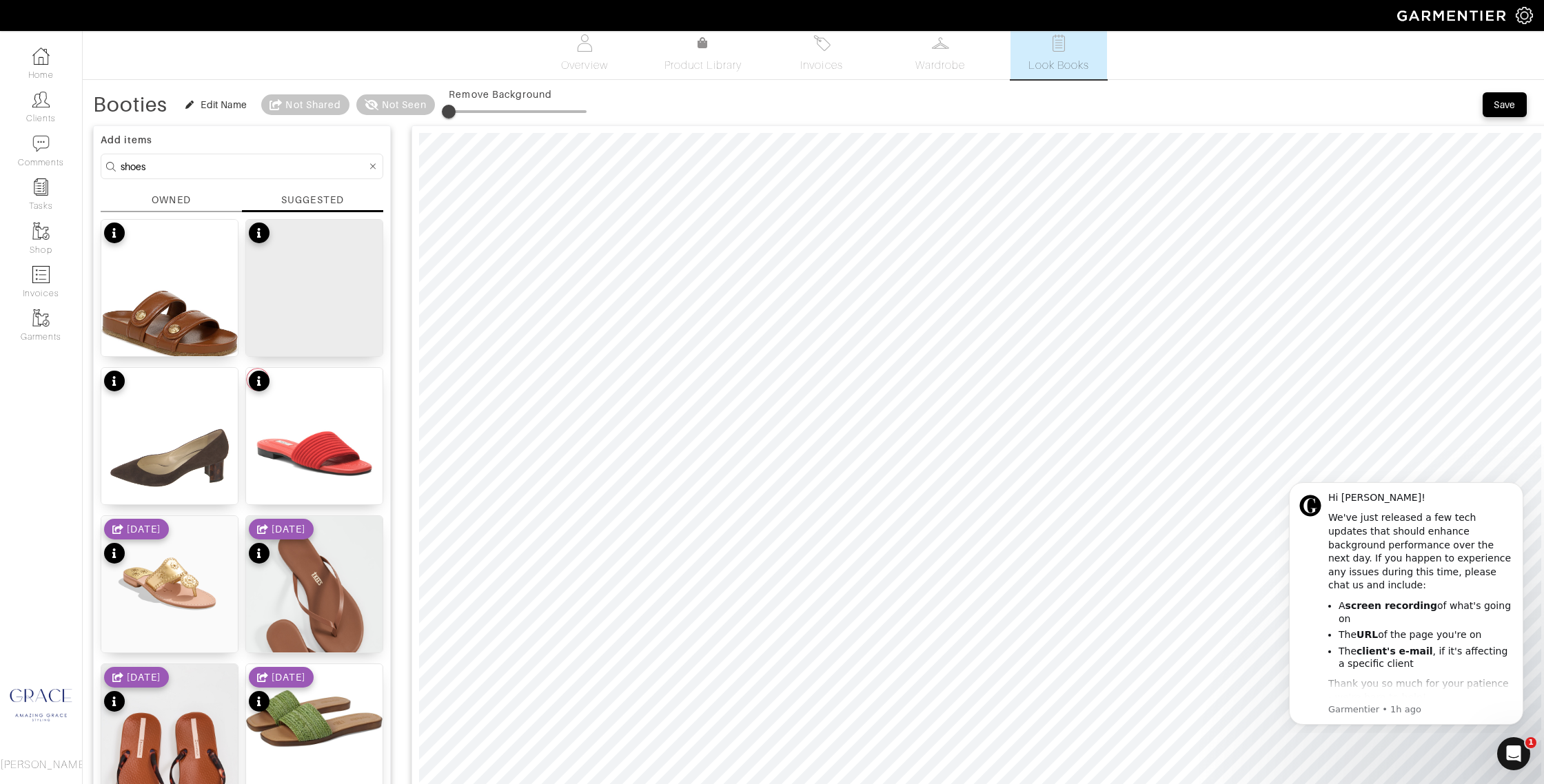
scroll to position [0, 0]
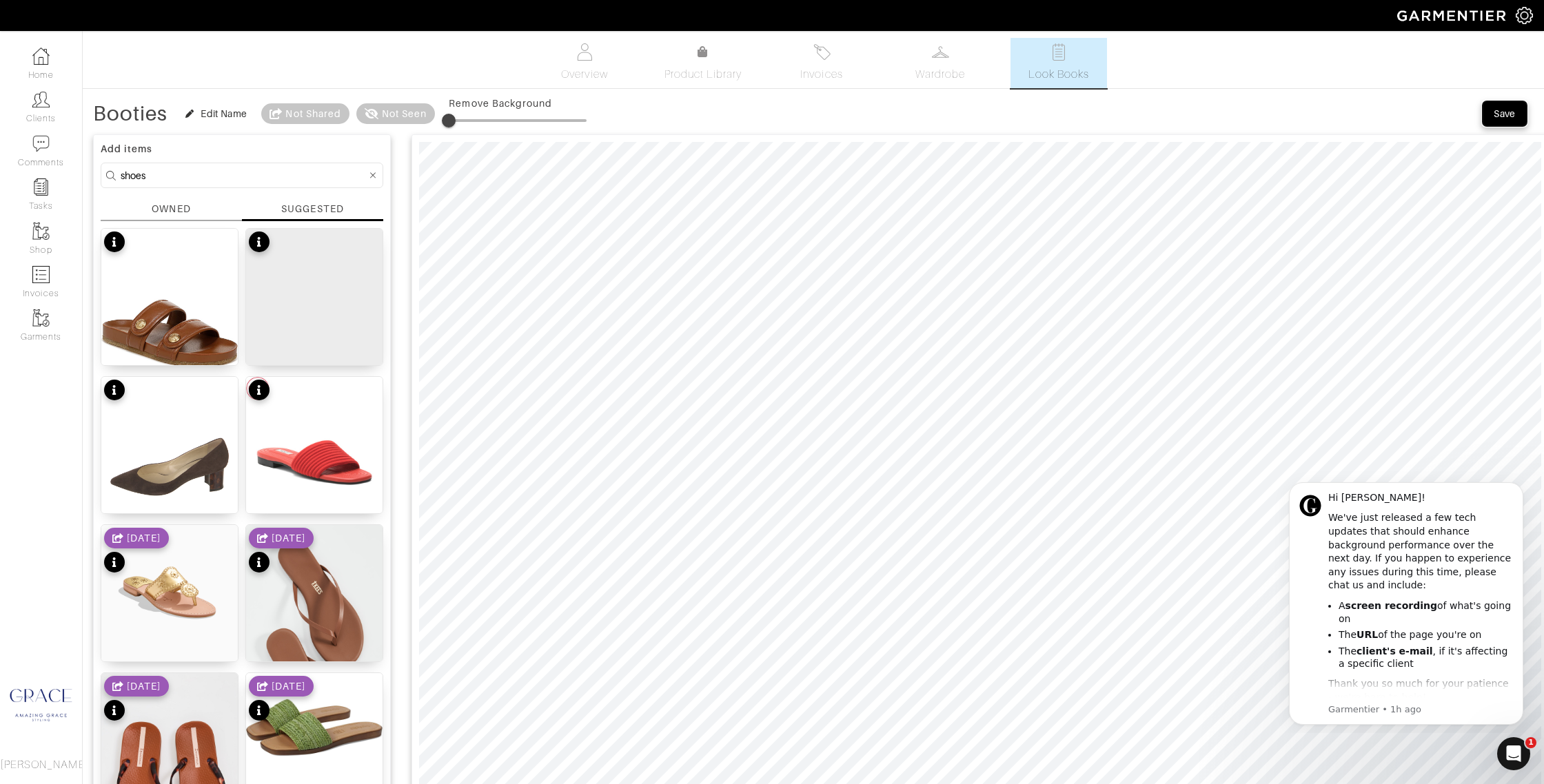
drag, startPoint x: 1517, startPoint y: 108, endPoint x: 1232, endPoint y: 141, distance: 286.9
click at [1517, 108] on span "Save" at bounding box center [1505, 113] width 29 height 14
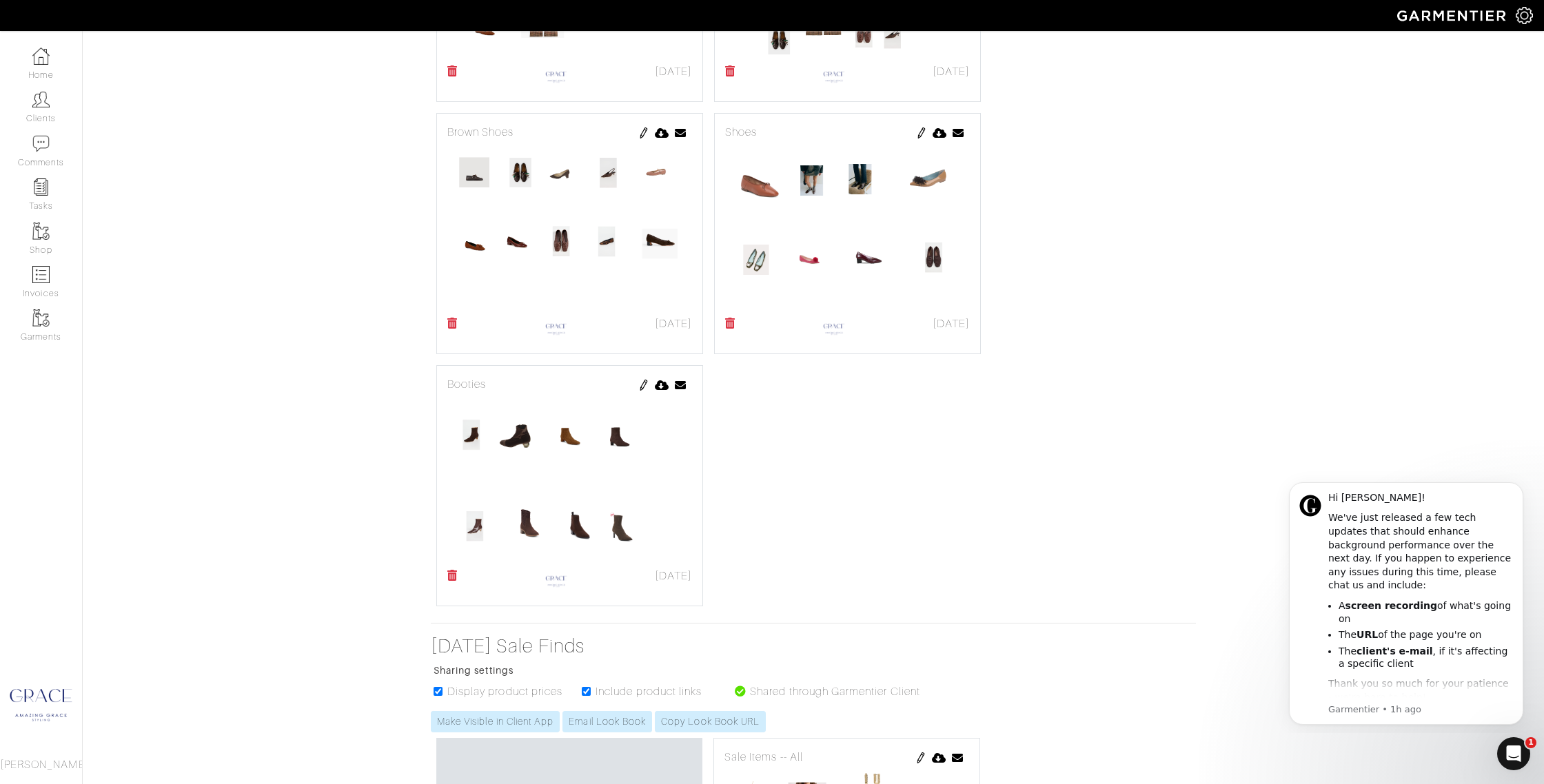
scroll to position [1788, 0]
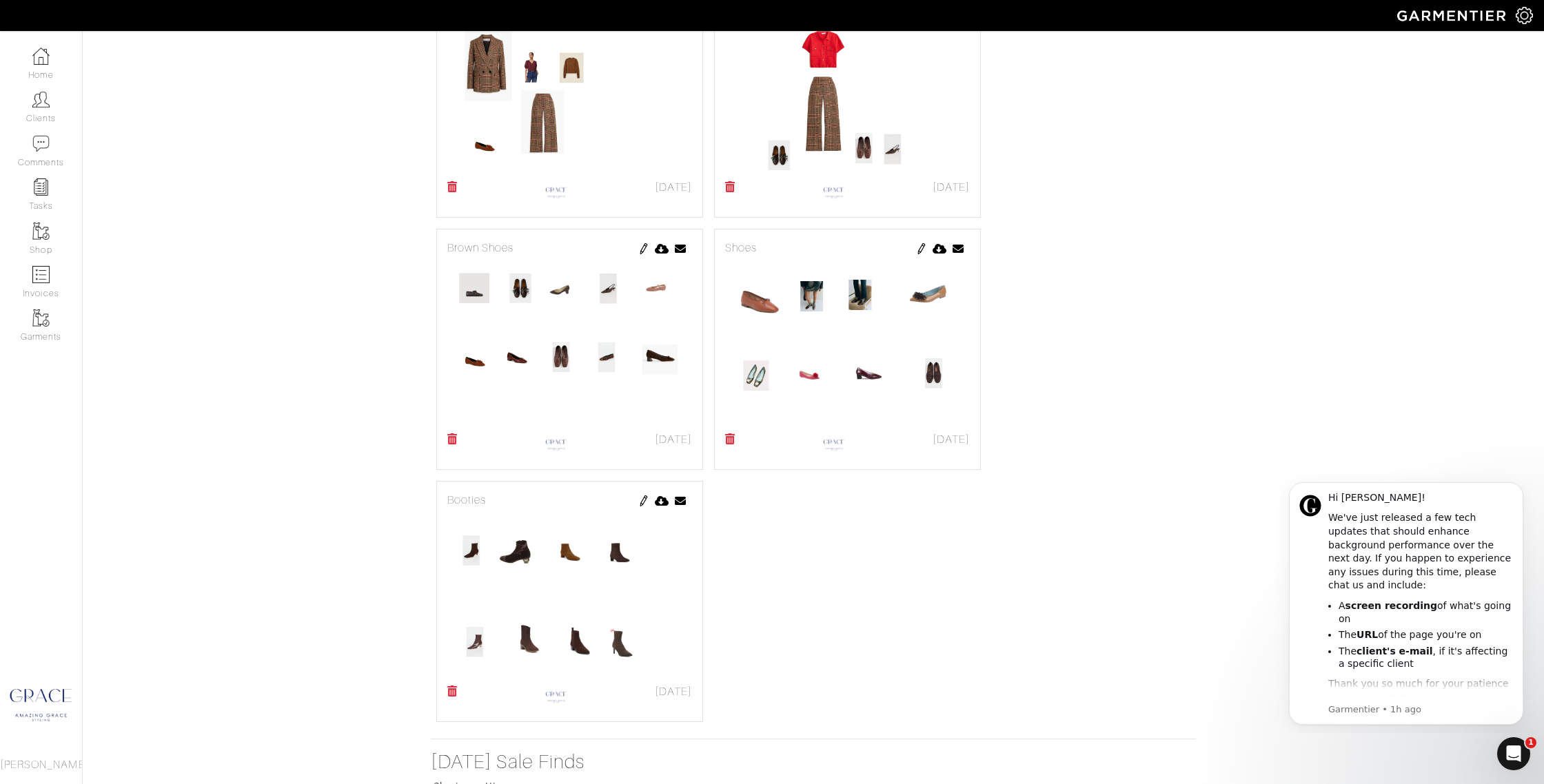
click at [923, 246] on img at bounding box center [921, 249] width 11 height 11
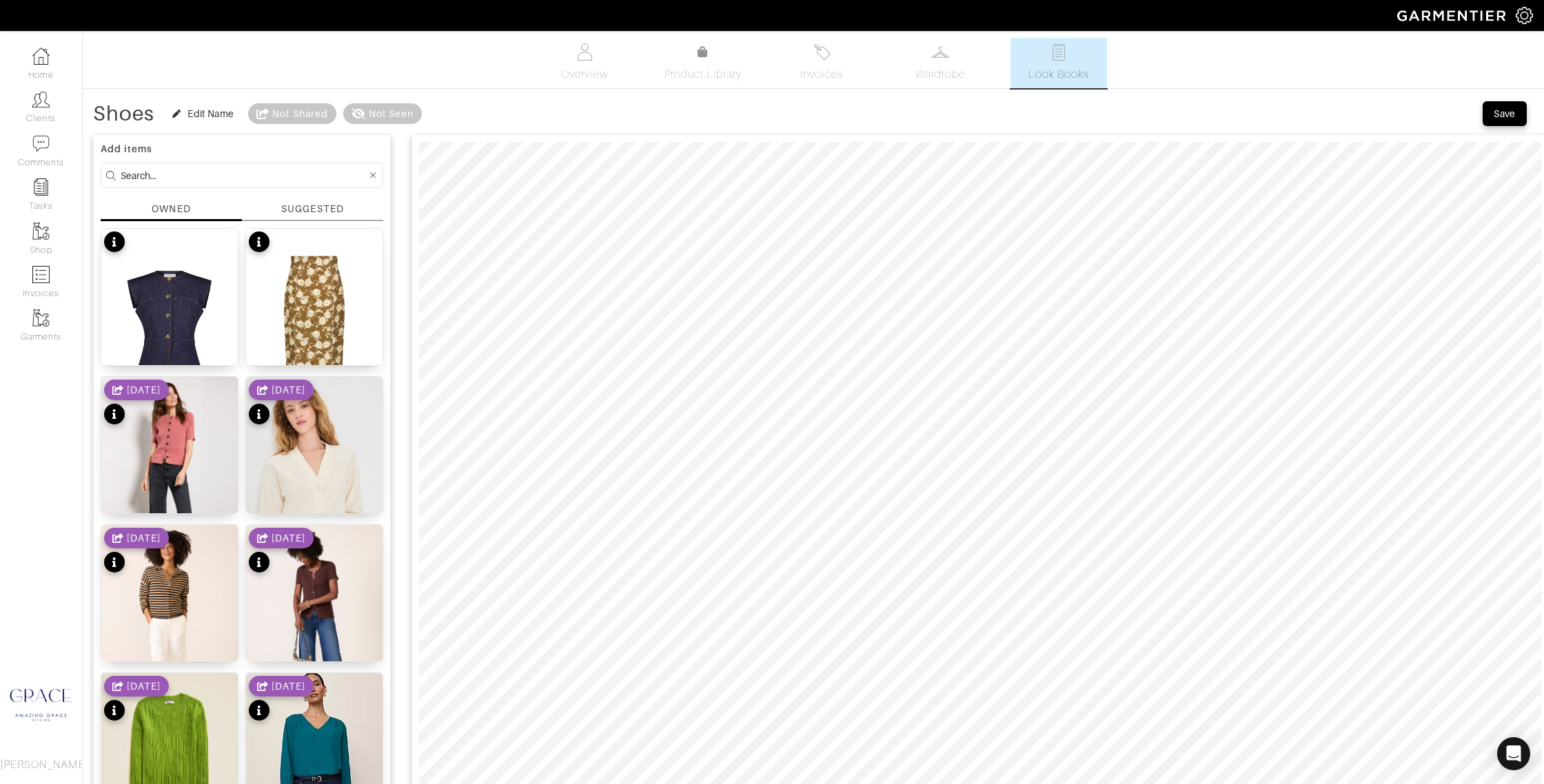
click at [300, 210] on div "SUGGESTED" at bounding box center [312, 209] width 62 height 14
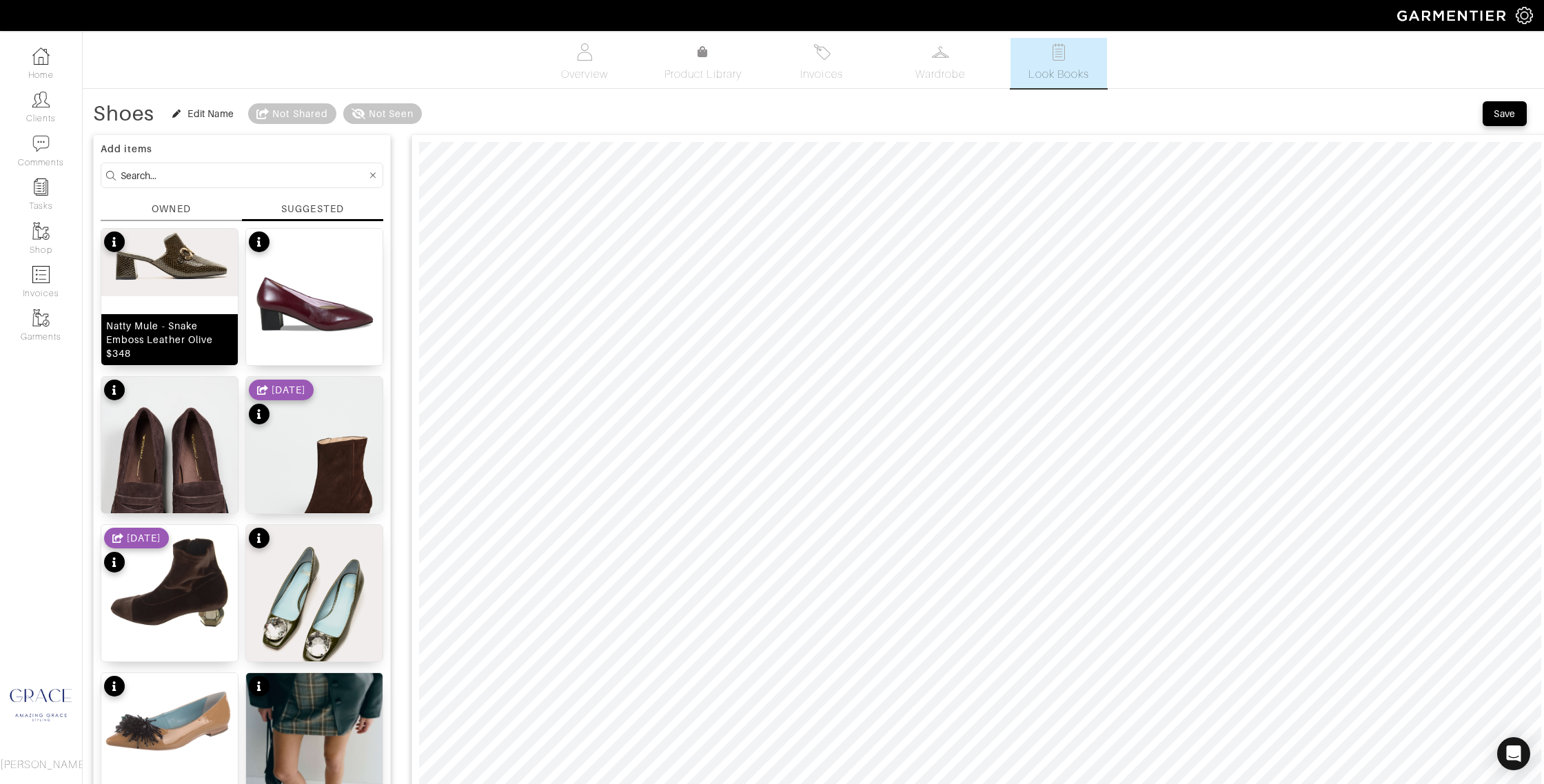
click at [183, 340] on div "Natty Mule - Snake Emboss Leather Olive $348" at bounding box center [169, 340] width 126 height 41
click at [1506, 111] on div "Save" at bounding box center [1504, 113] width 22 height 14
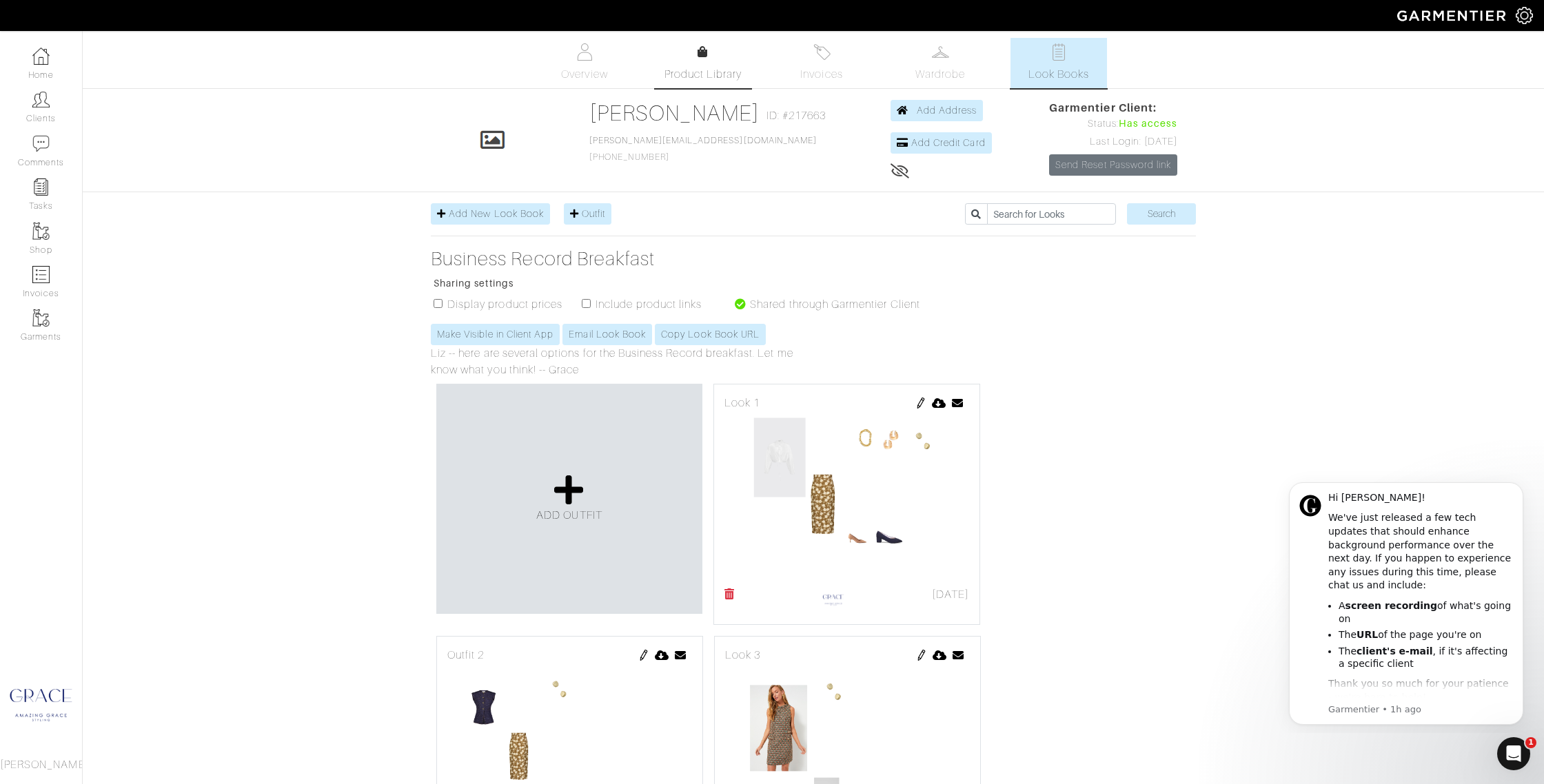
click at [688, 53] on link "Product Library" at bounding box center [703, 63] width 97 height 38
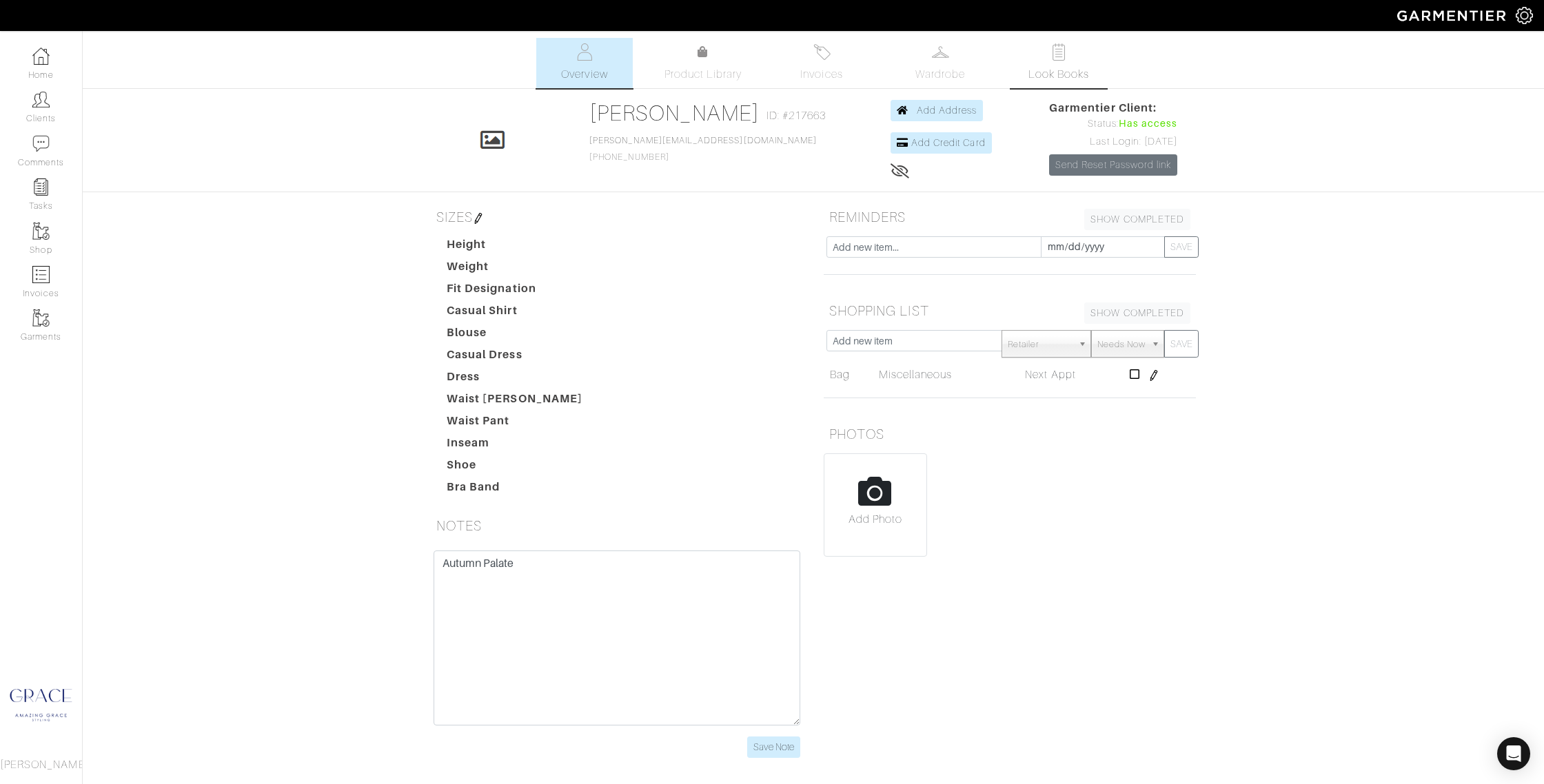
click at [1047, 70] on span "Look Books" at bounding box center [1059, 74] width 61 height 17
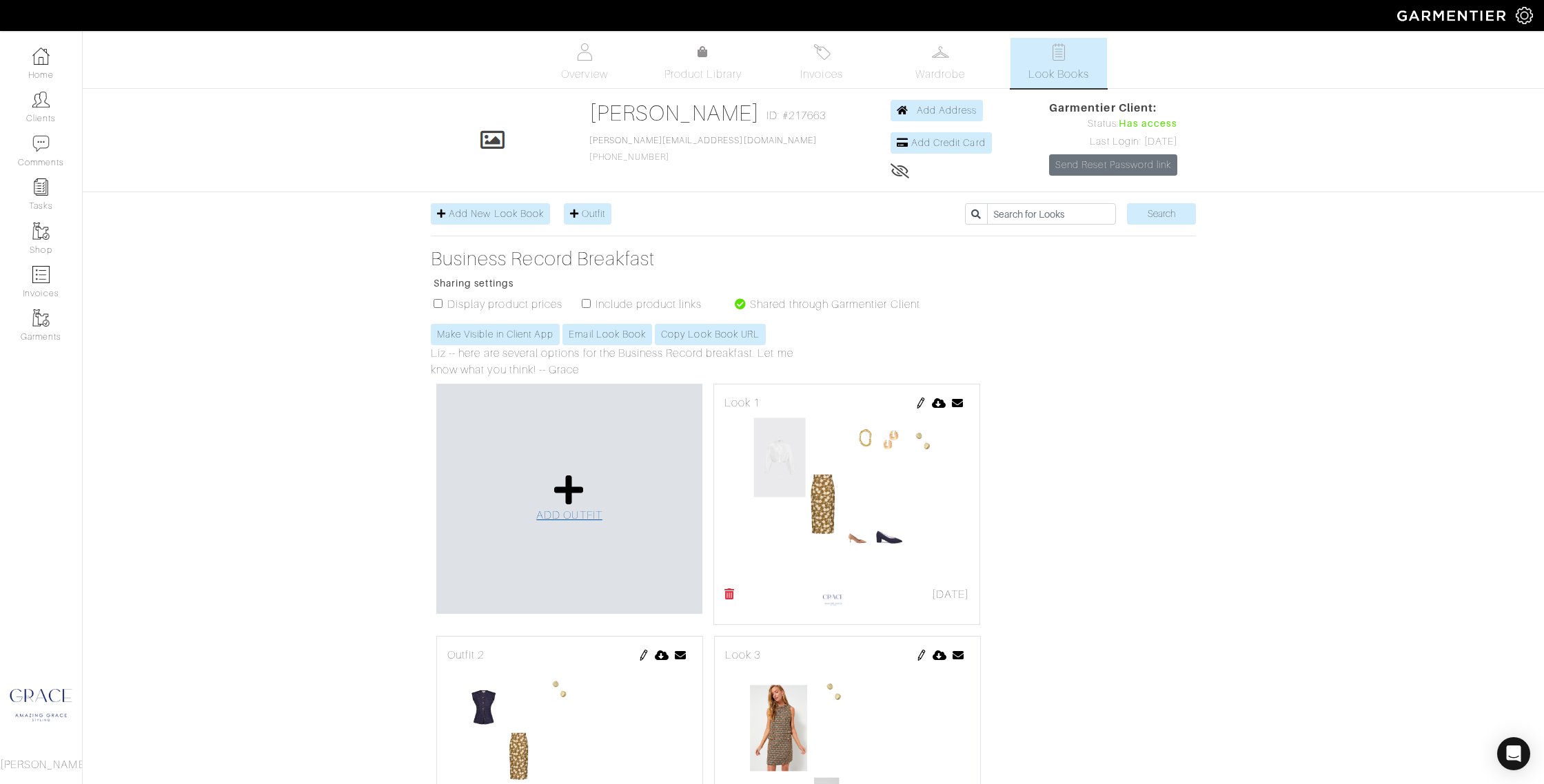
click at [559, 505] on icon at bounding box center [569, 490] width 30 height 33
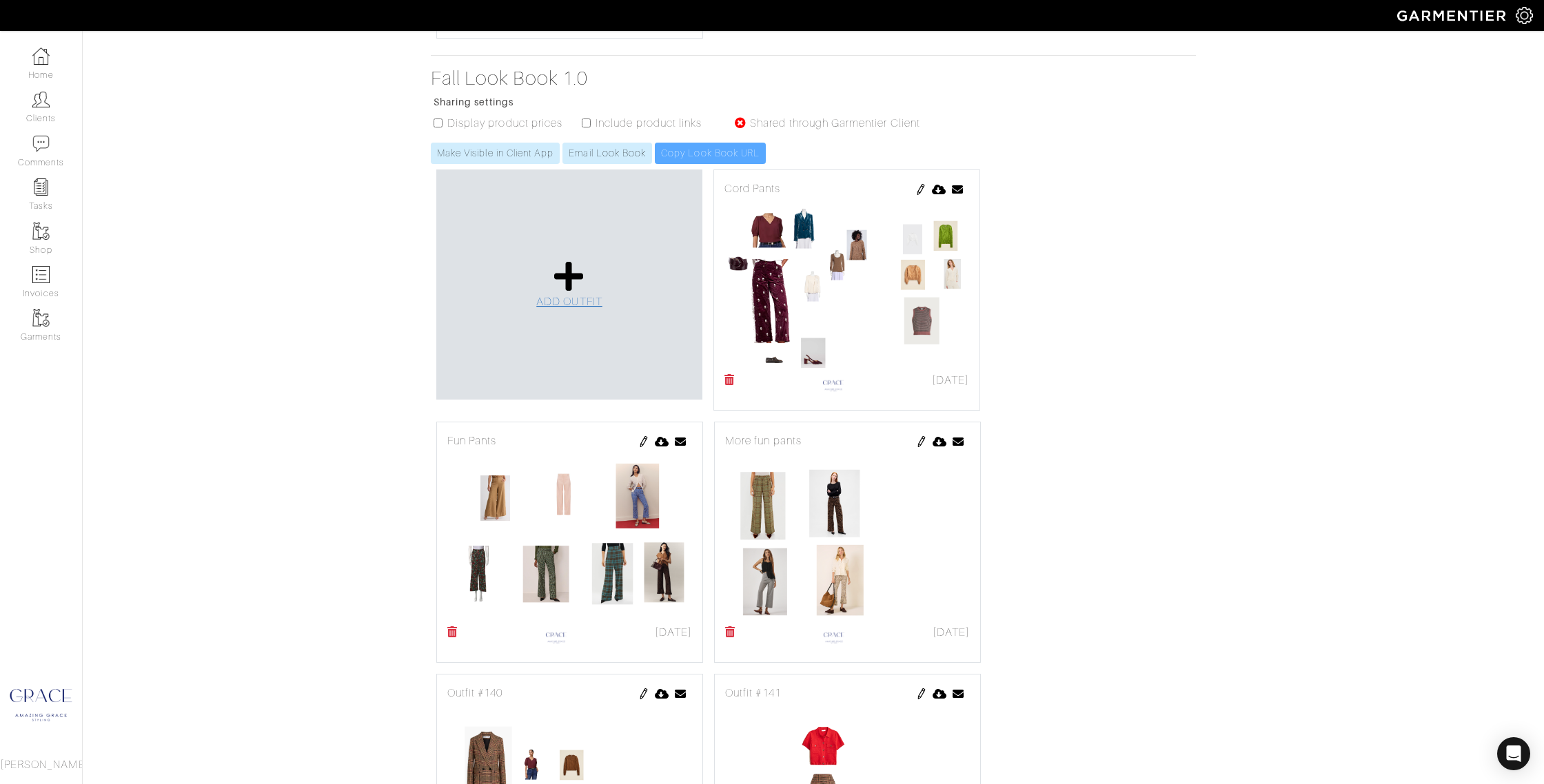
scroll to position [1061, 0]
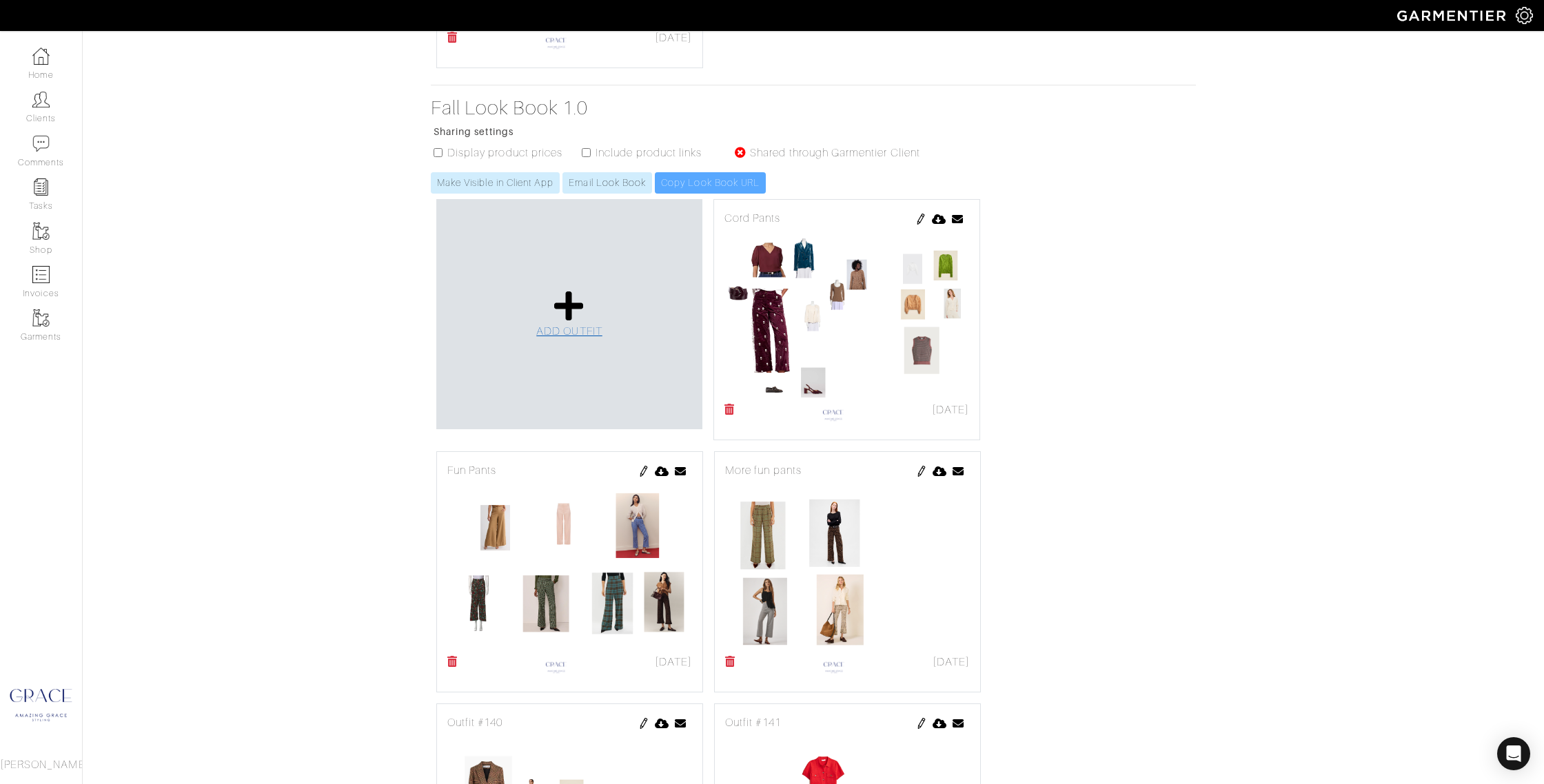
click at [557, 307] on icon at bounding box center [569, 306] width 30 height 33
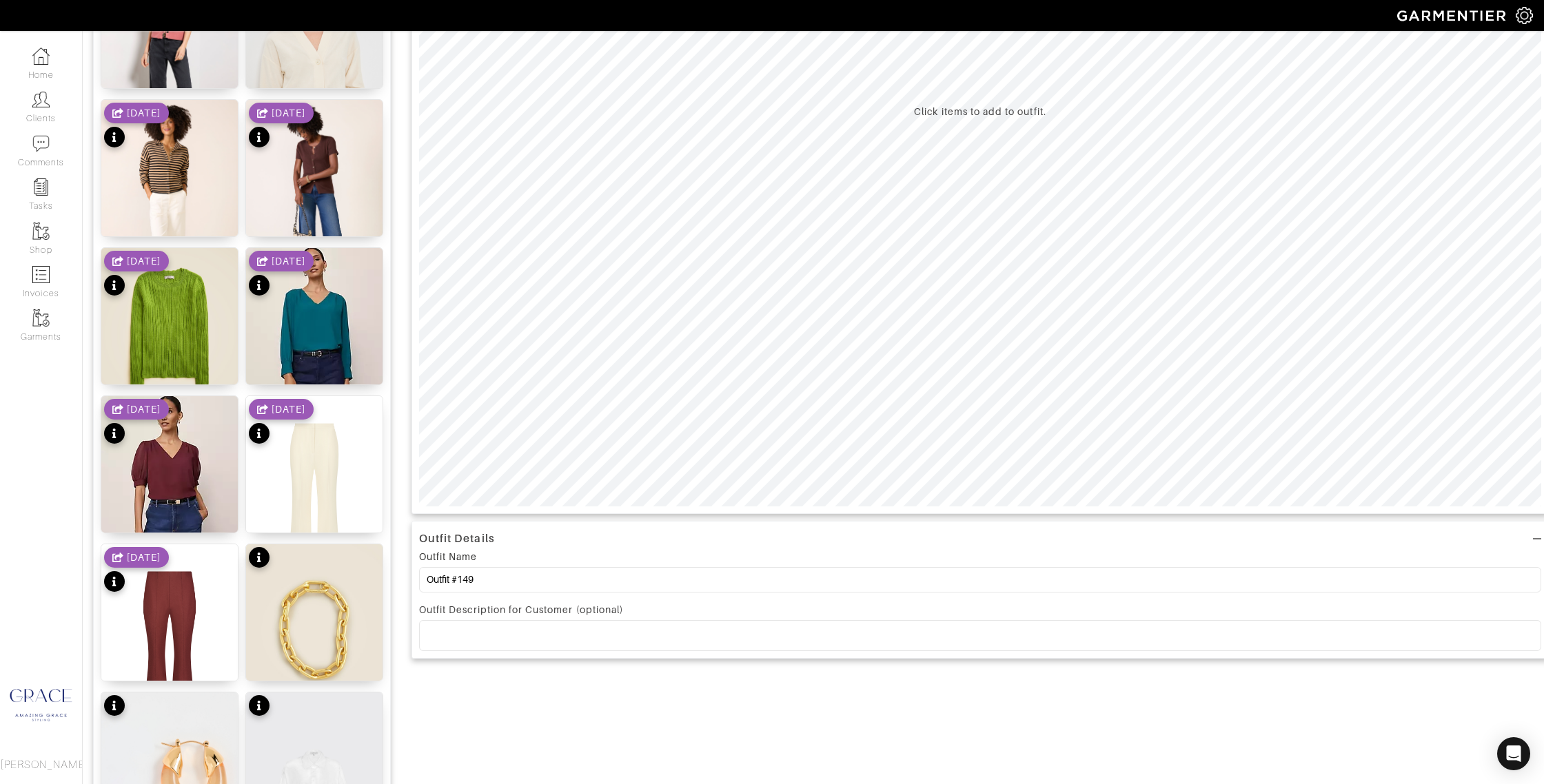
scroll to position [456, 0]
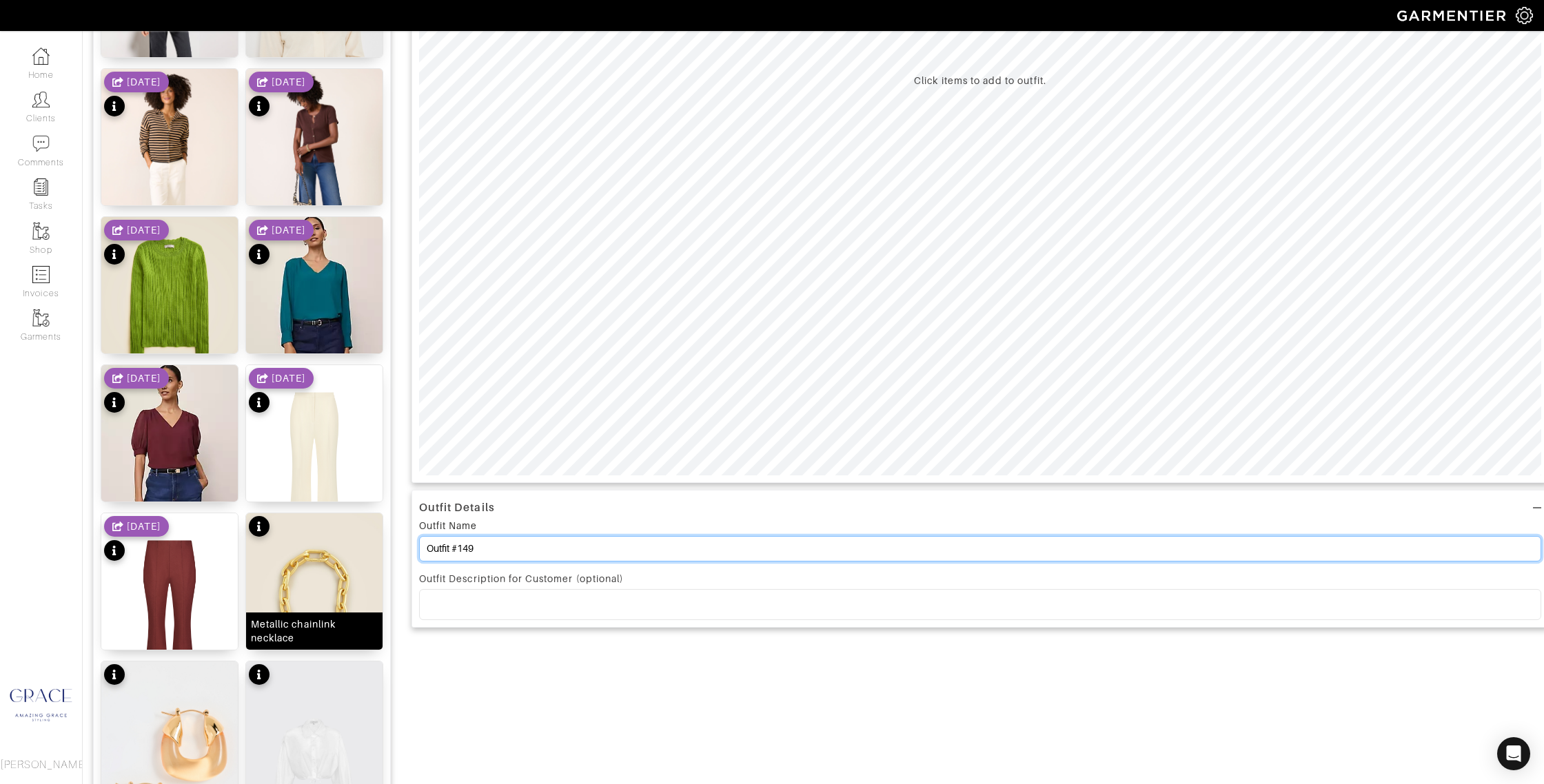
drag, startPoint x: 487, startPoint y: 552, endPoint x: 377, endPoint y: 536, distance: 111.2
click at [374, 537] on div "Add items OWNED SUGGESTED Stretch Denim Vest 8 Floral Pencil Skirt 10 Micha Sho…" at bounding box center [813, 701] width 1441 height 2059
type input "J"
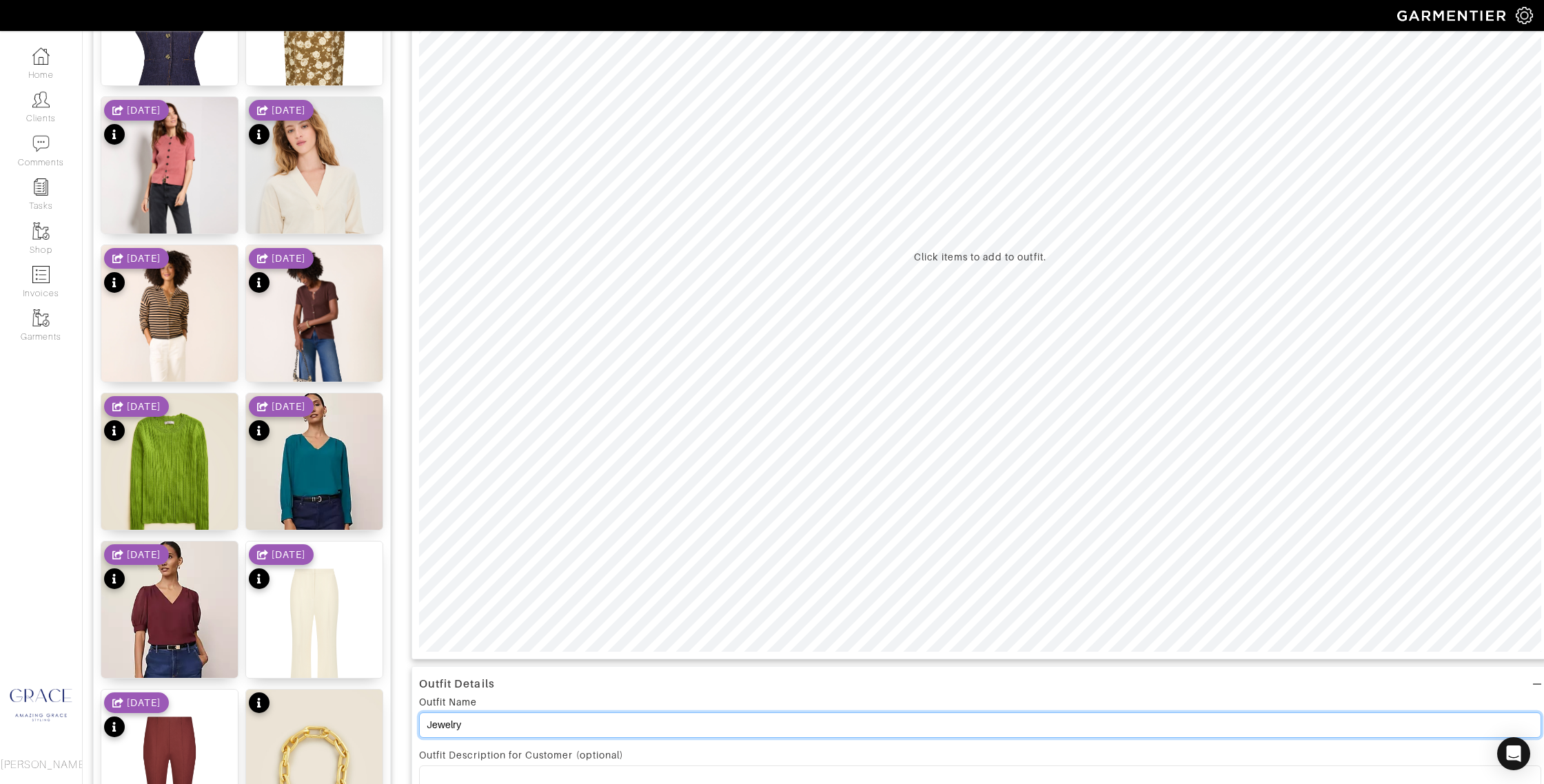
scroll to position [0, 0]
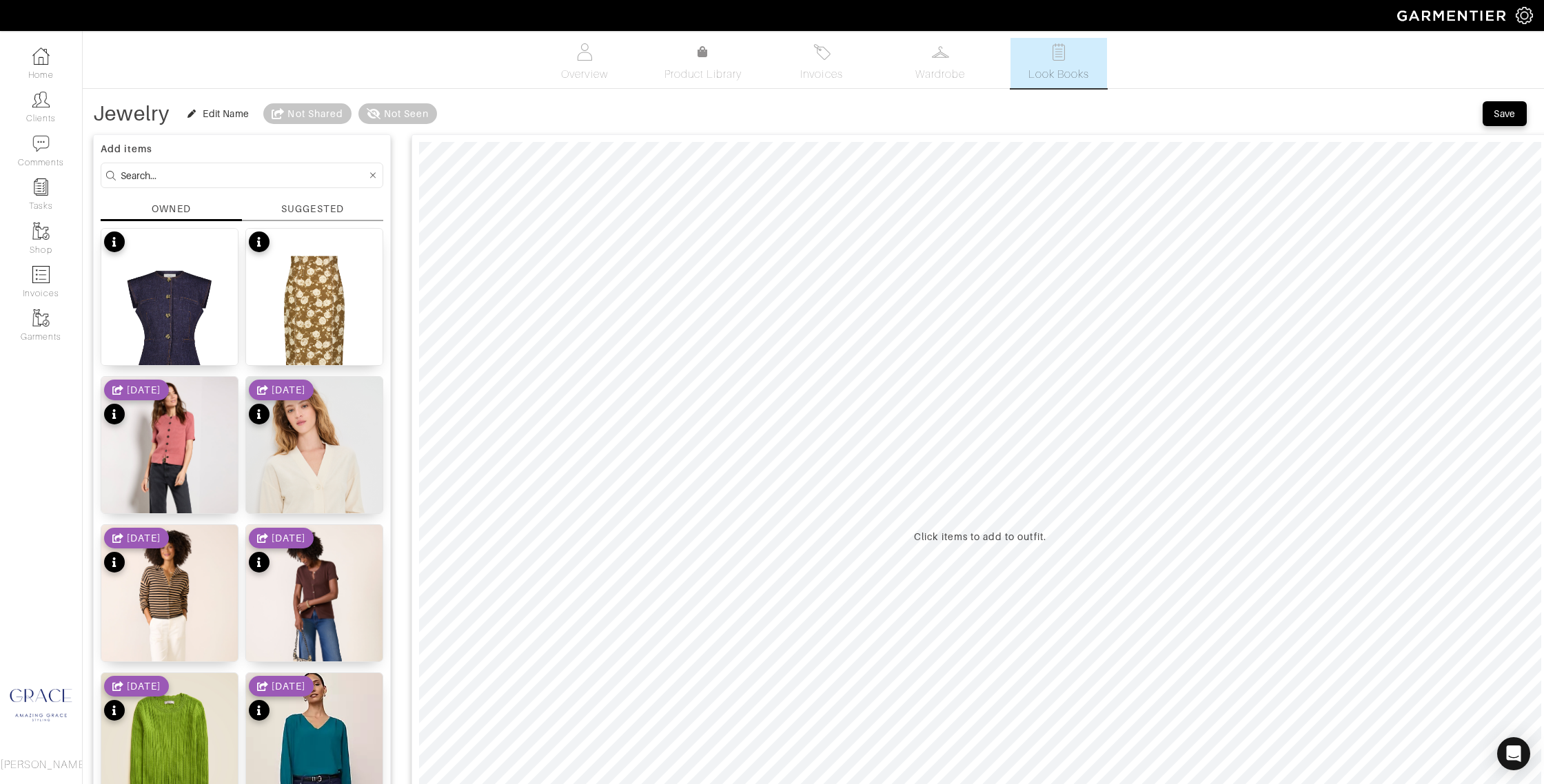
click at [327, 207] on div "SUGGESTED" at bounding box center [312, 209] width 62 height 14
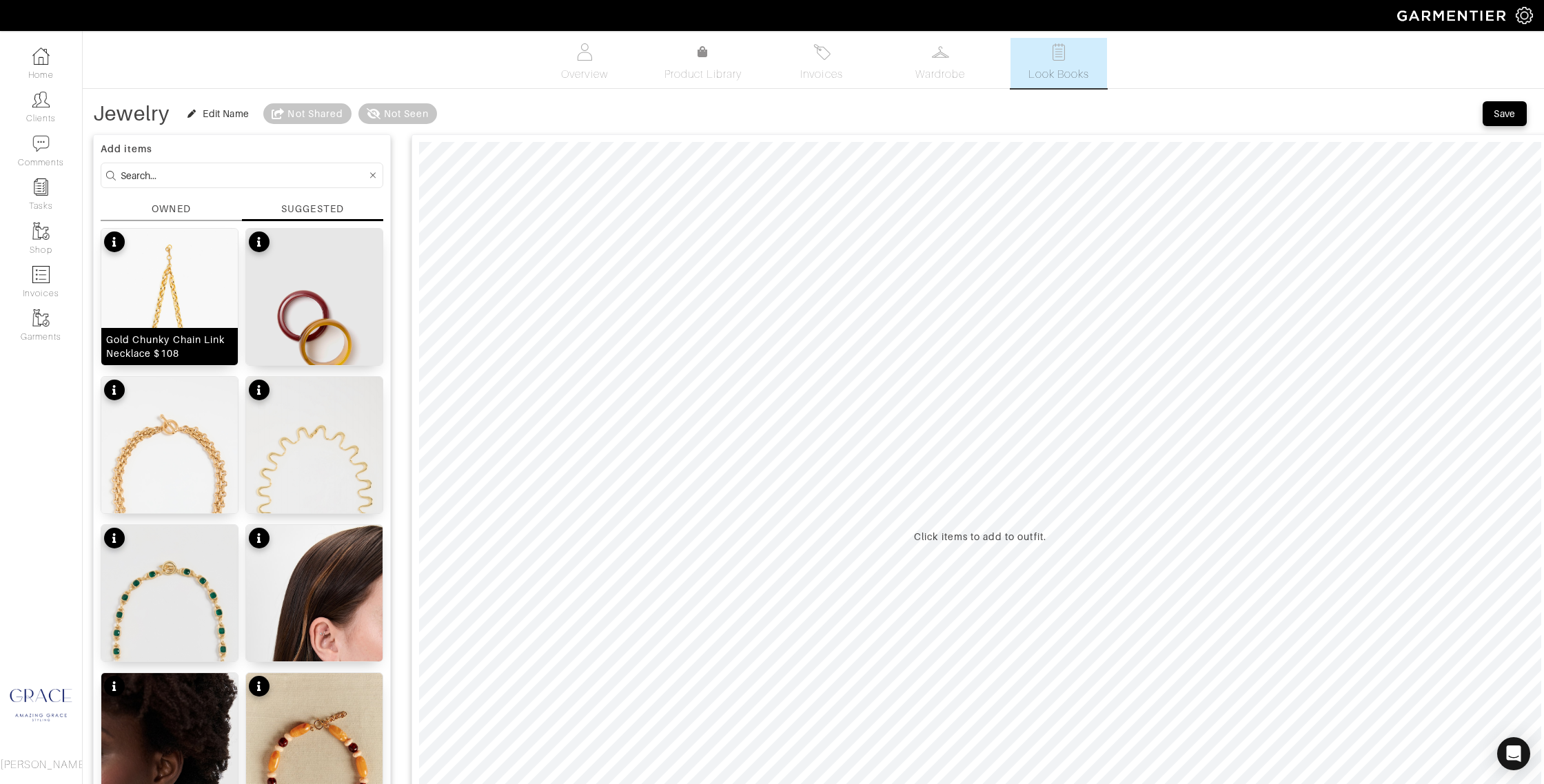
click at [200, 339] on div "Gold Chunky Chain Link Necklace $108" at bounding box center [169, 347] width 126 height 27
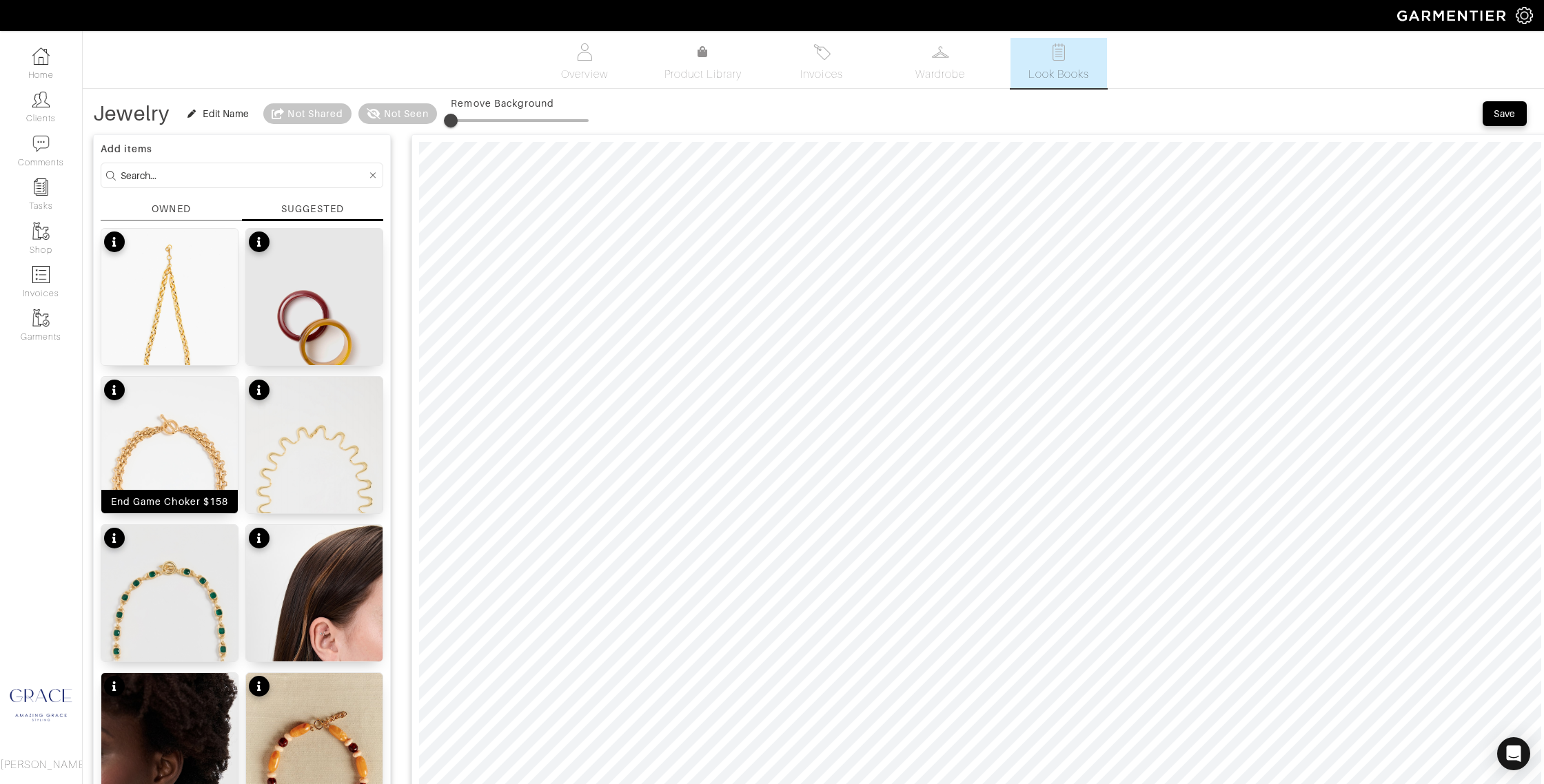
drag, startPoint x: 215, startPoint y: 499, endPoint x: 265, endPoint y: 484, distance: 52.2
click at [217, 499] on div "End Game Choker $158" at bounding box center [170, 501] width 117 height 14
click at [317, 502] on div "Thin Squiggle Necklace $98" at bounding box center [314, 495] width 126 height 27
drag, startPoint x: 205, startPoint y: 651, endPoint x: 224, endPoint y: 637, distance: 23.6
click at [206, 650] on div "The Large Jeweled Link Necklace $230" at bounding box center [169, 643] width 126 height 27
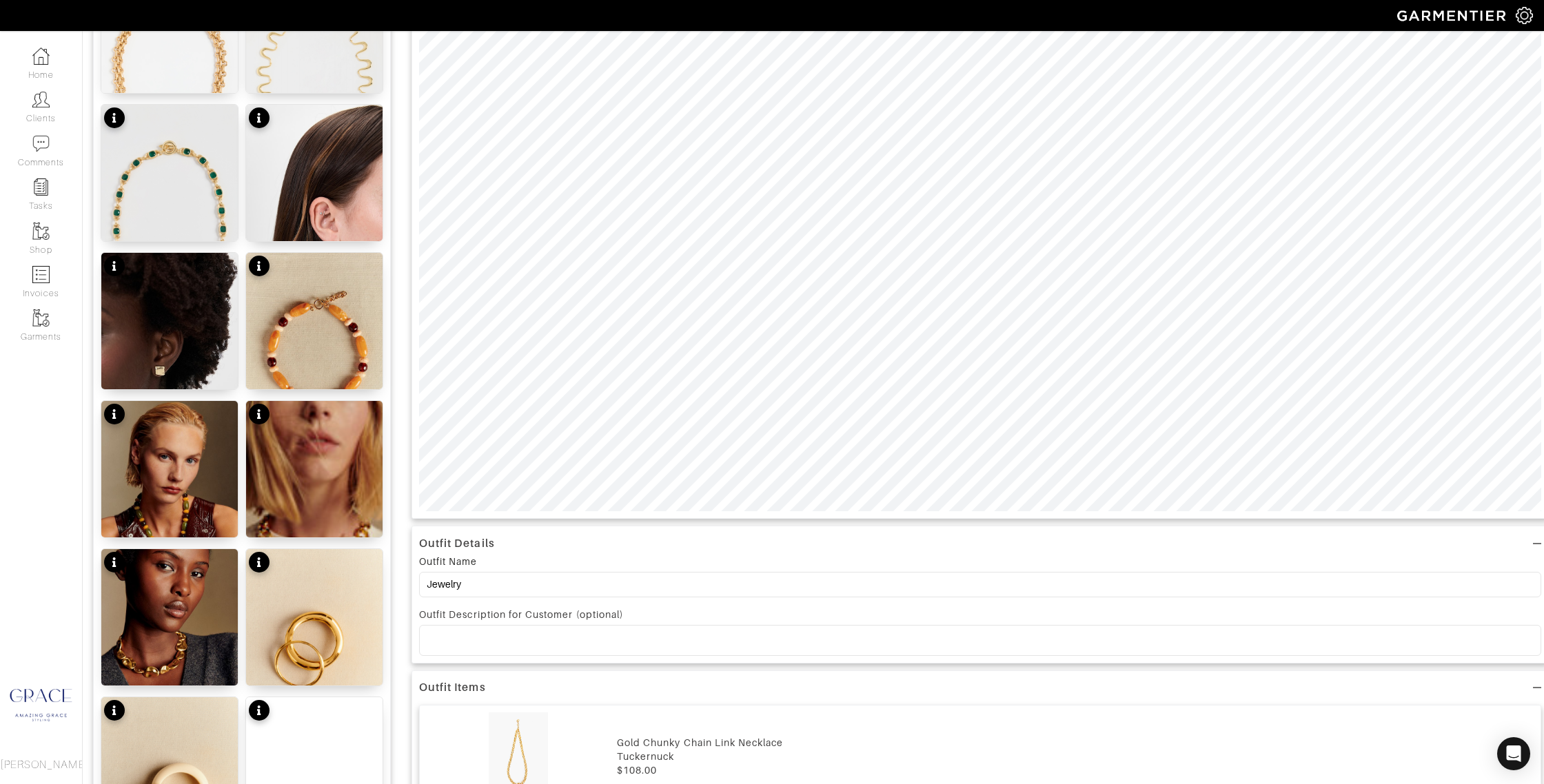
scroll to position [425, 0]
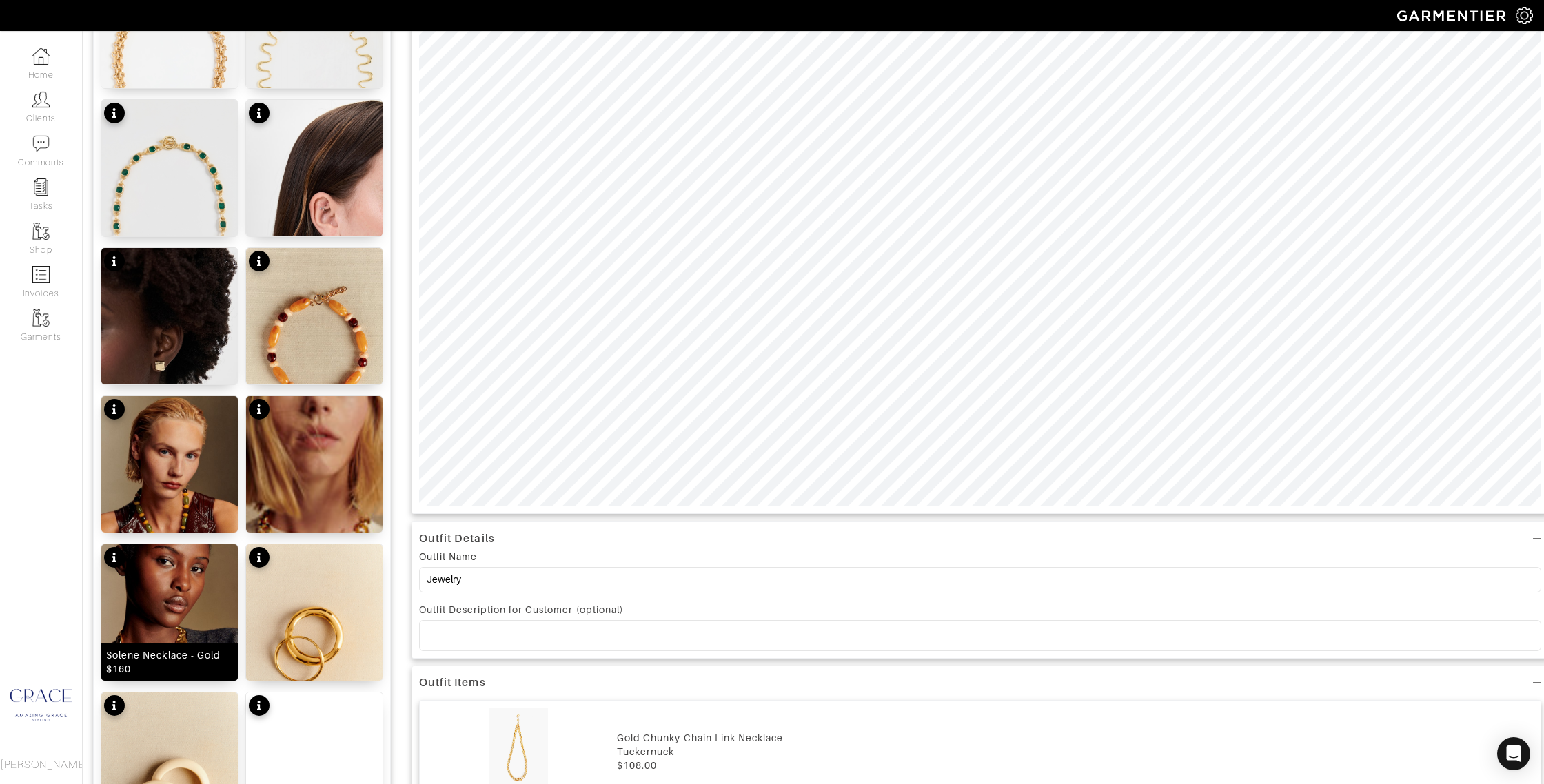
click at [171, 661] on div "Solene Necklace - Gold $160" at bounding box center [169, 662] width 126 height 27
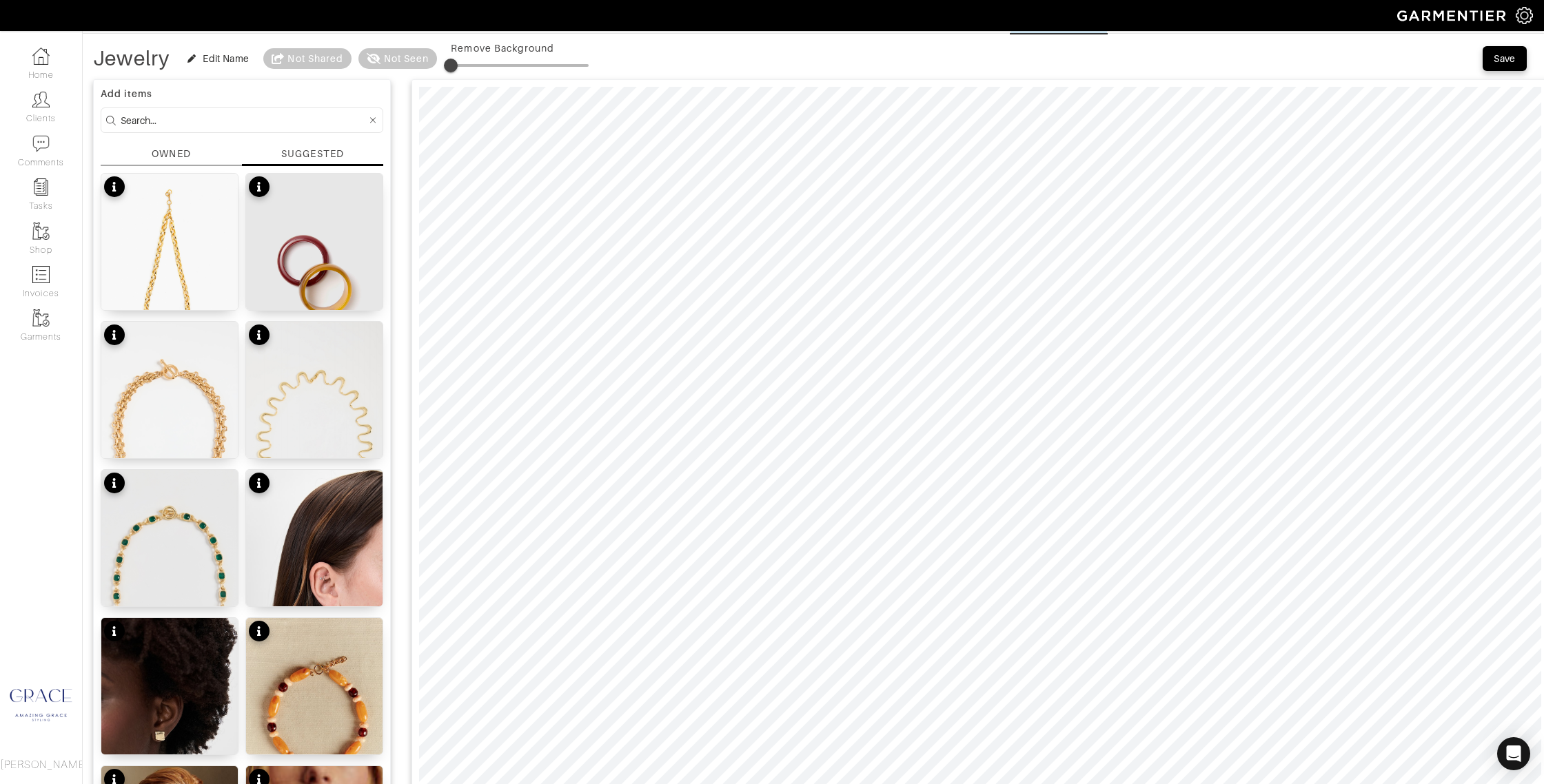
scroll to position [0, 0]
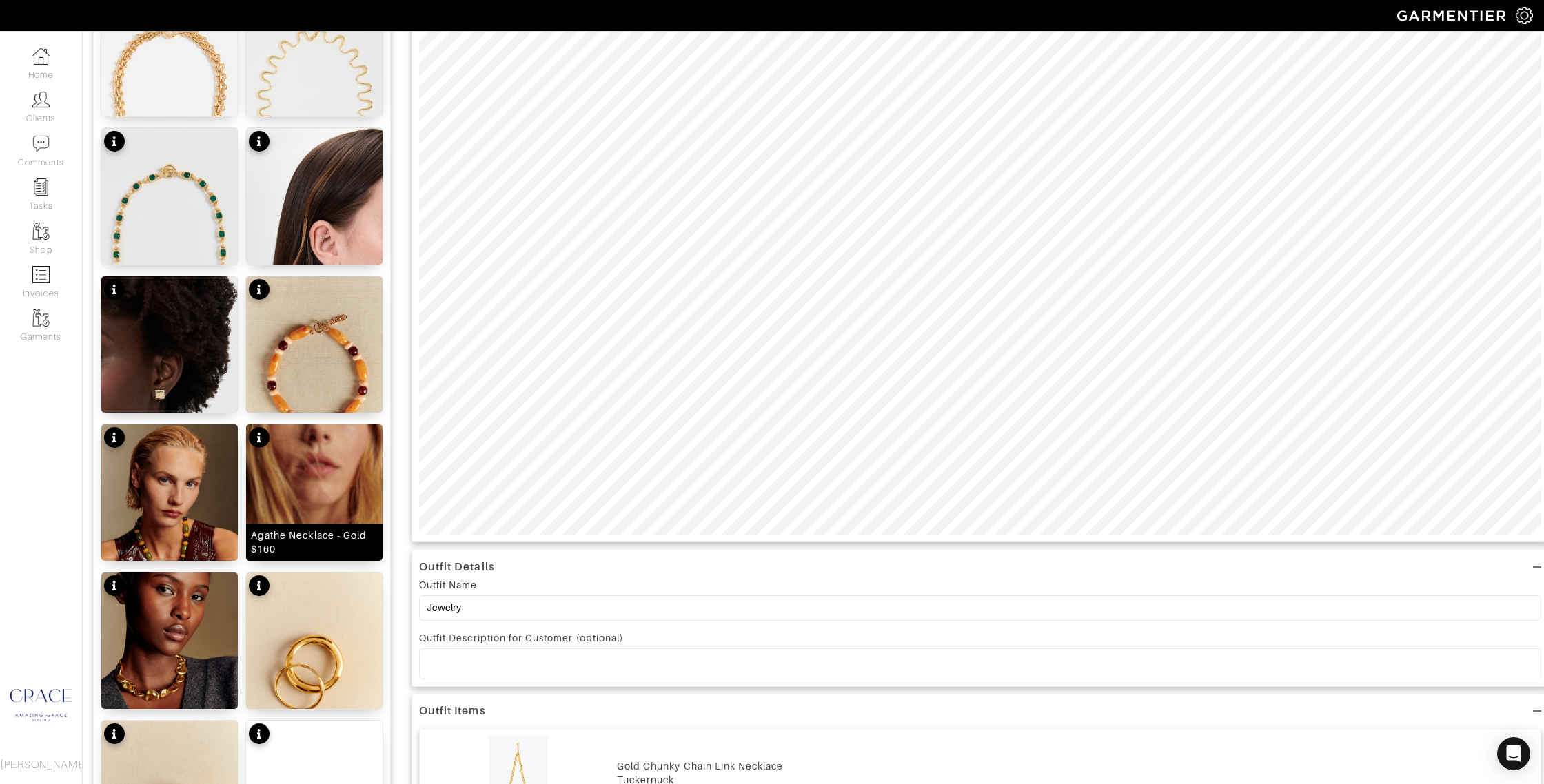
click at [360, 546] on div "Agathe Necklace - Gold $160" at bounding box center [314, 542] width 126 height 27
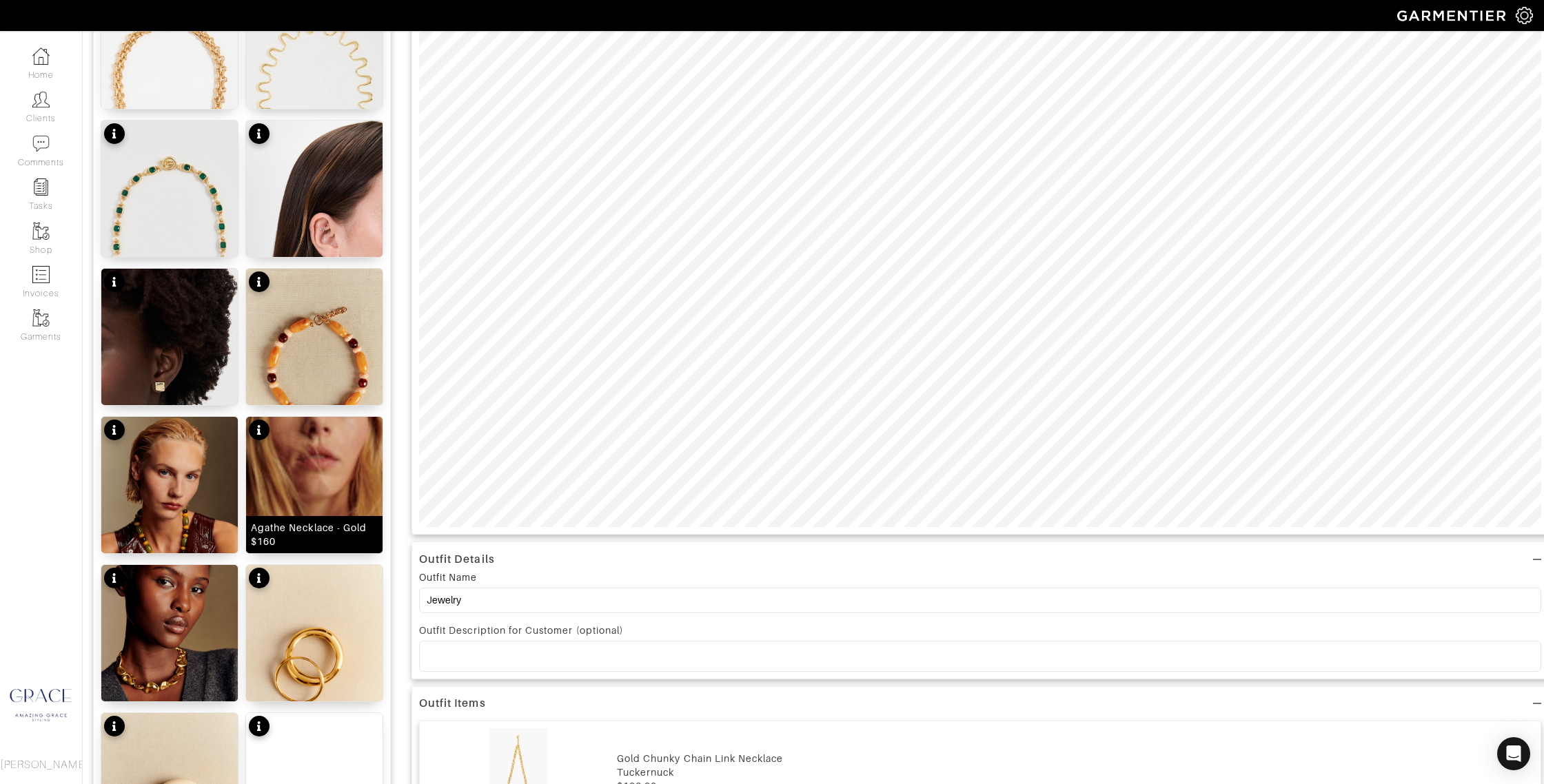
scroll to position [405, 0]
click at [202, 530] on div "Morgane Necklace - Green / Multicoloured $95" at bounding box center [169, 527] width 126 height 41
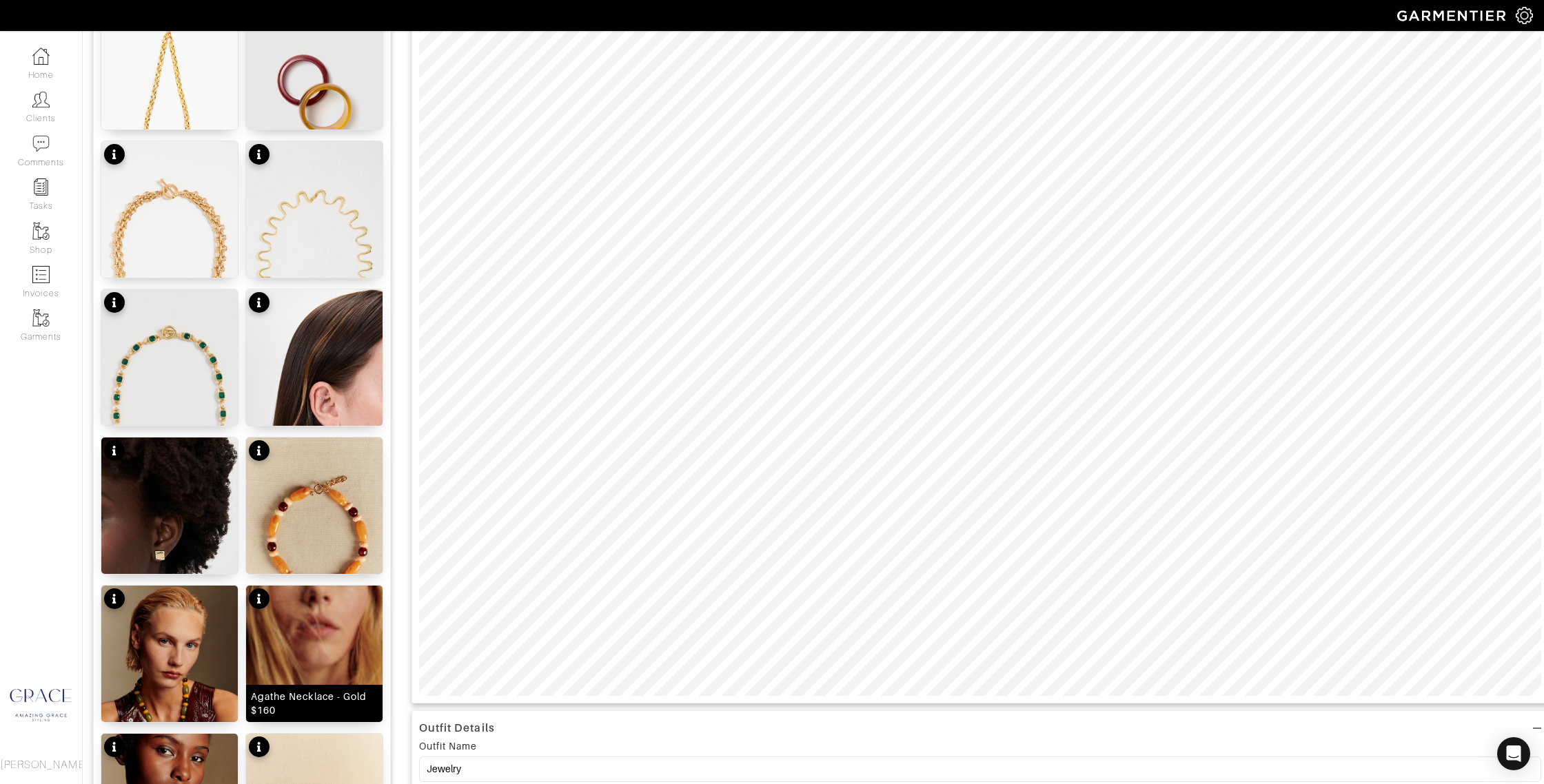
scroll to position [261, 0]
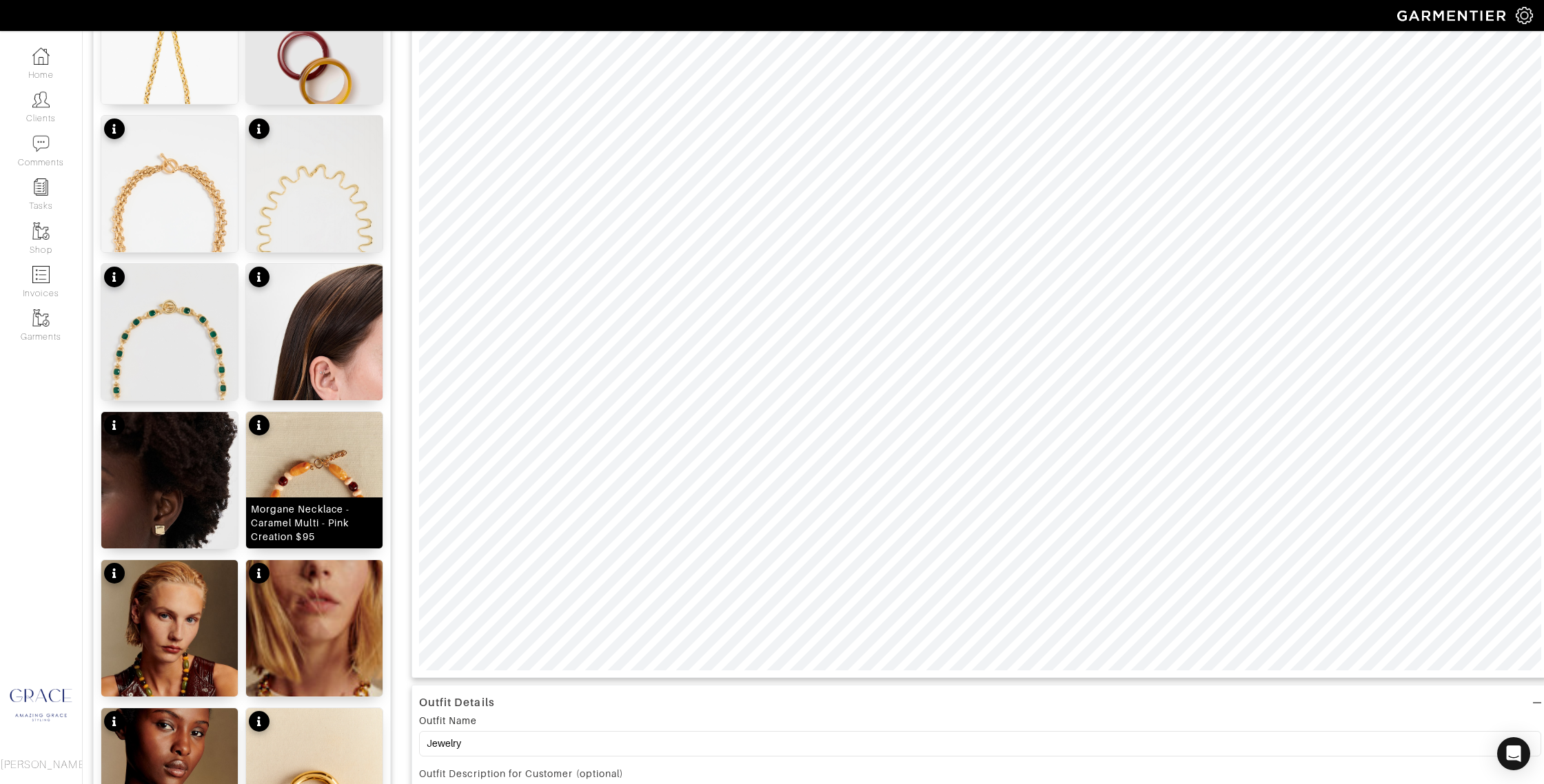
click at [346, 527] on div "Morgane Necklace - Caramel Multi - Pink Creation $95" at bounding box center [314, 522] width 126 height 41
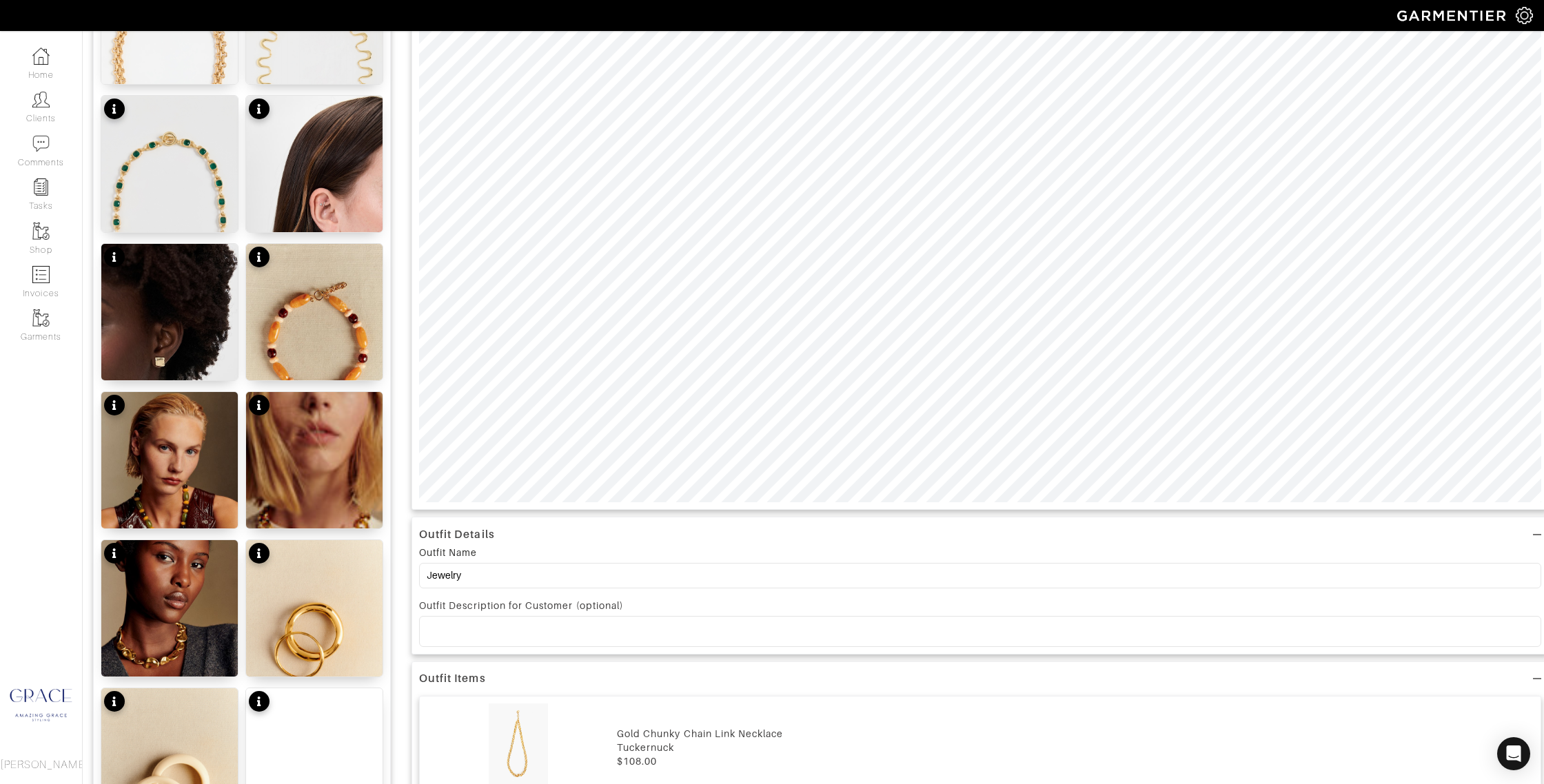
scroll to position [444, 0]
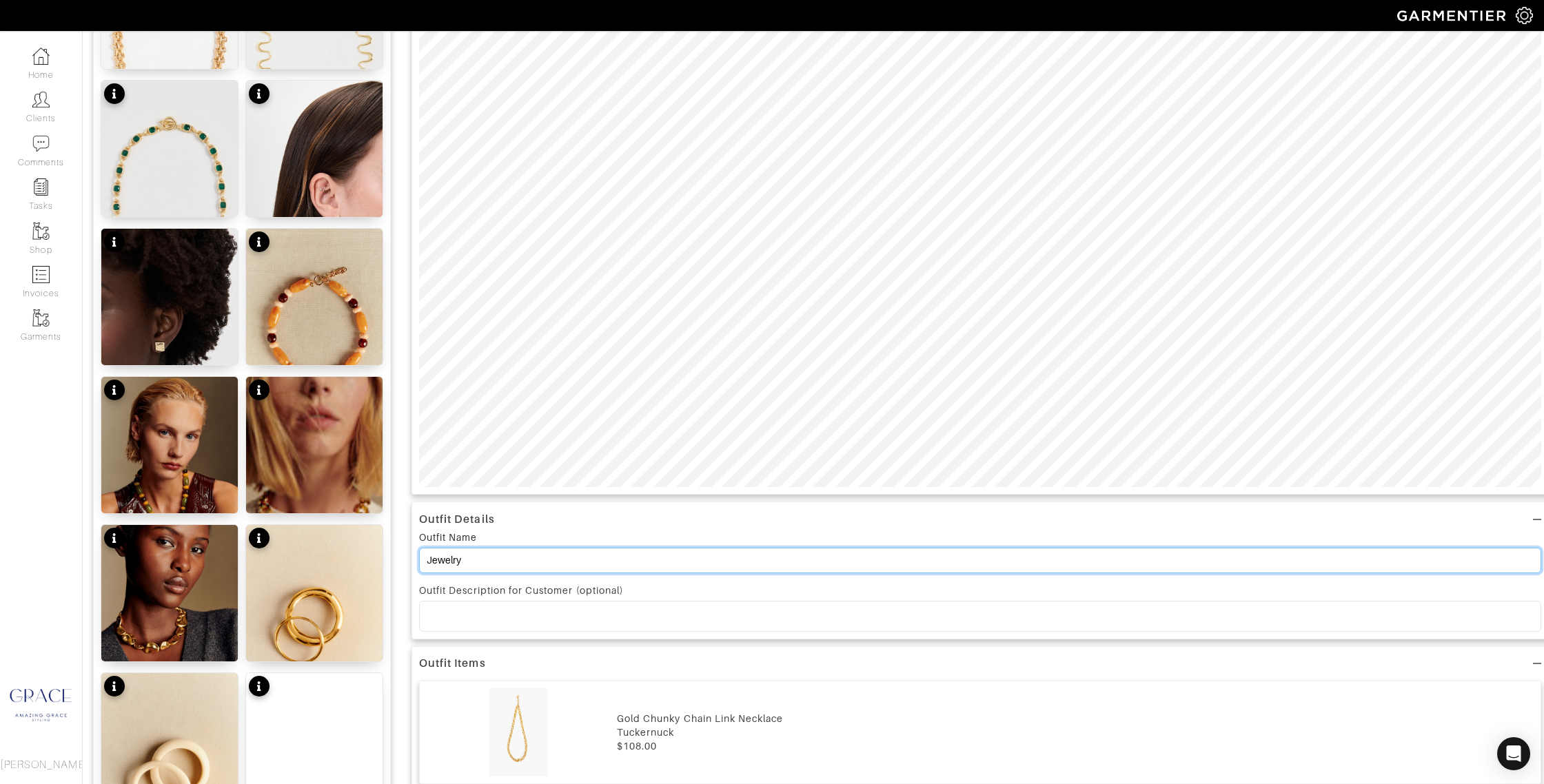
drag, startPoint x: 473, startPoint y: 559, endPoint x: 395, endPoint y: 554, distance: 78.2
click at [394, 555] on div "Add items OWNED SUGGESTED Gold Chunky Chain Link Necklace $108 Oxblood and Tort…" at bounding box center [813, 712] width 1441 height 2059
type input "N"
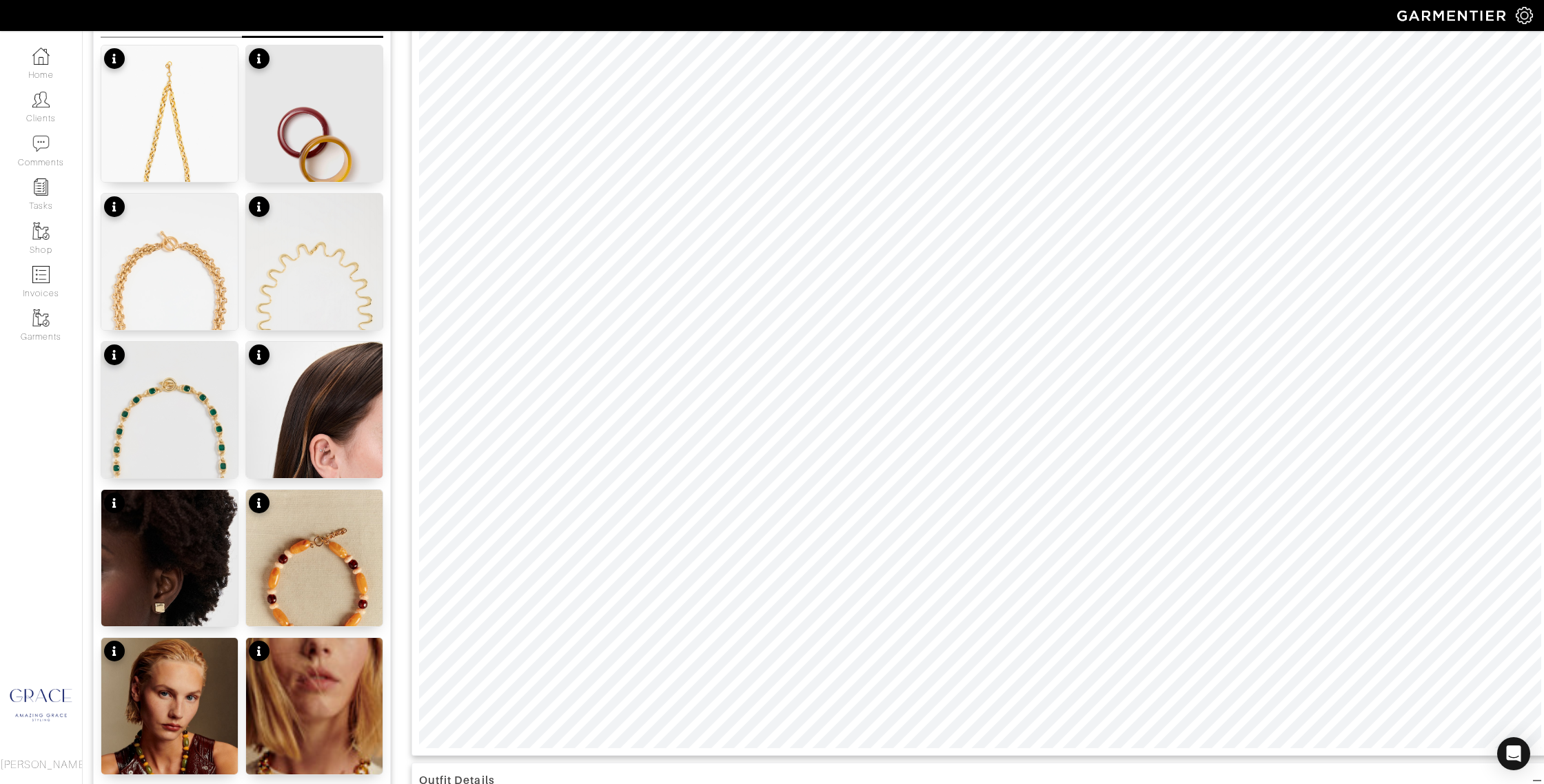
scroll to position [0, 0]
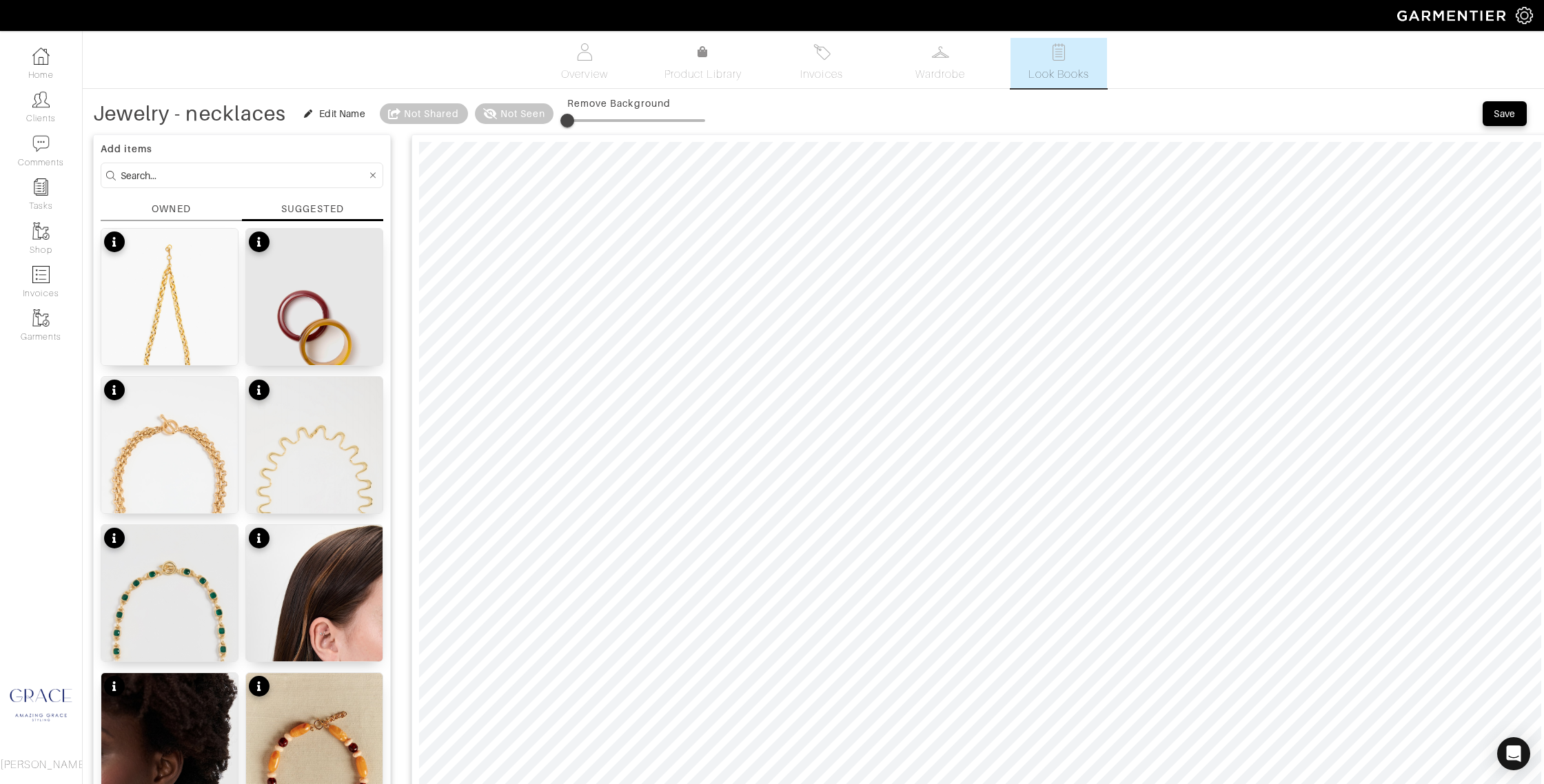
type input "Jewelry - necklaces"
click at [1509, 115] on div "Save" at bounding box center [1504, 113] width 22 height 14
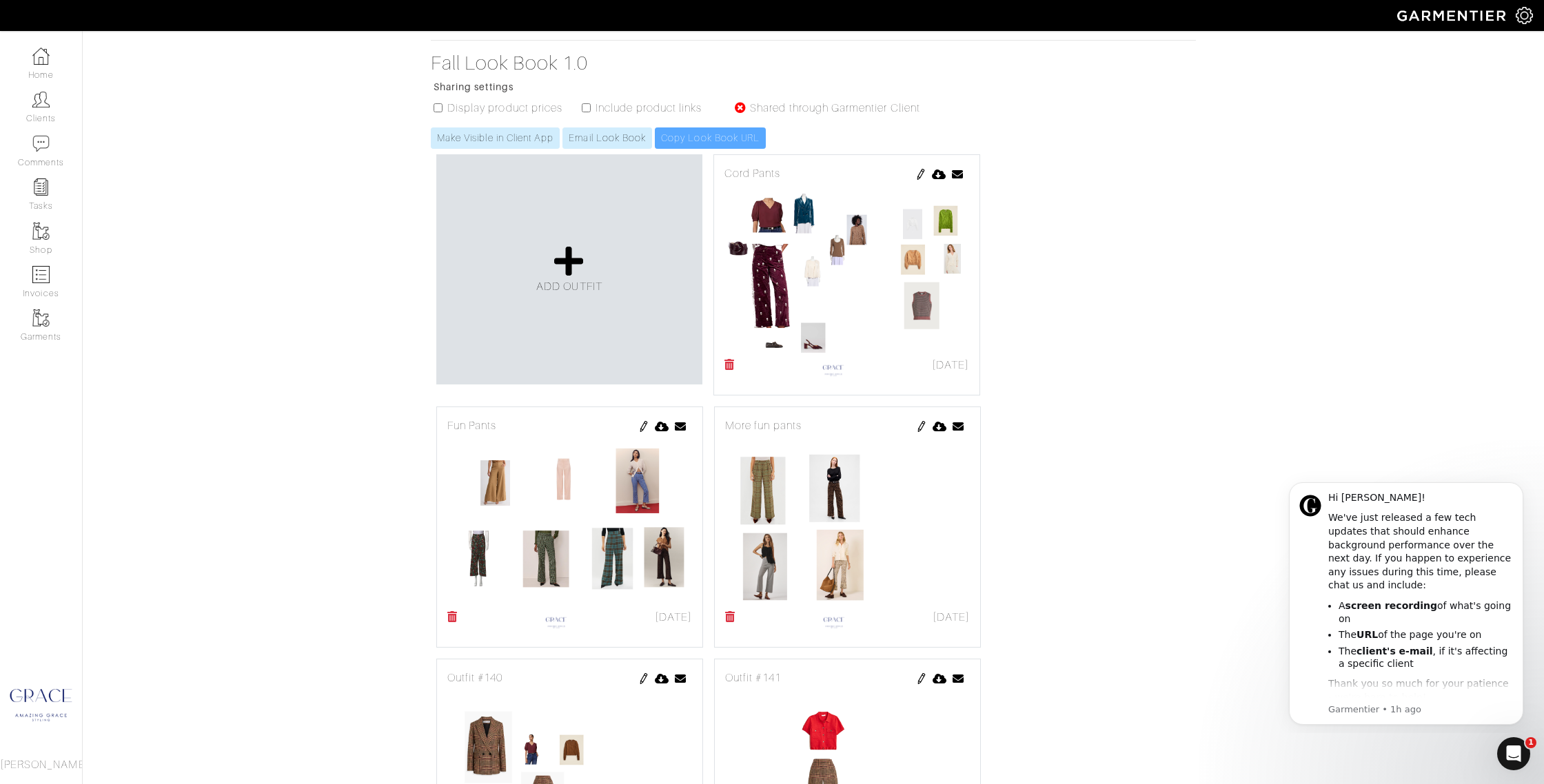
scroll to position [1076, 0]
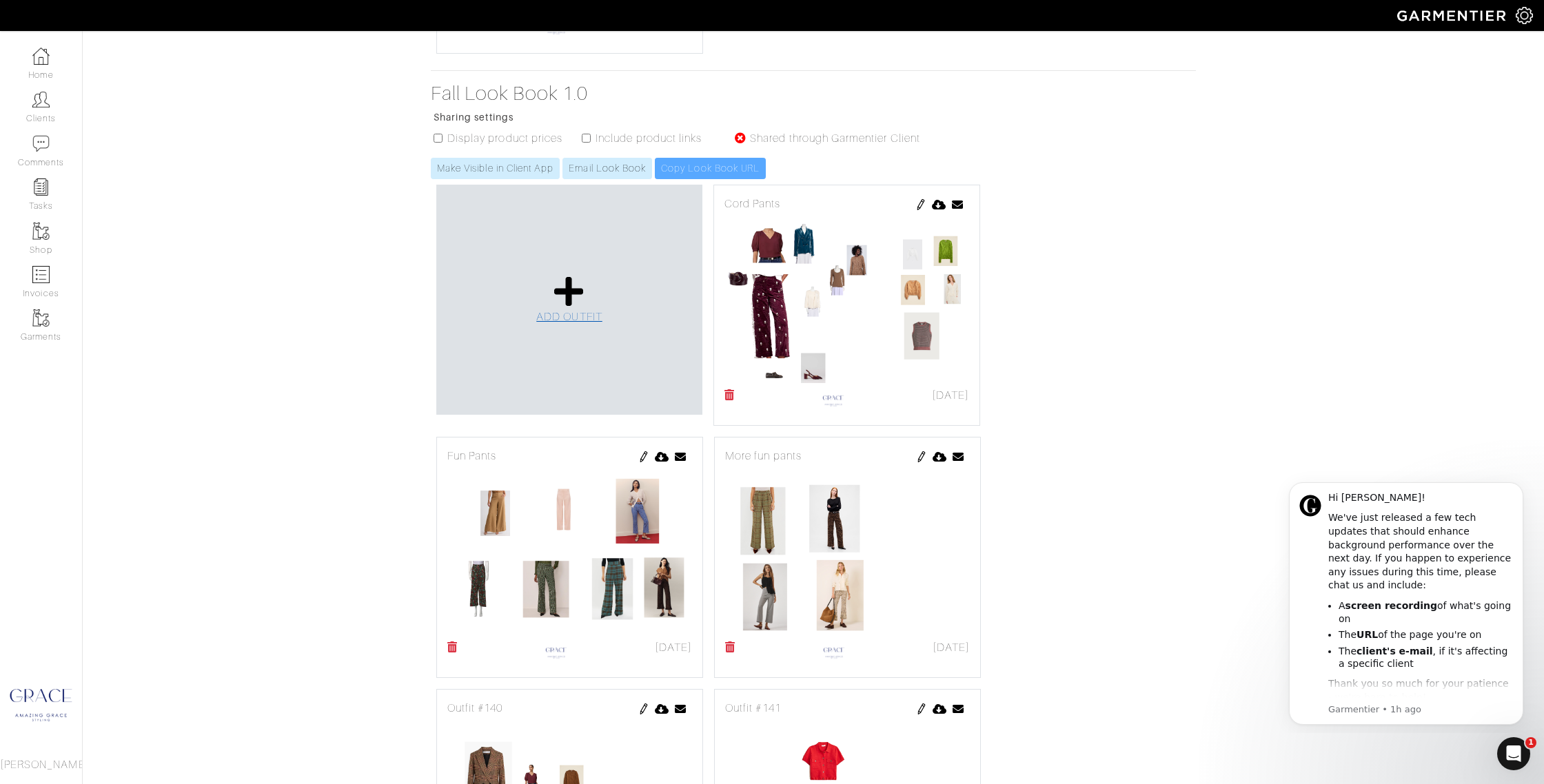
click at [547, 291] on link "ADD OUTFIT" at bounding box center [570, 300] width 67 height 51
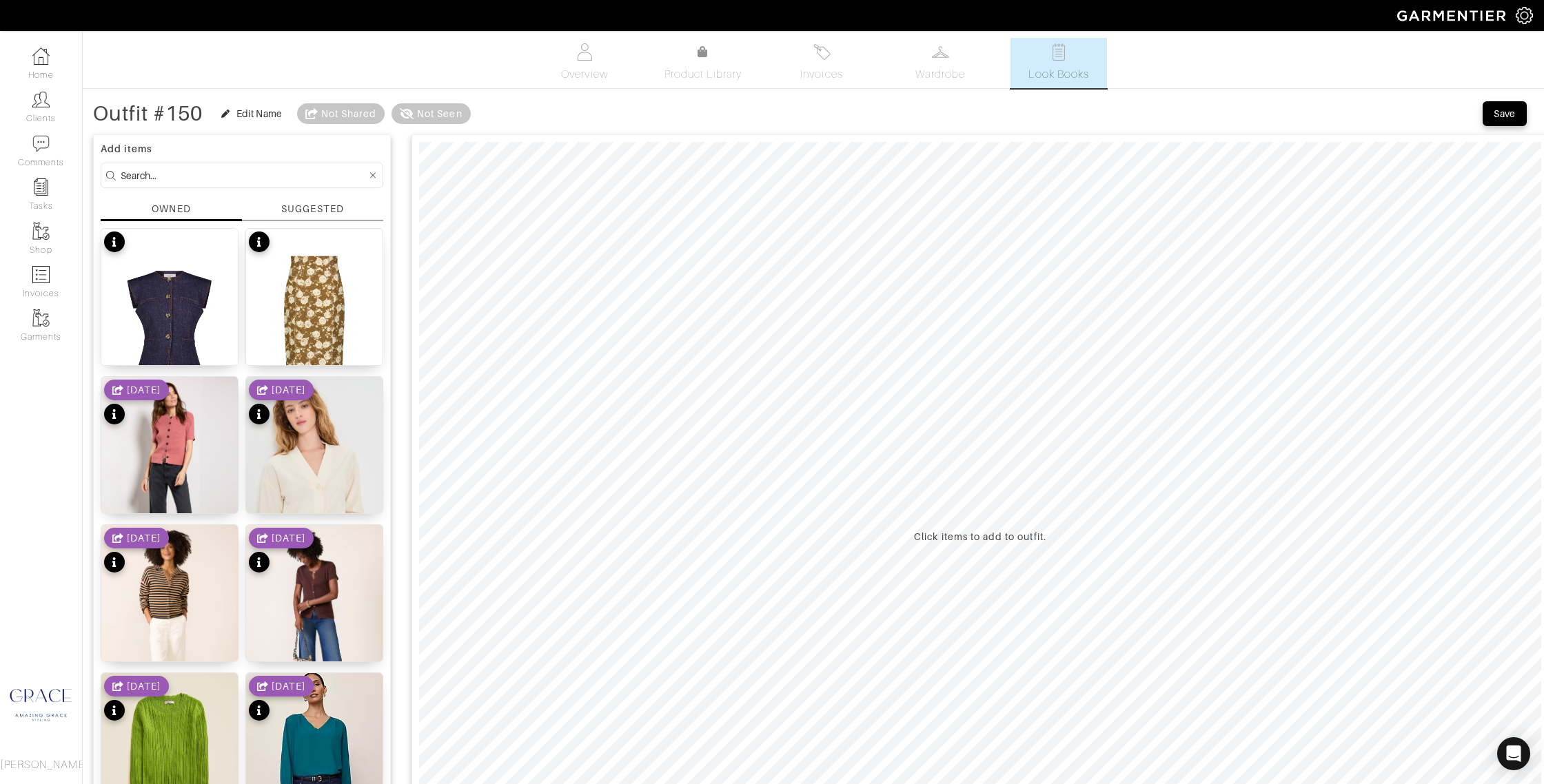
click at [249, 171] on input at bounding box center [244, 176] width 246 height 17
type input "jewelry"
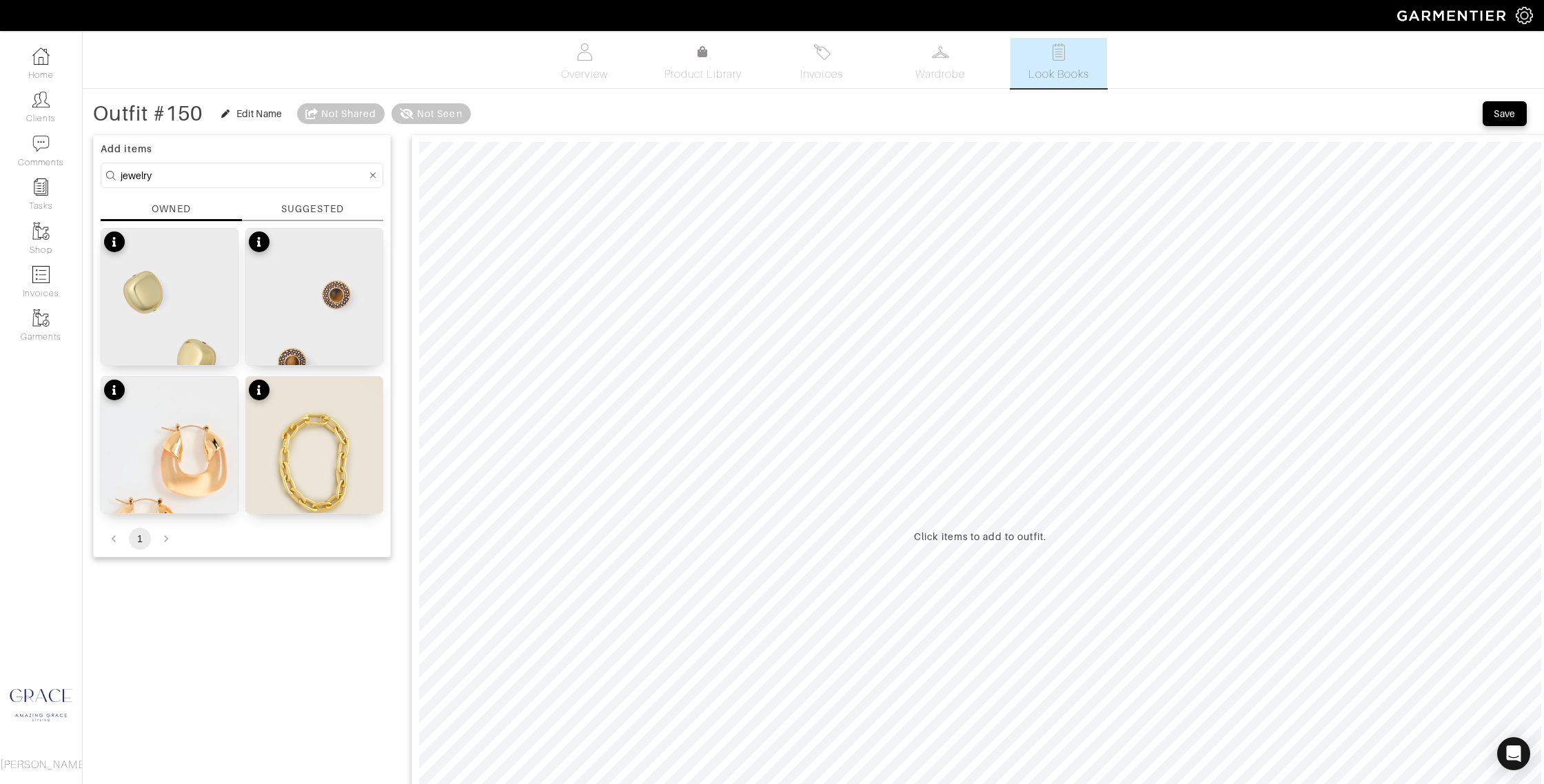
click at [334, 199] on div "Add items jewelry OWNED SUGGESTED Gold Chunky Piper Studs Tiger's Eye [PERSON_N…" at bounding box center [242, 346] width 298 height 423
click at [335, 207] on div "SUGGESTED" at bounding box center [312, 209] width 62 height 14
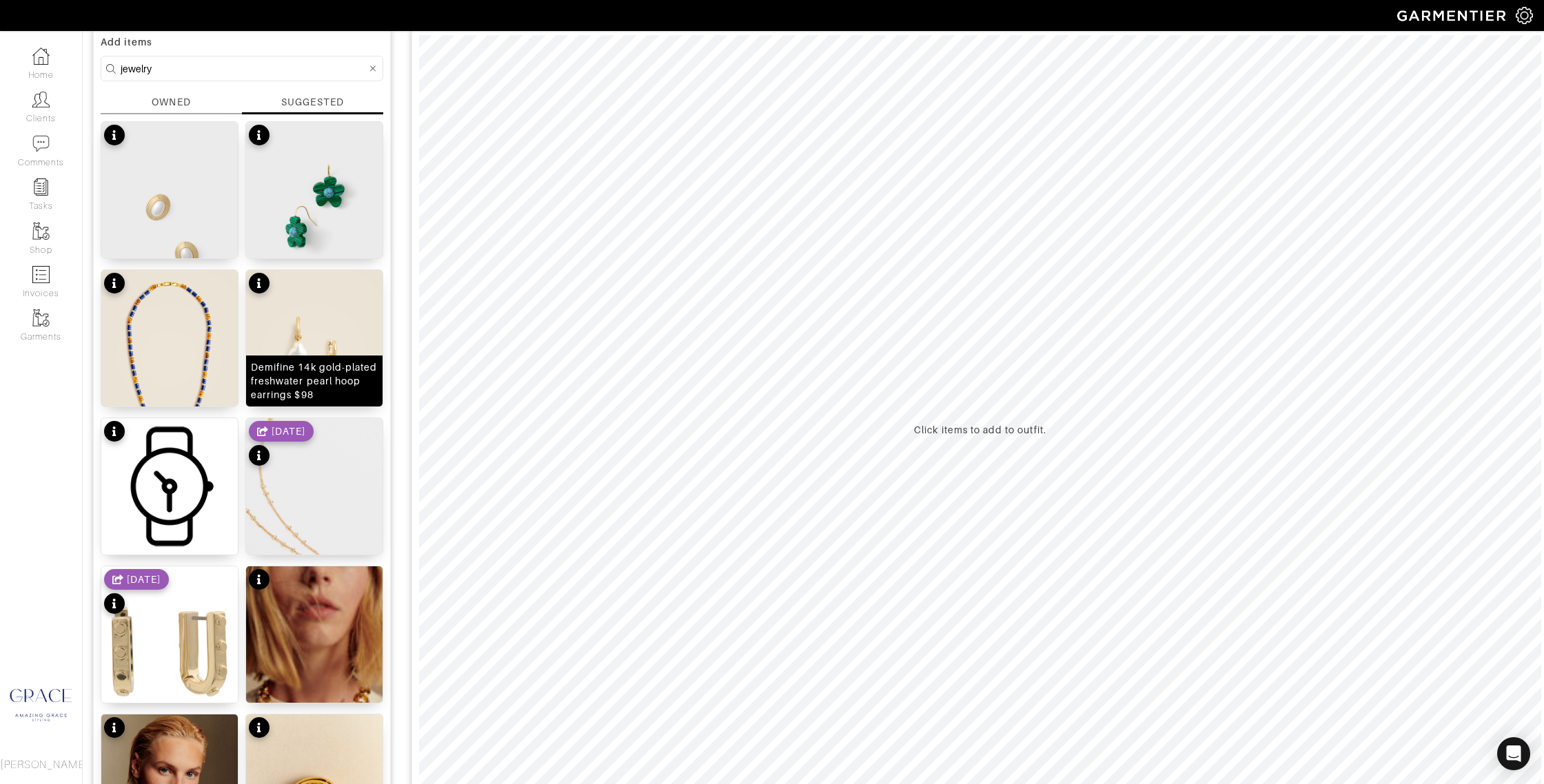
scroll to position [110, 0]
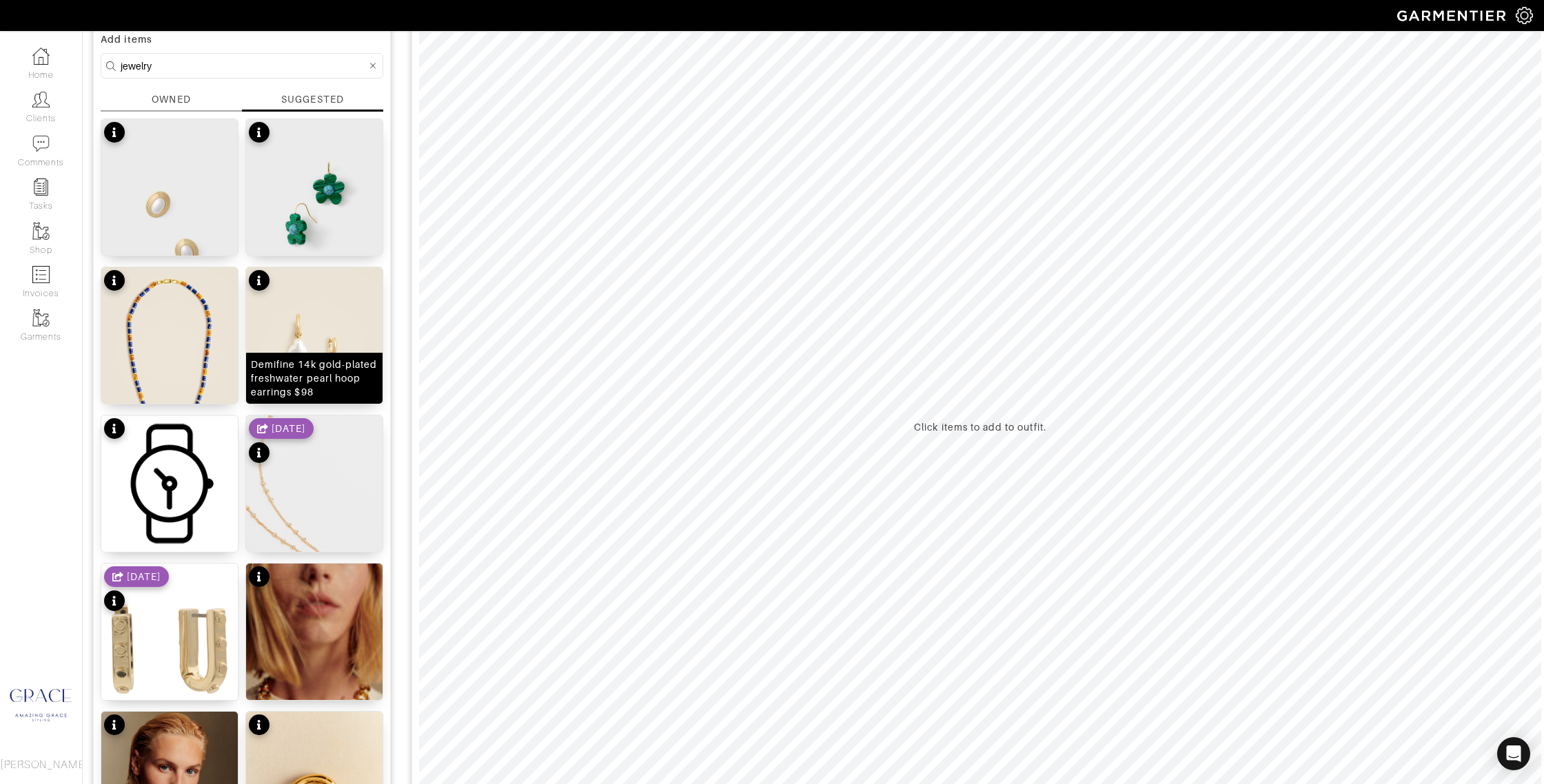
click at [286, 374] on div "Demifine 14k gold-plated freshwater pearl hoop earrings $98" at bounding box center [314, 378] width 126 height 41
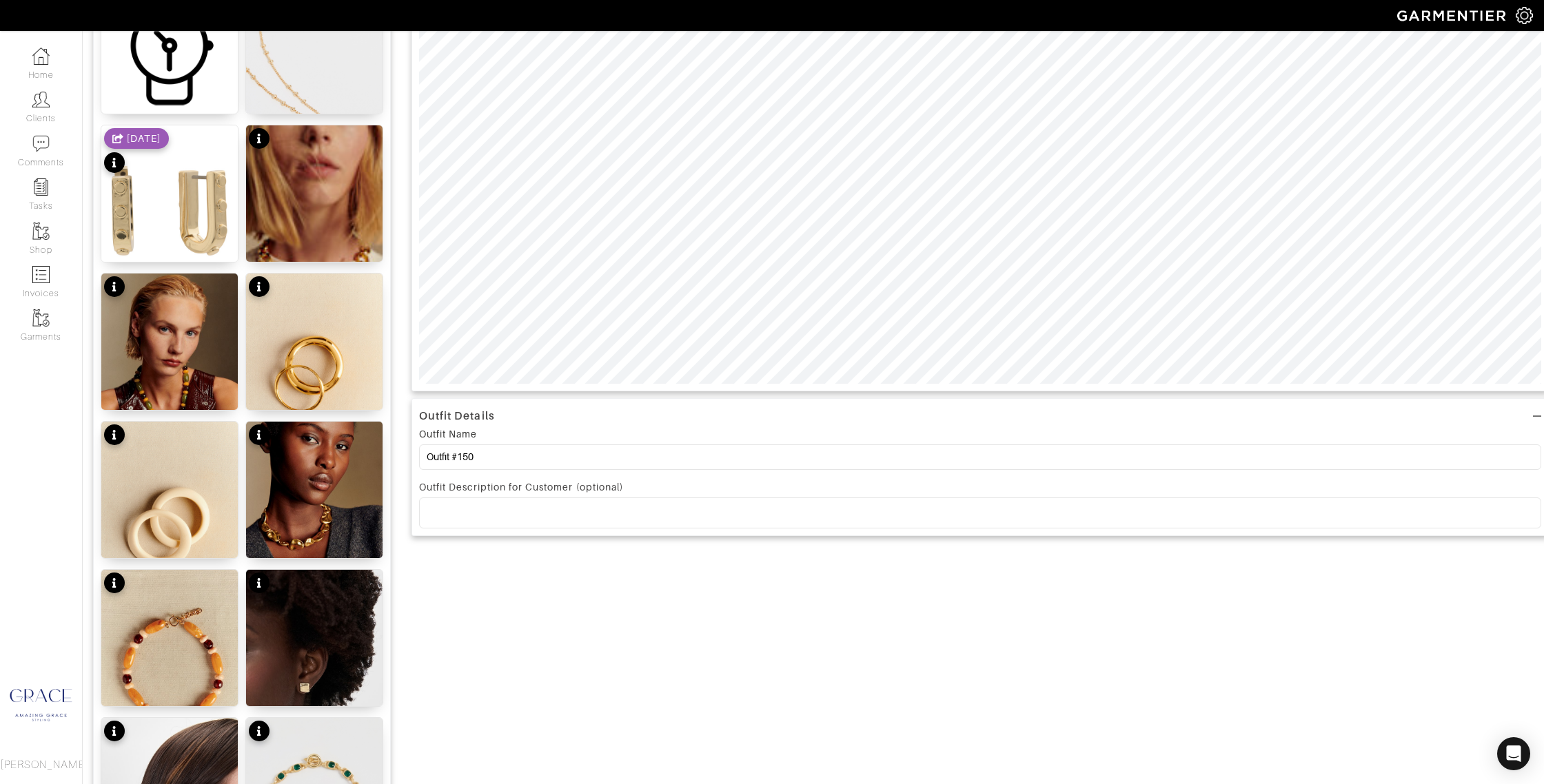
scroll to position [552, 0]
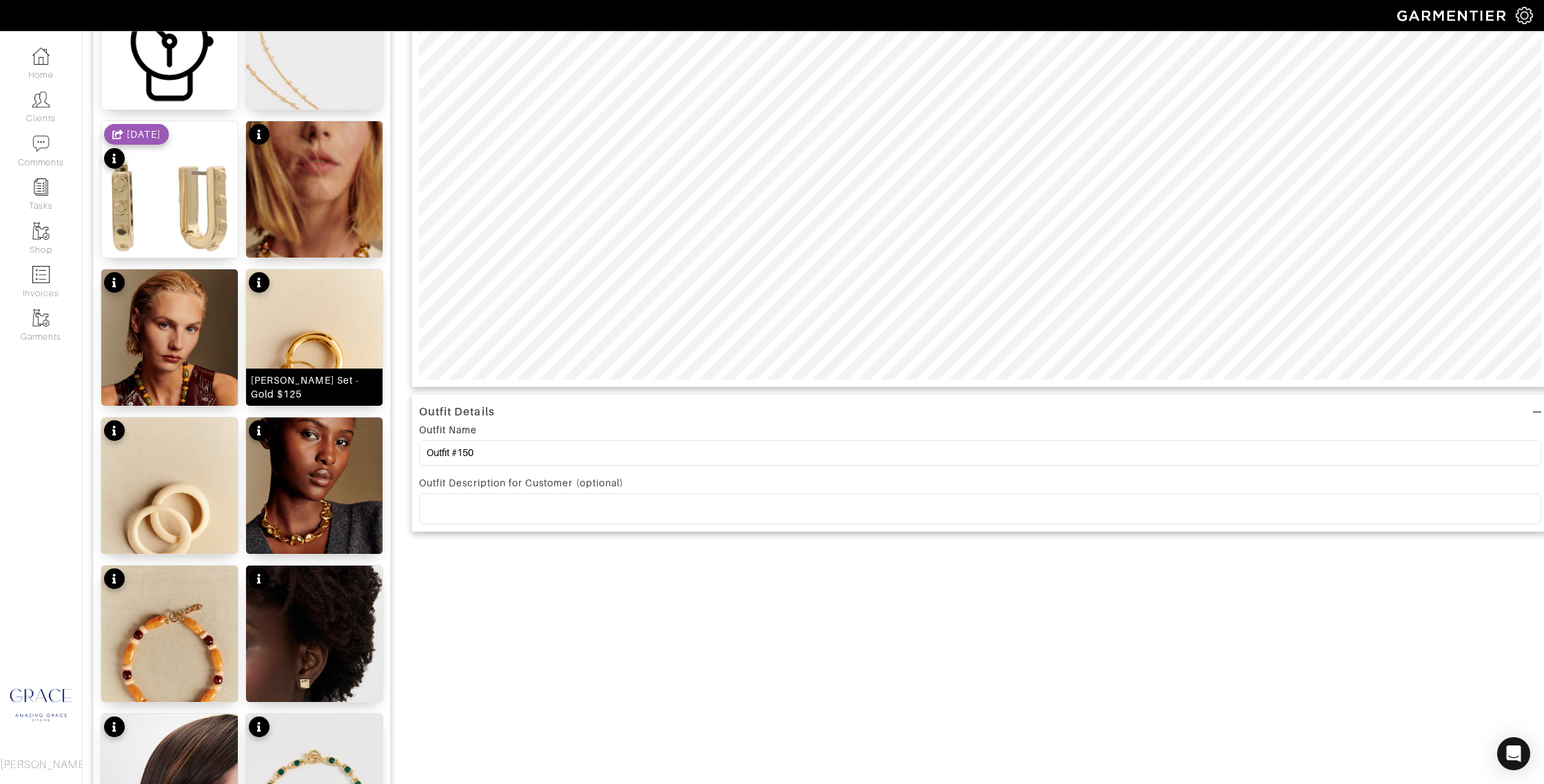
click at [275, 387] on div "[PERSON_NAME] Set - Gold $125" at bounding box center [314, 387] width 126 height 27
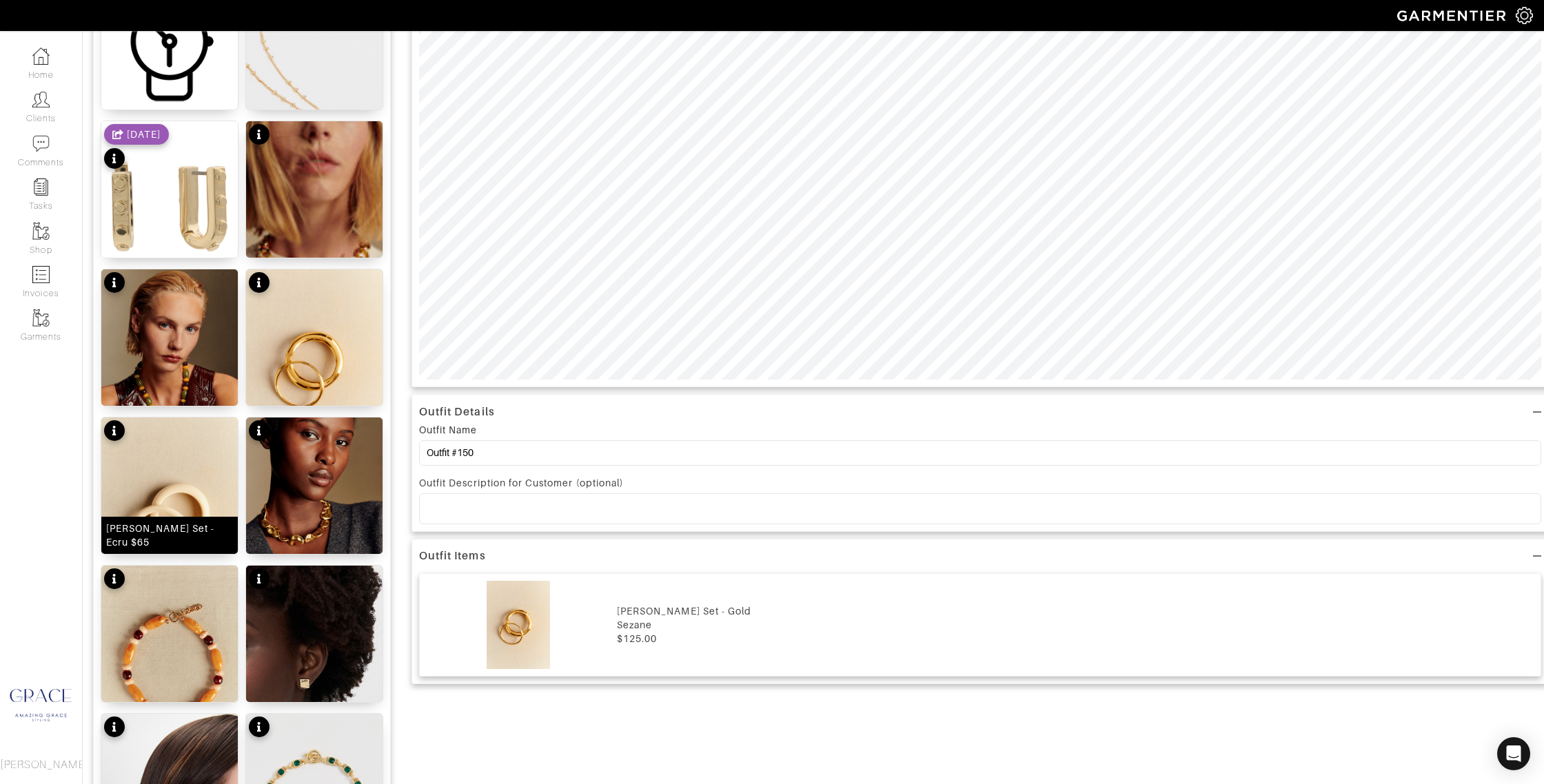
click at [184, 529] on div "[PERSON_NAME] Set - Ecru $65" at bounding box center [169, 535] width 126 height 27
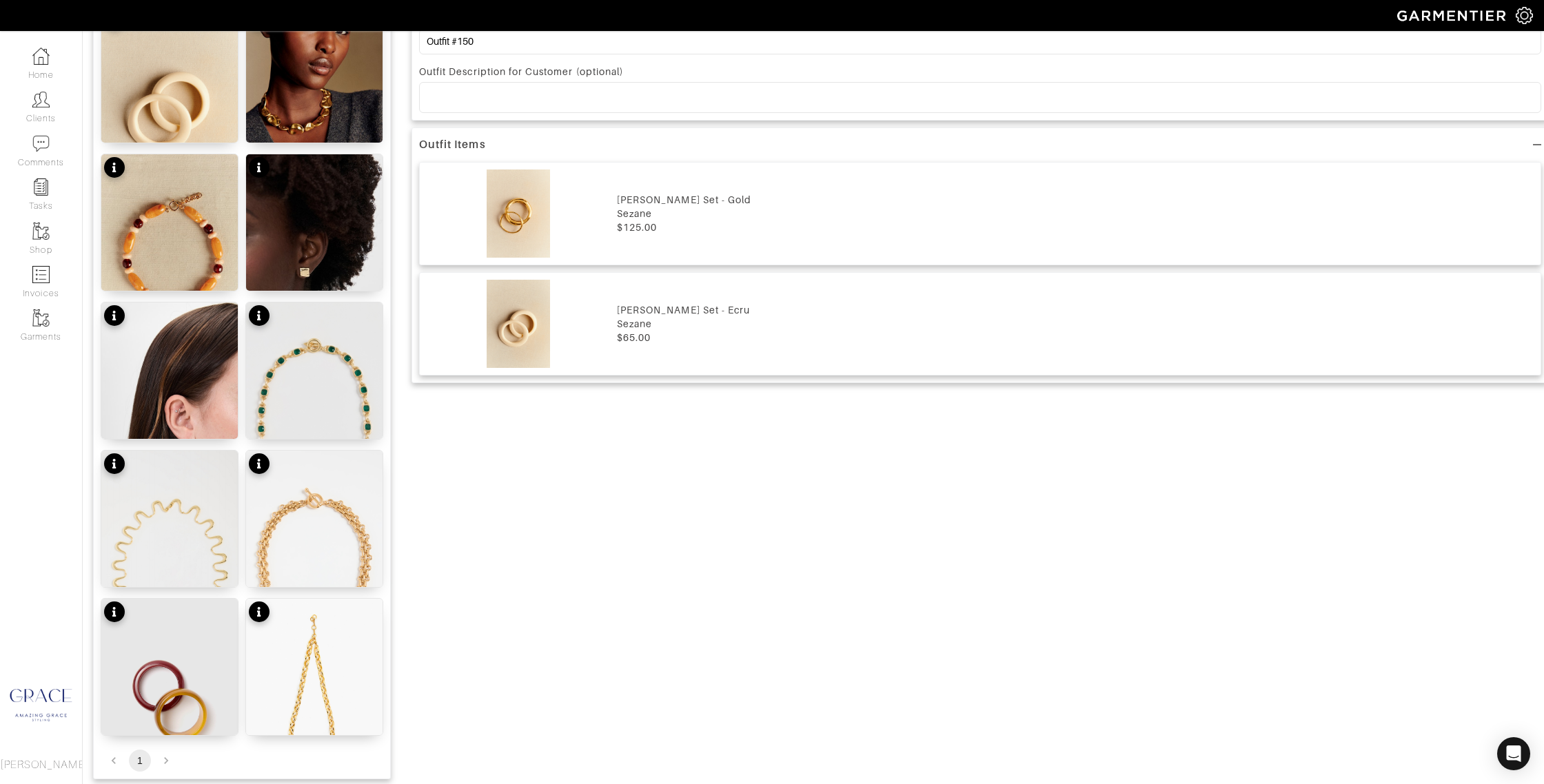
scroll to position [1019, 0]
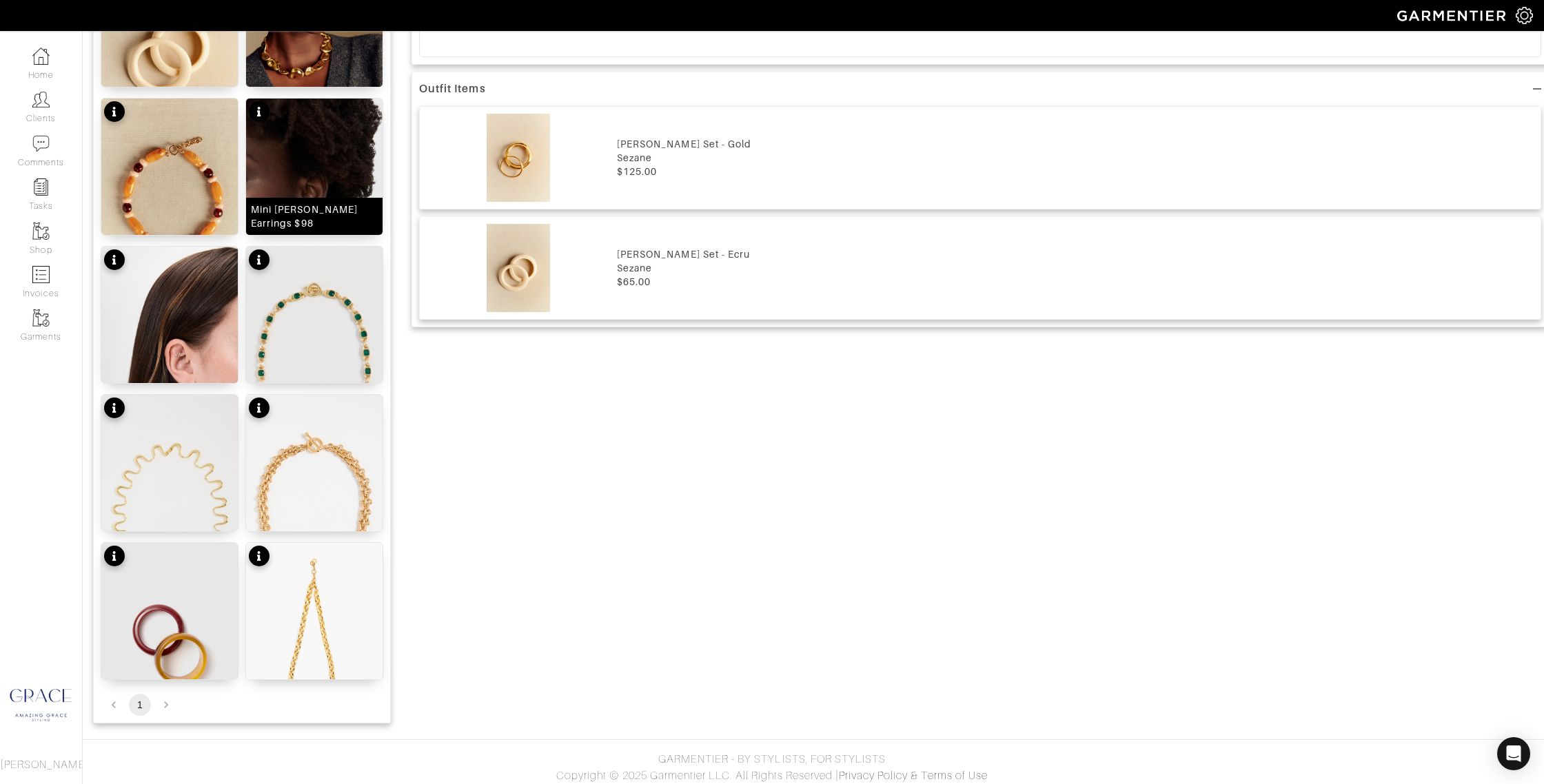
click at [308, 217] on div "Mini [PERSON_NAME] Earrings $98" at bounding box center [314, 216] width 126 height 27
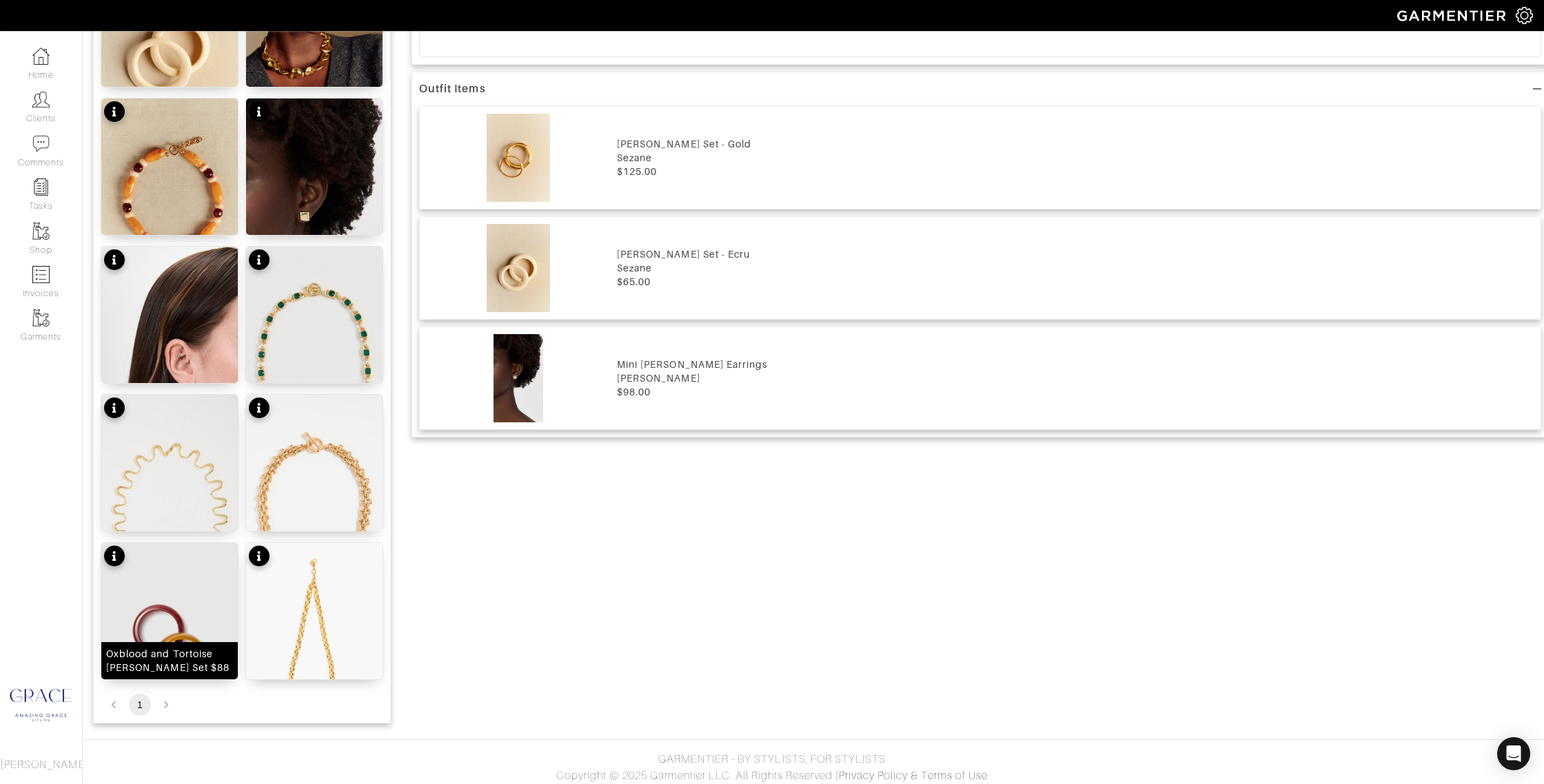
click at [215, 661] on div "Oxblood and Tortoise [PERSON_NAME] Set $88" at bounding box center [169, 660] width 126 height 27
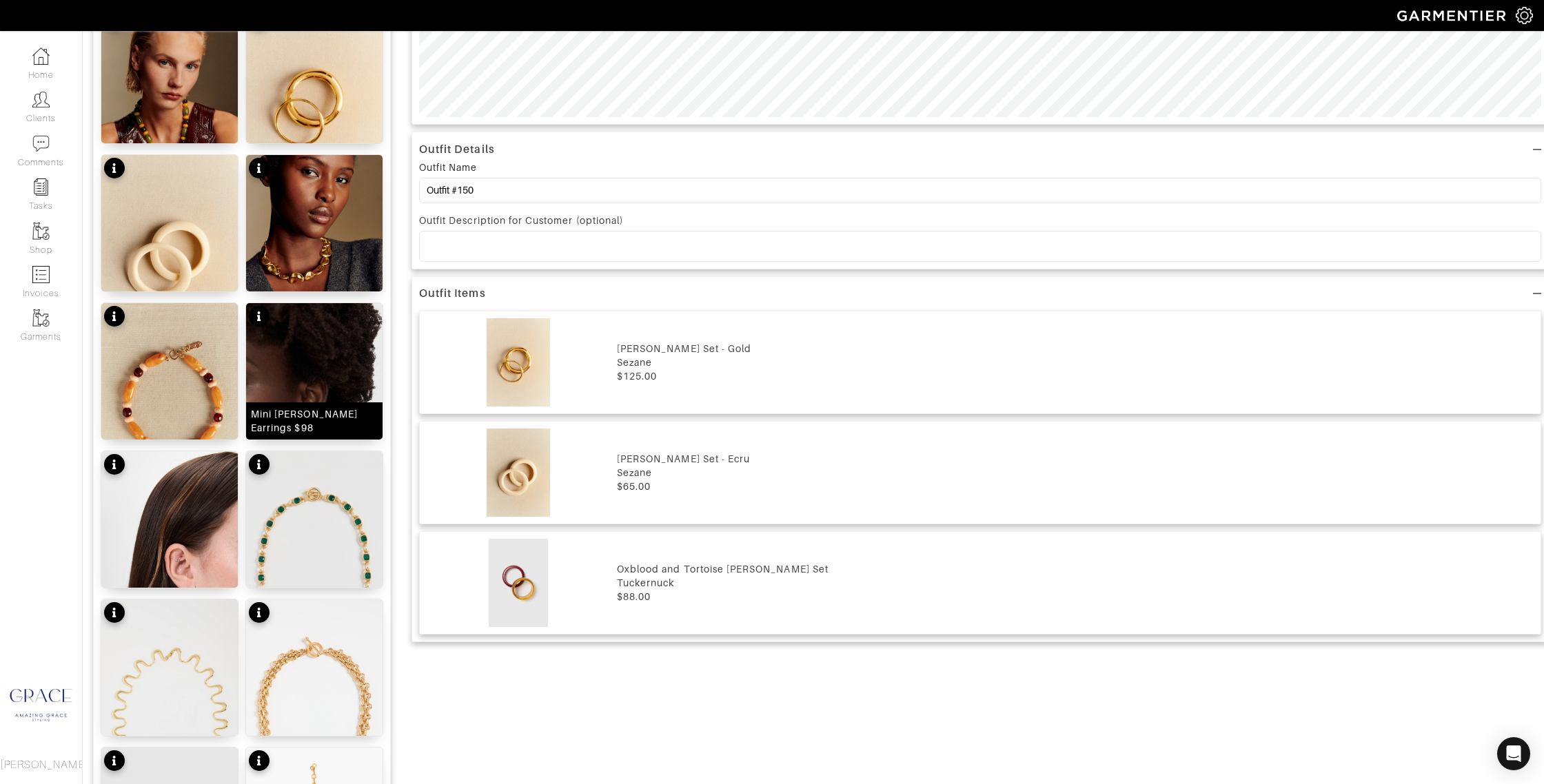
scroll to position [853, 0]
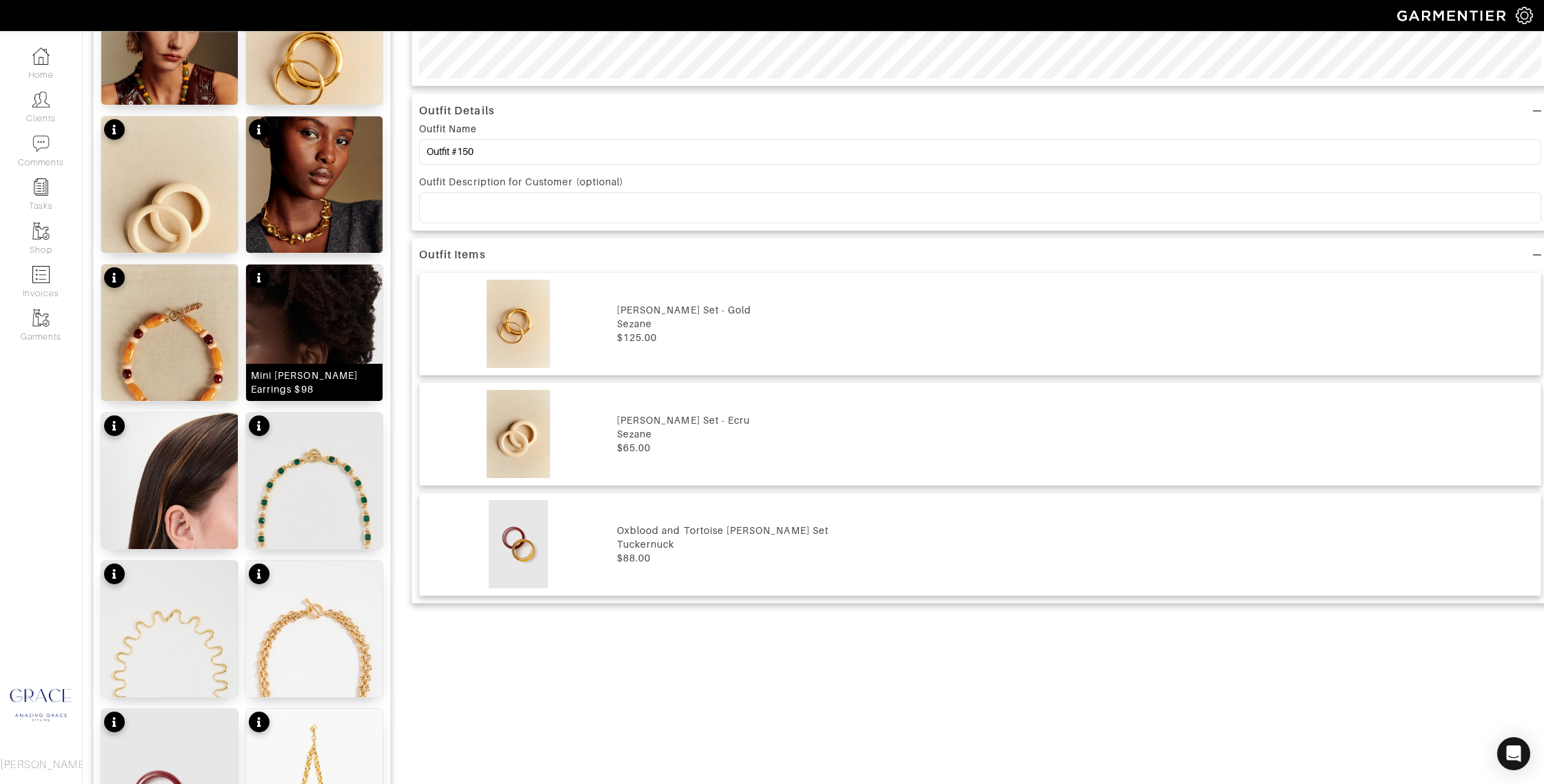
drag, startPoint x: 306, startPoint y: 389, endPoint x: 299, endPoint y: 393, distance: 8.1
click at [306, 389] on div "Mini Sundra Earrings $98" at bounding box center [314, 382] width 126 height 27
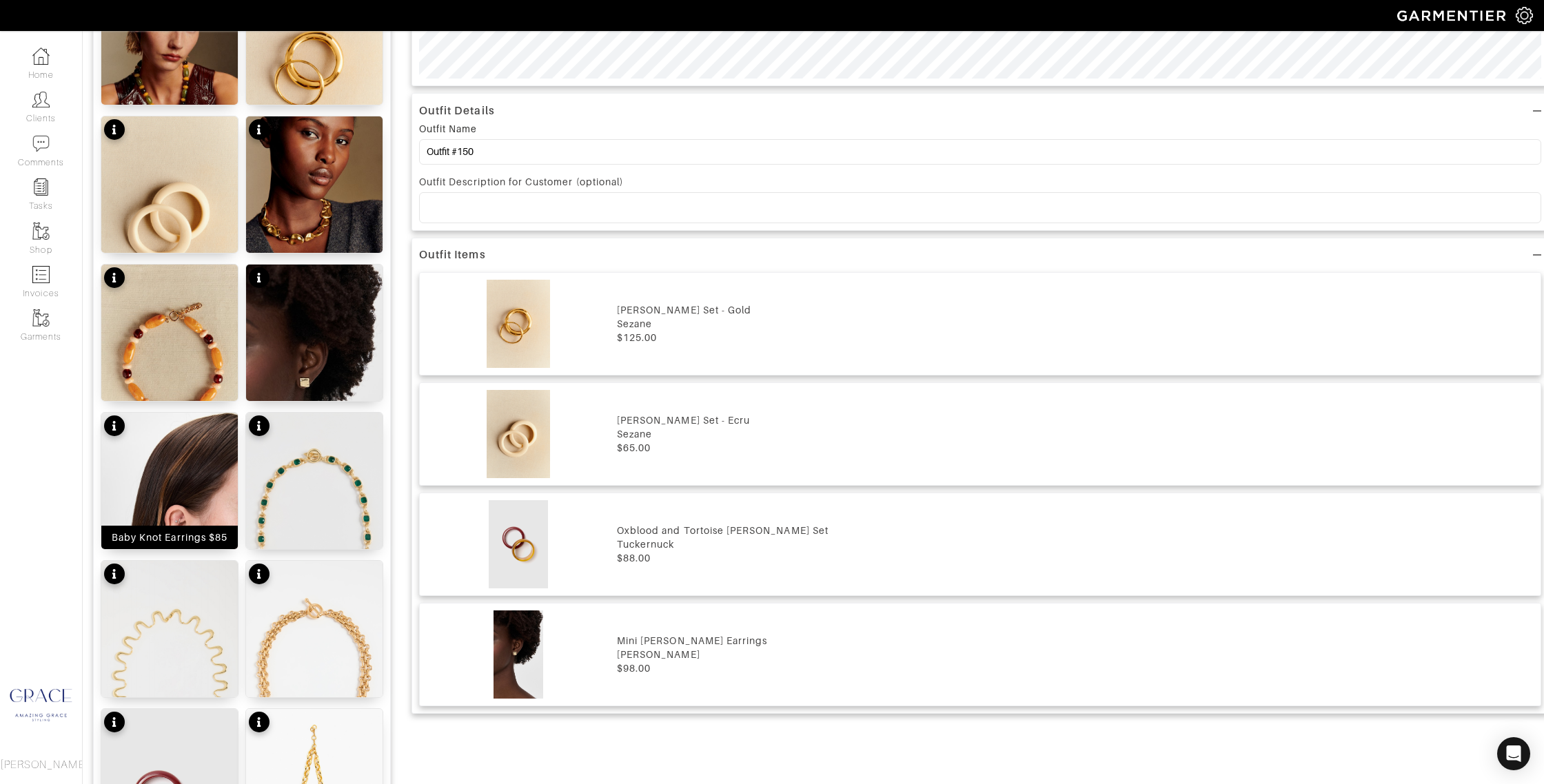
click at [201, 534] on div "Baby Knot Earrings $85" at bounding box center [169, 537] width 116 height 14
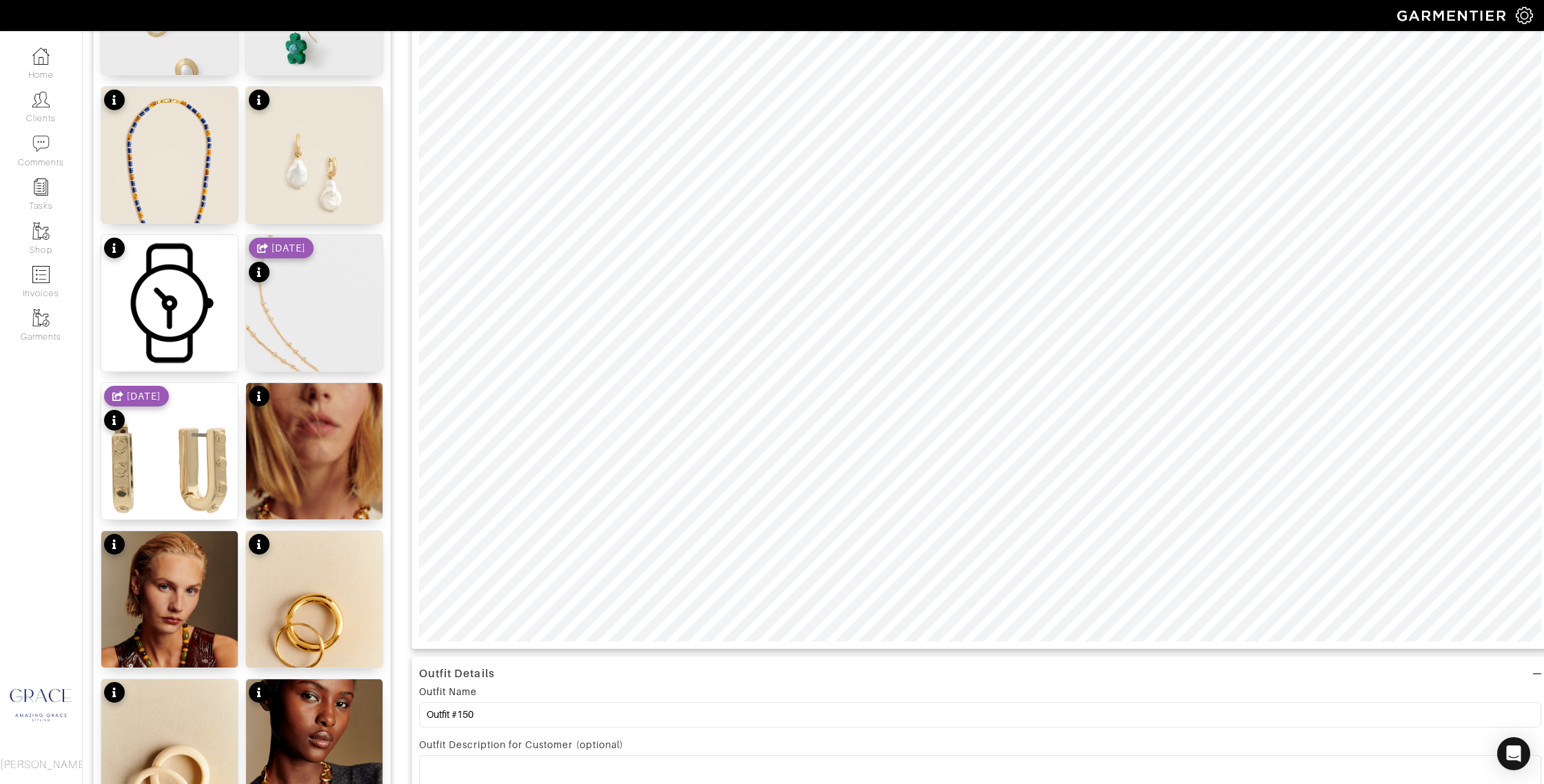
scroll to position [306, 0]
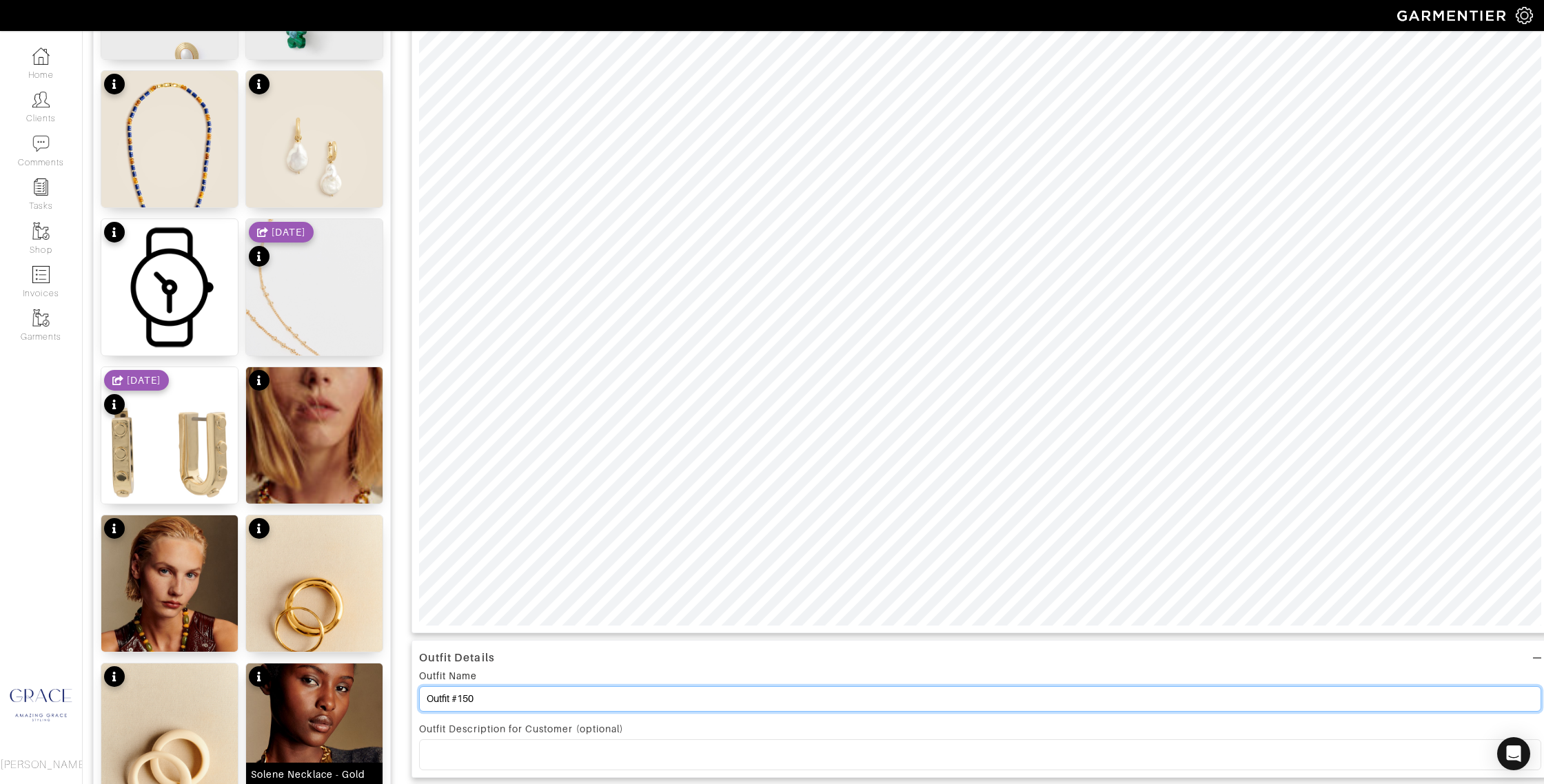
drag, startPoint x: 483, startPoint y: 694, endPoint x: 379, endPoint y: 682, distance: 104.7
click at [370, 684] on div "Add items jewelry OWNED SUGGESTED Pearl Addison Studs $38 Malachite Heather Ear…" at bounding box center [813, 629] width 1441 height 1615
type input "Jewelry - bracelets and earrings"
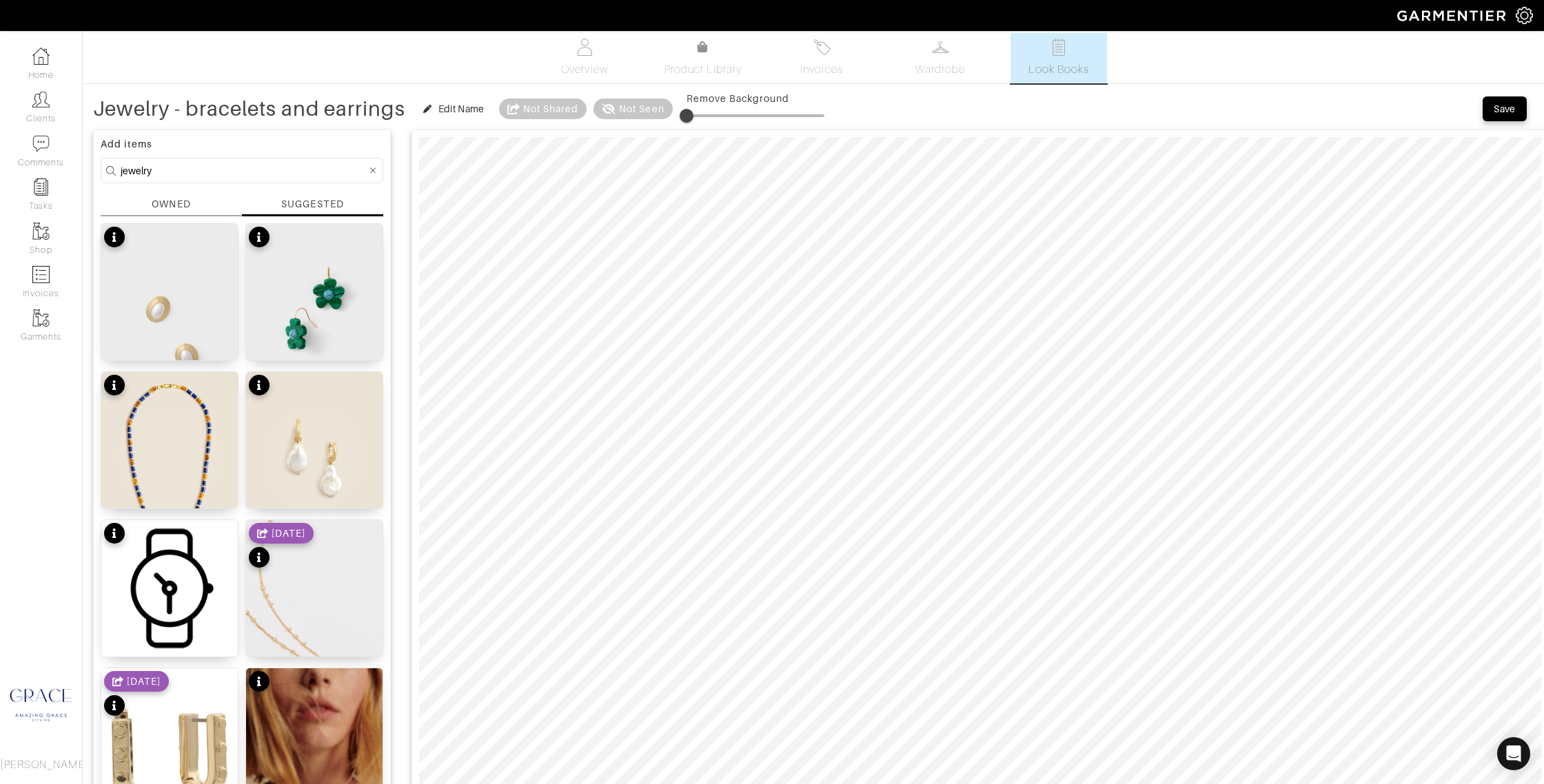
scroll to position [0, 0]
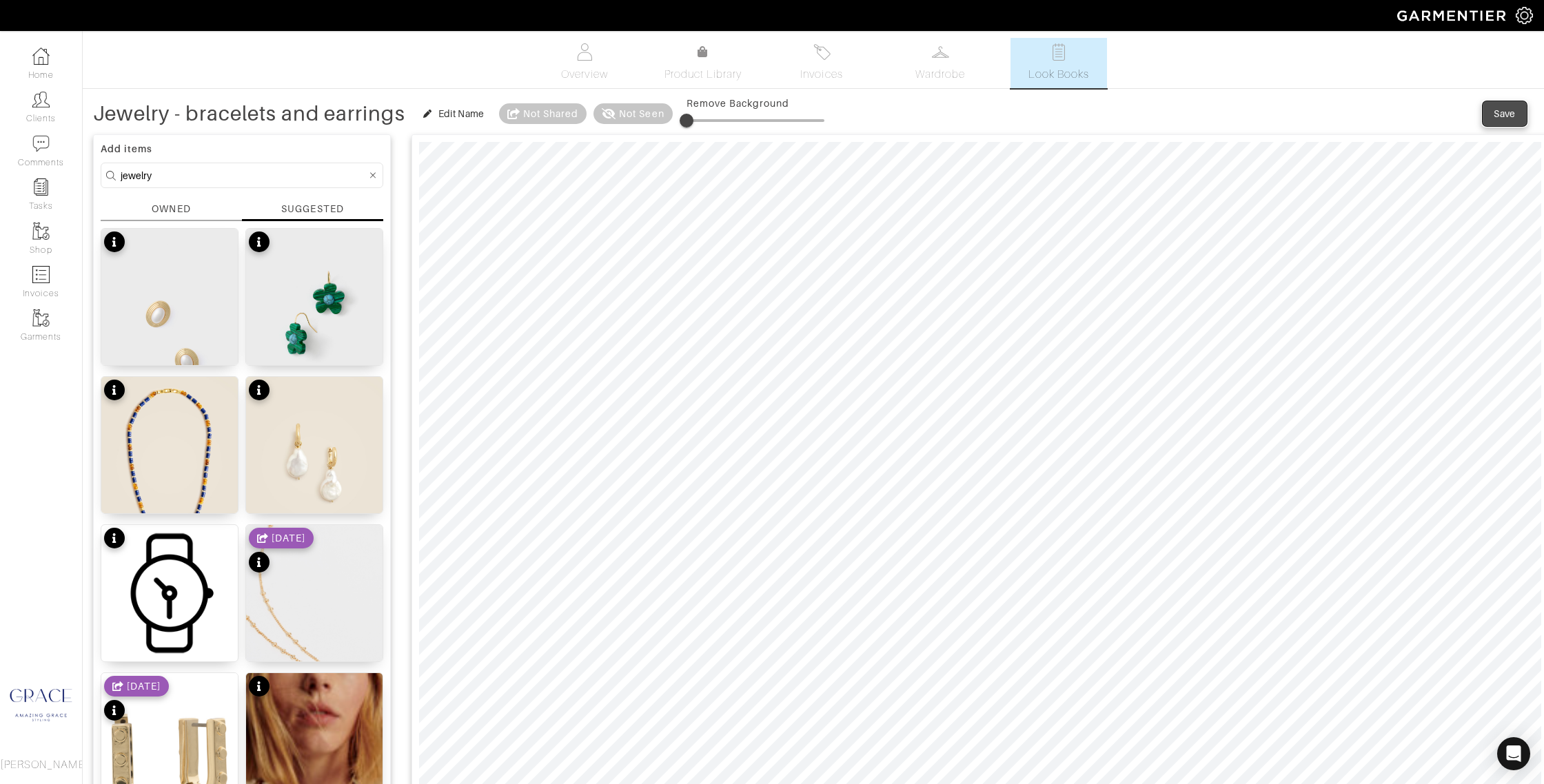
drag, startPoint x: 1505, startPoint y: 108, endPoint x: 1485, endPoint y: 100, distance: 21.5
click at [1505, 108] on div "Save" at bounding box center [1504, 113] width 22 height 14
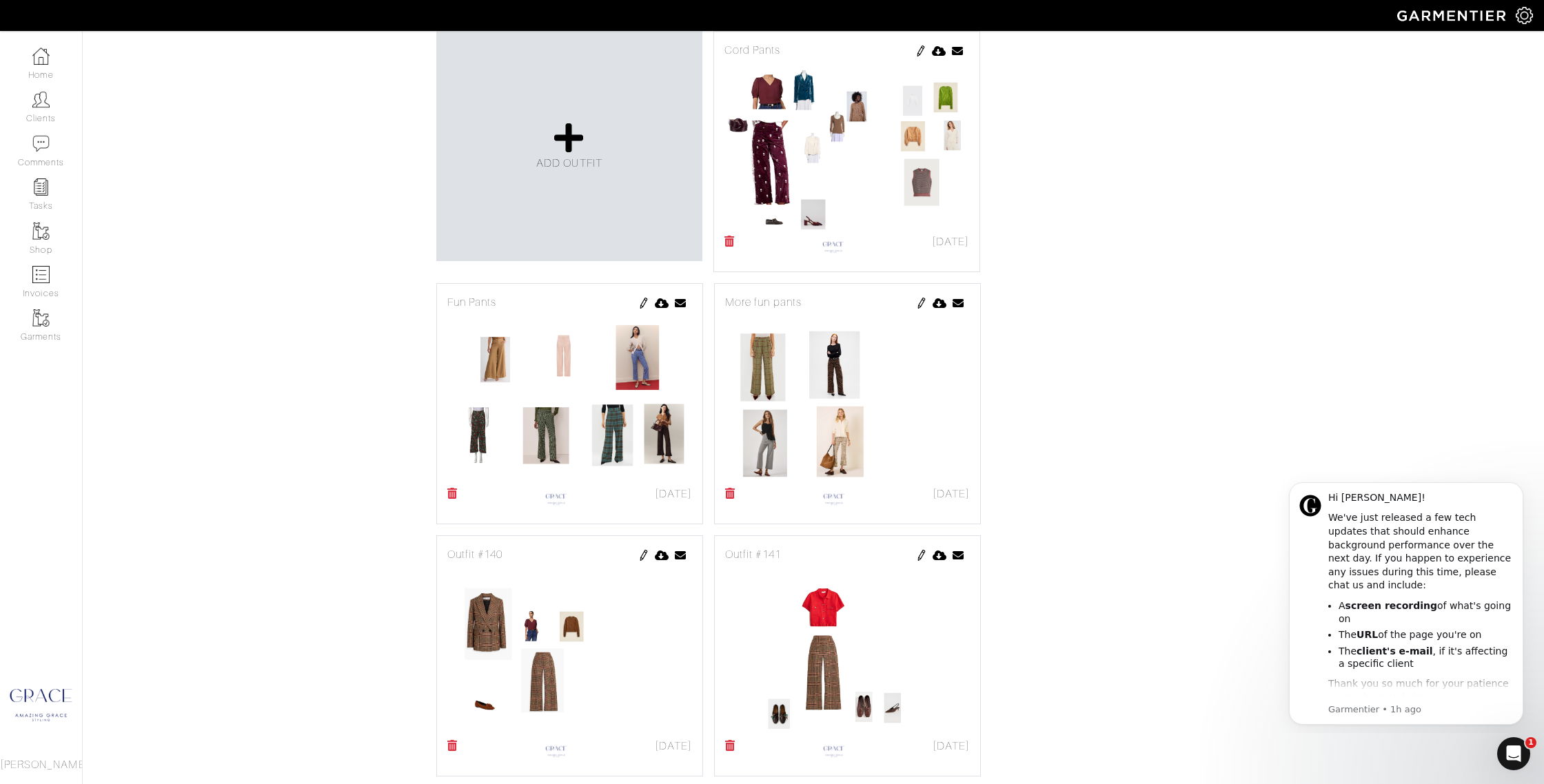
scroll to position [1242, 0]
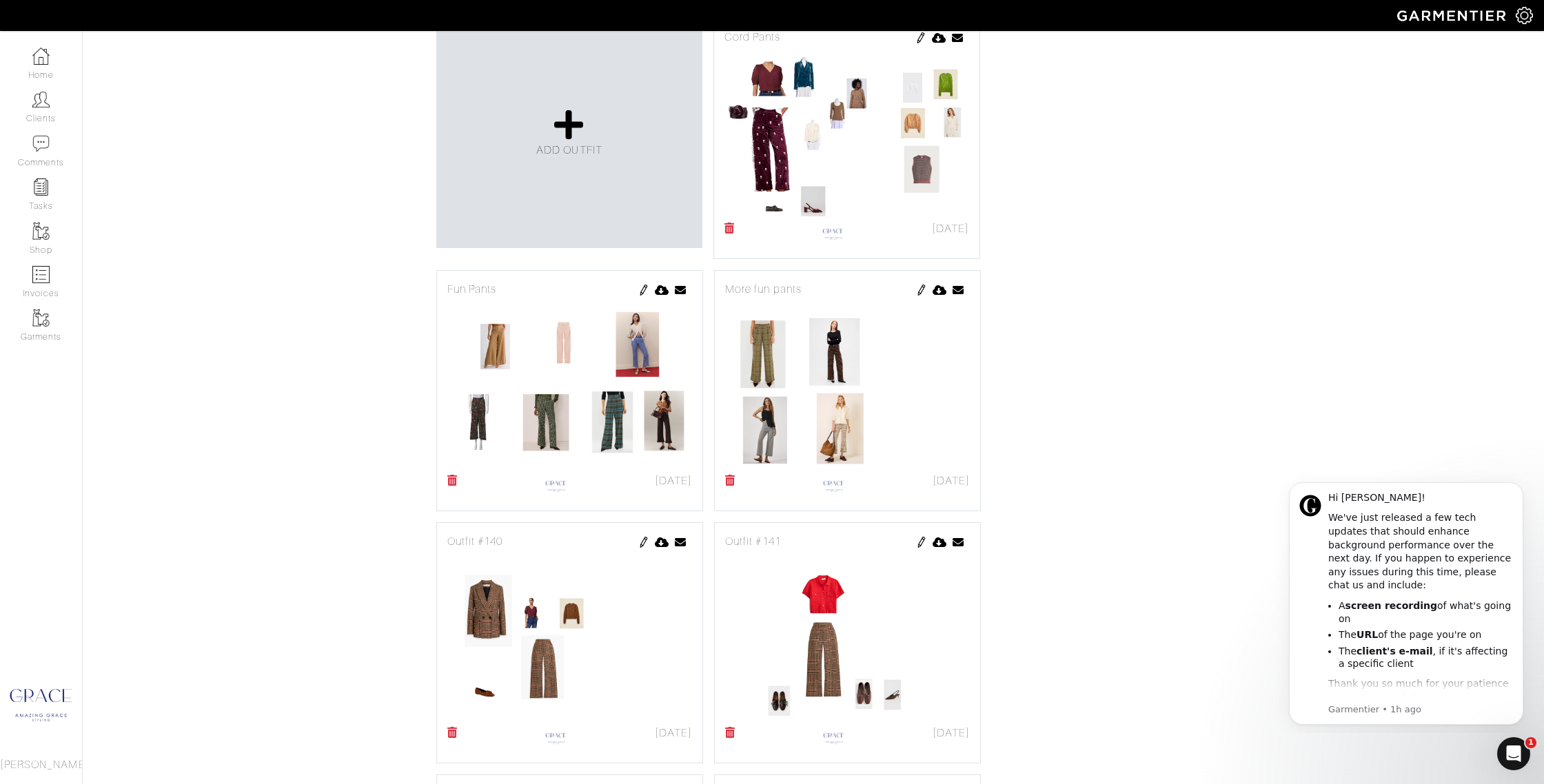
click at [924, 288] on img at bounding box center [921, 290] width 11 height 11
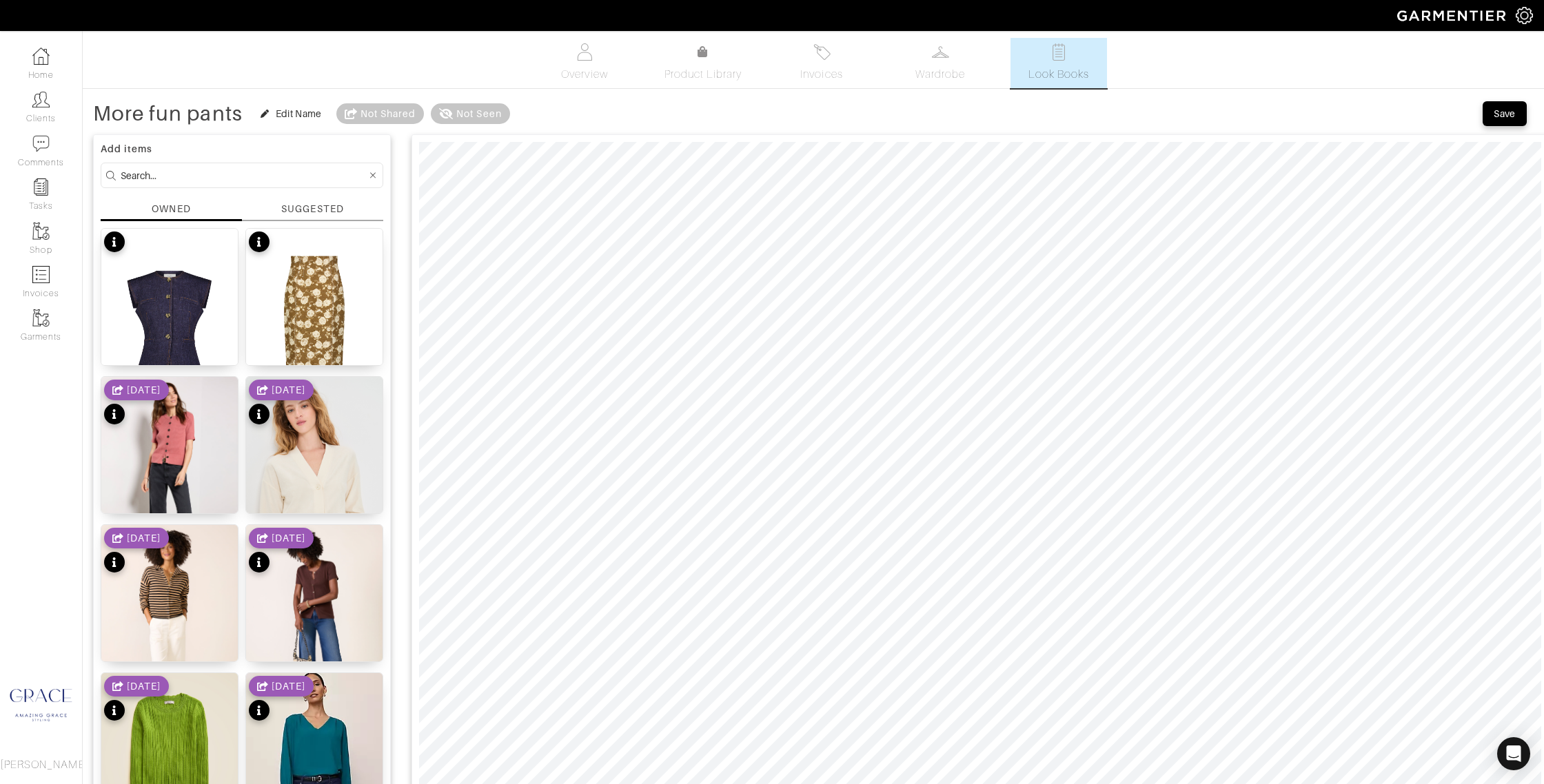
click at [270, 206] on div "SUGGESTED" at bounding box center [312, 211] width 141 height 20
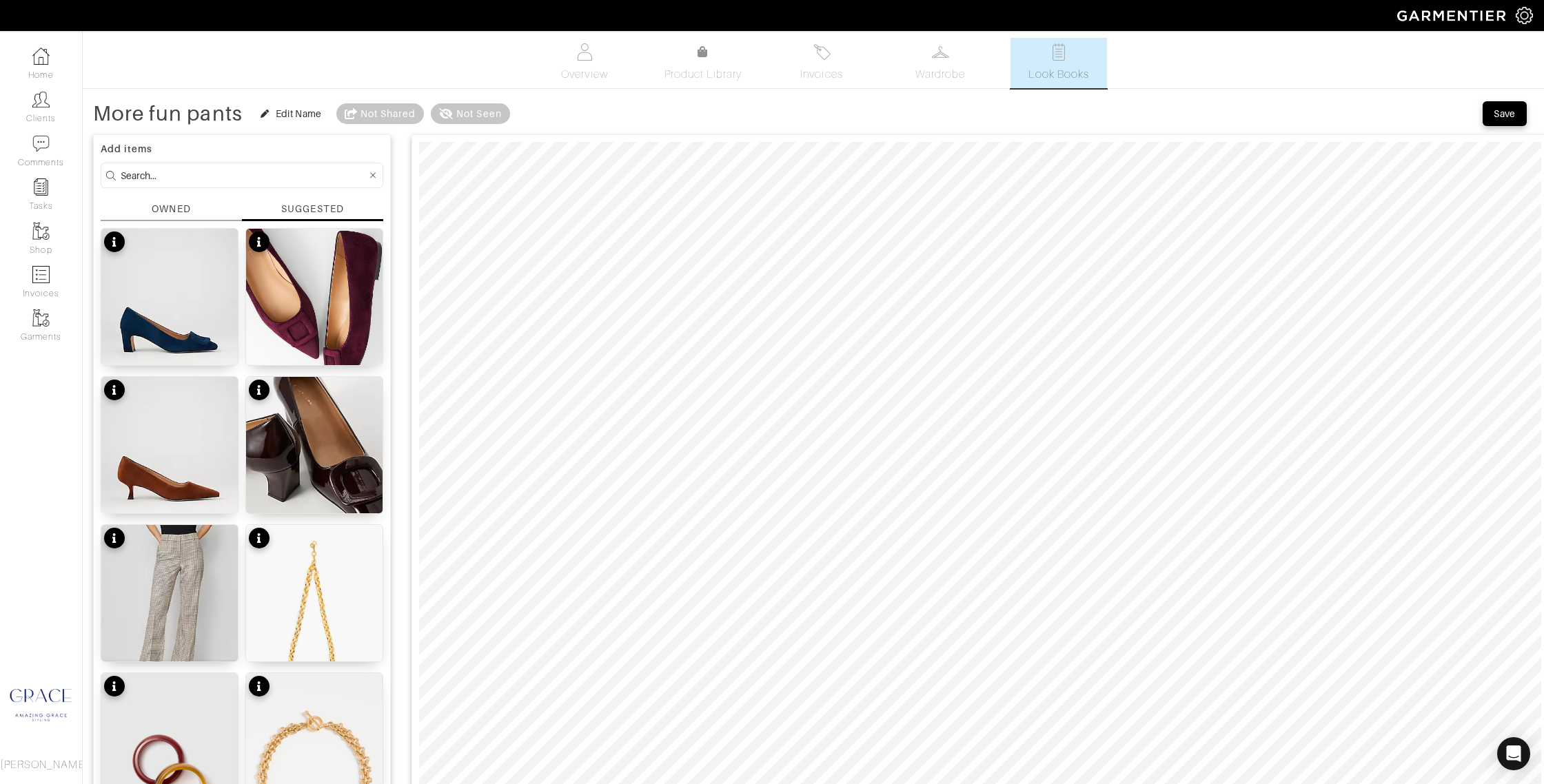
drag, startPoint x: 200, startPoint y: 202, endPoint x: 207, endPoint y: 176, distance: 26.9
click at [200, 202] on div "OWNED" at bounding box center [171, 211] width 141 height 20
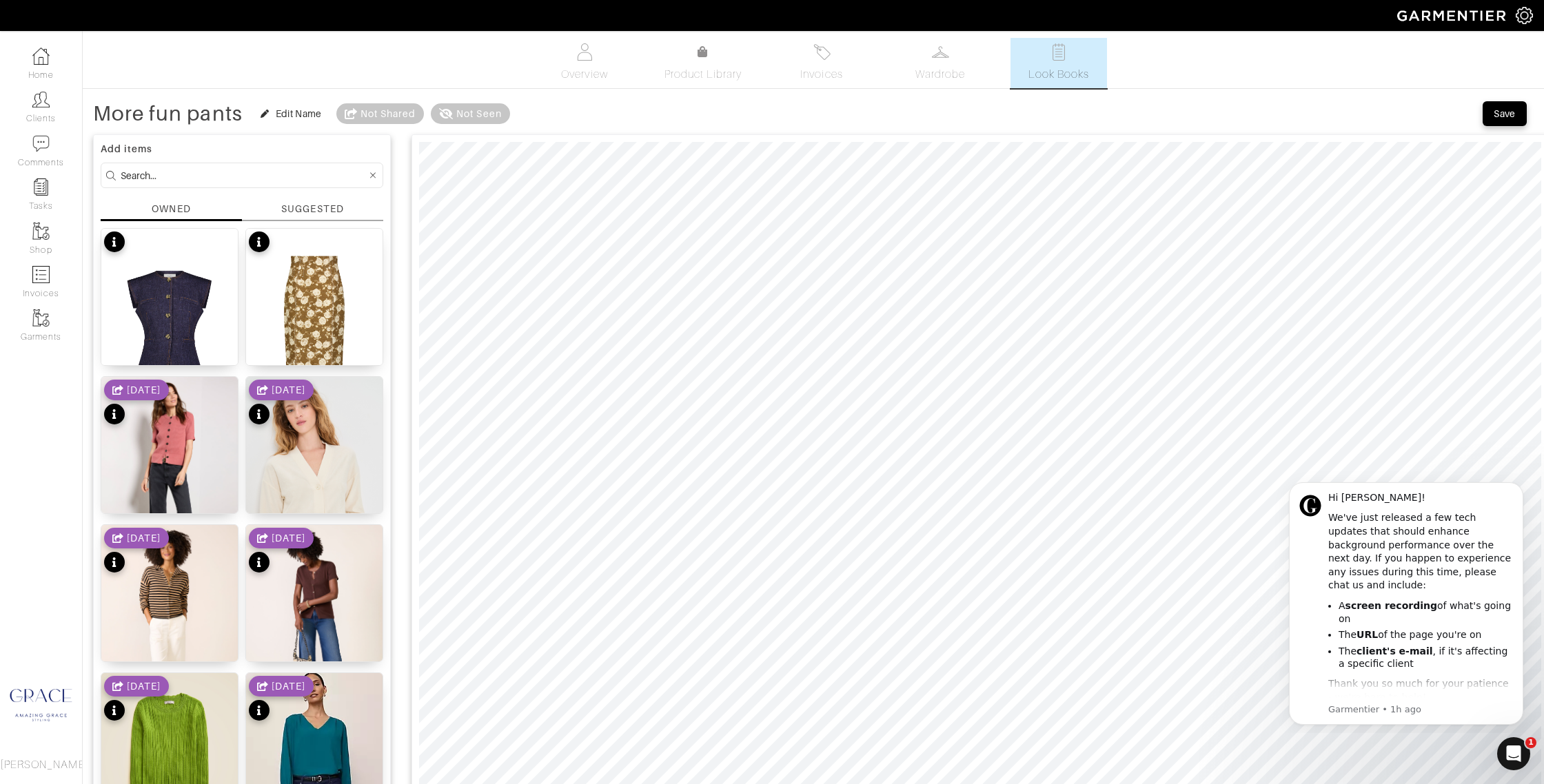
click at [207, 174] on input at bounding box center [244, 176] width 246 height 17
type input "pants"
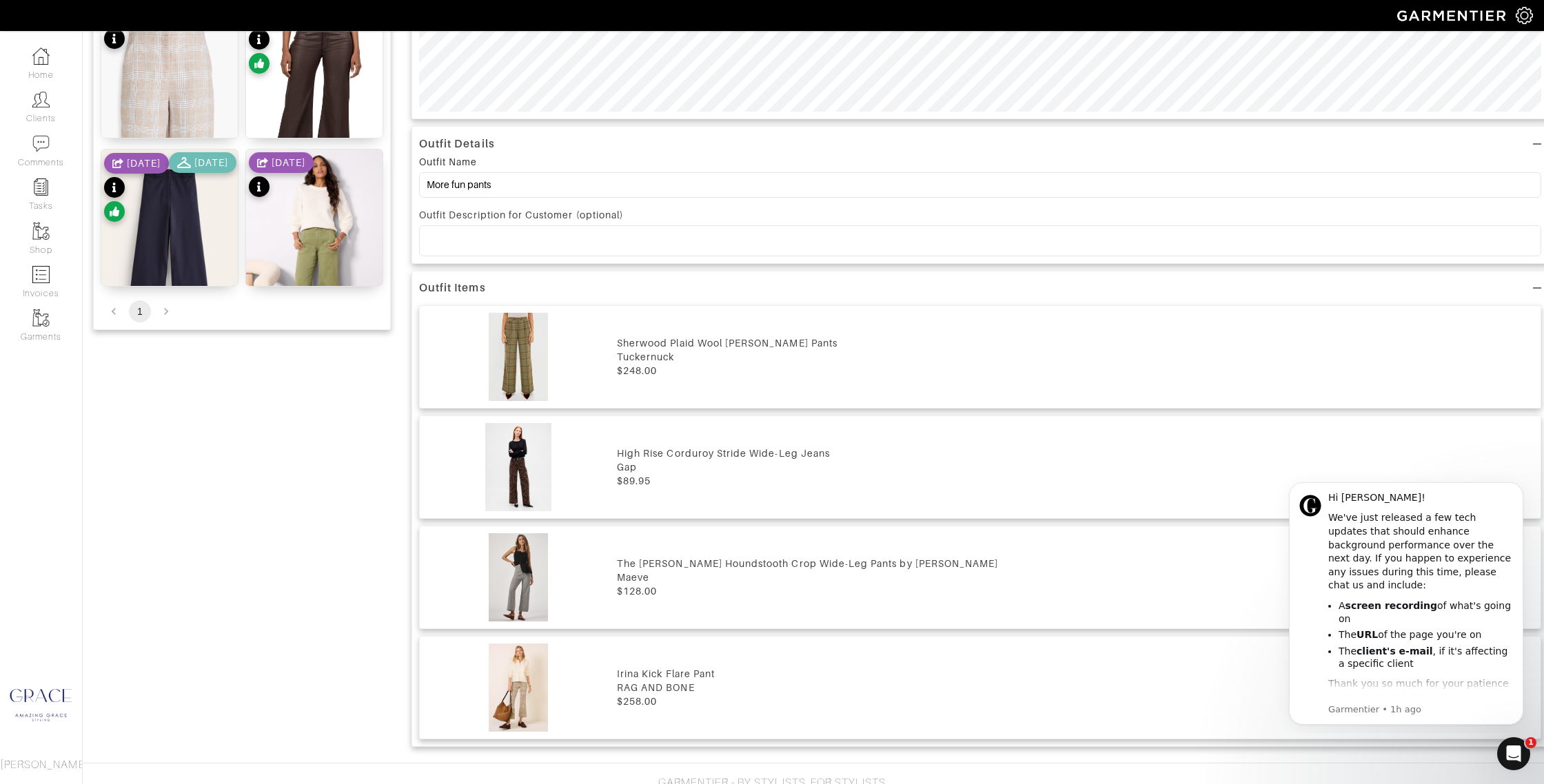
scroll to position [850, 0]
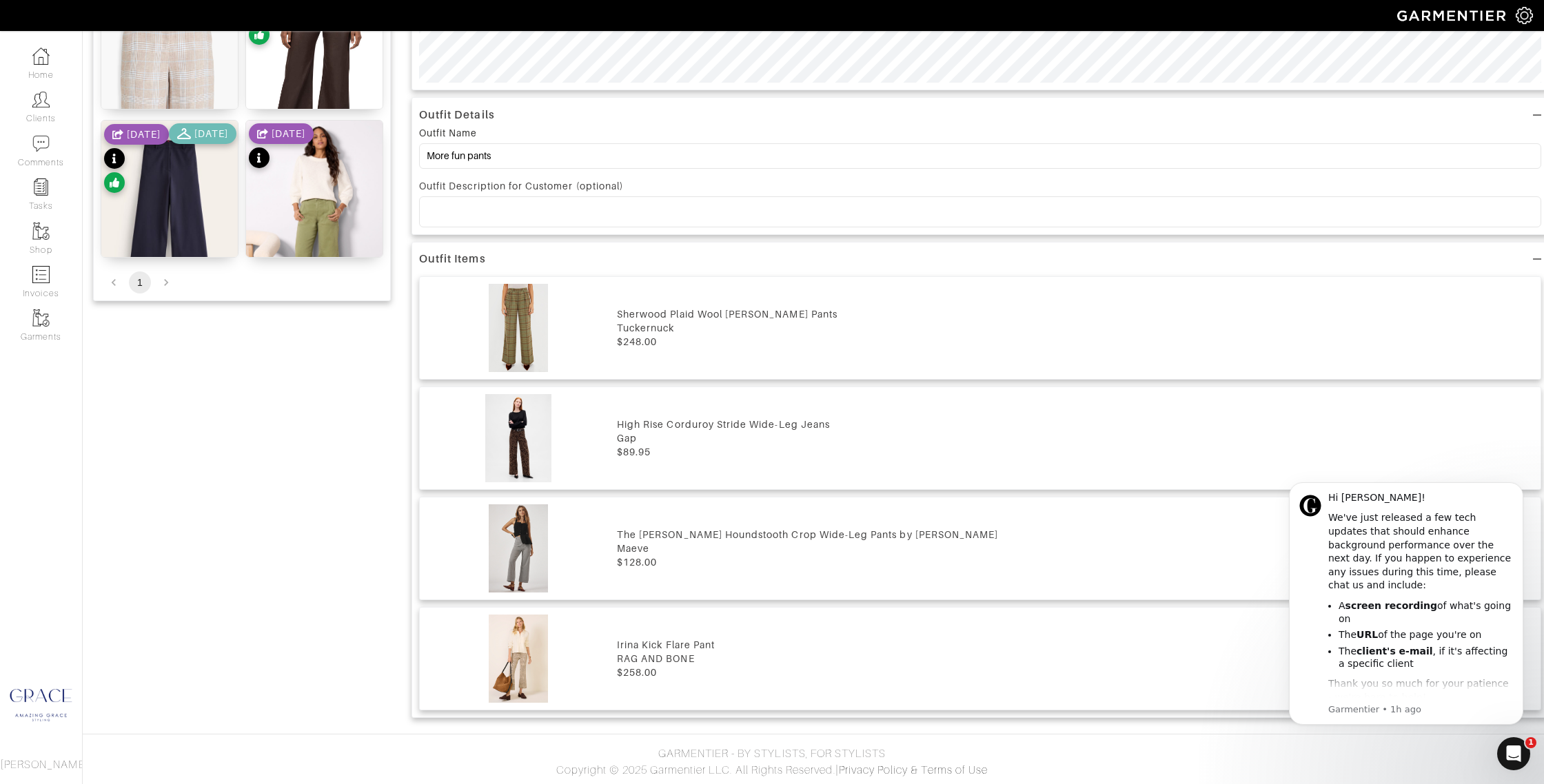
drag, startPoint x: 167, startPoint y: 280, endPoint x: 176, endPoint y: 278, distance: 9.2
click at [167, 280] on li "pagination navigation" at bounding box center [166, 283] width 26 height 22
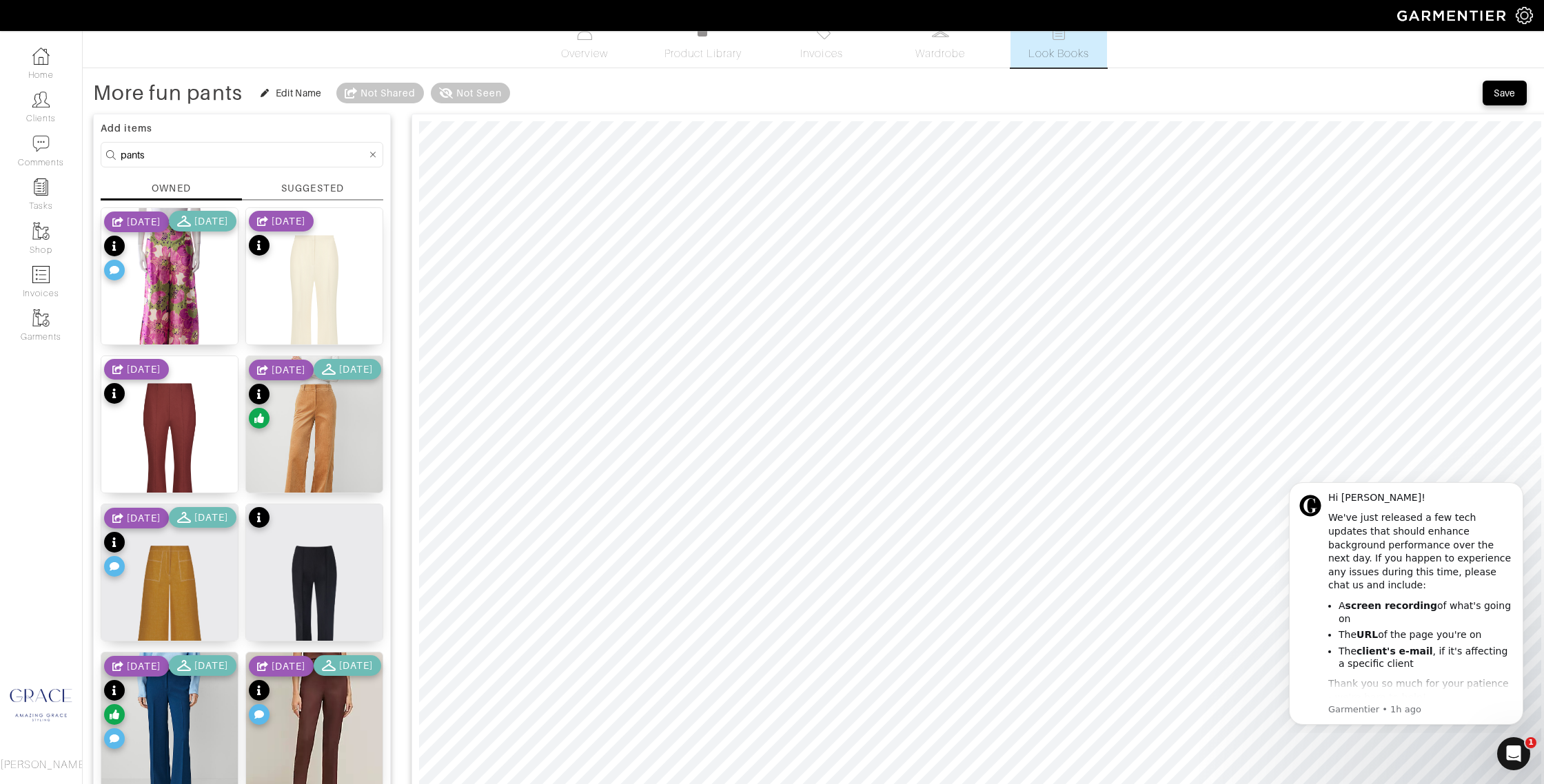
scroll to position [0, 0]
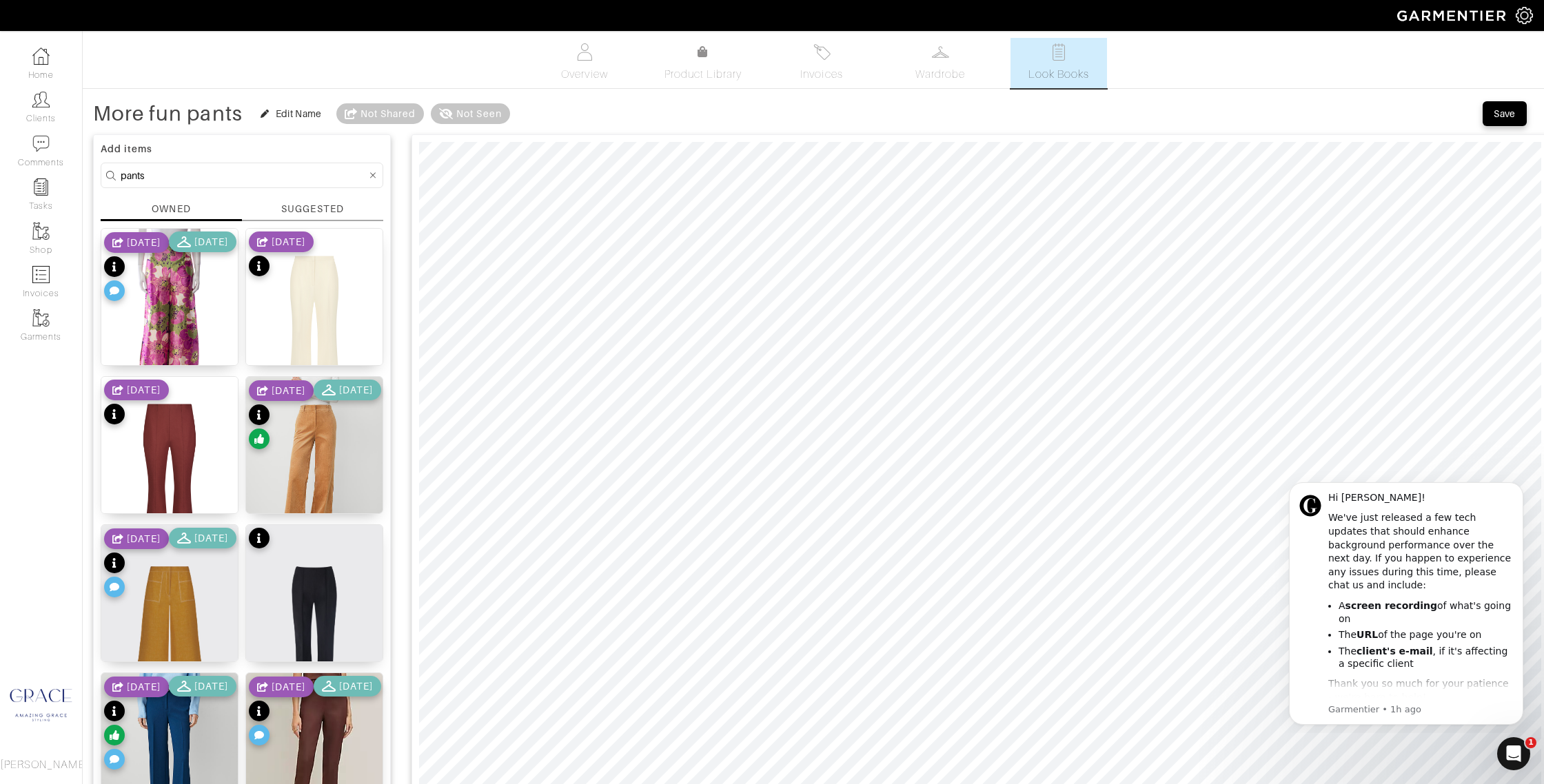
click at [296, 202] on div "SUGGESTED" at bounding box center [312, 209] width 62 height 14
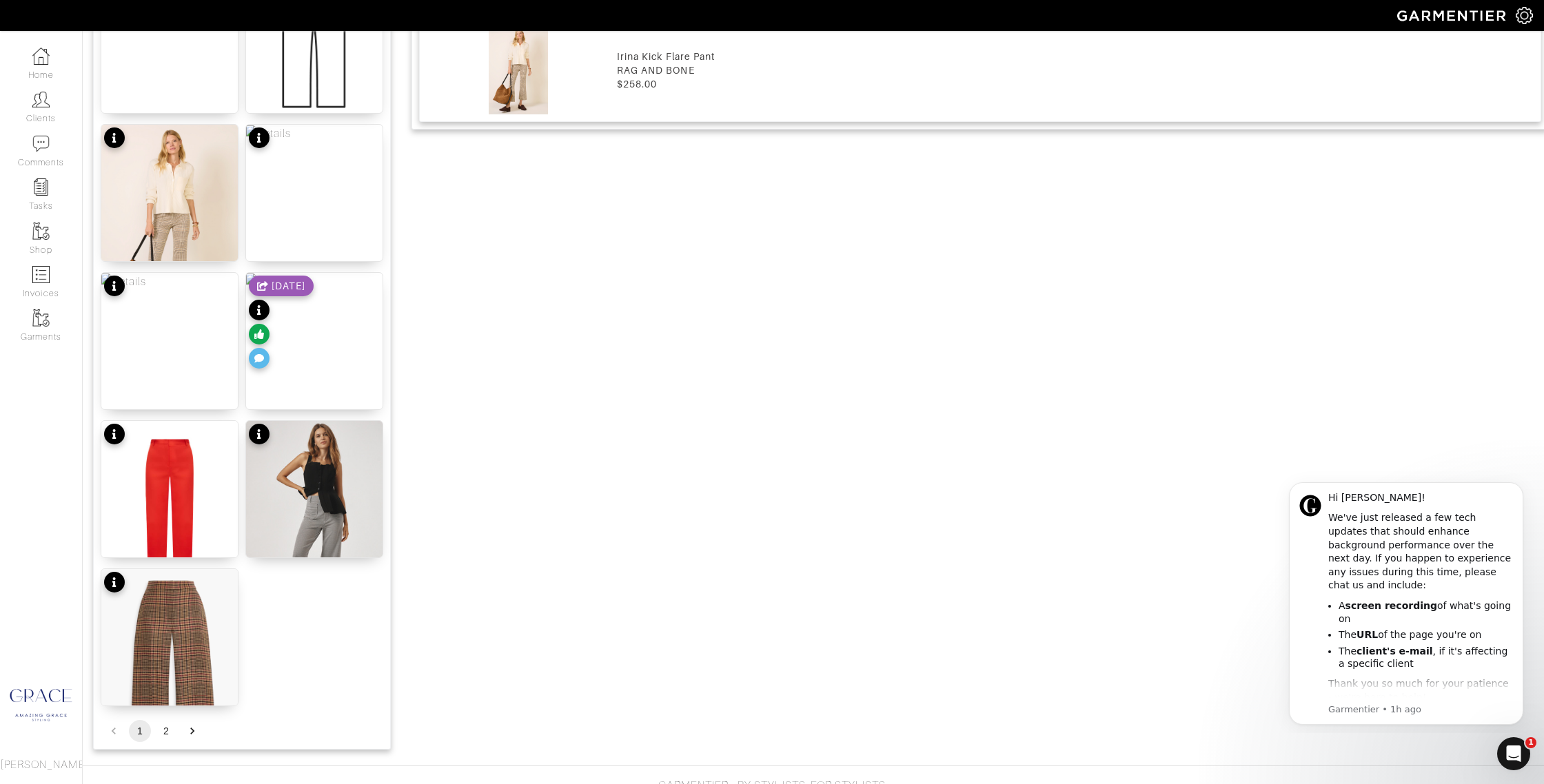
scroll to position [1469, 0]
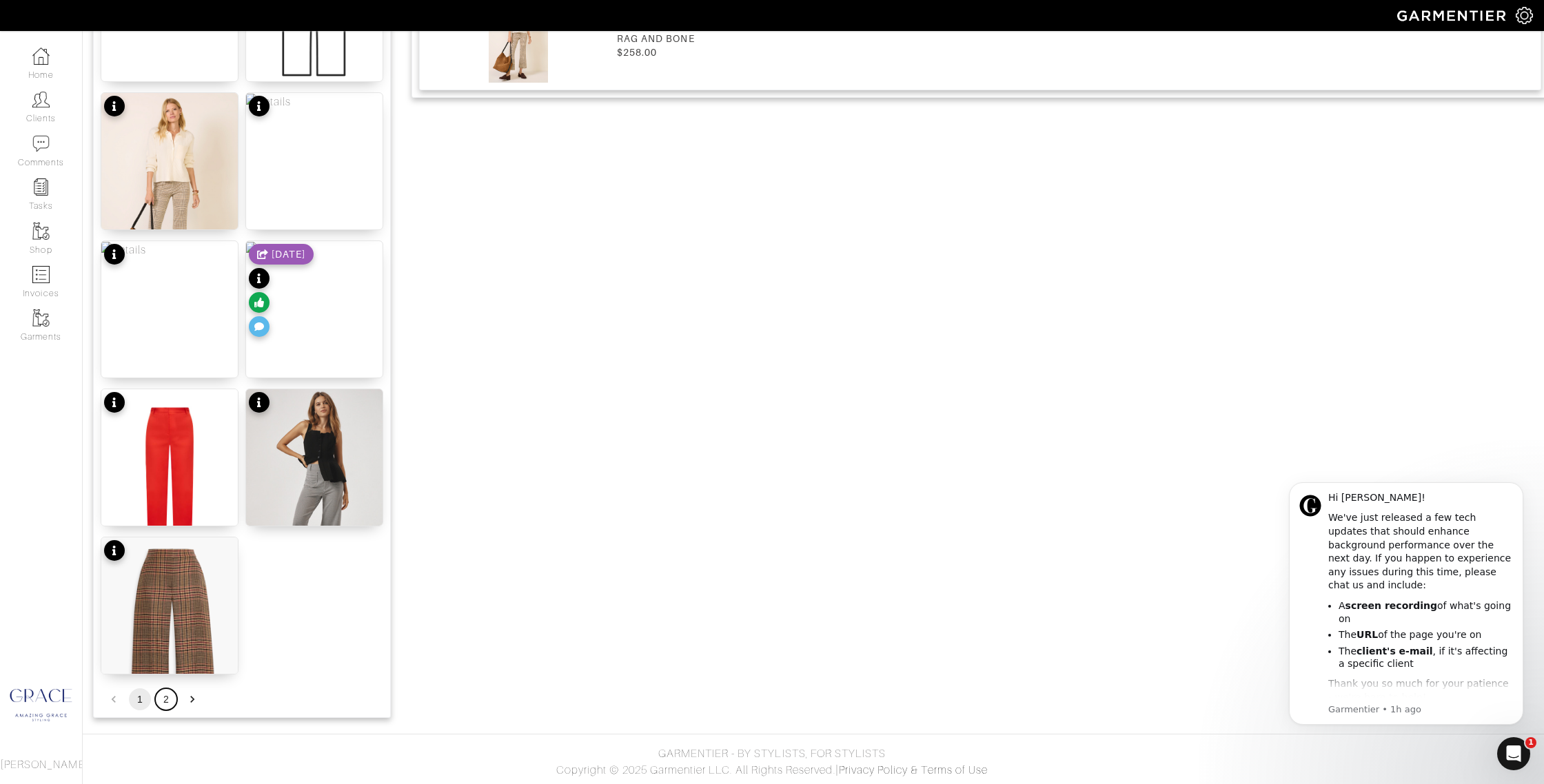
click at [163, 701] on button "2" at bounding box center [166, 699] width 22 height 22
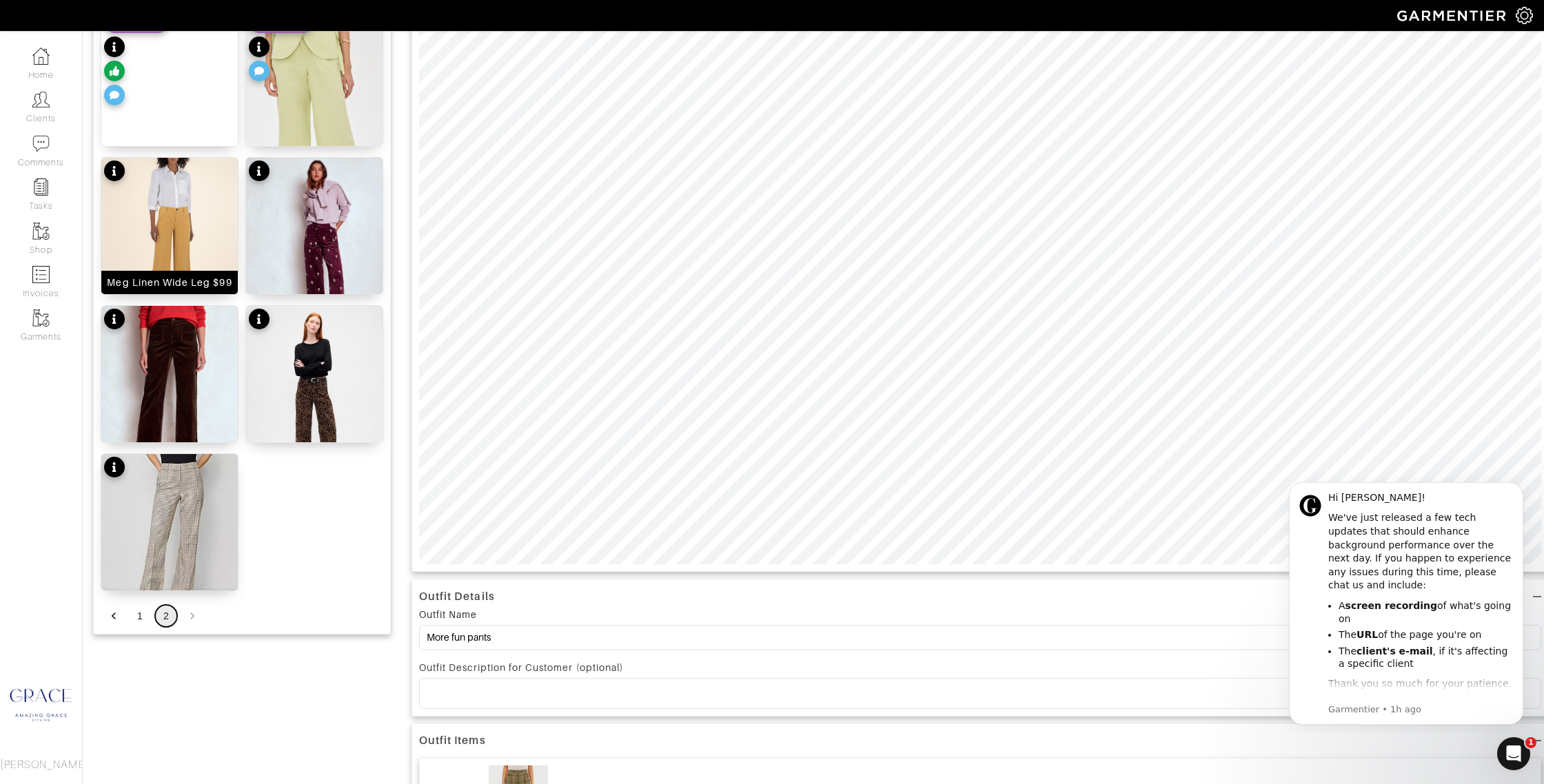
scroll to position [327, 0]
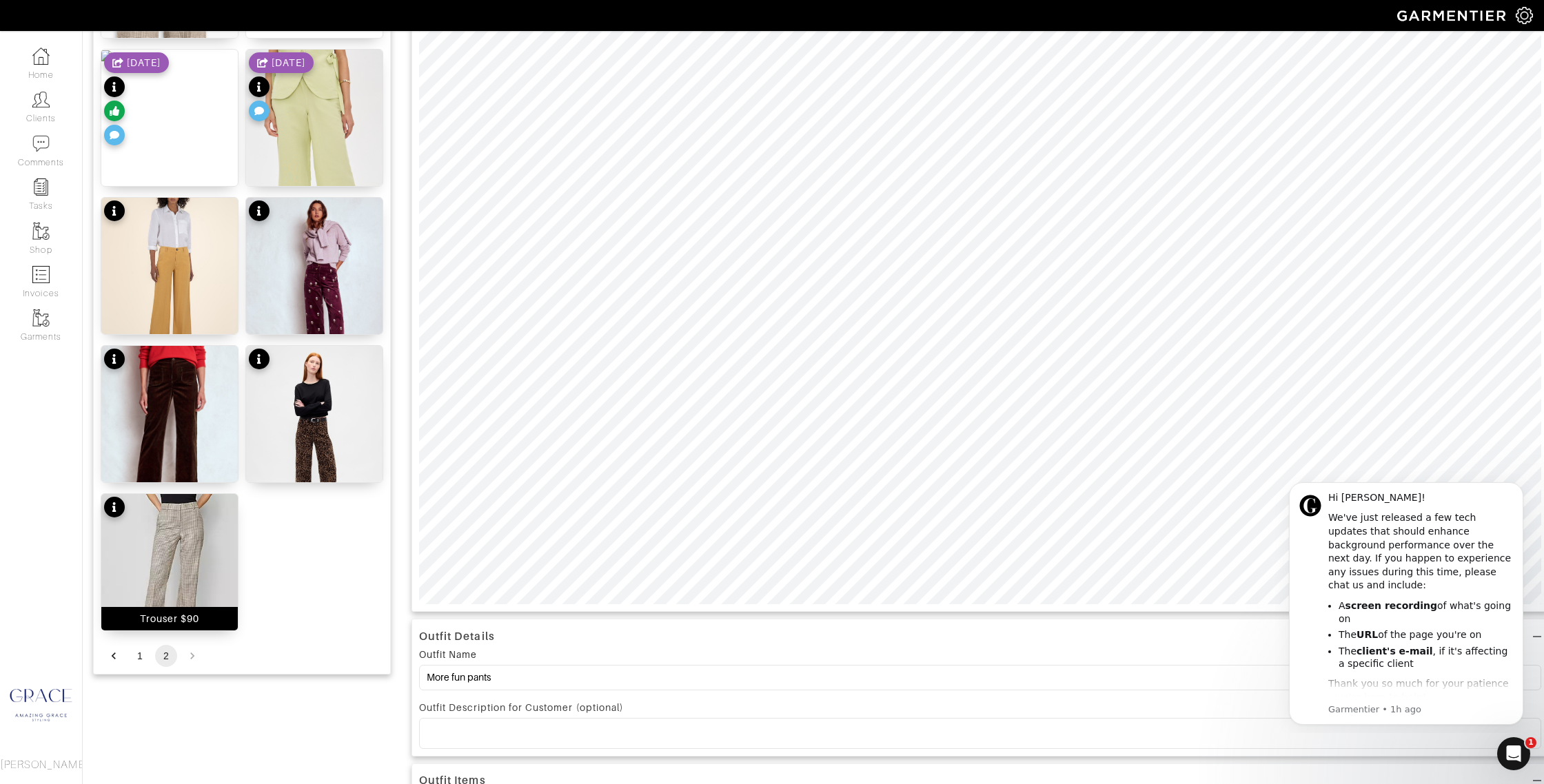
click at [186, 621] on div "Trouser $90" at bounding box center [170, 619] width 60 height 14
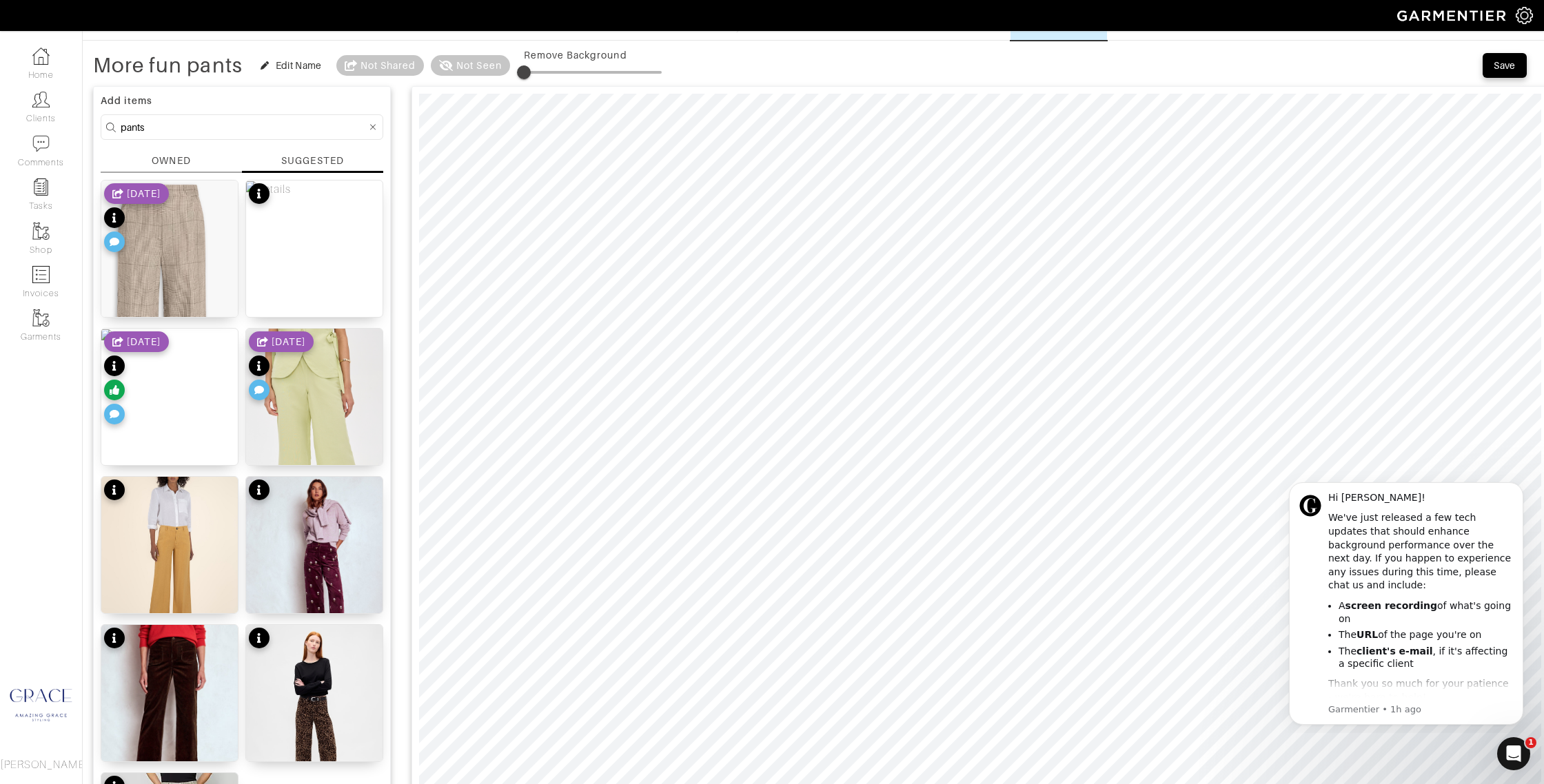
scroll to position [27, 0]
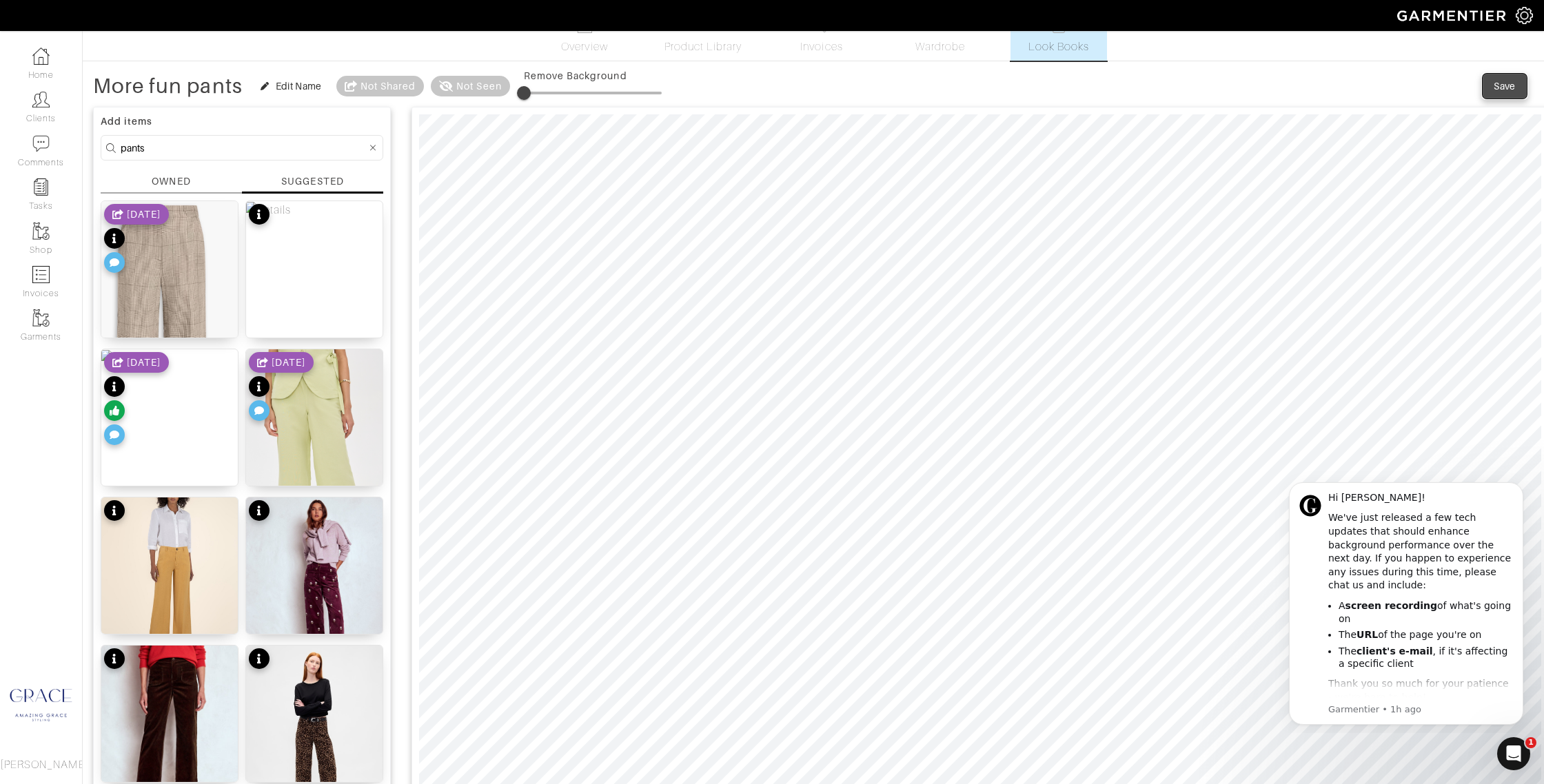
click at [1505, 83] on div "Save" at bounding box center [1504, 86] width 22 height 14
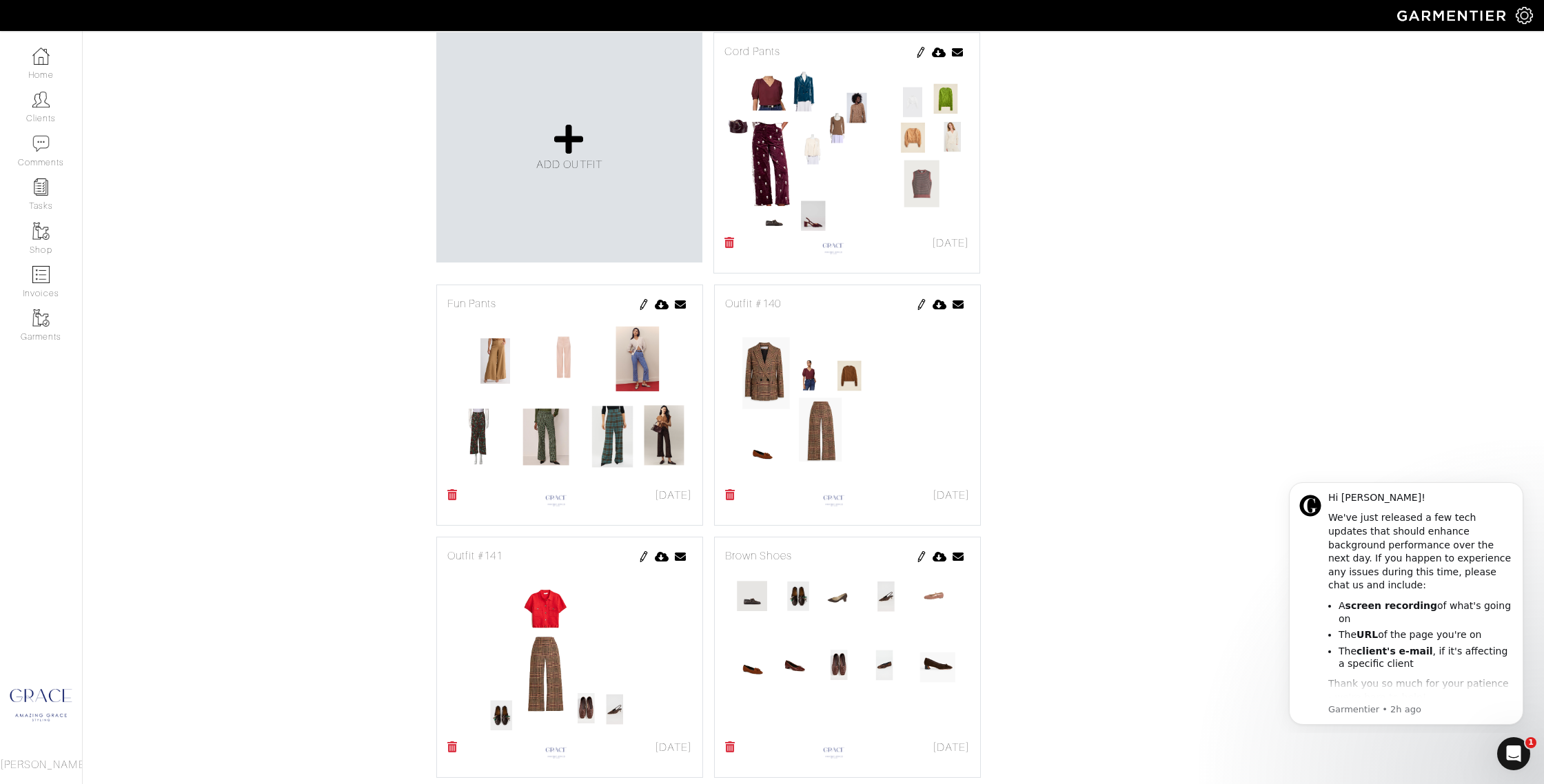
scroll to position [1211, 0]
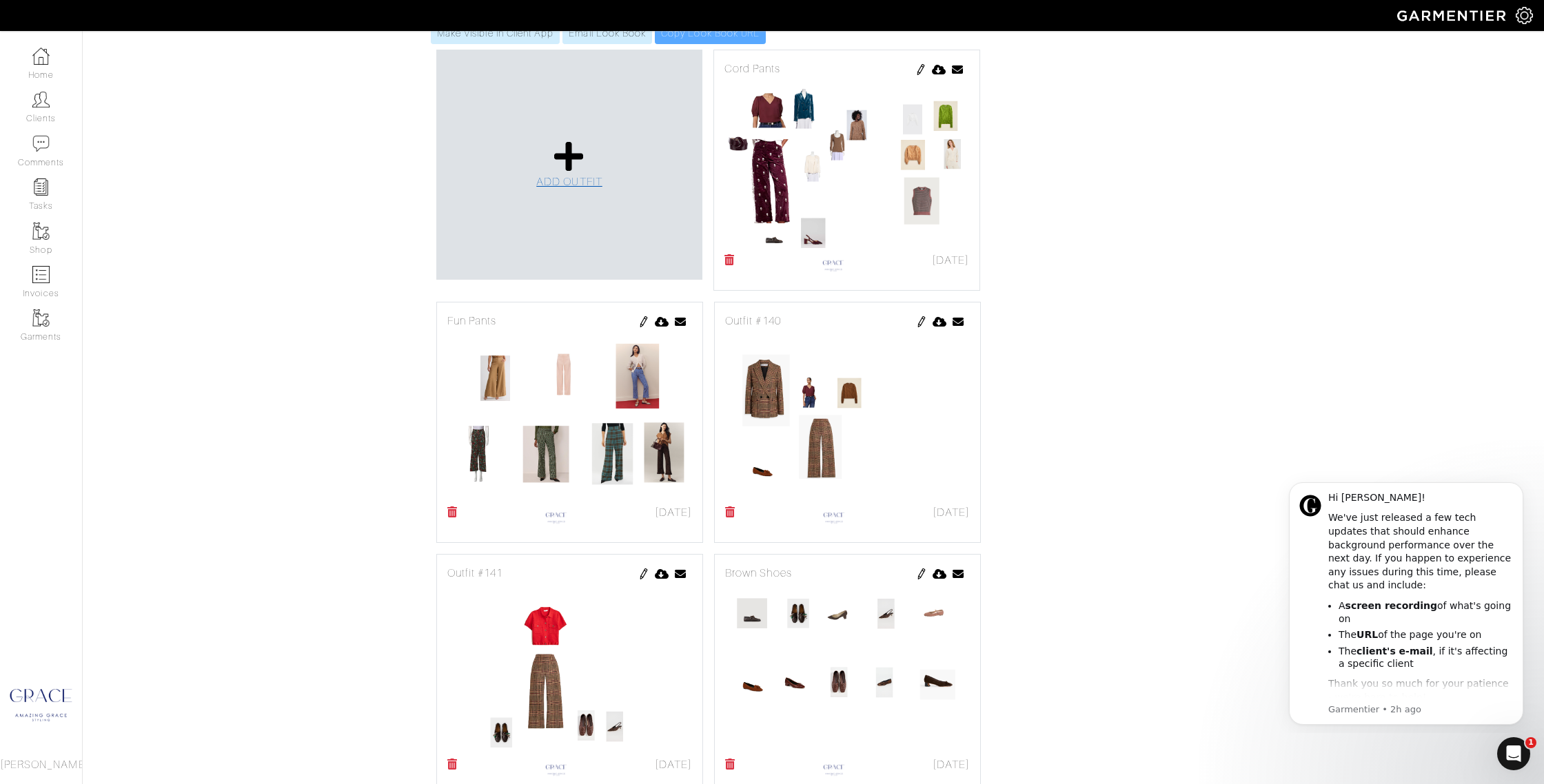
click at [580, 156] on icon at bounding box center [569, 157] width 30 height 33
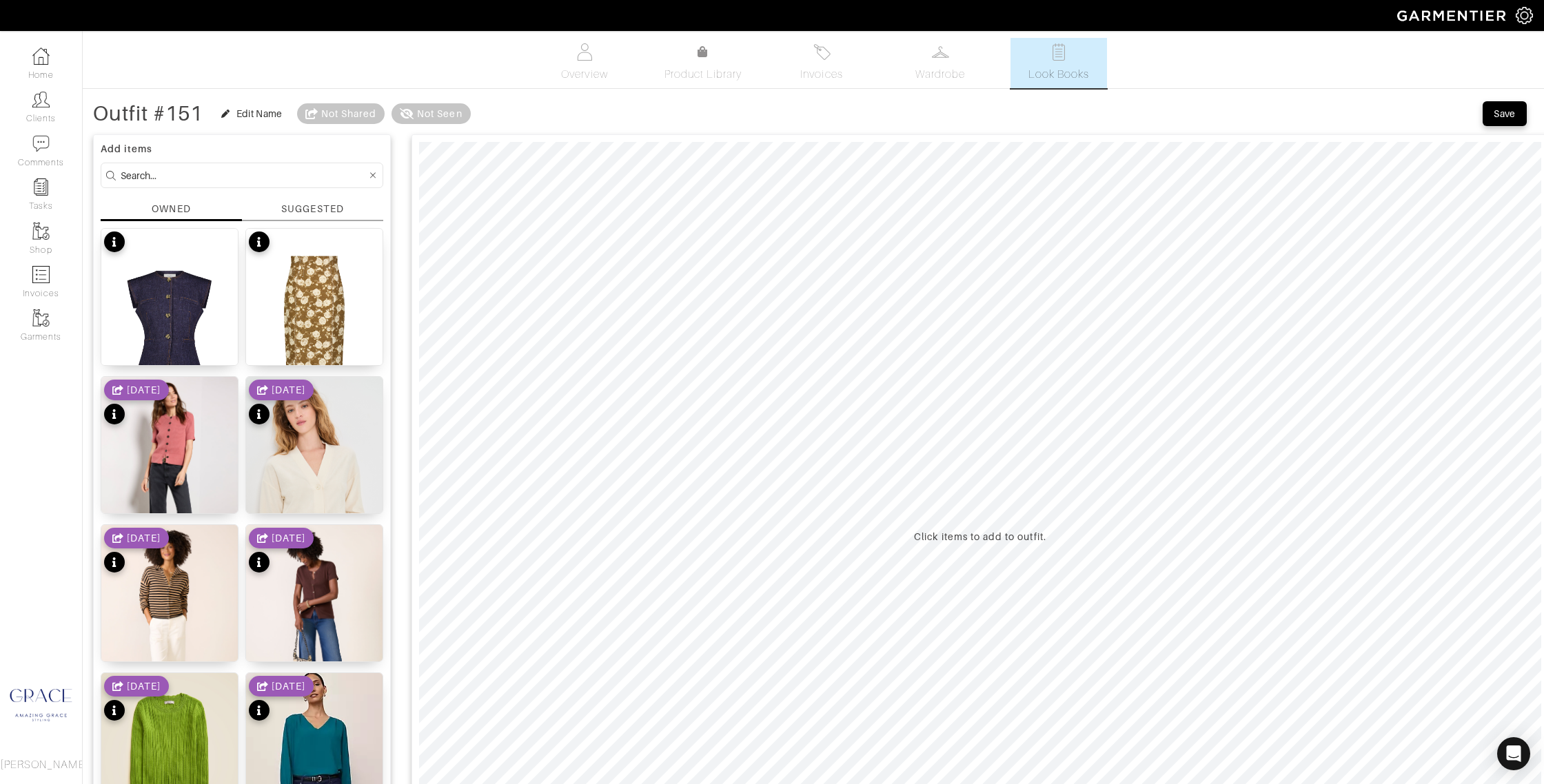
click at [269, 175] on input at bounding box center [244, 176] width 246 height 17
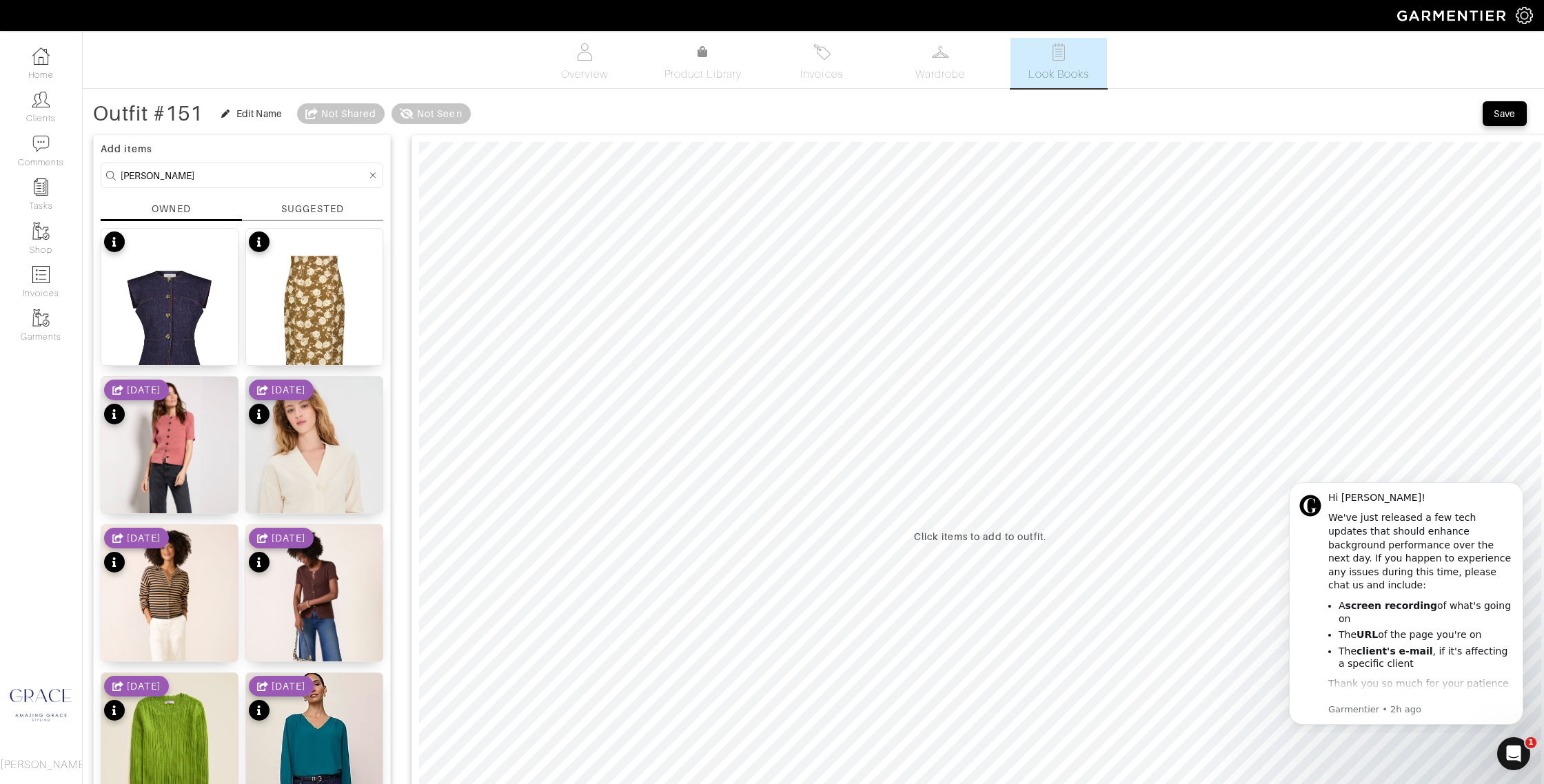
type input "ann taylor"
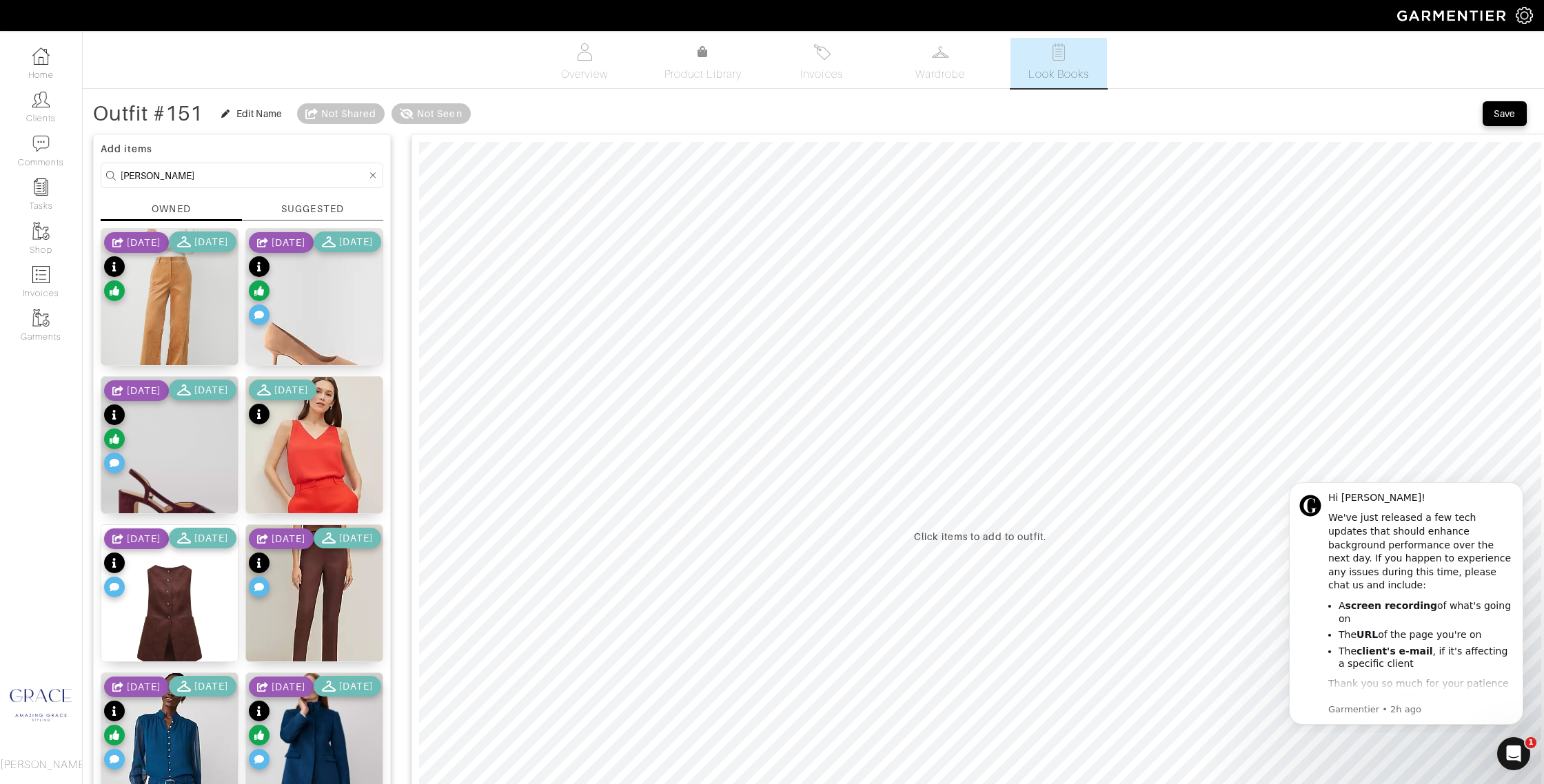
click at [338, 207] on div "SUGGESTED" at bounding box center [312, 209] width 62 height 14
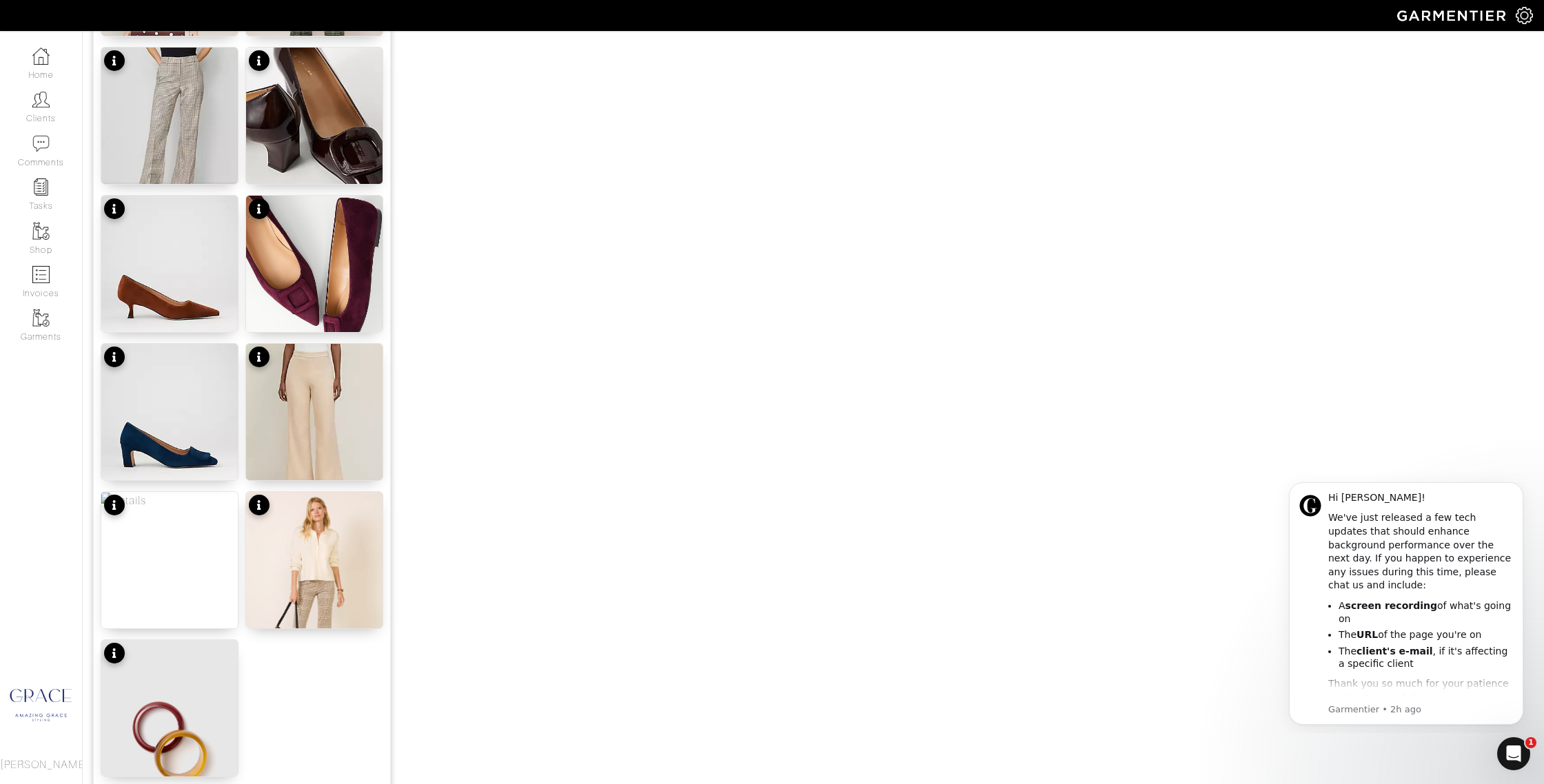
scroll to position [1469, 0]
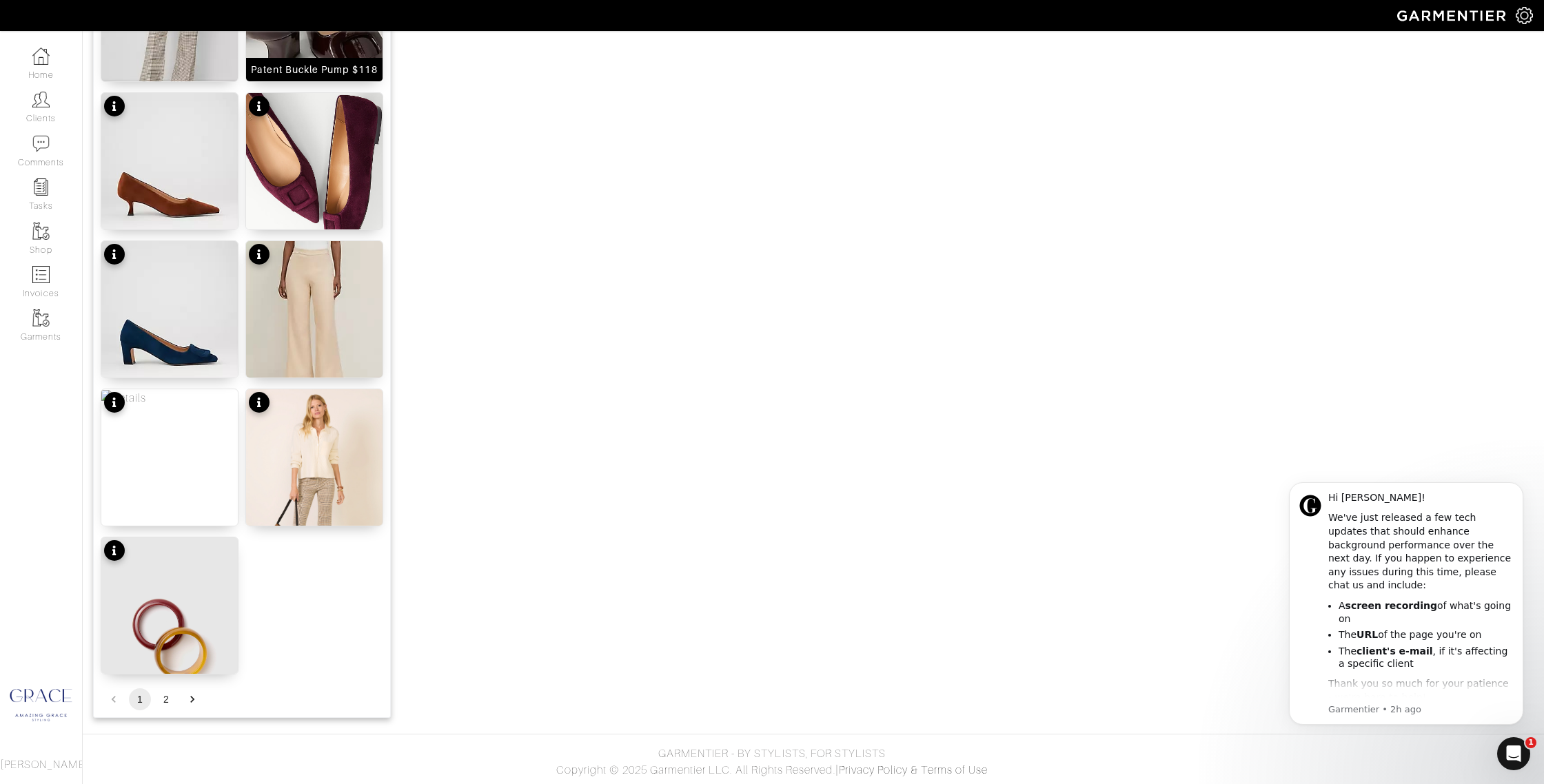
click at [292, 66] on div "Patent Buckle Pump $118" at bounding box center [314, 69] width 126 height 14
click at [171, 214] on div "Suede Kitten Heel $111" at bounding box center [170, 217] width 117 height 14
click at [329, 211] on div "Suede Buckle Flat $117" at bounding box center [314, 217] width 116 height 14
click at [193, 364] on div "Suede Buckle Pump $118" at bounding box center [169, 359] width 126 height 27
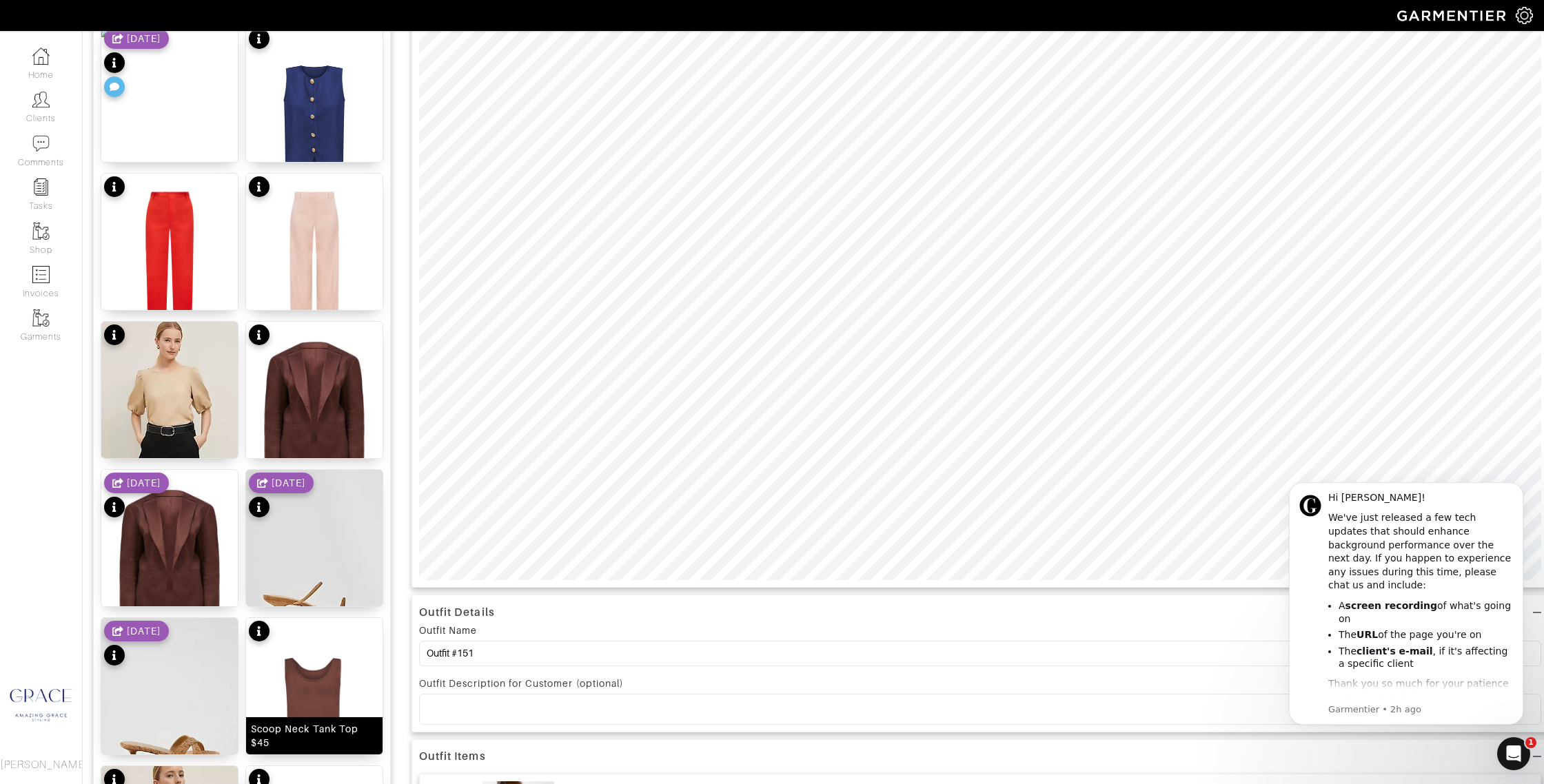
scroll to position [366, 0]
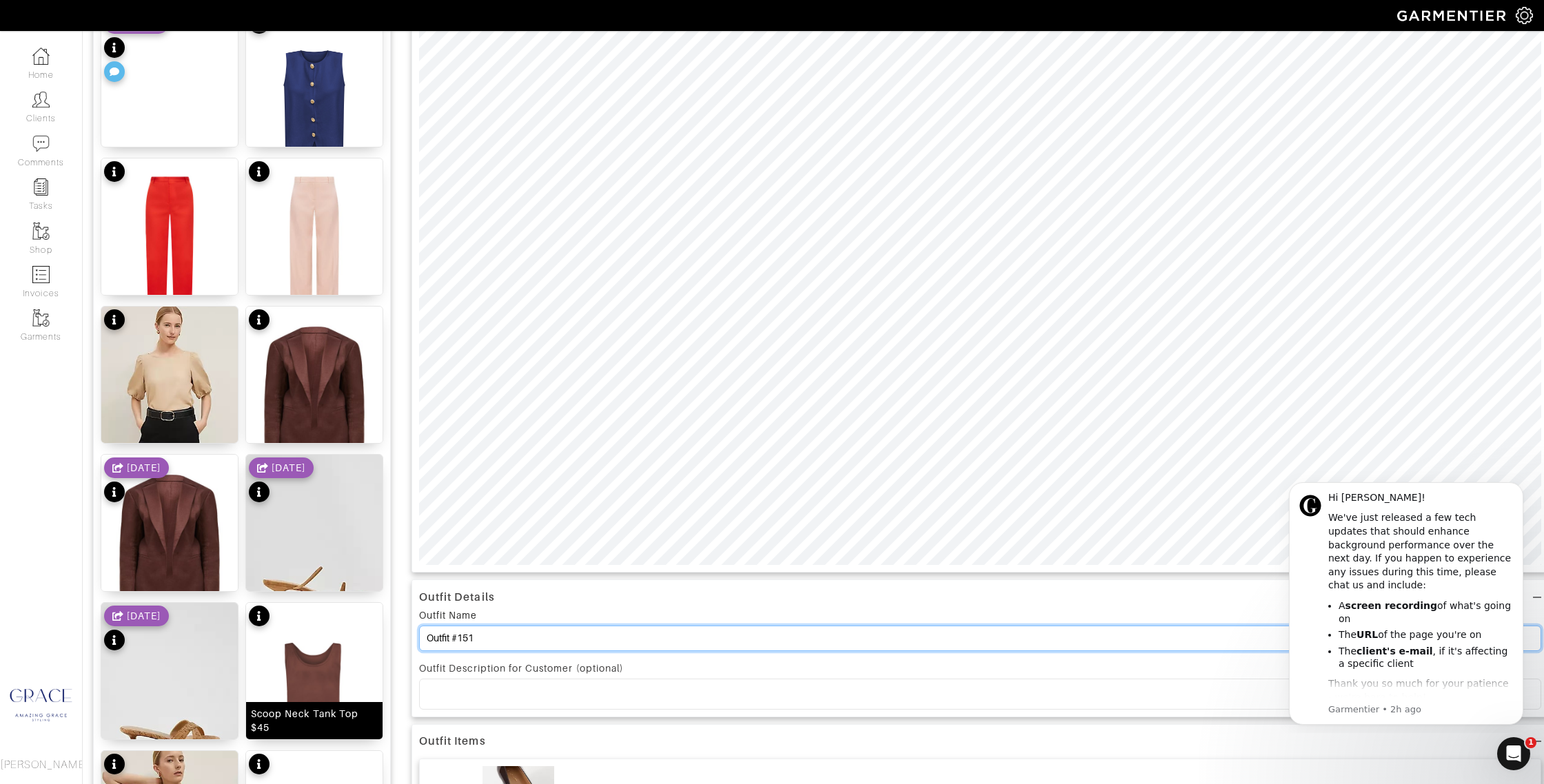
drag, startPoint x: 486, startPoint y: 641, endPoint x: 369, endPoint y: 632, distance: 117.3
click at [369, 632] on div "Add items ann taylor OWNED SUGGESTED Wide Leg Pants $53 Quited Mule $89 Ruched …" at bounding box center [813, 791] width 1441 height 2059
type input "More fun shoes"
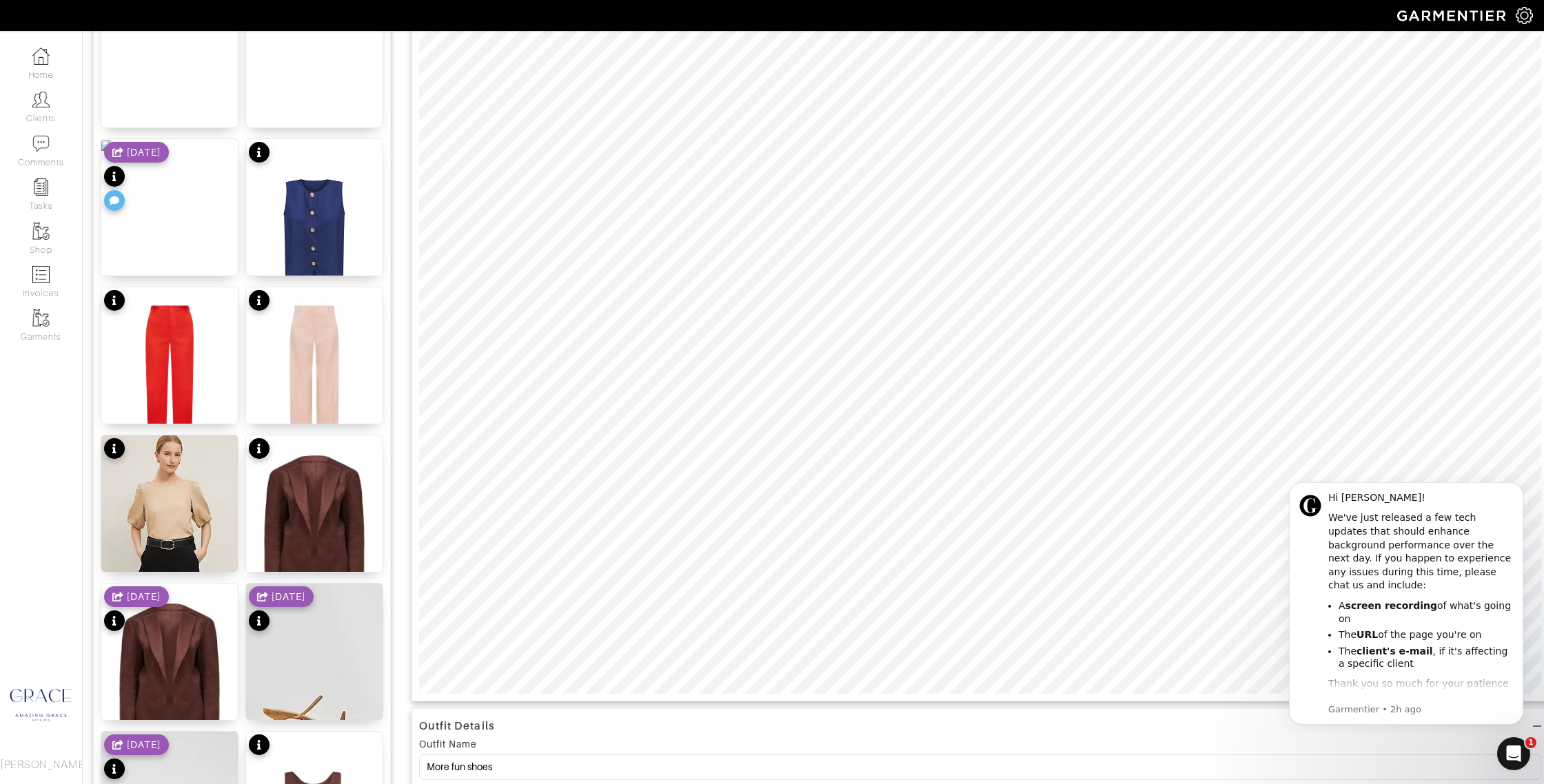
scroll to position [0, 0]
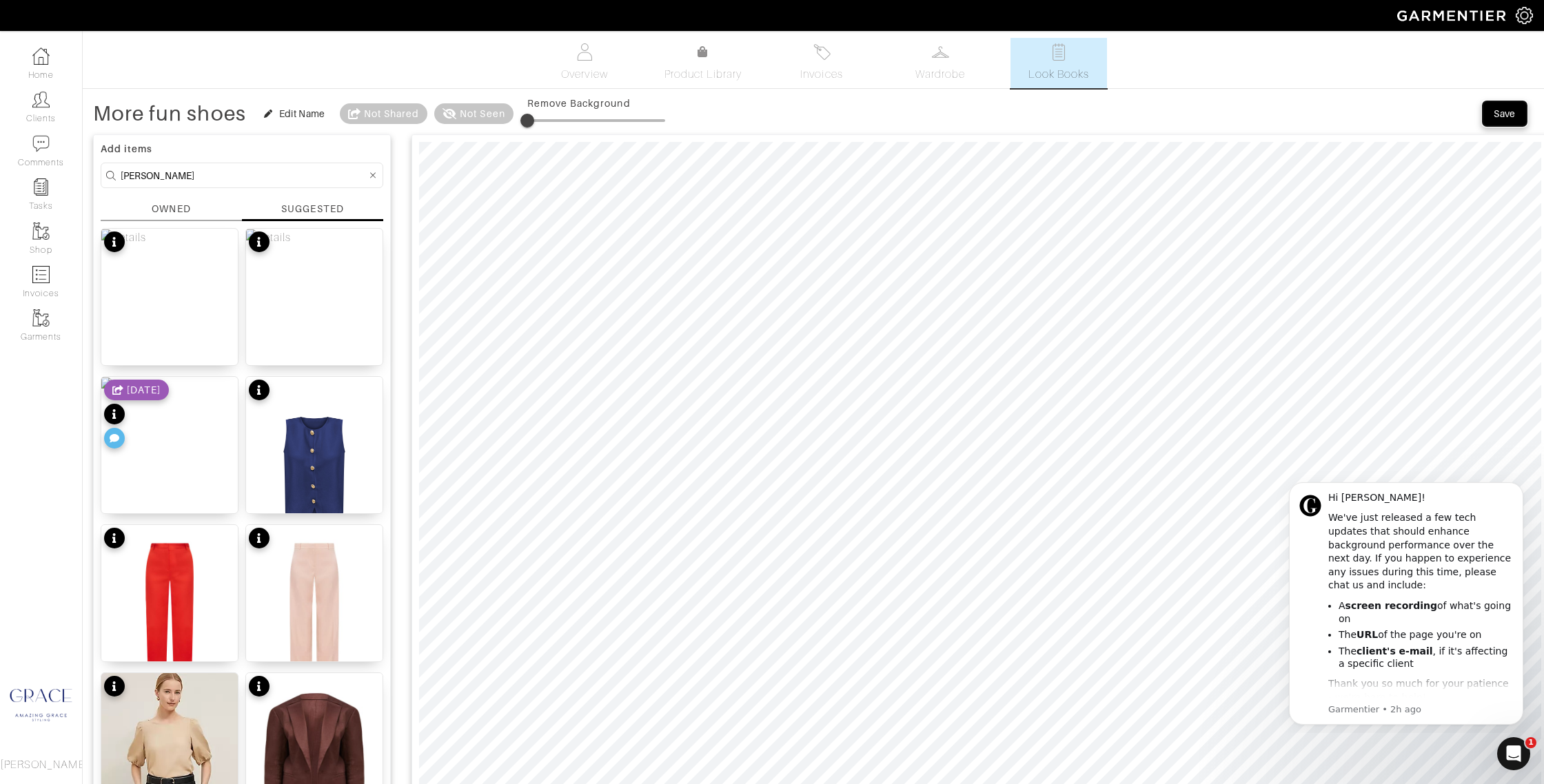
click at [1517, 118] on span "Save" at bounding box center [1505, 113] width 29 height 14
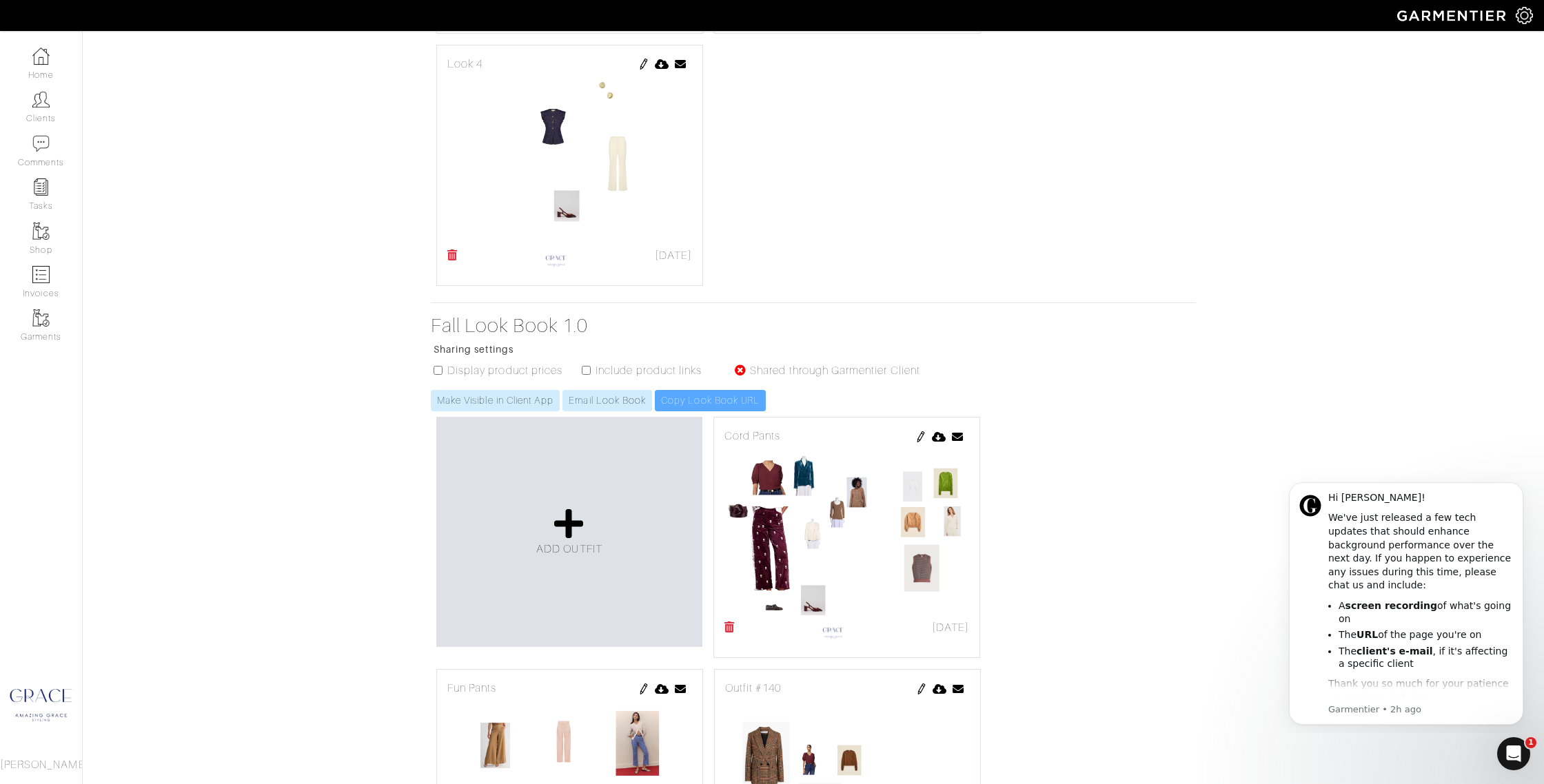
drag, startPoint x: 583, startPoint y: 368, endPoint x: 473, endPoint y: 374, distance: 110.2
click at [582, 368] on input "checkbox" at bounding box center [586, 370] width 9 height 9
checkbox input "true"
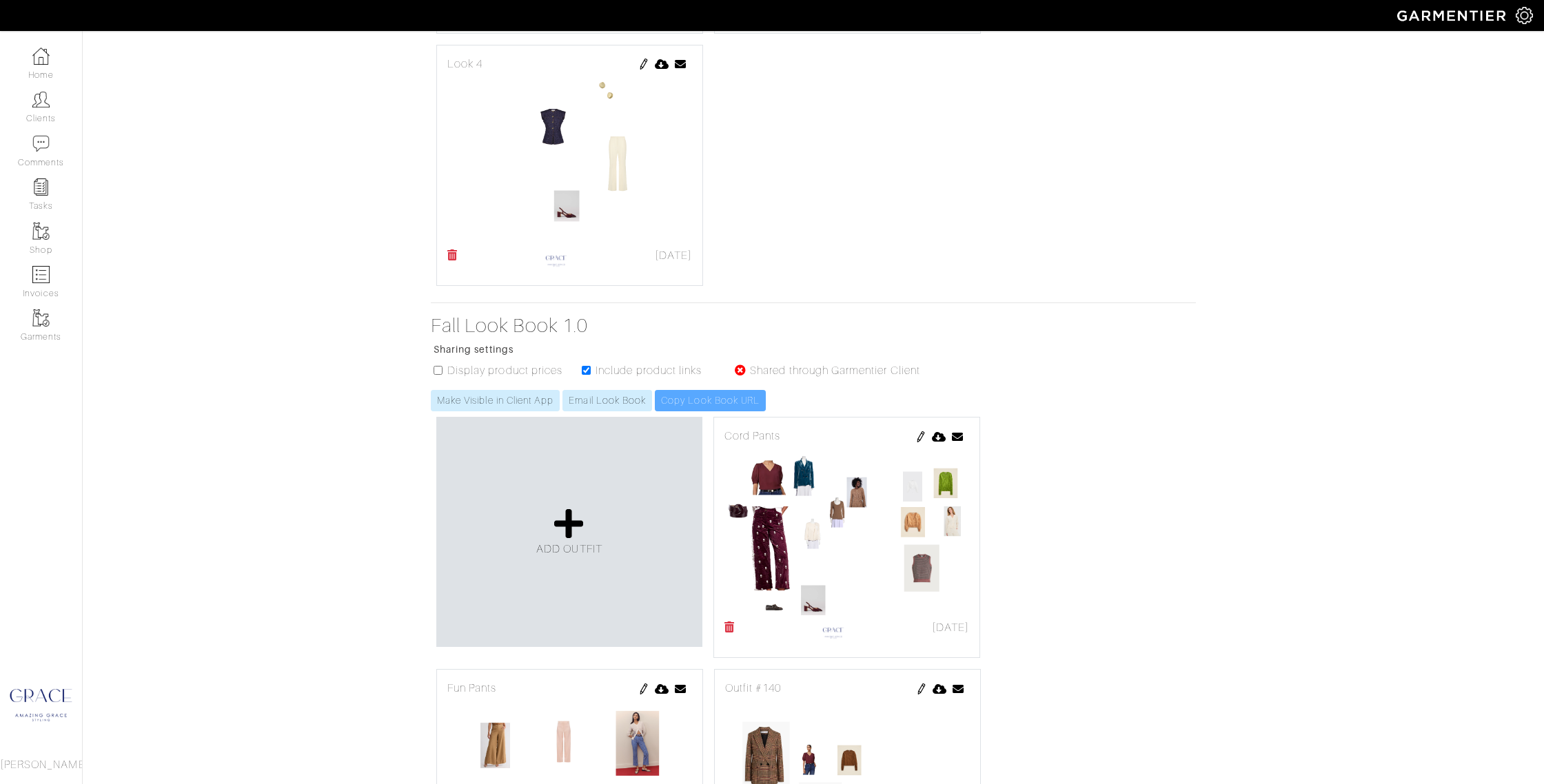
drag, startPoint x: 436, startPoint y: 369, endPoint x: 505, endPoint y: 376, distance: 69.4
click at [436, 369] on input "checkbox" at bounding box center [438, 370] width 9 height 9
checkbox input "true"
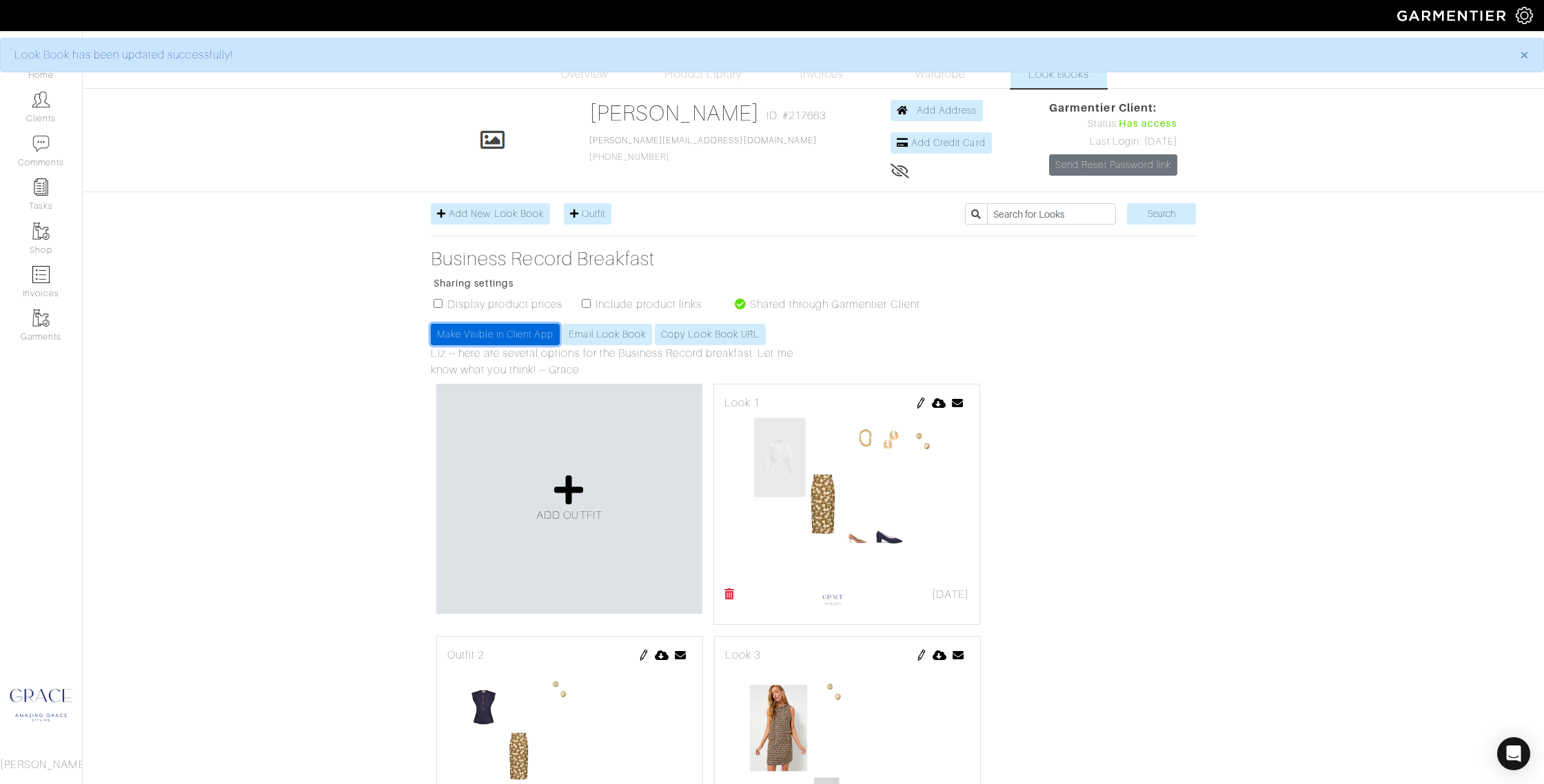
click at [521, 336] on link "Make Visible in Client App" at bounding box center [495, 335] width 129 height 22
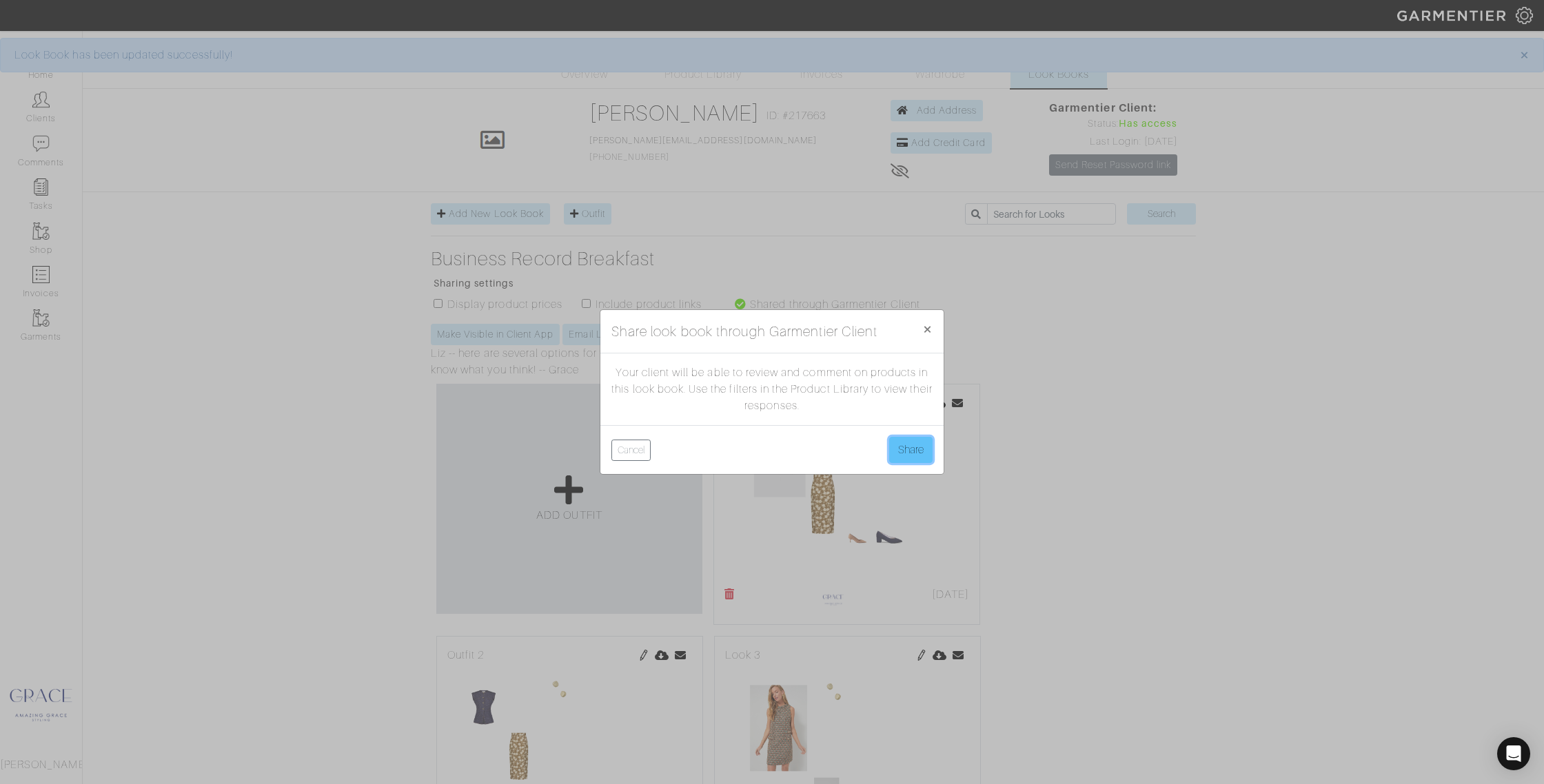
drag, startPoint x: 914, startPoint y: 446, endPoint x: 907, endPoint y: 442, distance: 8.1
click at [913, 444] on button "Share" at bounding box center [911, 450] width 43 height 26
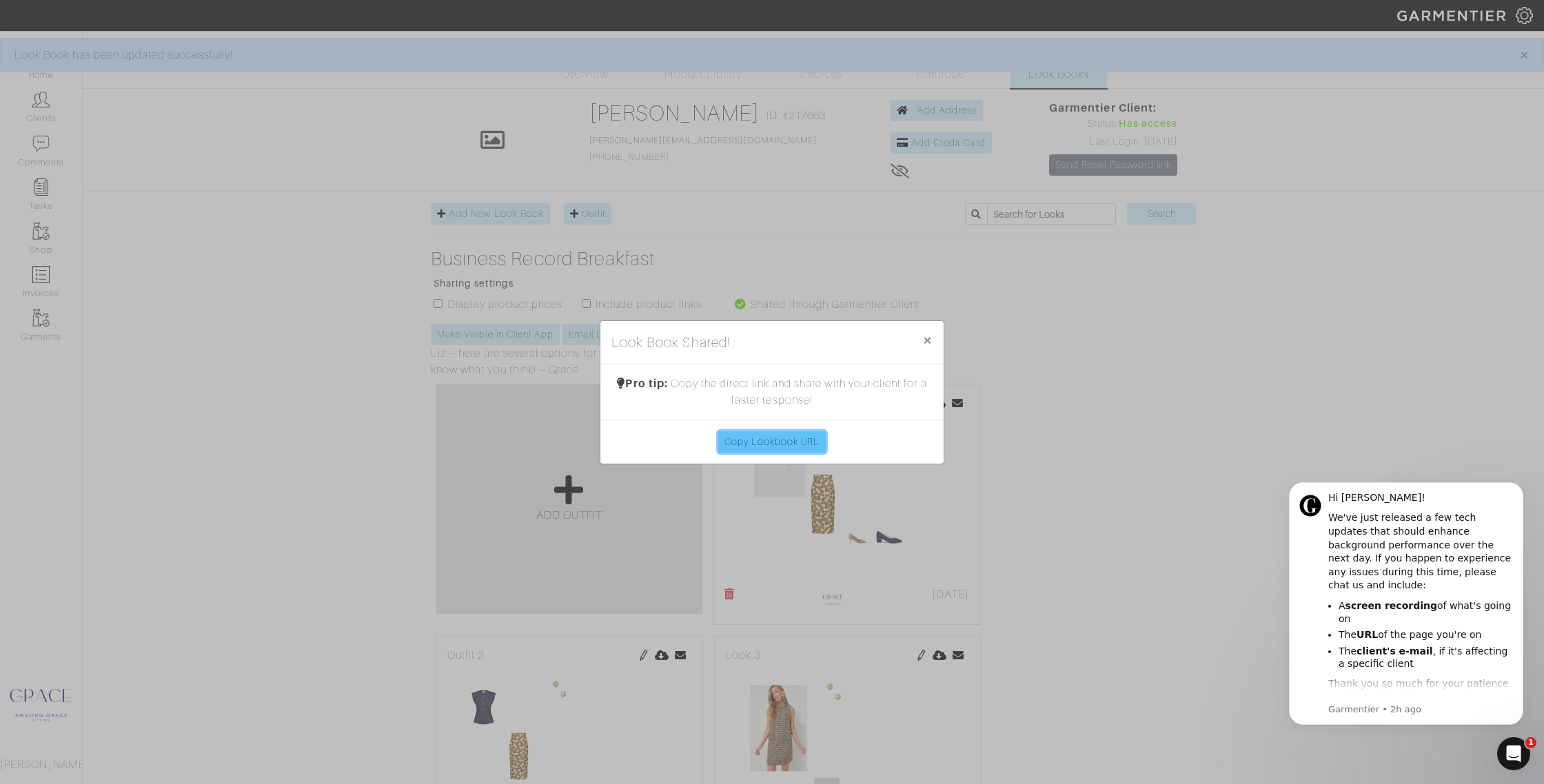
drag, startPoint x: 804, startPoint y: 436, endPoint x: 794, endPoint y: 431, distance: 11.2
click at [803, 435] on link "Copy Lookbook URL" at bounding box center [773, 442] width 108 height 22
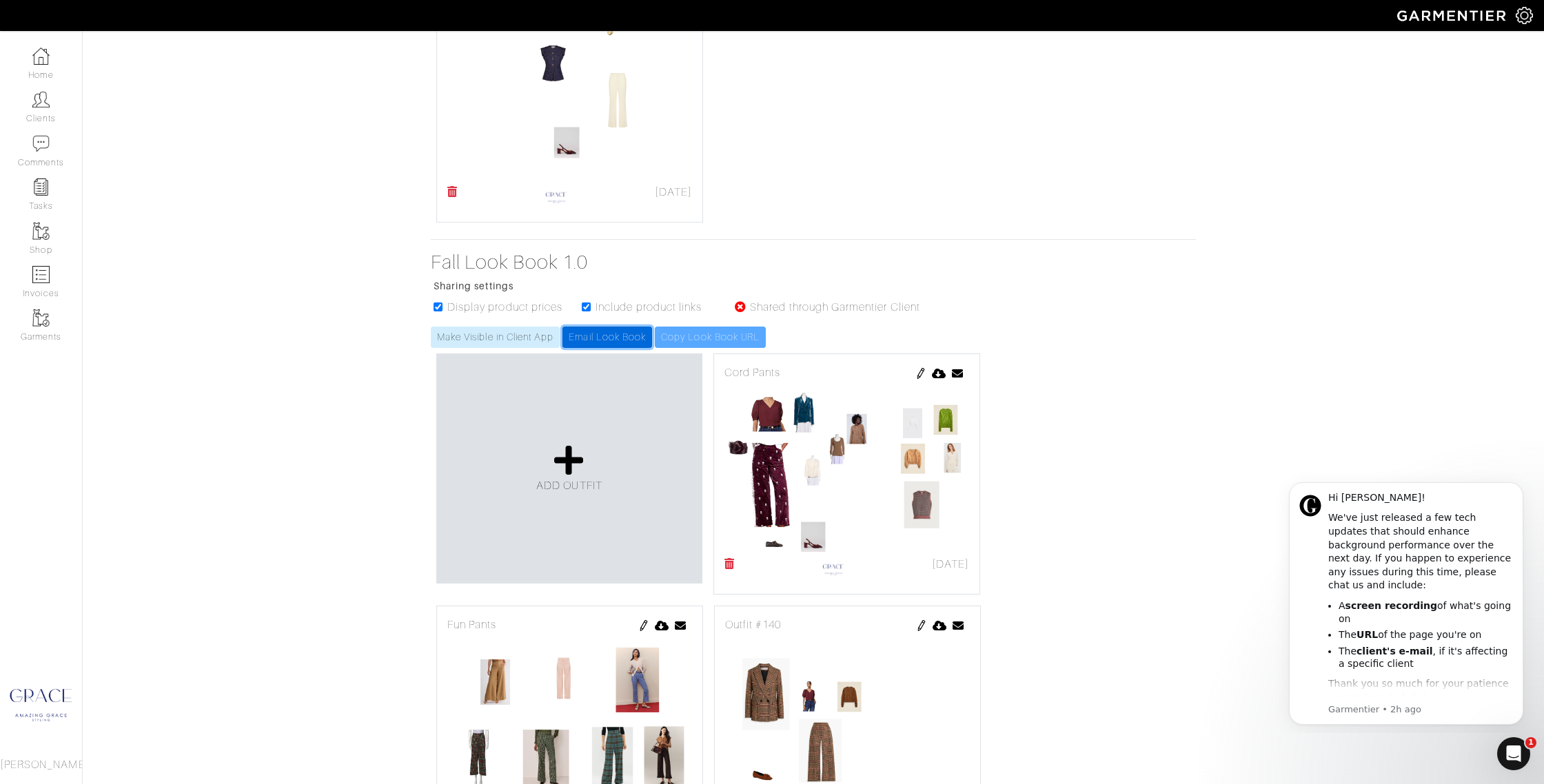
drag, startPoint x: 591, startPoint y: 332, endPoint x: 528, endPoint y: 330, distance: 63.0
click at [591, 332] on link "Email Look Book" at bounding box center [607, 337] width 90 height 22
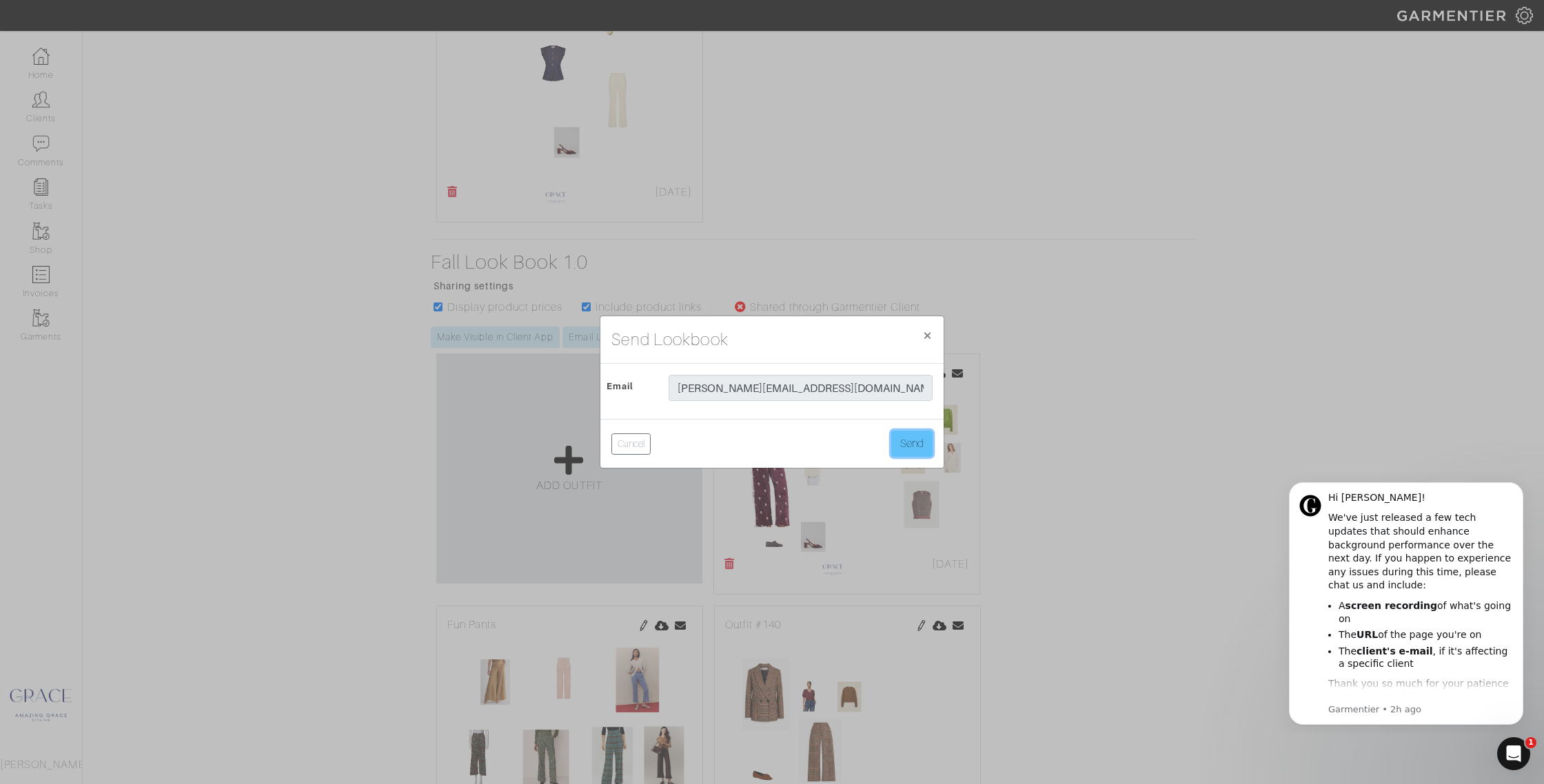
drag, startPoint x: 911, startPoint y: 444, endPoint x: 888, endPoint y: 436, distance: 24.4
click at [909, 443] on button "Send" at bounding box center [912, 444] width 41 height 26
